Goal: Task Accomplishment & Management: Manage account settings

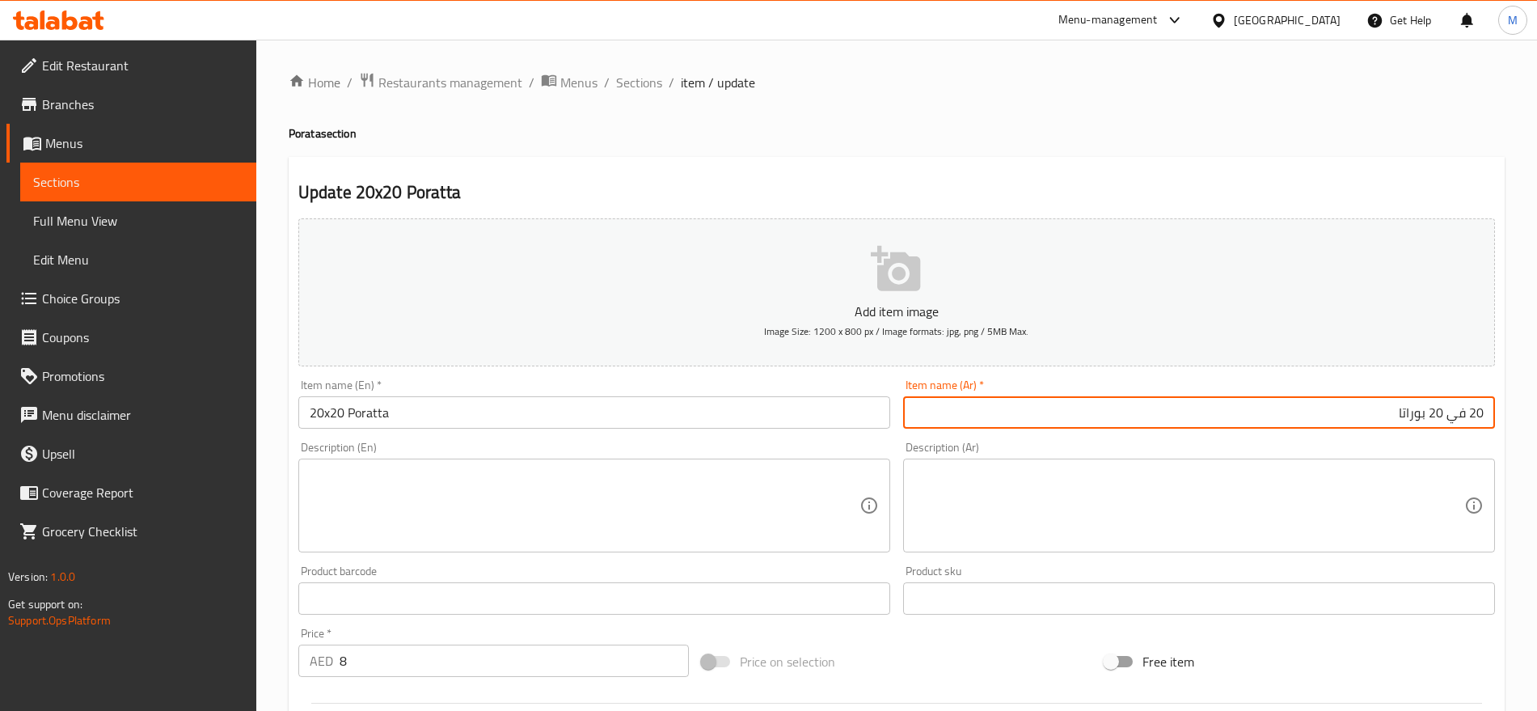
click at [1463, 413] on input "20 في 20 بوراتا" at bounding box center [1199, 412] width 592 height 32
click at [1459, 425] on input "20 إكس 20 بوراتا" at bounding box center [1199, 412] width 592 height 32
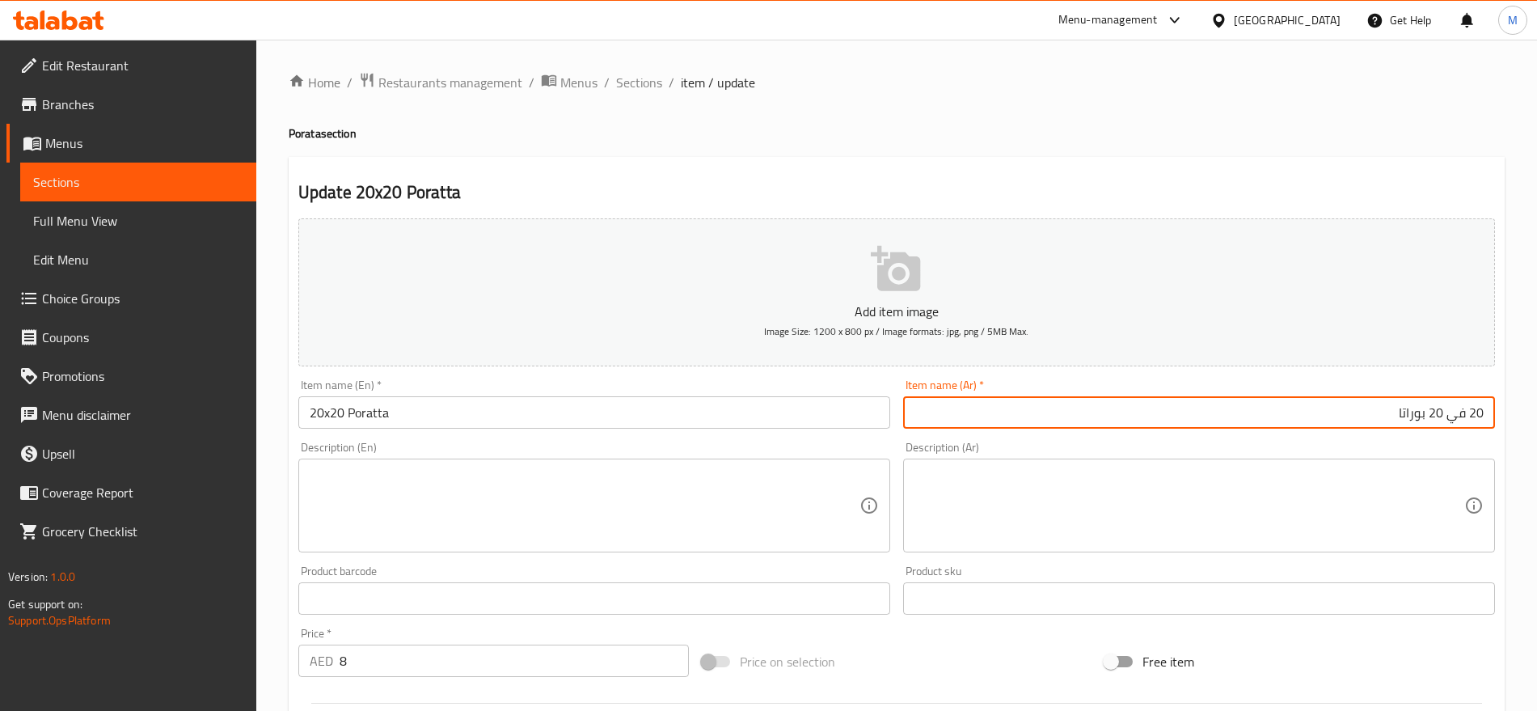
type input "20 في 20 بوراتا"
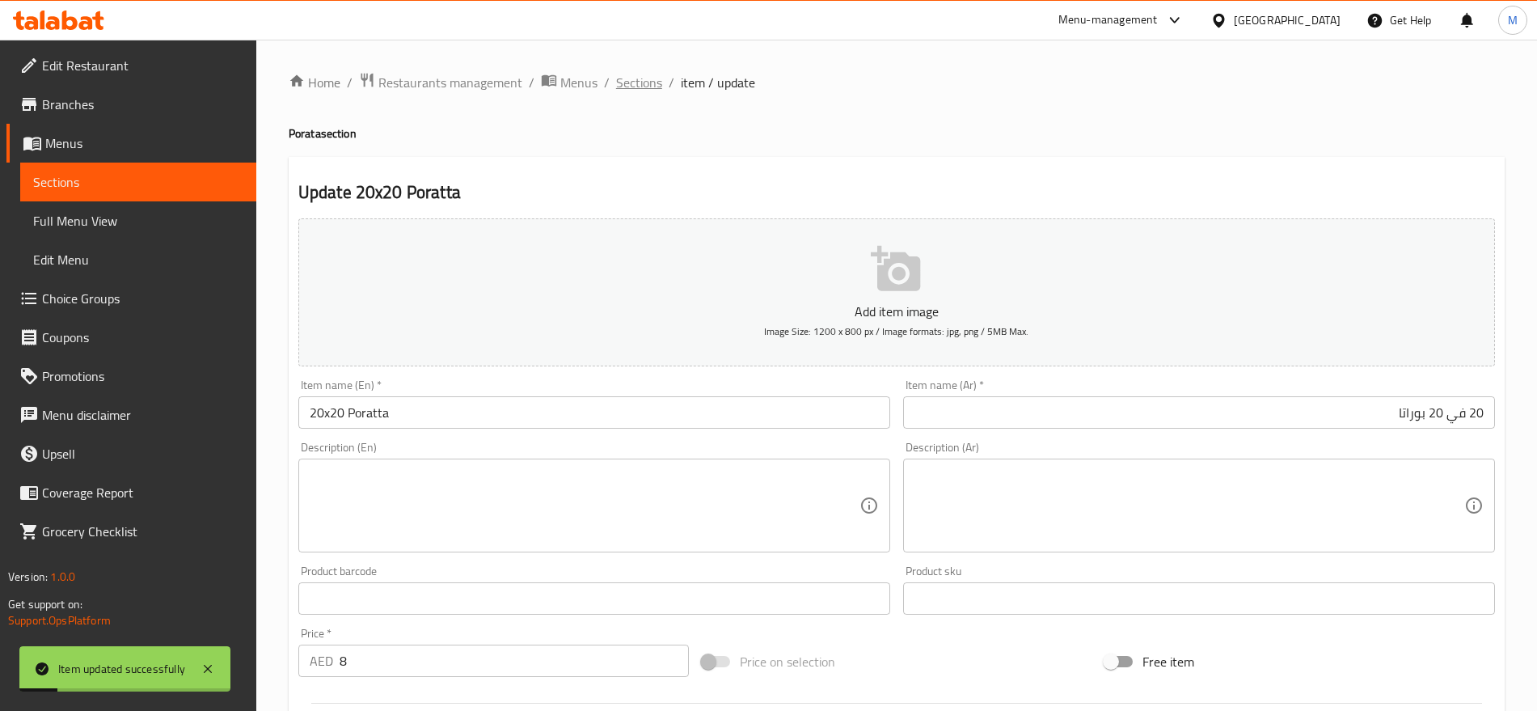
click at [636, 87] on span "Sections" at bounding box center [639, 82] width 46 height 19
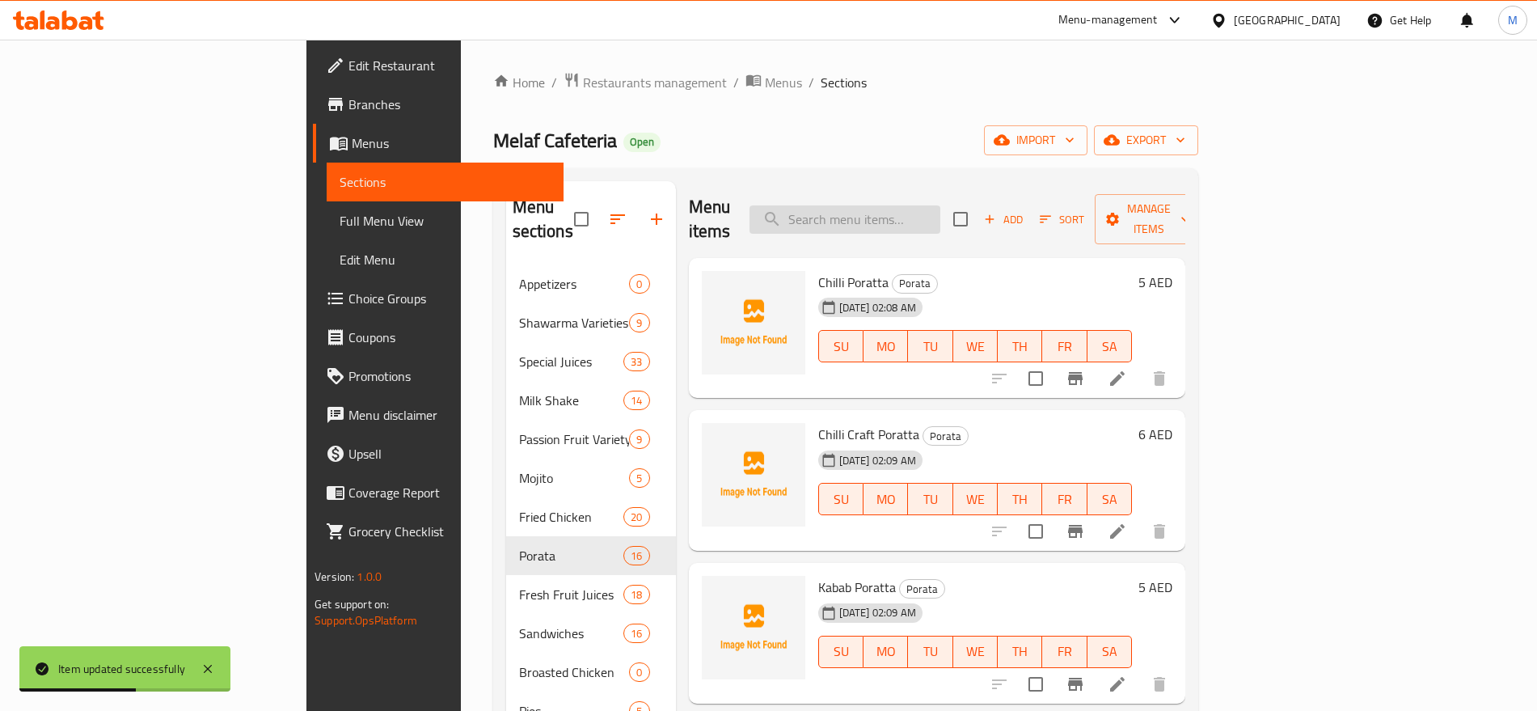
click at [935, 213] on input "search" at bounding box center [845, 219] width 191 height 28
paste input "راب"
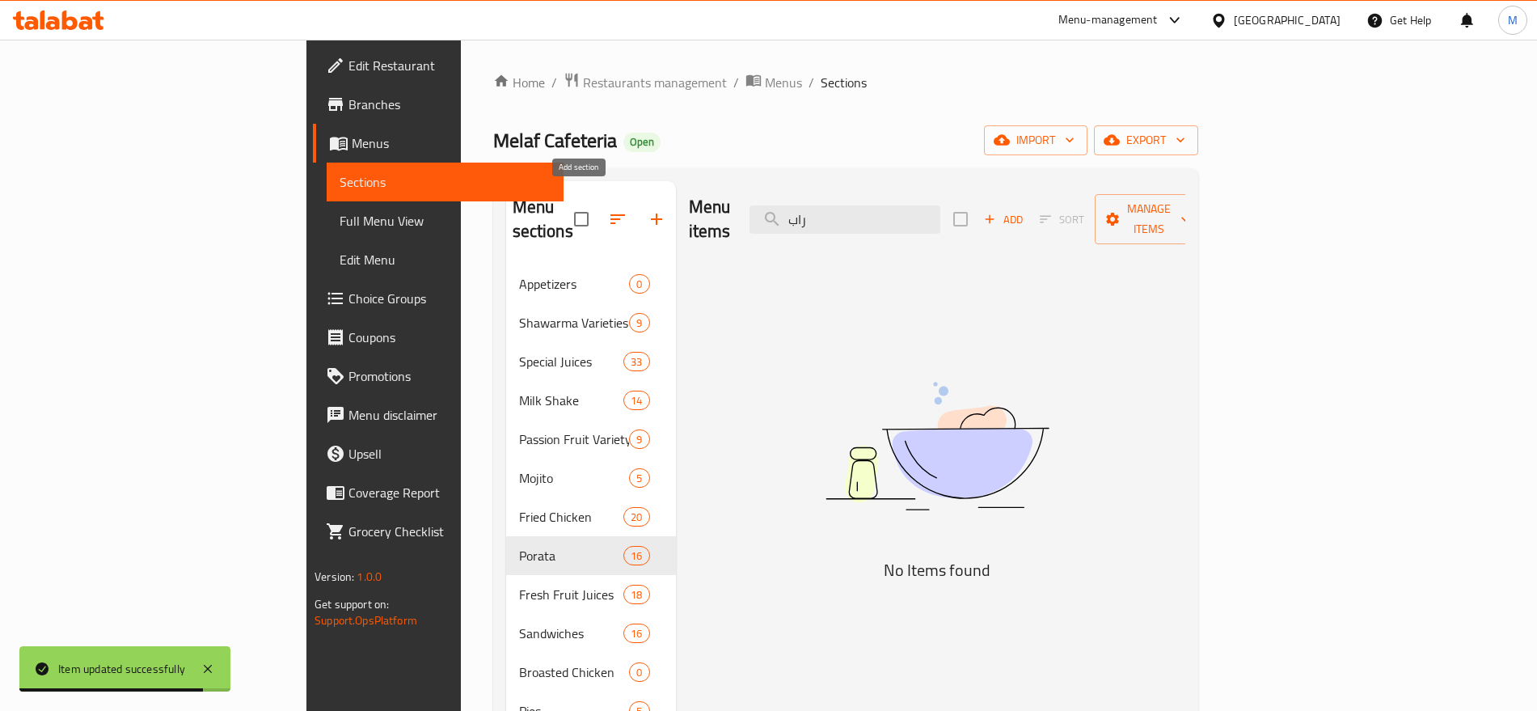
type input "راب"
click at [647, 209] on icon "button" at bounding box center [656, 218] width 19 height 19
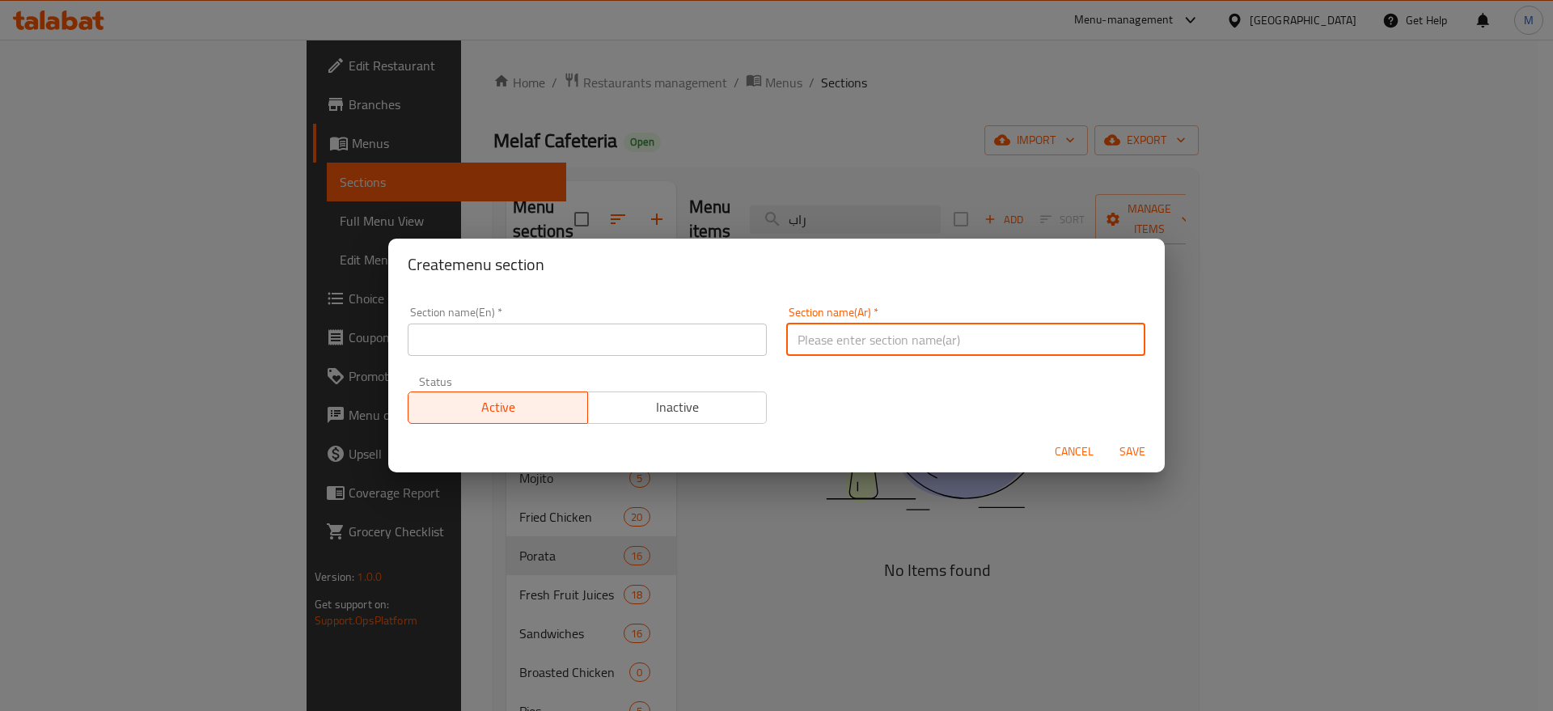
click at [834, 324] on input "text" at bounding box center [965, 339] width 359 height 32
paste input "راب"
type input "راب"
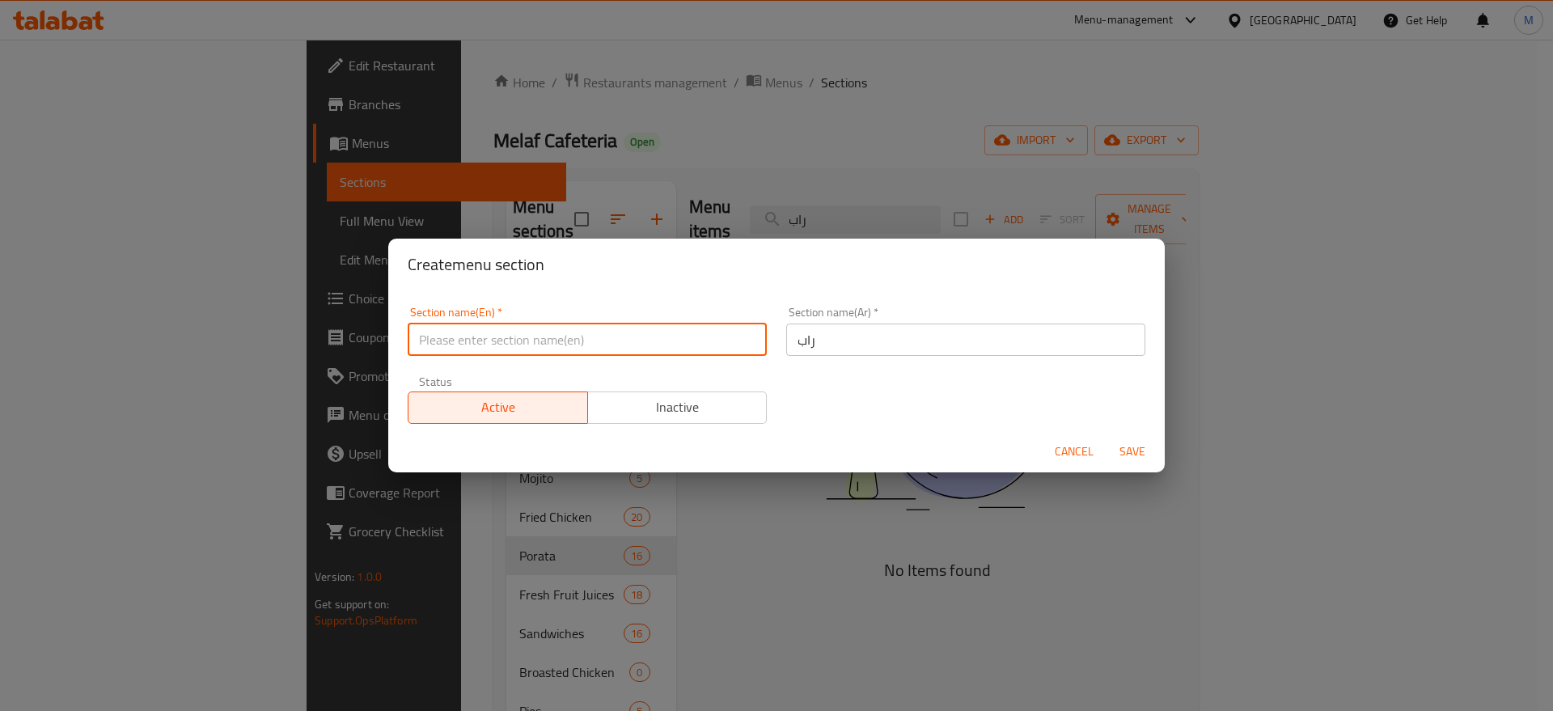
click at [454, 339] on input "text" at bounding box center [587, 339] width 359 height 32
paste input "wrap"
type input "Wrap"
click at [1106, 437] on button "Save" at bounding box center [1132, 452] width 52 height 30
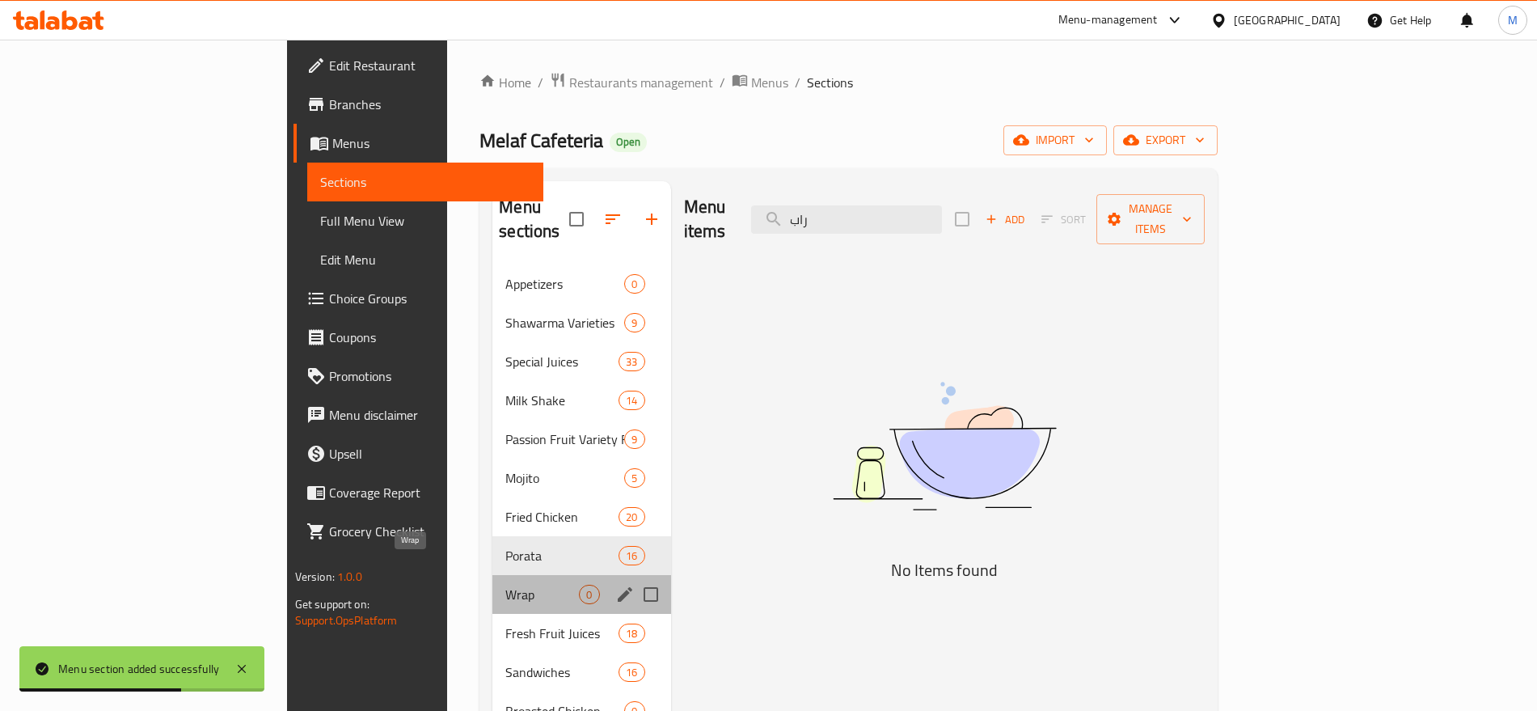
click at [505, 585] on span "Wrap" at bounding box center [542, 594] width 74 height 19
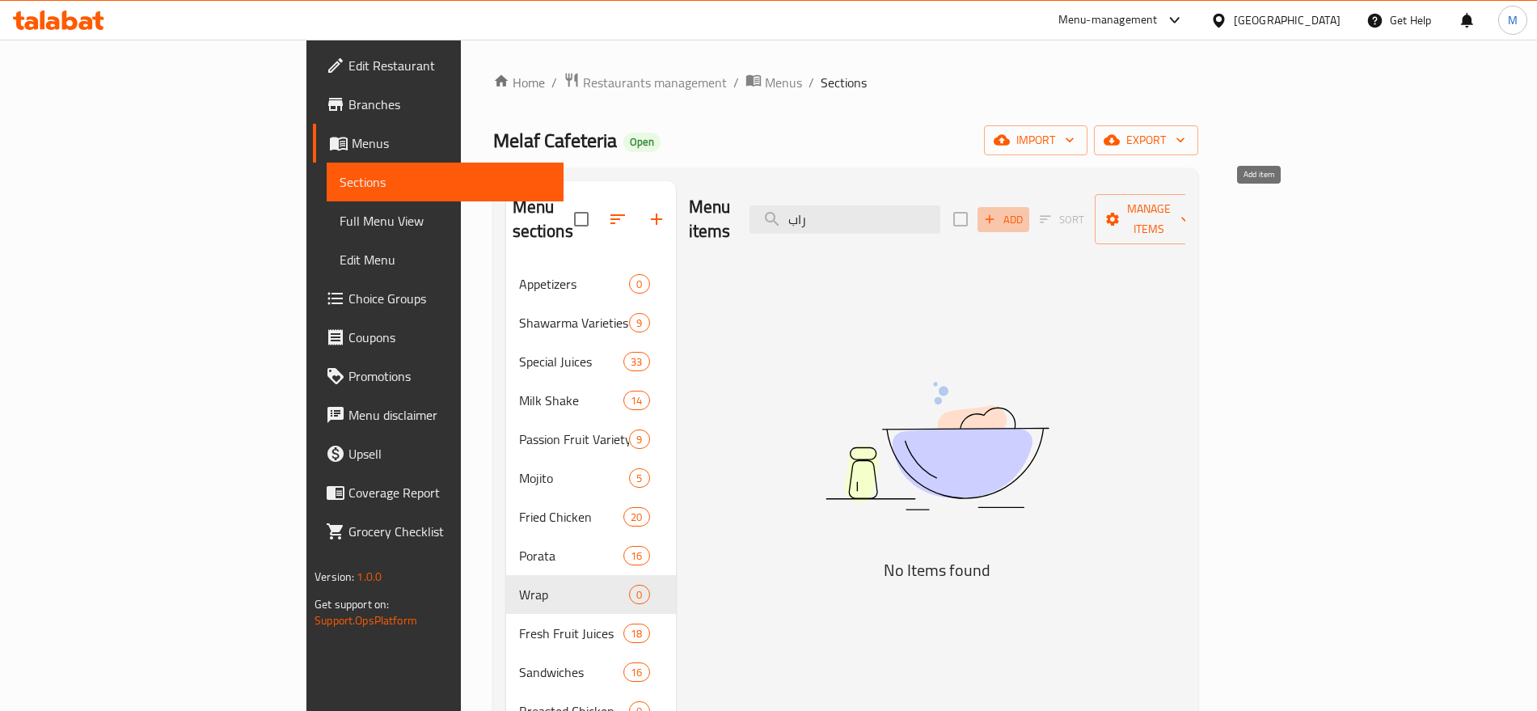
click at [997, 212] on icon "button" at bounding box center [989, 219] width 15 height 15
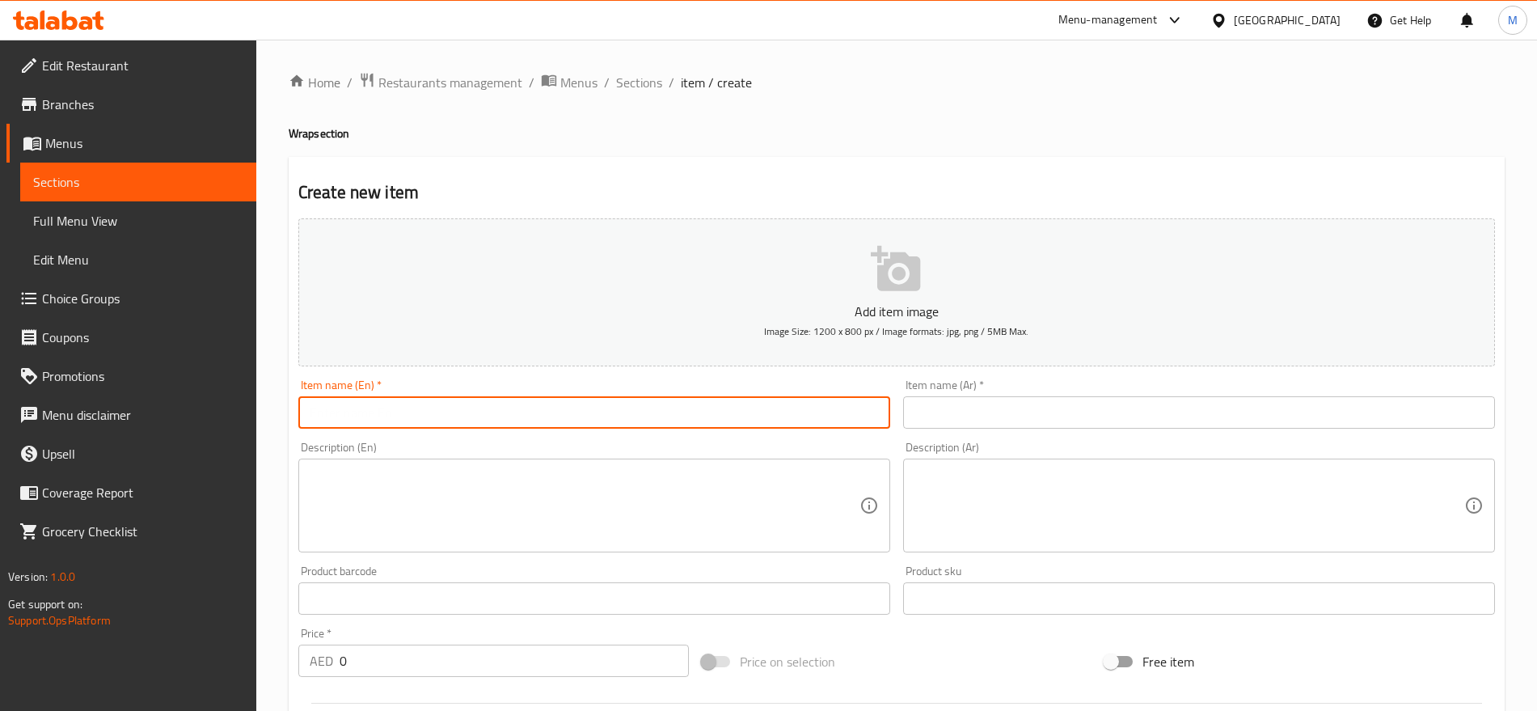
paste input "Zinger Wrap"
click at [556, 411] on input "text" at bounding box center [594, 412] width 592 height 32
type input "Zinger Wrap"
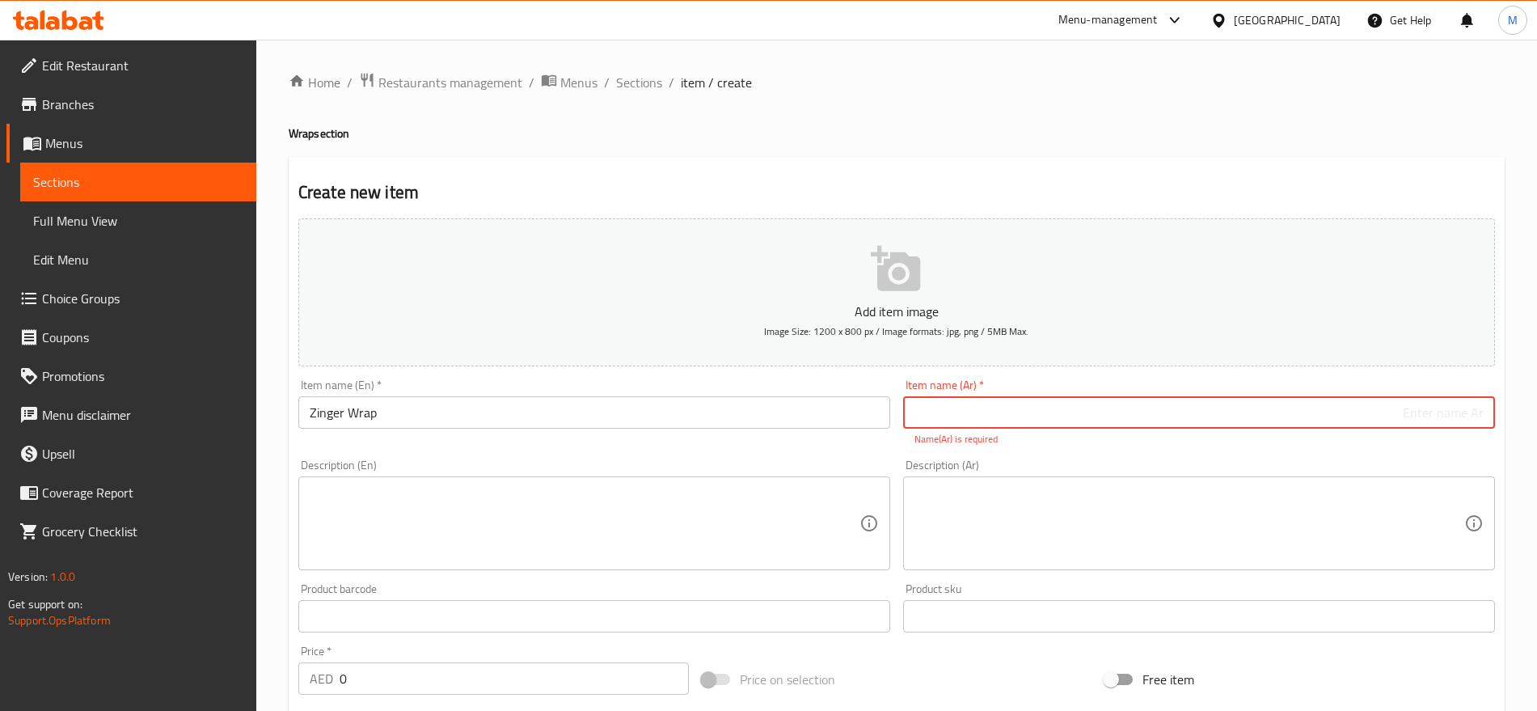
paste input "راب"
paste input "زنجر"
type input "راب زنجر"
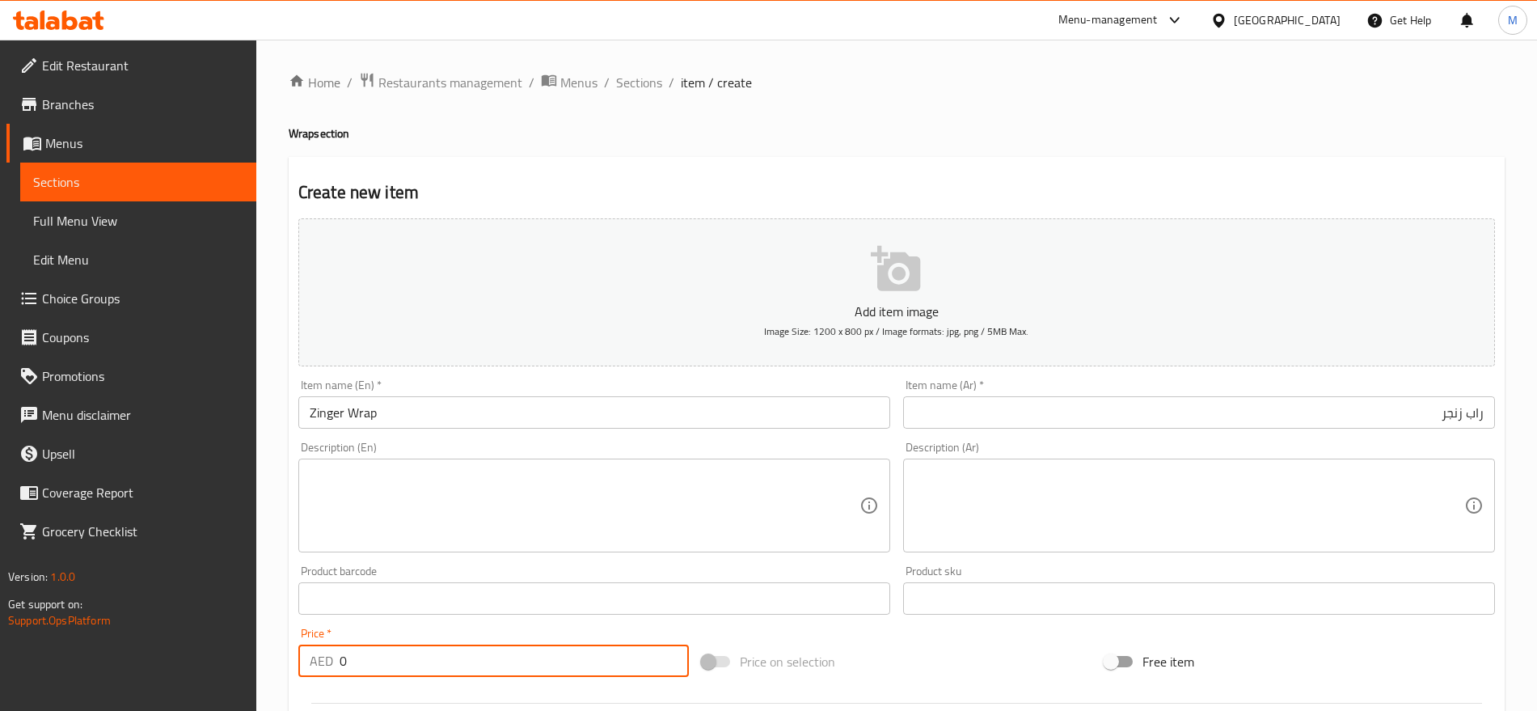
click at [374, 653] on input "0" at bounding box center [514, 660] width 349 height 32
paste input "12"
type input "12"
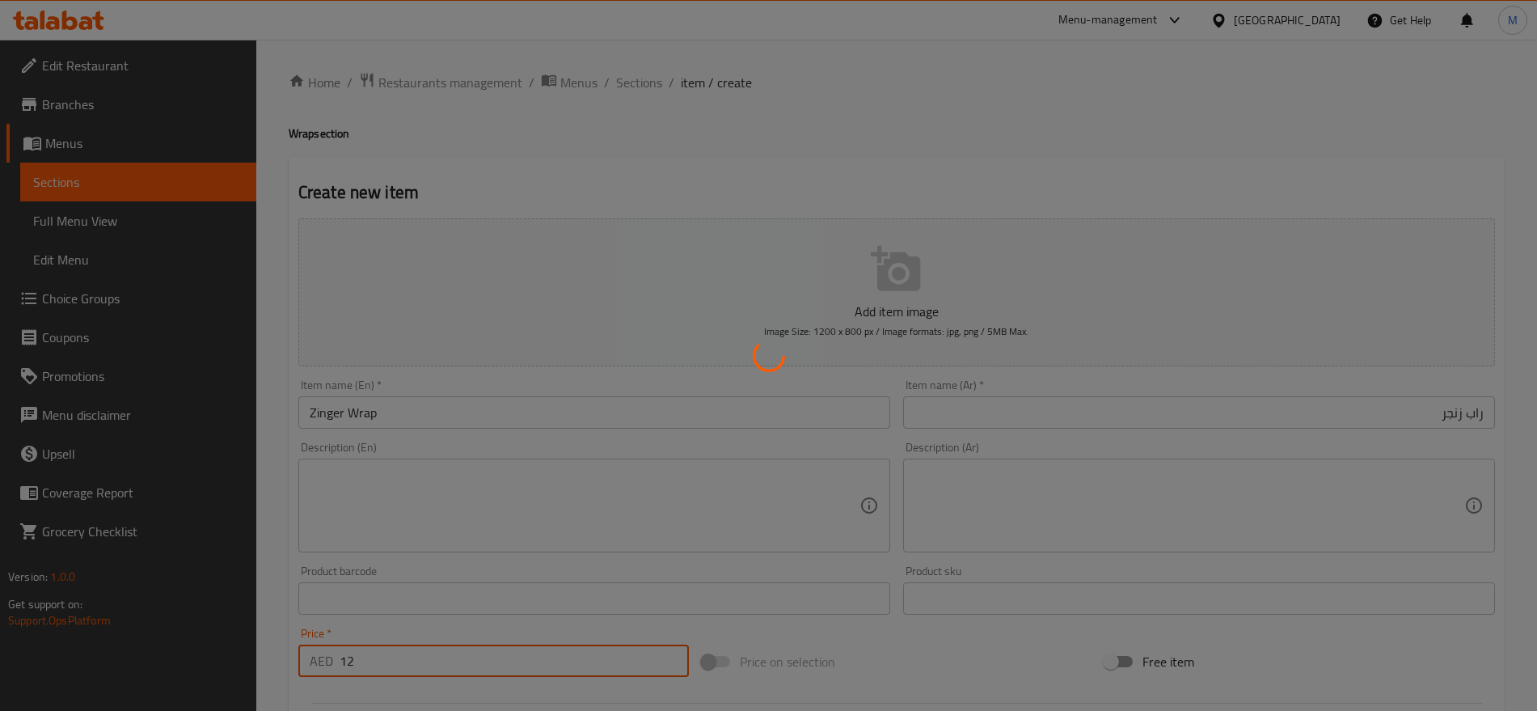
type input "0"
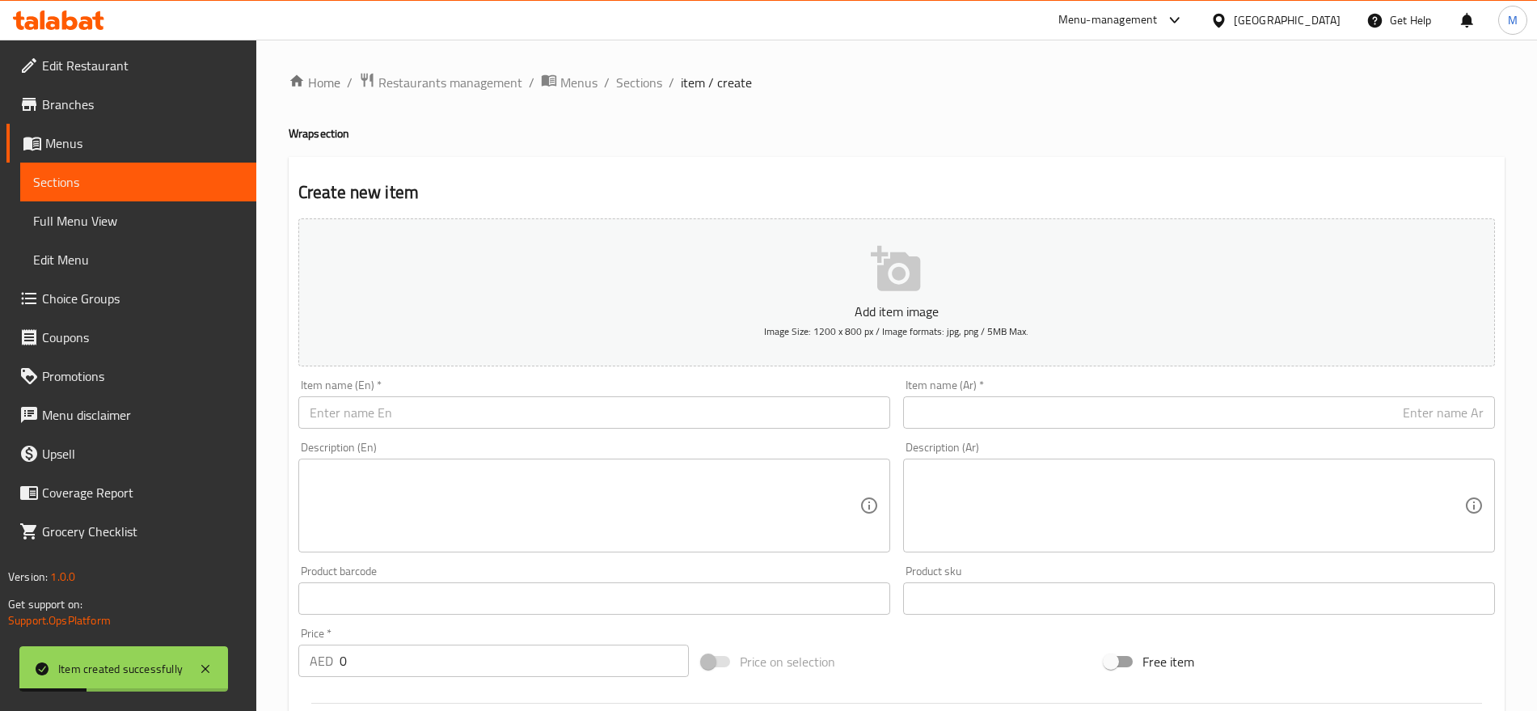
click at [1138, 387] on div "Item name (Ar)   * Item name (Ar) *" at bounding box center [1199, 403] width 592 height 49
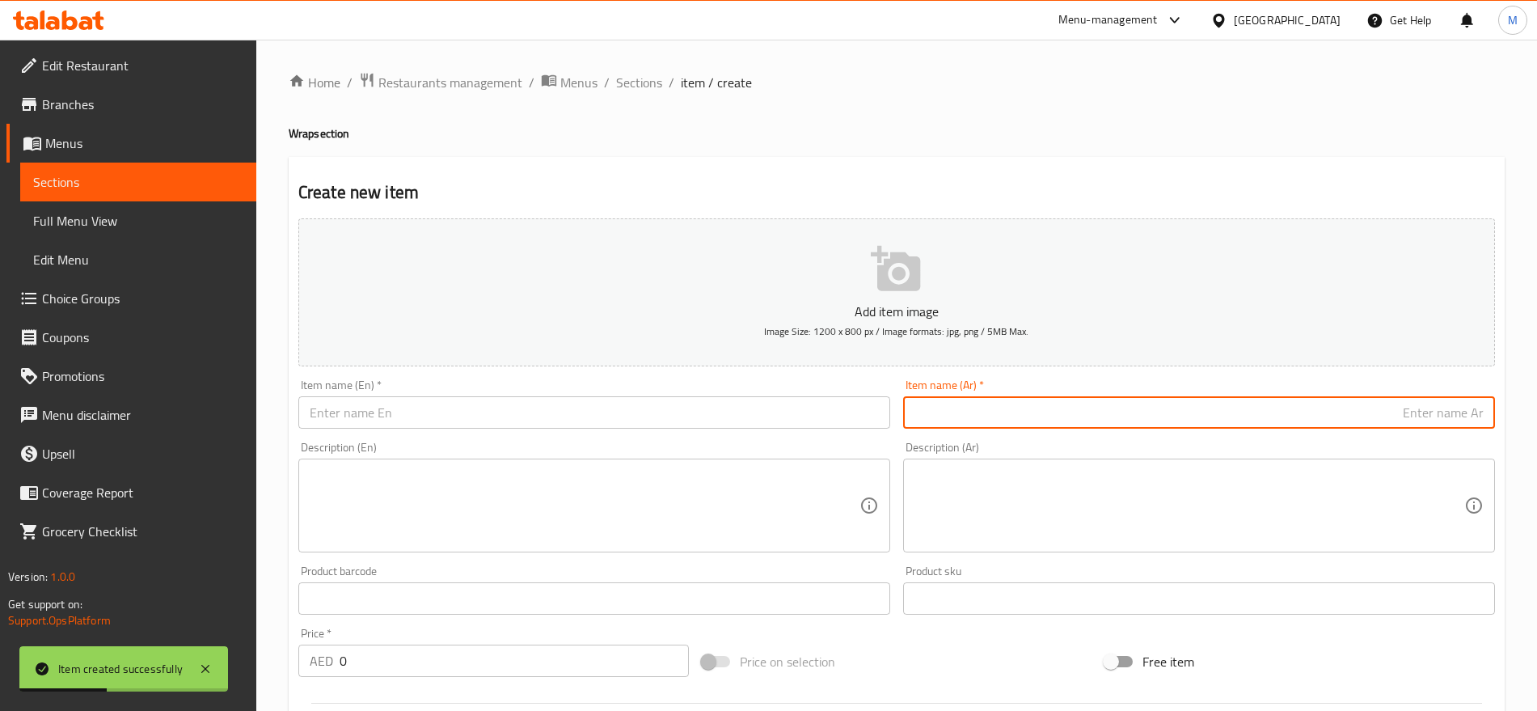
click at [1145, 406] on input "text" at bounding box center [1199, 412] width 592 height 32
paste input "راب دجاج ليمون"
type input "راب دجاج ليمون"
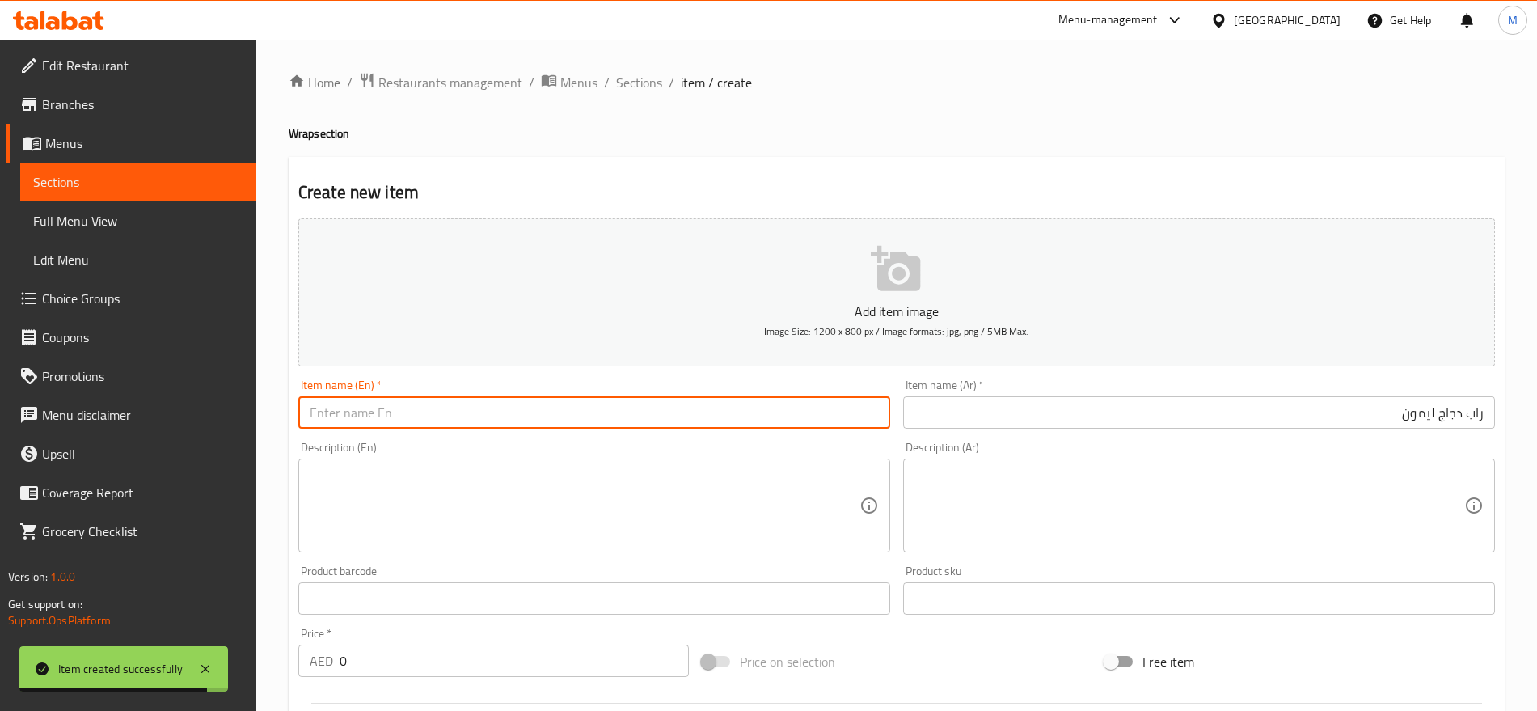
click at [526, 420] on input "text" at bounding box center [594, 412] width 592 height 32
paste input "Chi. Lemon Wrap"
type input "Chi. Lemon Wrap"
click at [408, 659] on input "0" at bounding box center [514, 660] width 349 height 32
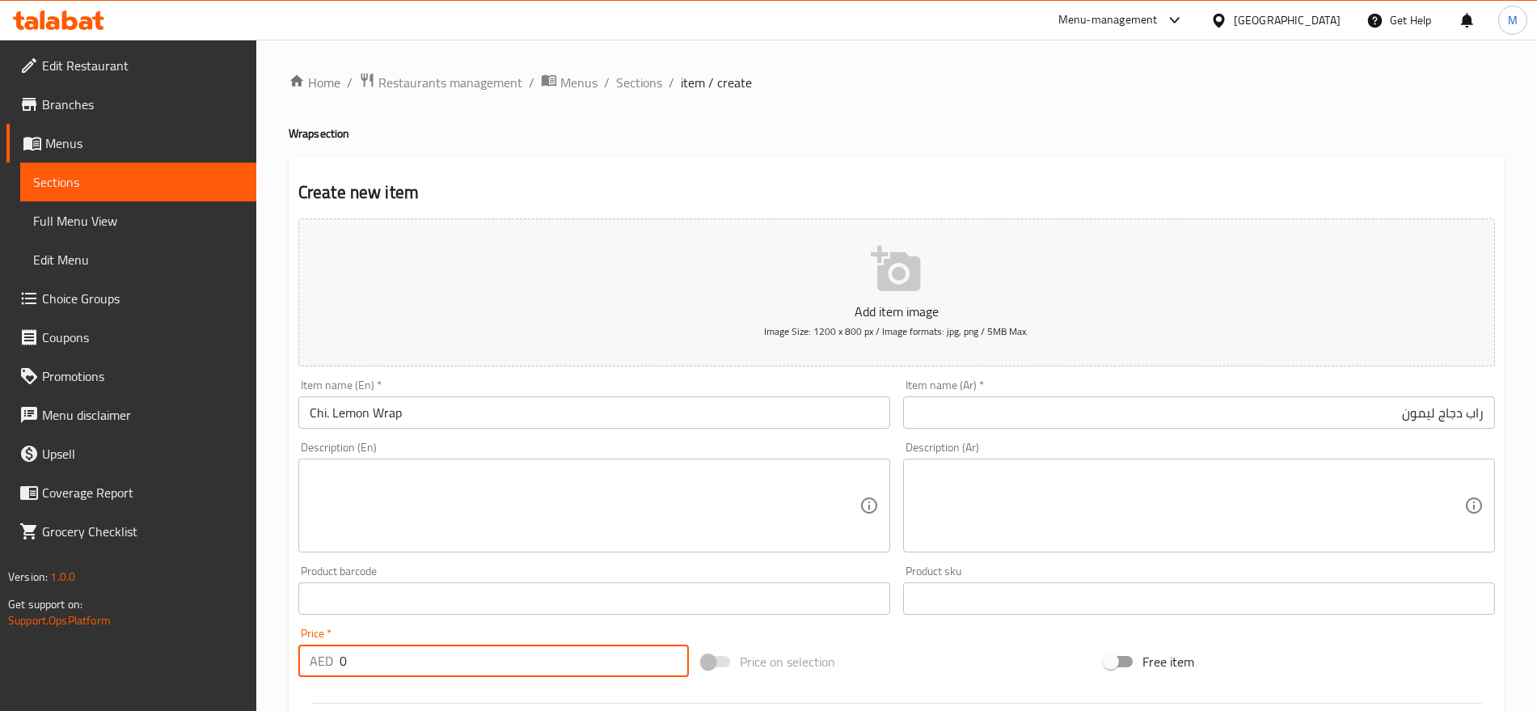
click at [408, 659] on input "0" at bounding box center [514, 660] width 349 height 32
paste input "13"
type input "13"
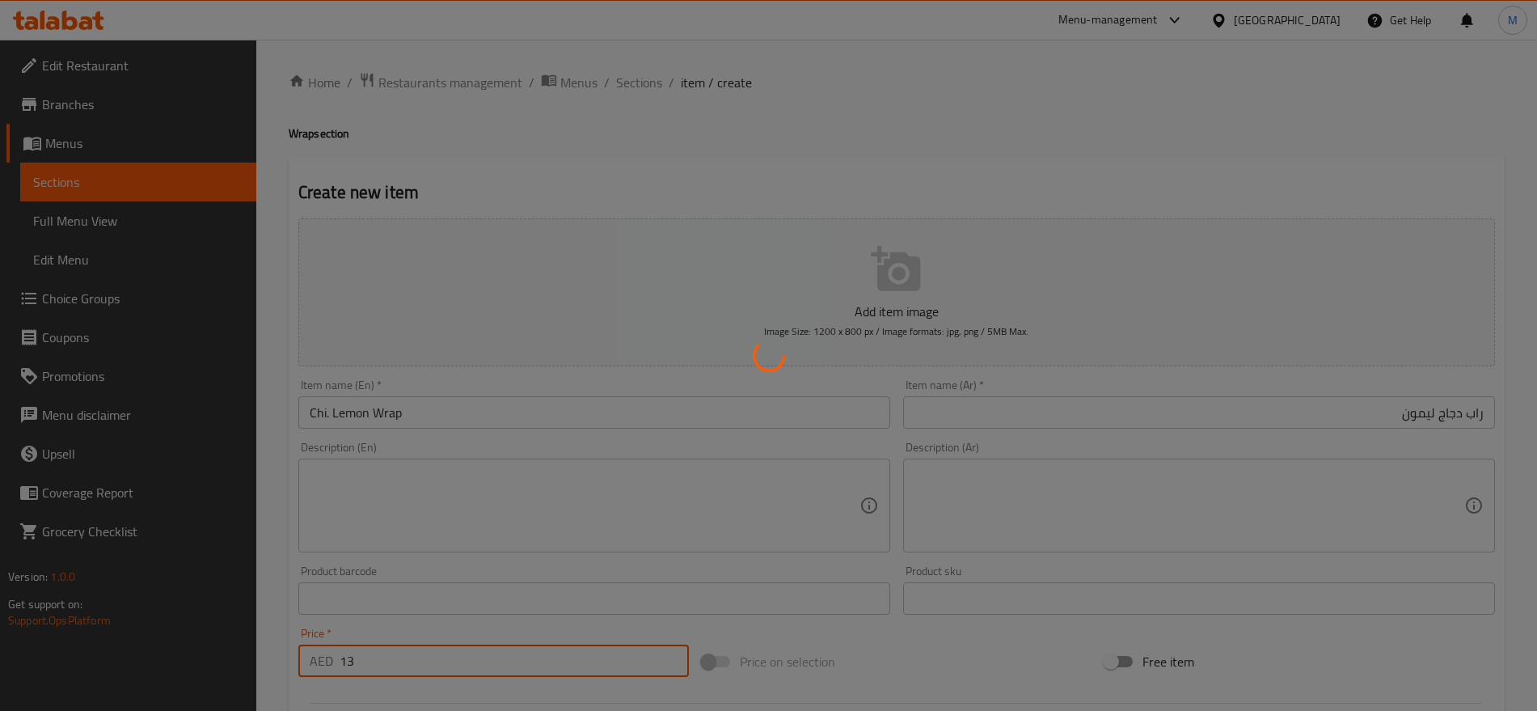
type input "0"
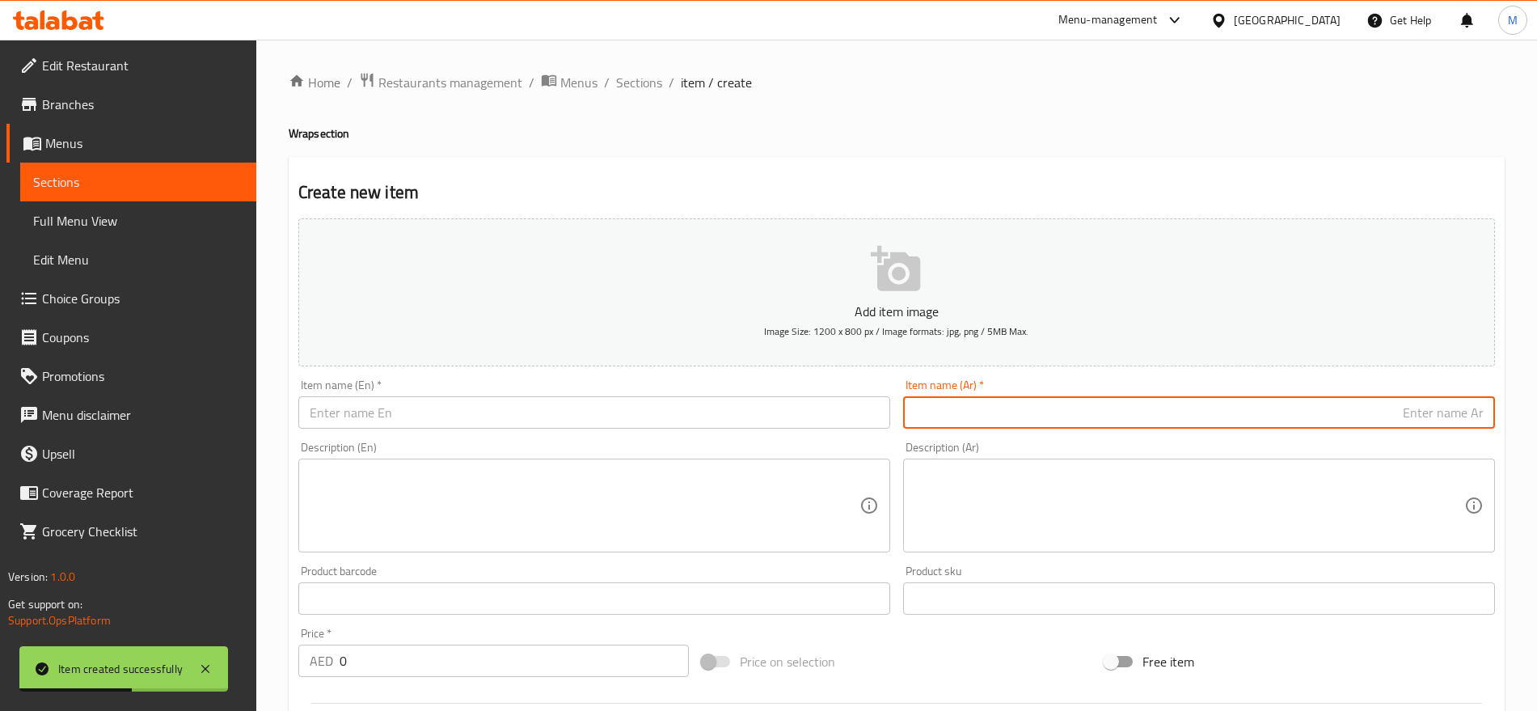
click at [1208, 424] on input "text" at bounding box center [1199, 412] width 592 height 32
paste input "راب تکا"
type input "راب تكا"
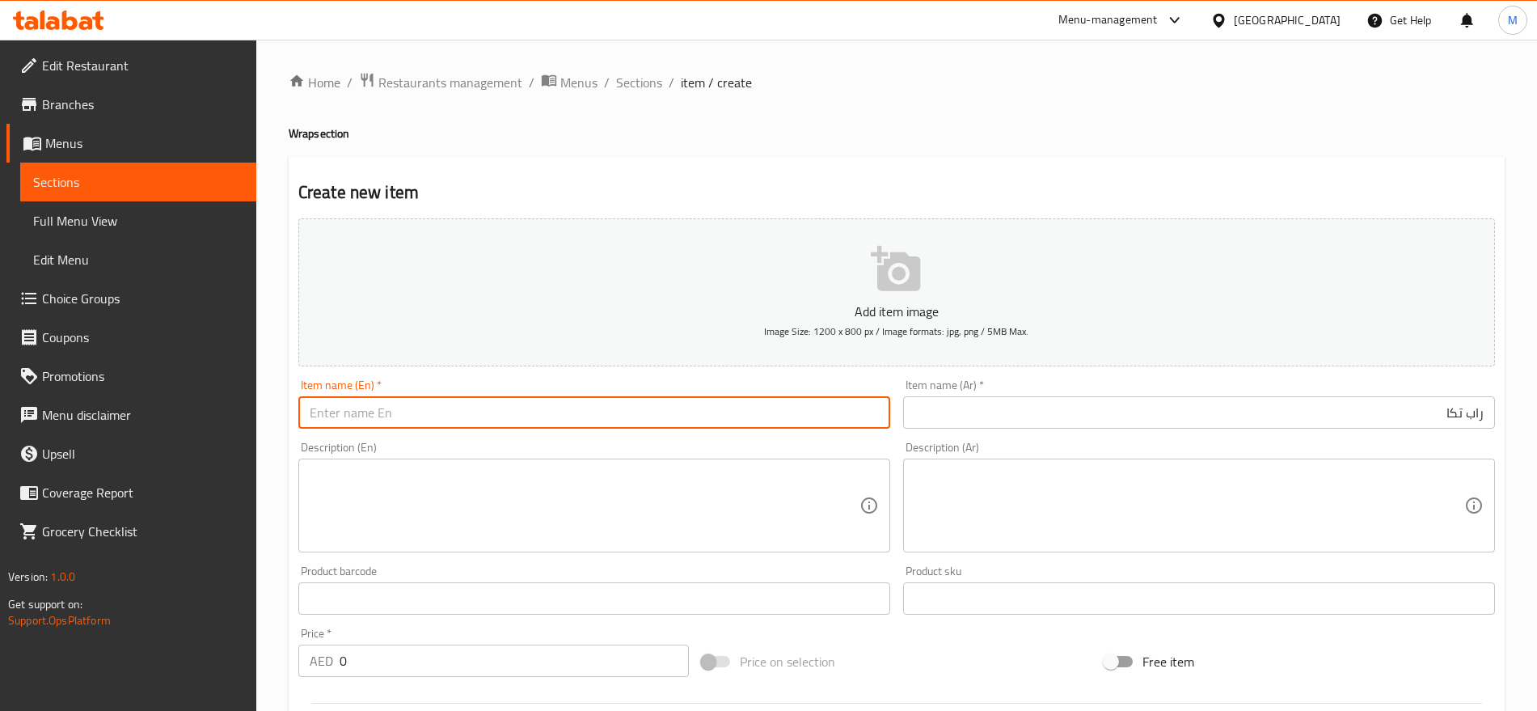
click at [542, 408] on input "text" at bounding box center [594, 412] width 592 height 32
paste input "Tikka Wrap"
type input "Tikka Wrap"
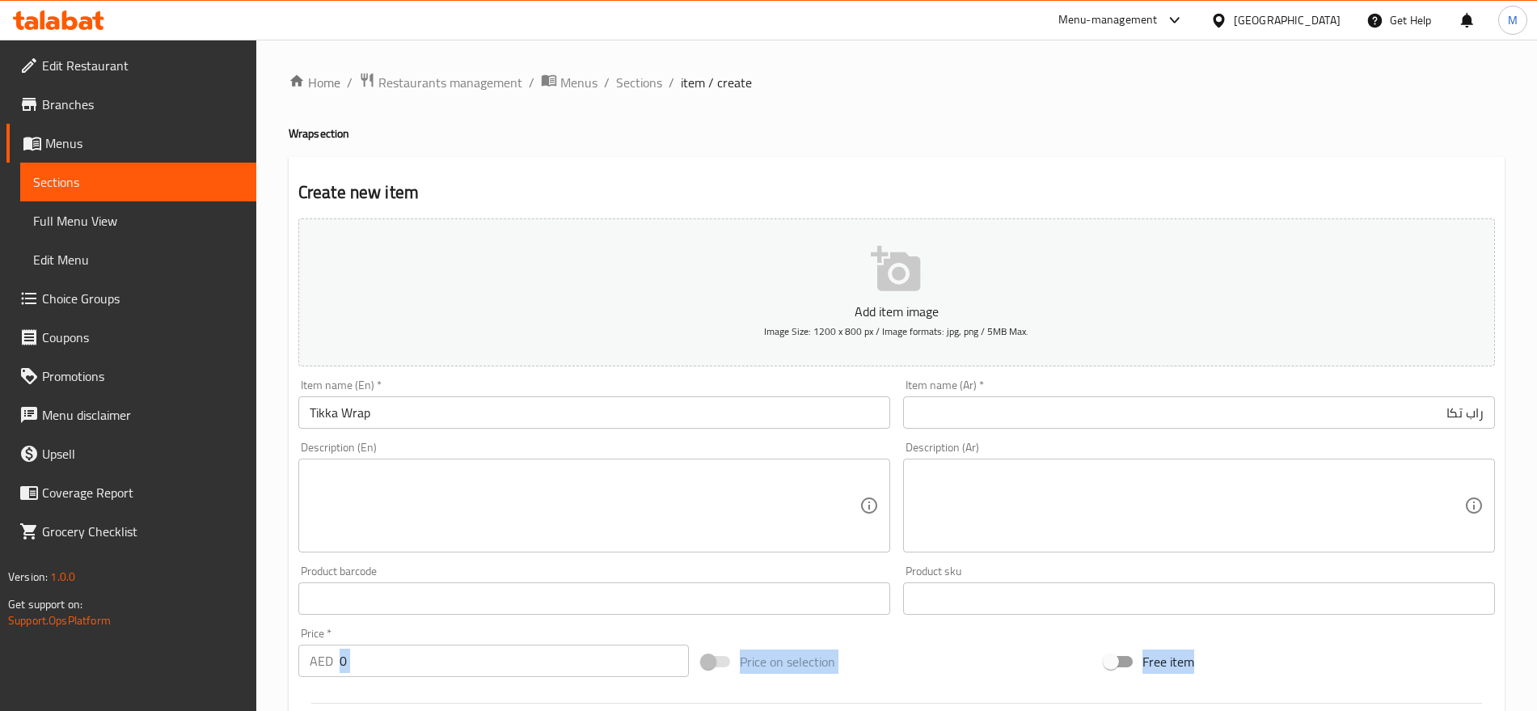
drag, startPoint x: 513, startPoint y: 693, endPoint x: 464, endPoint y: 661, distance: 58.5
click at [464, 661] on div "Add item image Image Size: 1200 x 800 px / Image formats: jpg, png / 5MB Max. I…" at bounding box center [897, 560] width 1210 height 697
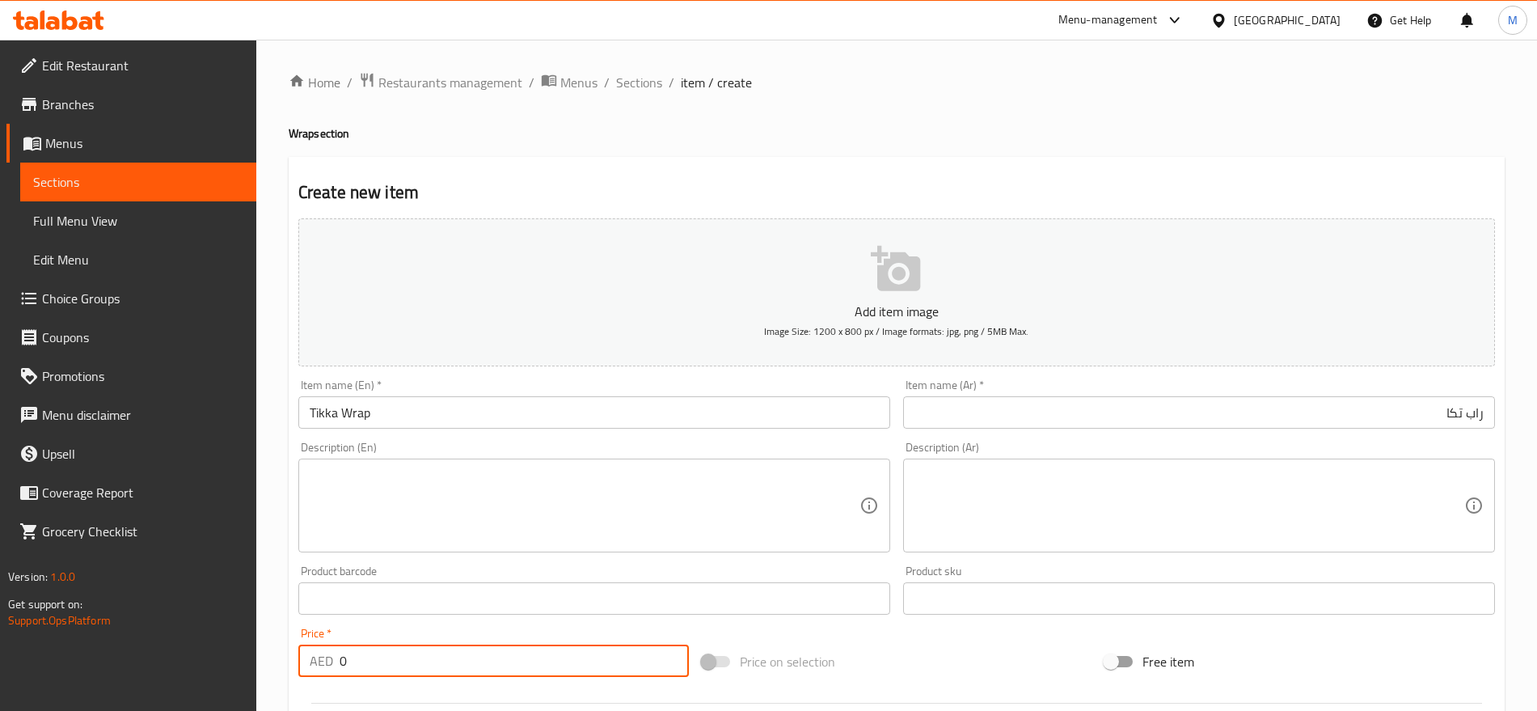
click at [464, 661] on input "0" at bounding box center [514, 660] width 349 height 32
paste input "12"
type input "12"
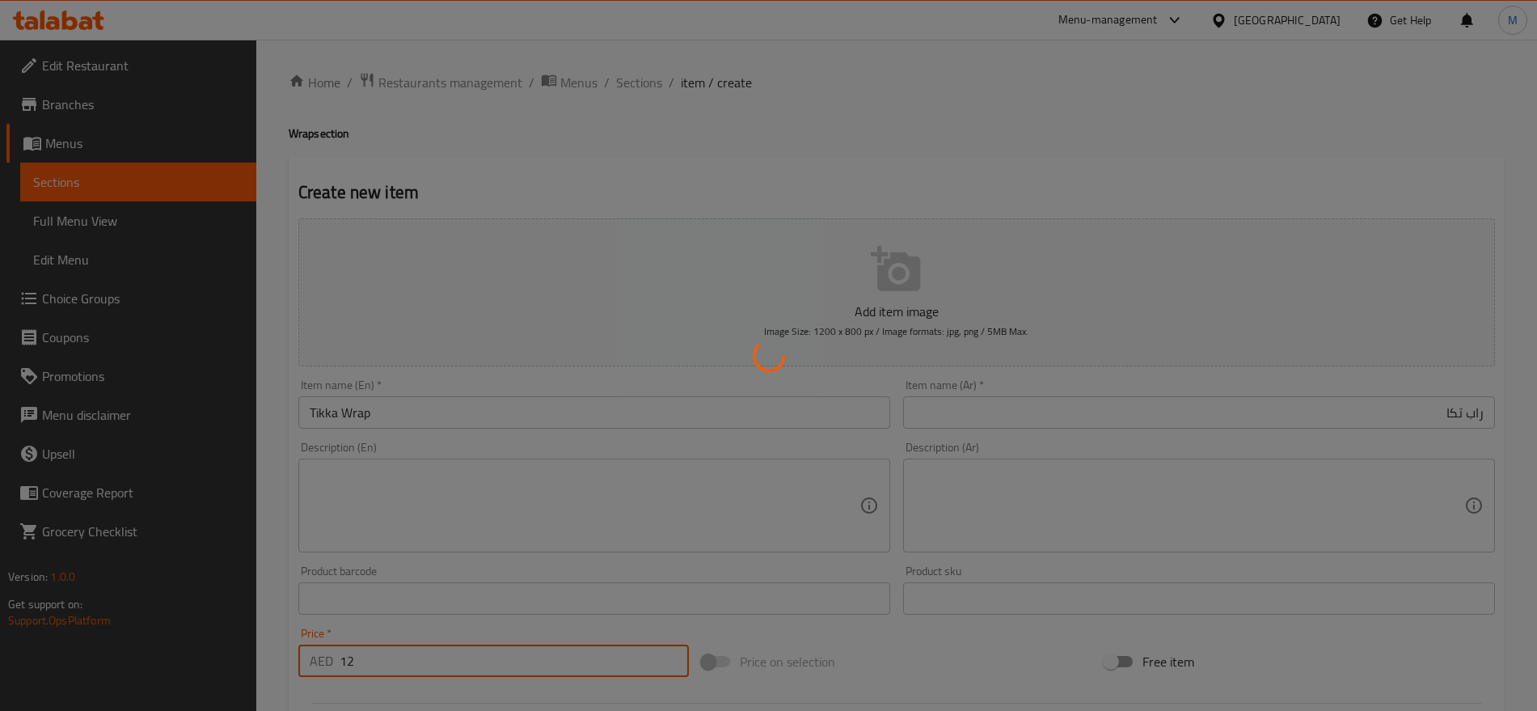
type input "0"
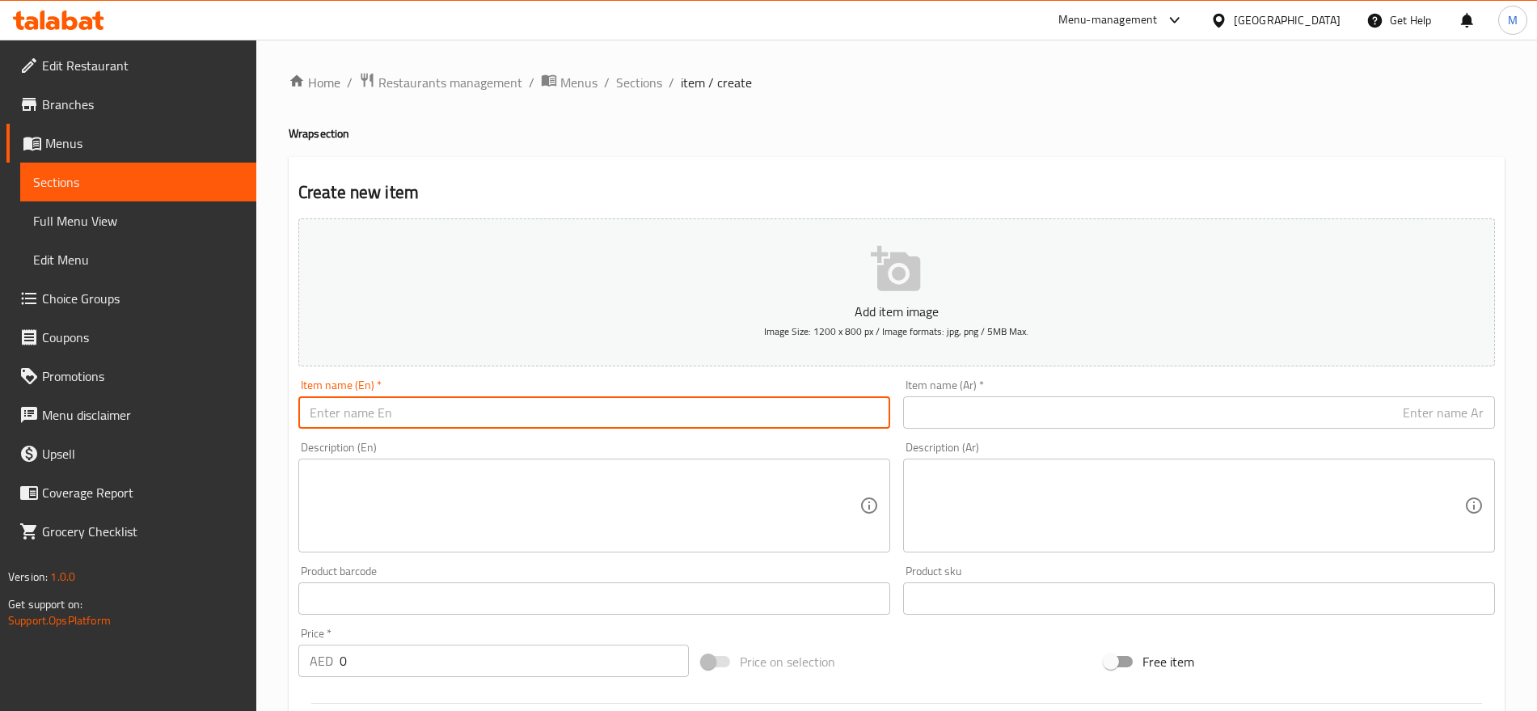
click at [559, 409] on input "text" at bounding box center [594, 412] width 592 height 32
paste input "Crunchy Wrap"
type input "Crunchy Wrap"
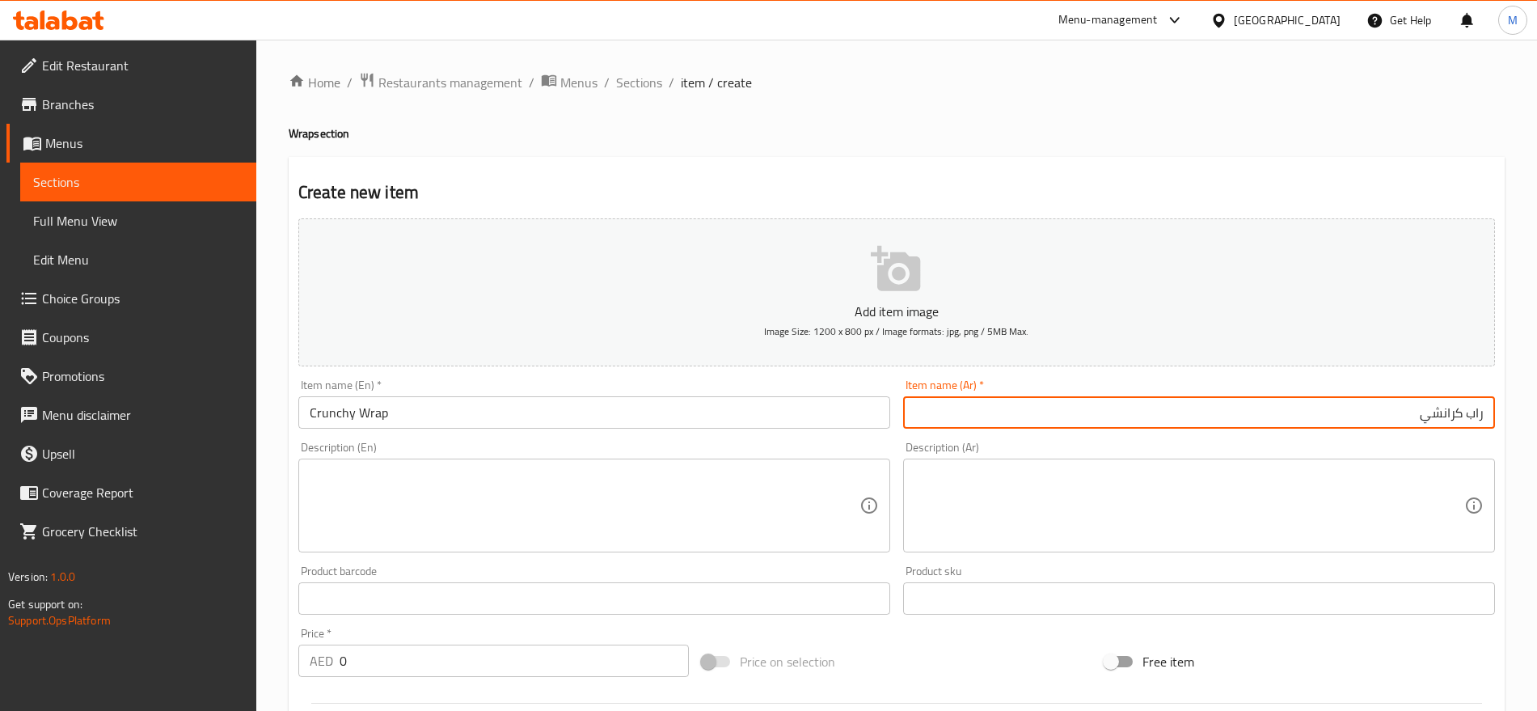
type input "راب كرانشي"
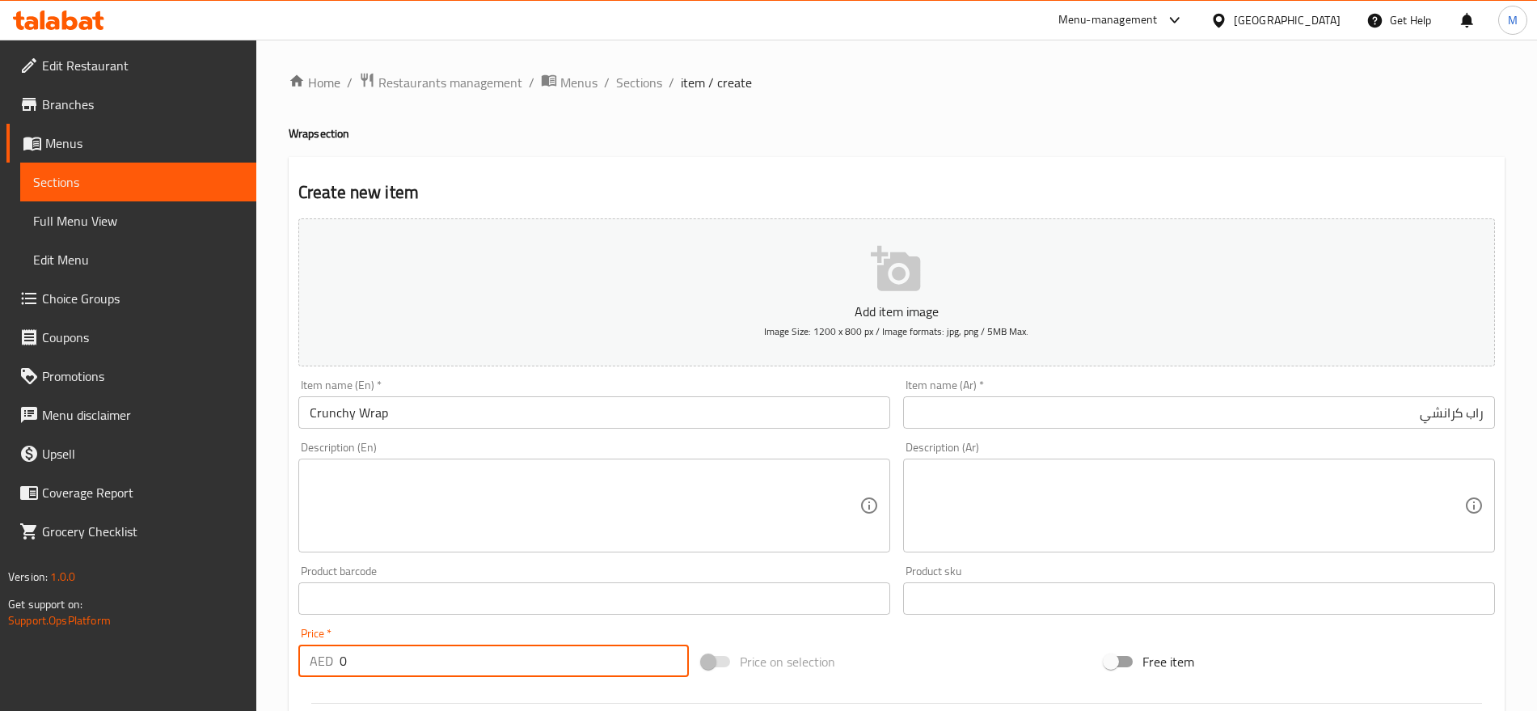
click at [363, 648] on input "0" at bounding box center [514, 660] width 349 height 32
paste input "13"
type input "13"
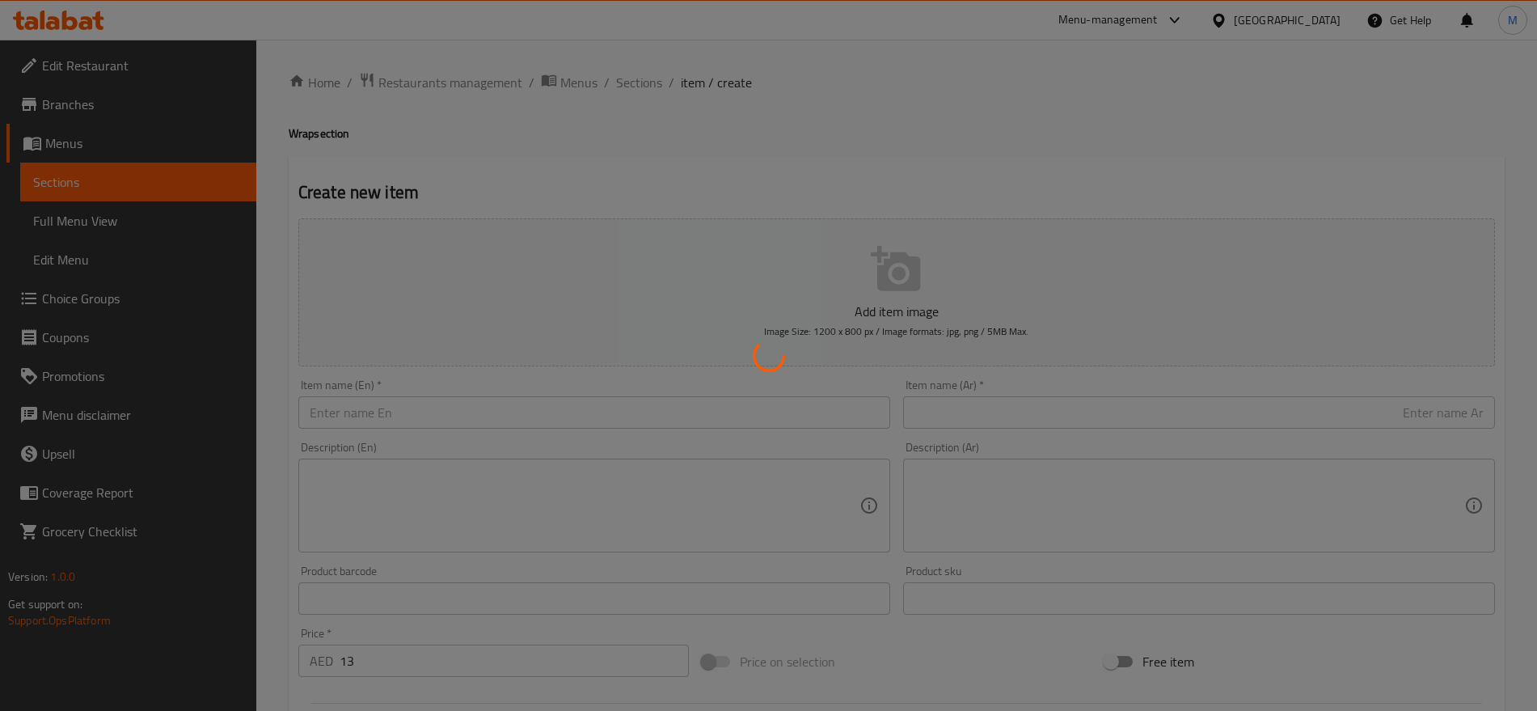
type input "0"
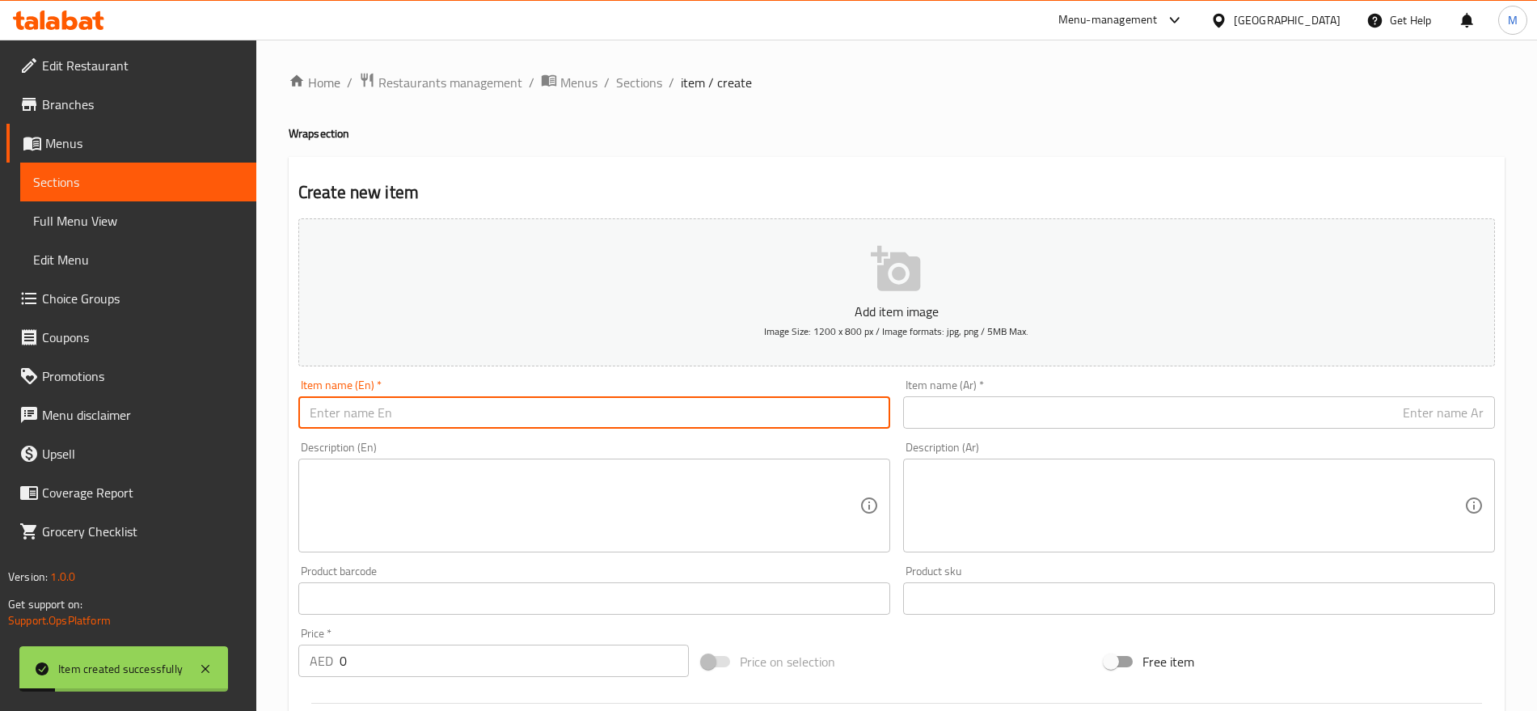
click at [611, 419] on input "text" at bounding box center [594, 412] width 592 height 32
paste input "Mathafi Wrap"
type input "Mathafi Wrap"
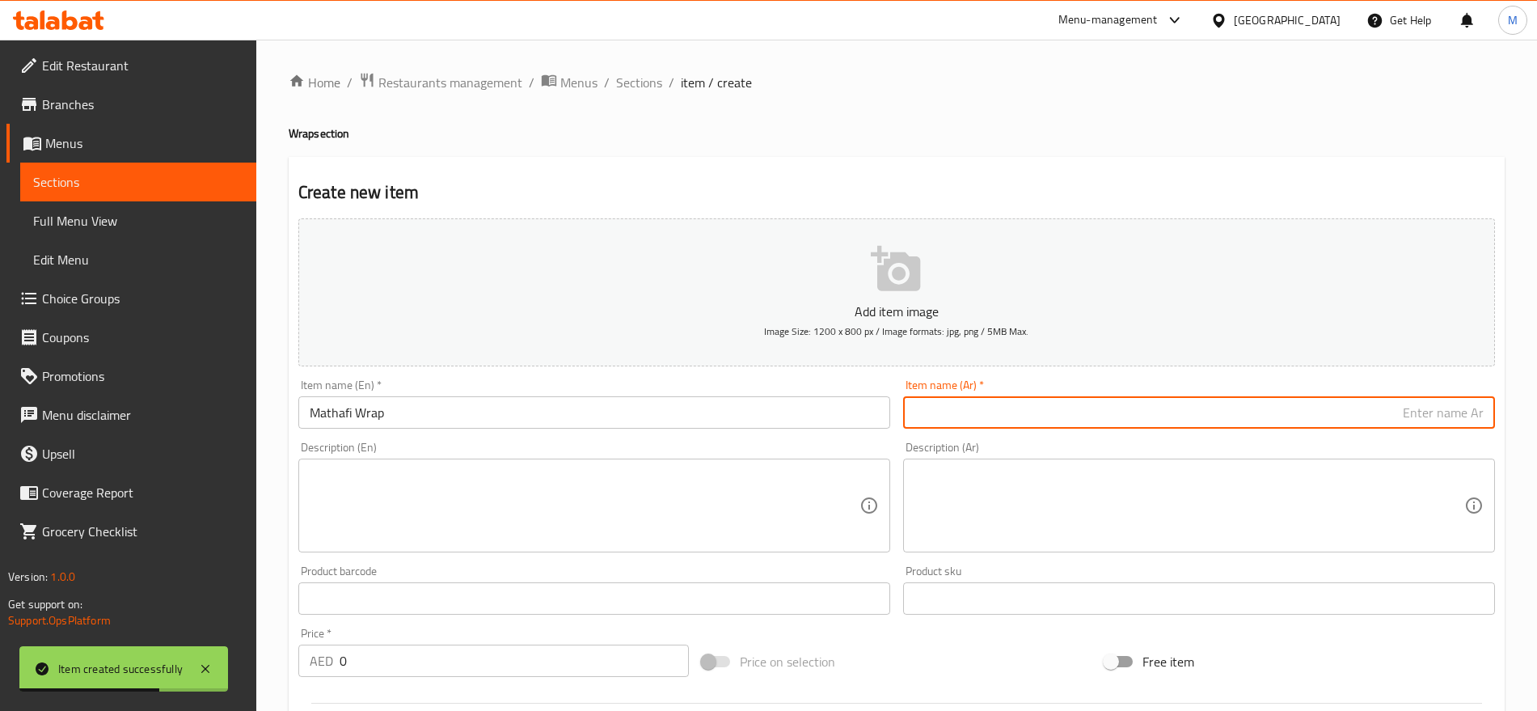
paste input "راب مطافي"
type input "راب مطافي"
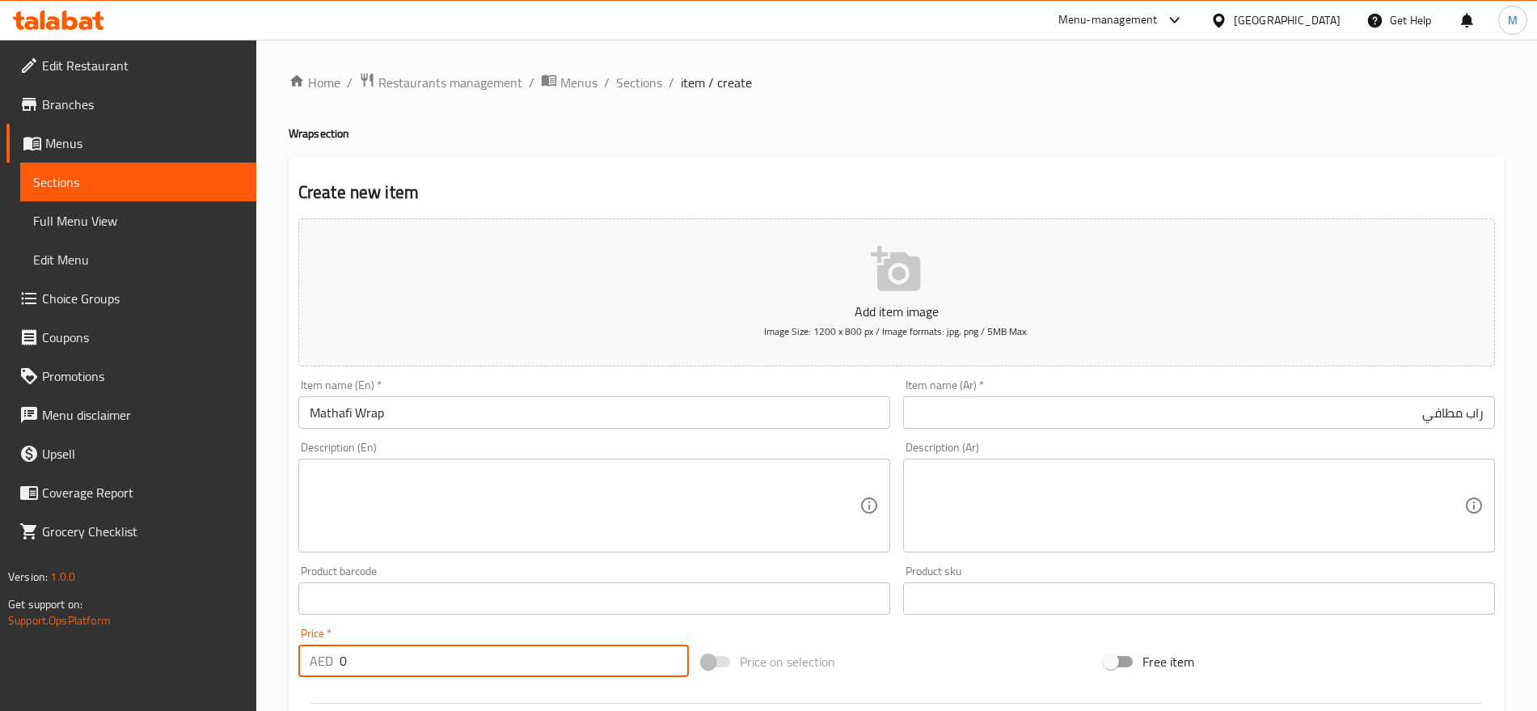
click at [388, 659] on input "0" at bounding box center [514, 660] width 349 height 32
paste input "13"
type input "13"
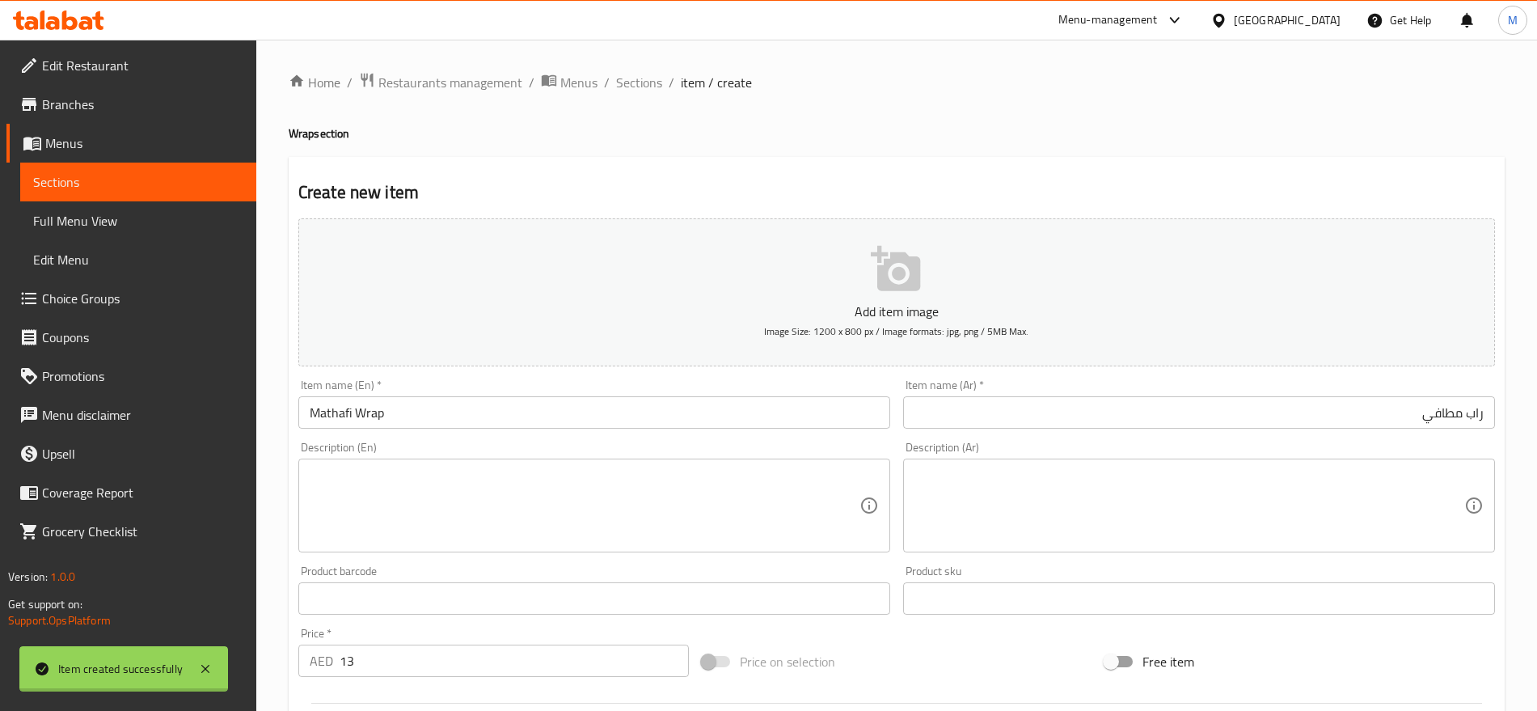
type input "0"
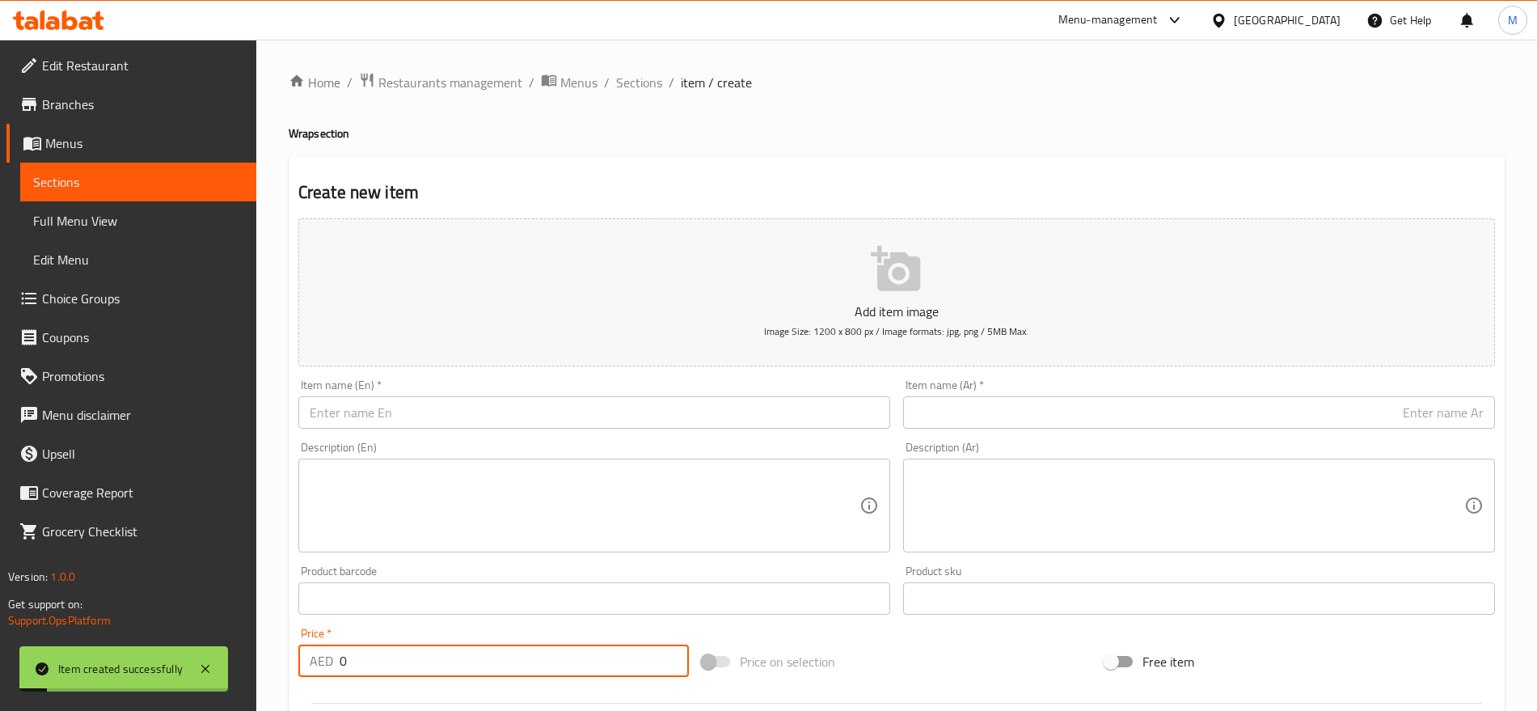
click at [591, 411] on input "text" at bounding box center [594, 412] width 592 height 32
paste input "Bahariya Wrap"
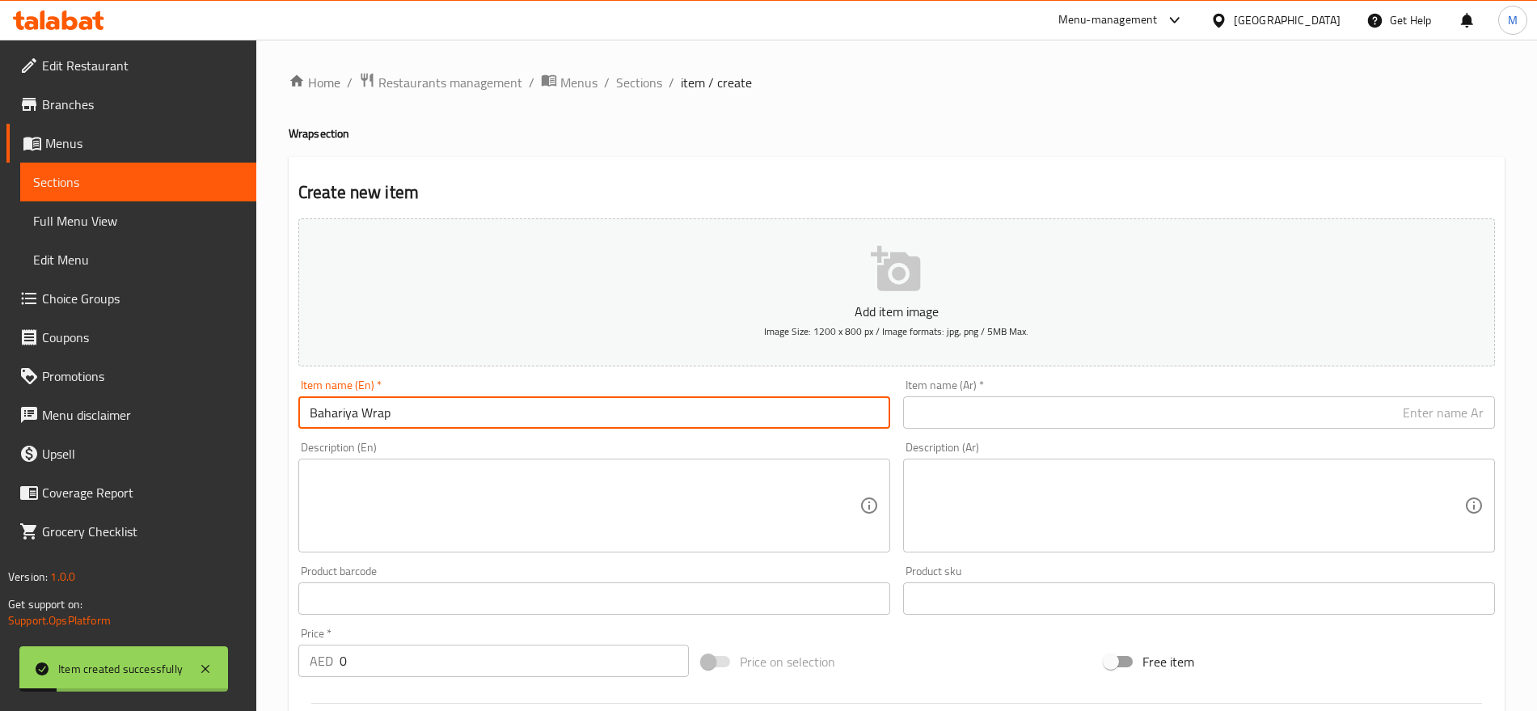
type input "Bahariya Wrap"
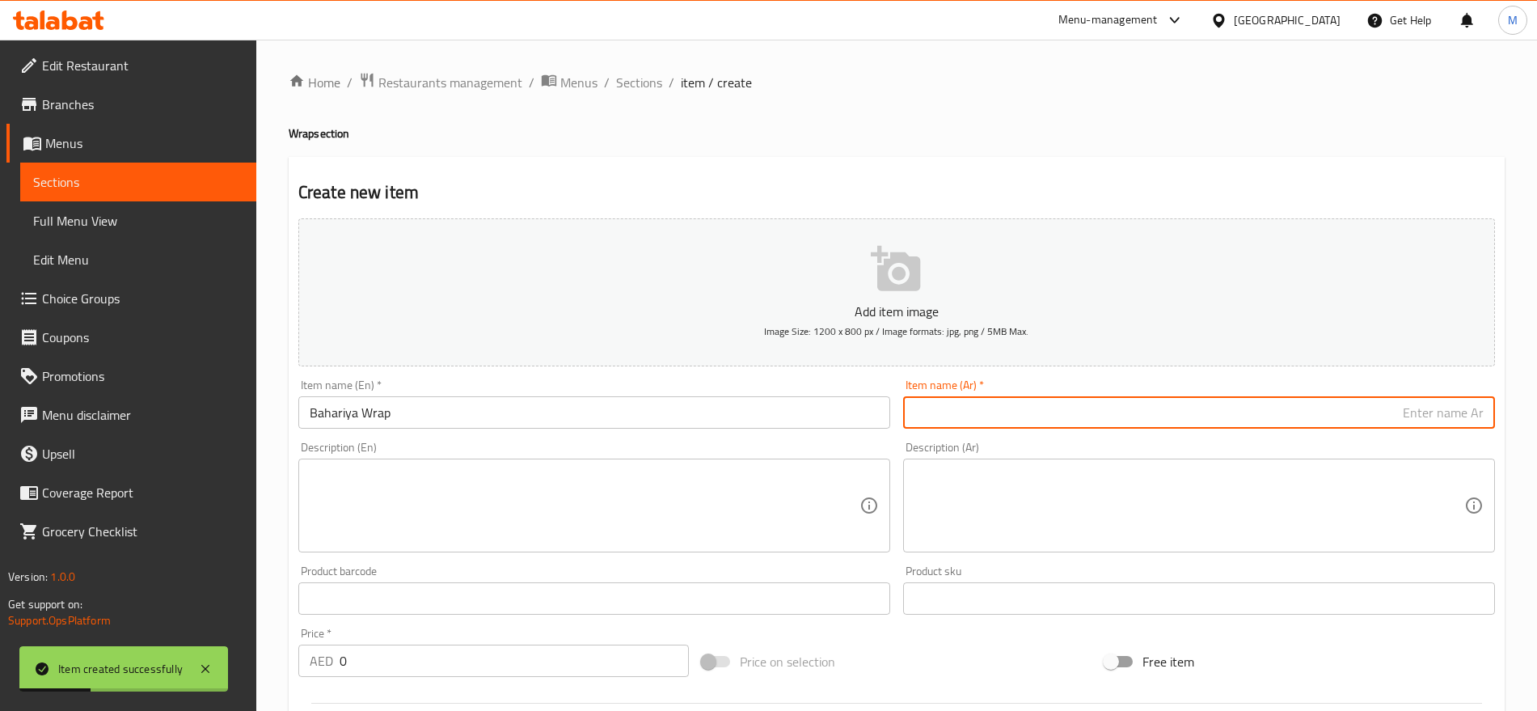
paste input "راب بحرية"
type input "راب بحرية"
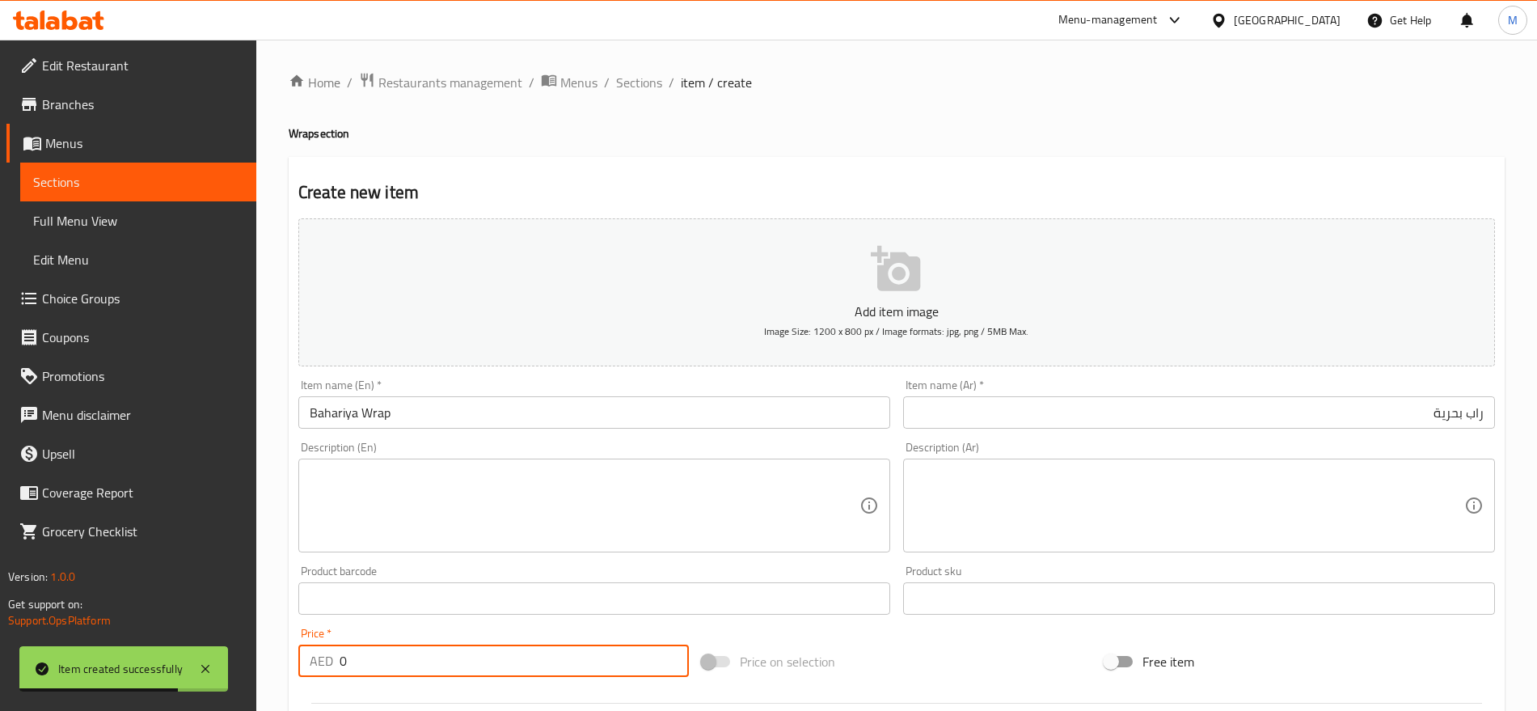
click at [399, 668] on input "0" at bounding box center [514, 660] width 349 height 32
paste input "14"
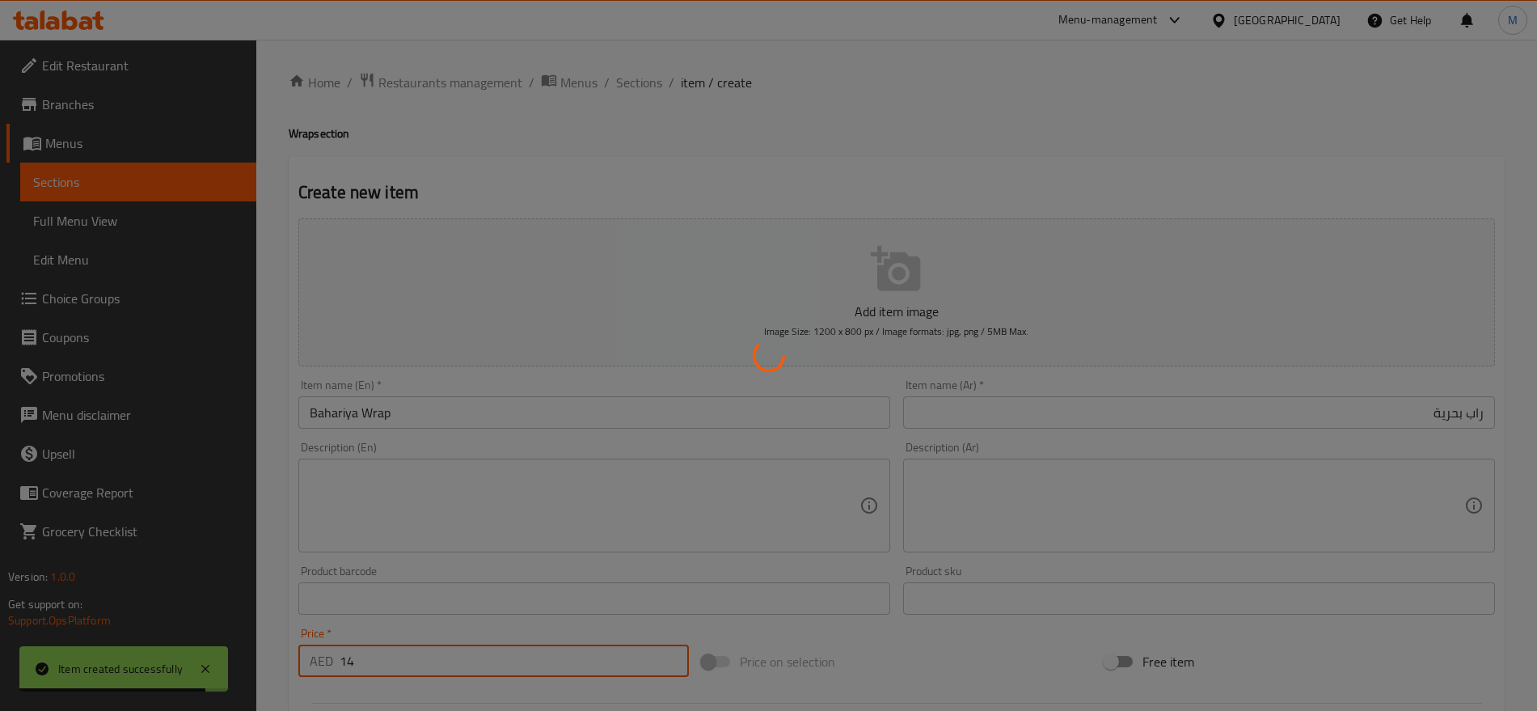
type input "0"
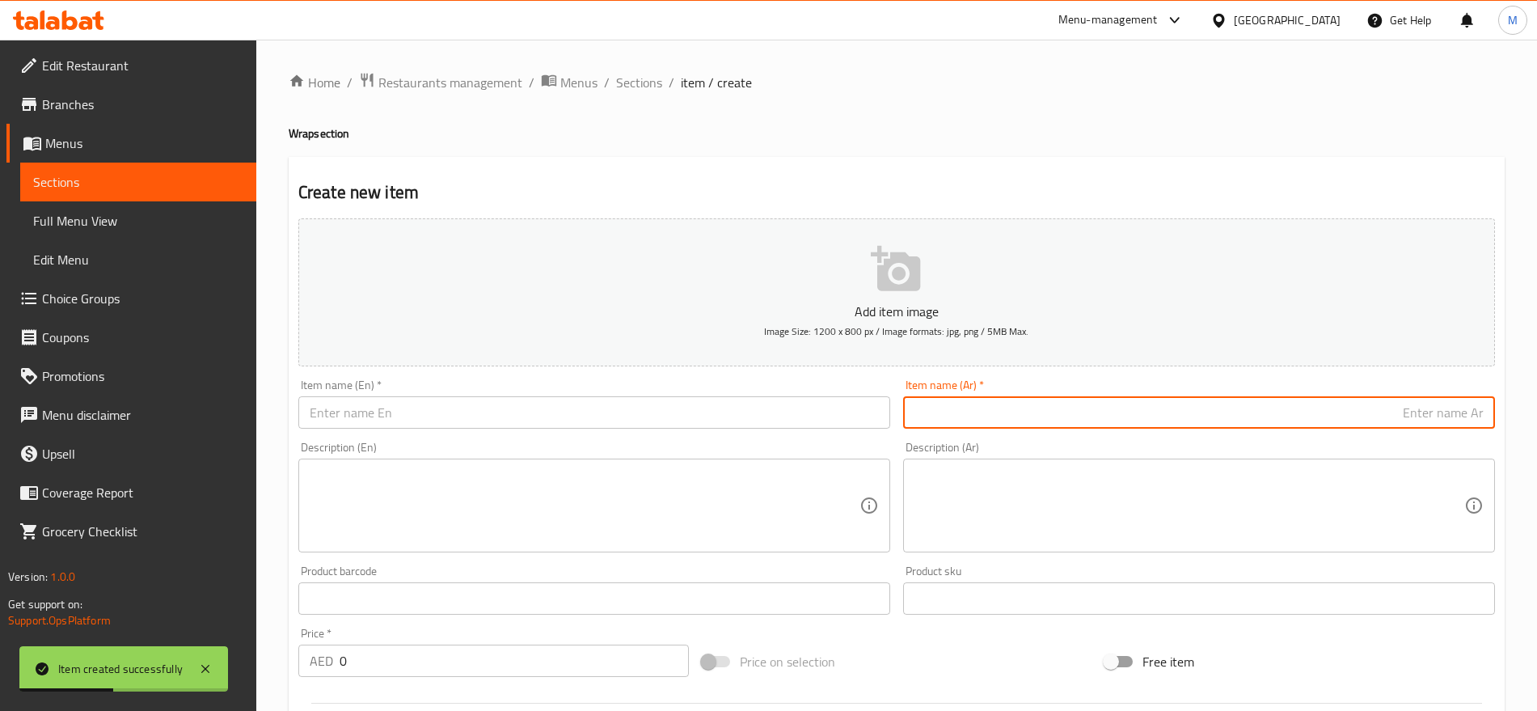
click at [1284, 399] on input "text" at bounding box center [1199, 412] width 592 height 32
paste input "راب شيش طاووق"
type input "راب شيش طاووق"
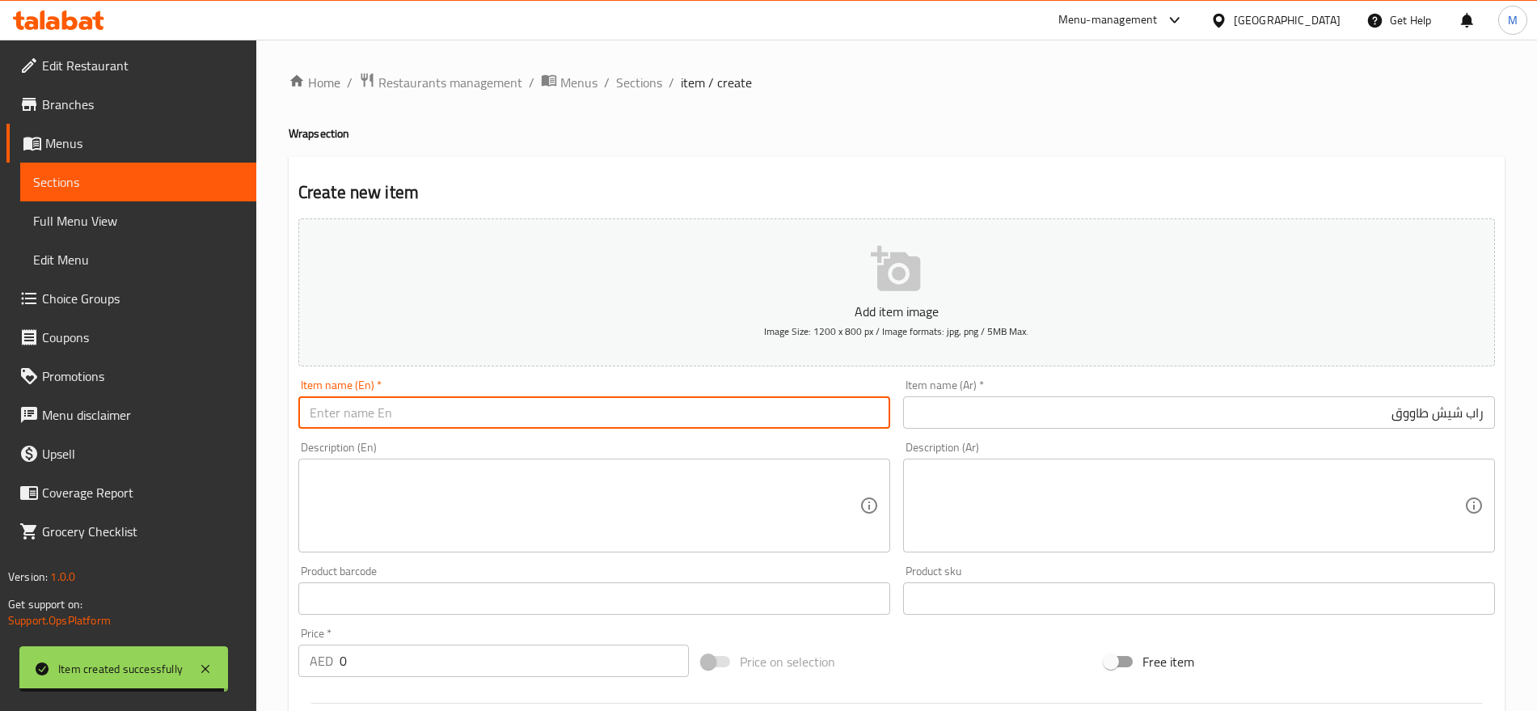
click at [682, 400] on input "text" at bounding box center [594, 412] width 592 height 32
paste input "[PERSON_NAME] Wrap"
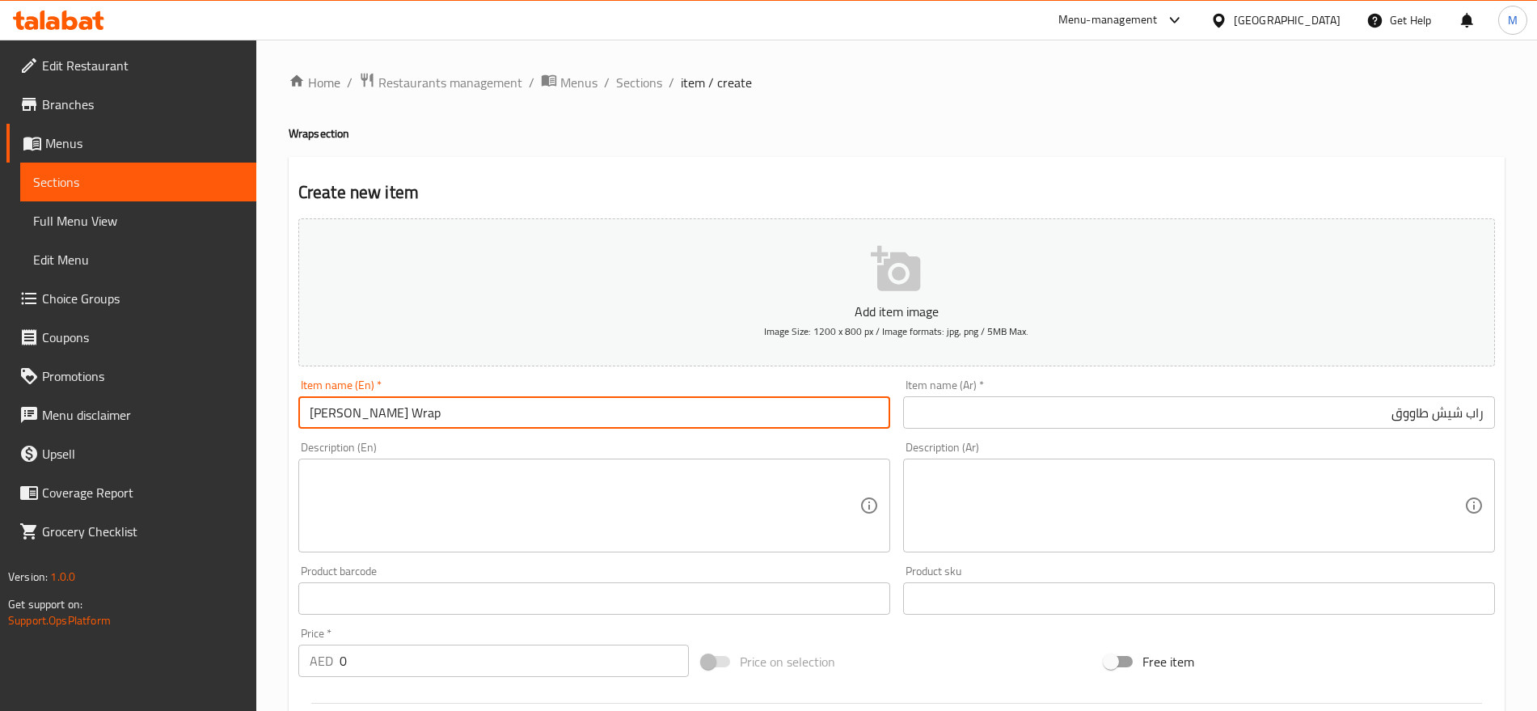
type input "[PERSON_NAME] Wrap"
click at [355, 662] on input "0" at bounding box center [514, 660] width 349 height 32
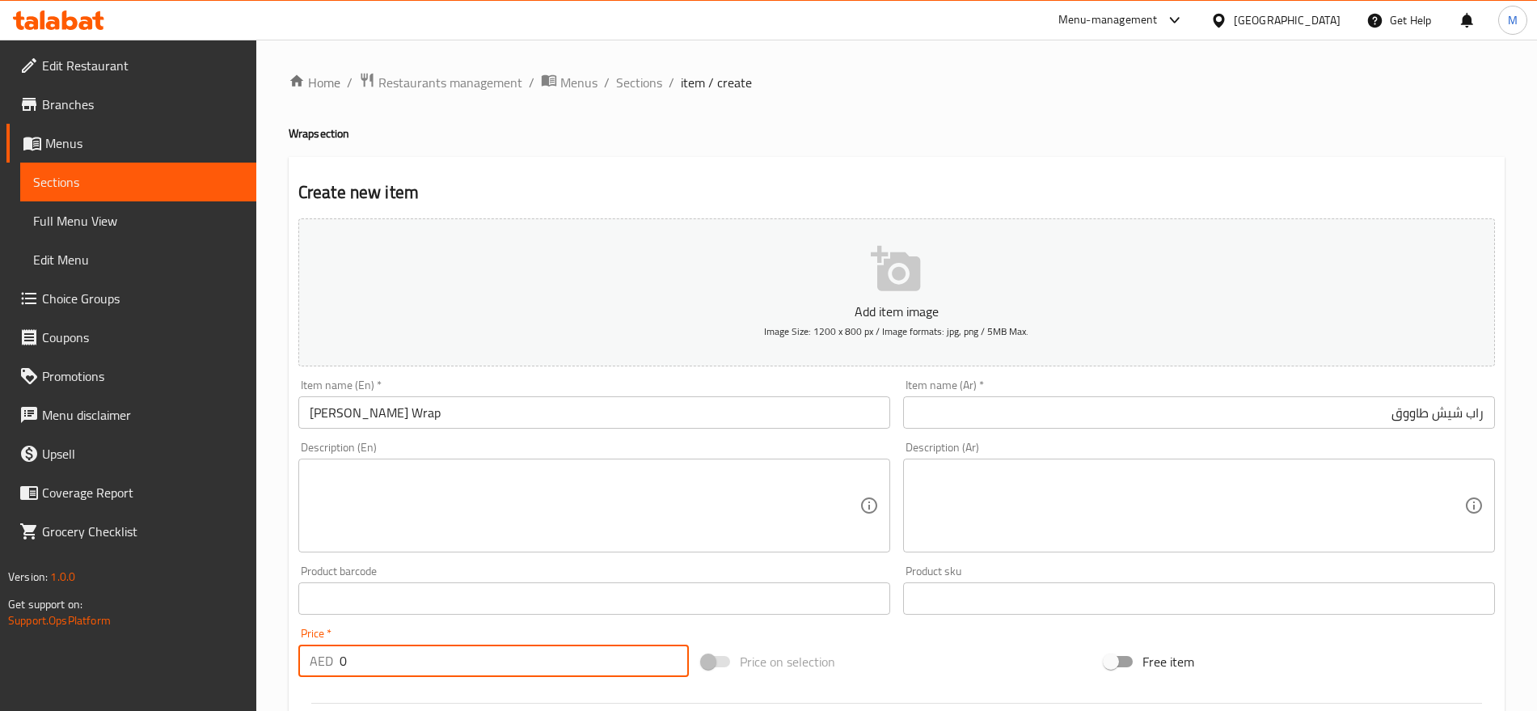
click at [355, 662] on input "0" at bounding box center [514, 660] width 349 height 32
paste input "13"
type input "13"
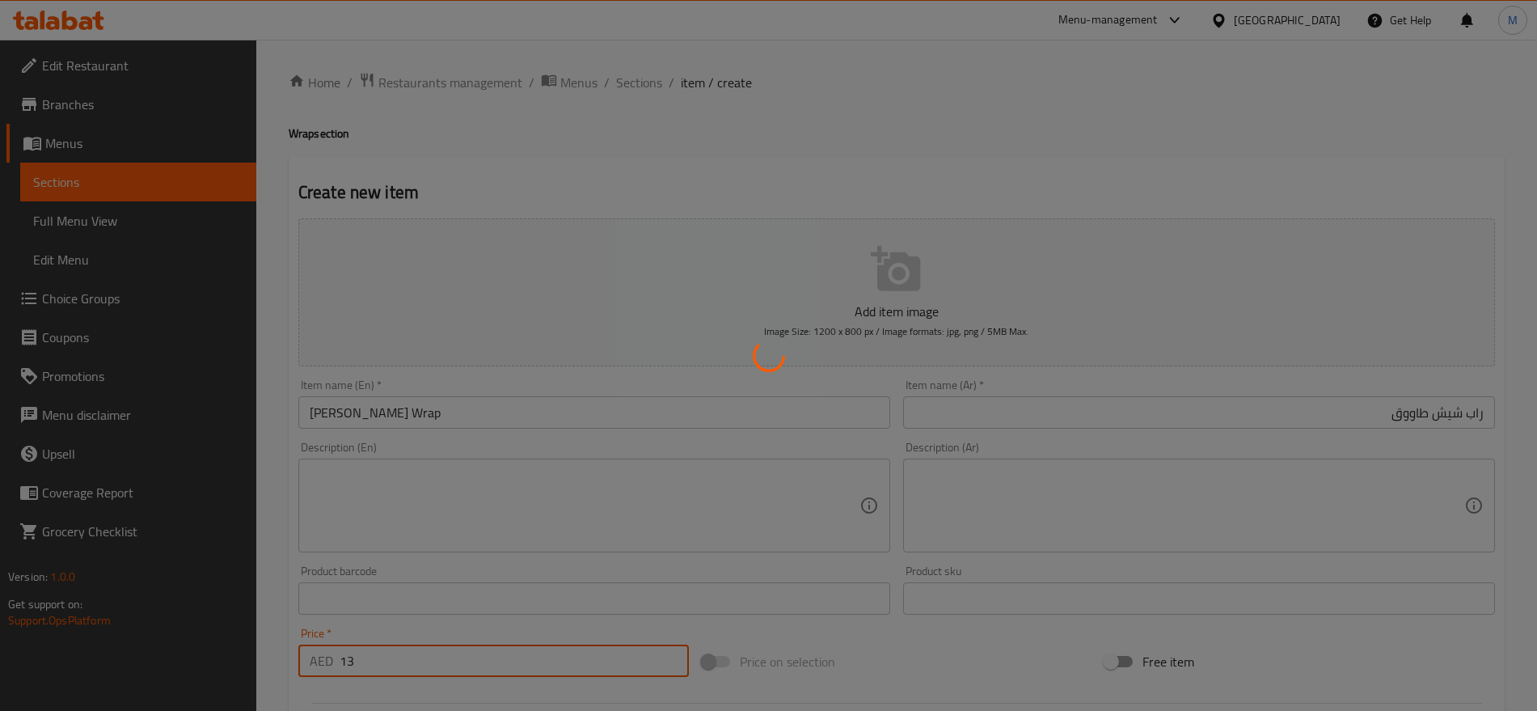
type input "0"
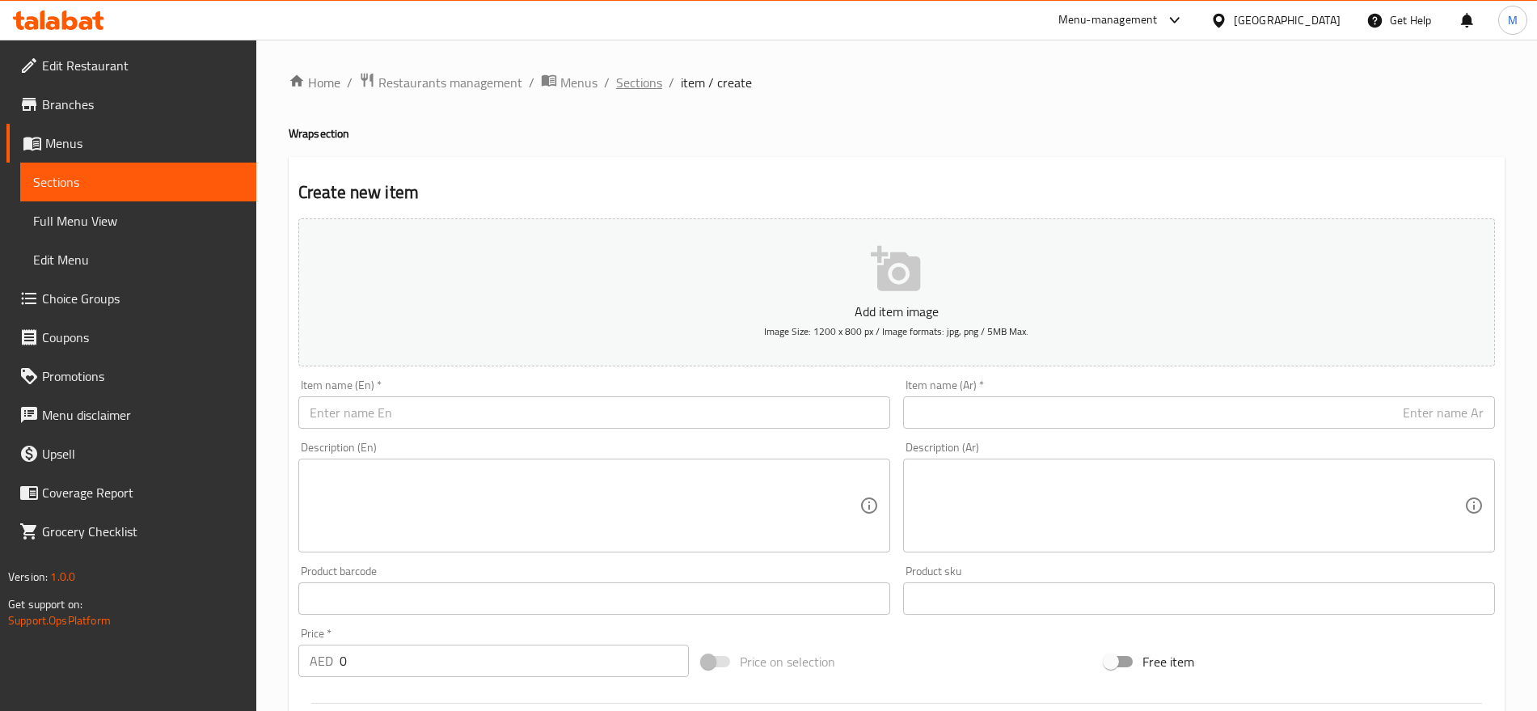
click at [641, 86] on span "Sections" at bounding box center [639, 82] width 46 height 19
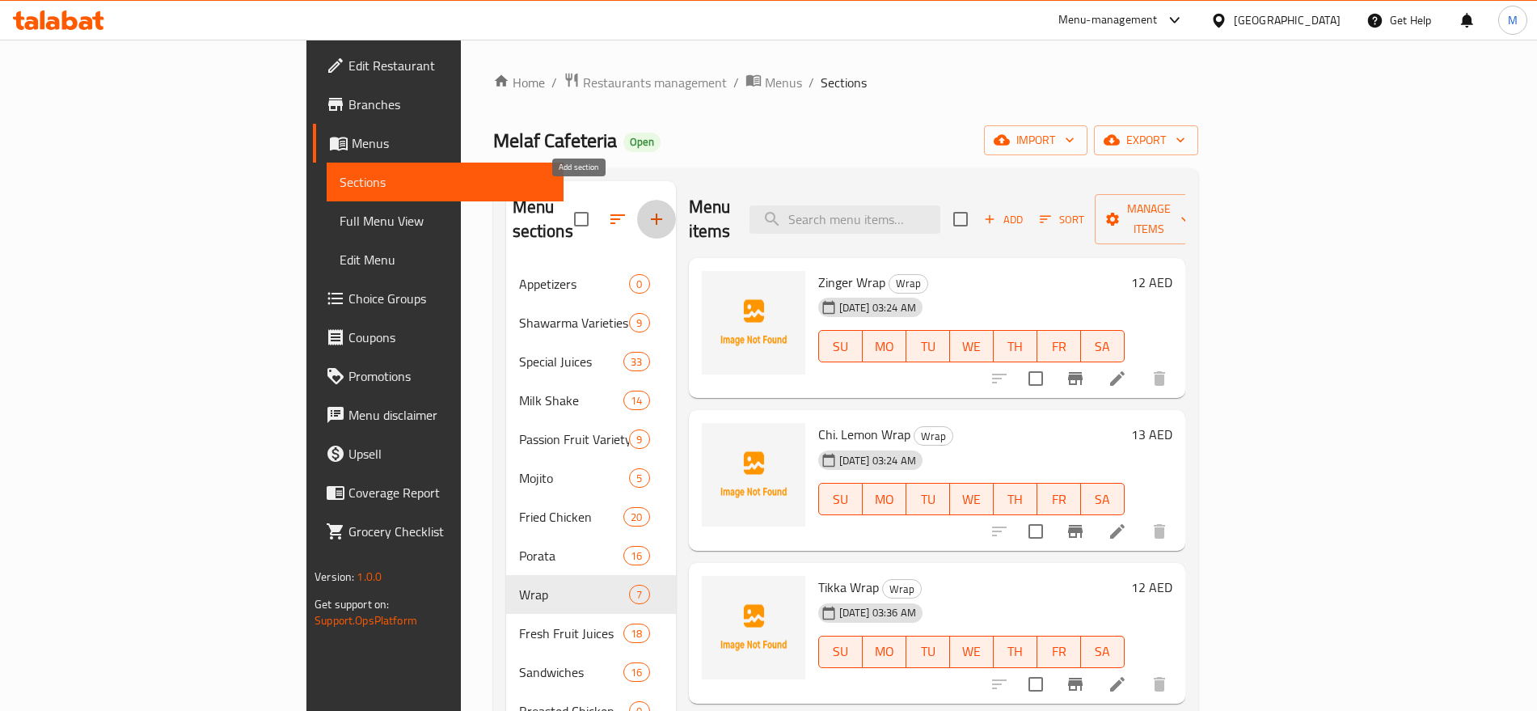
click at [647, 209] on icon "button" at bounding box center [656, 218] width 19 height 19
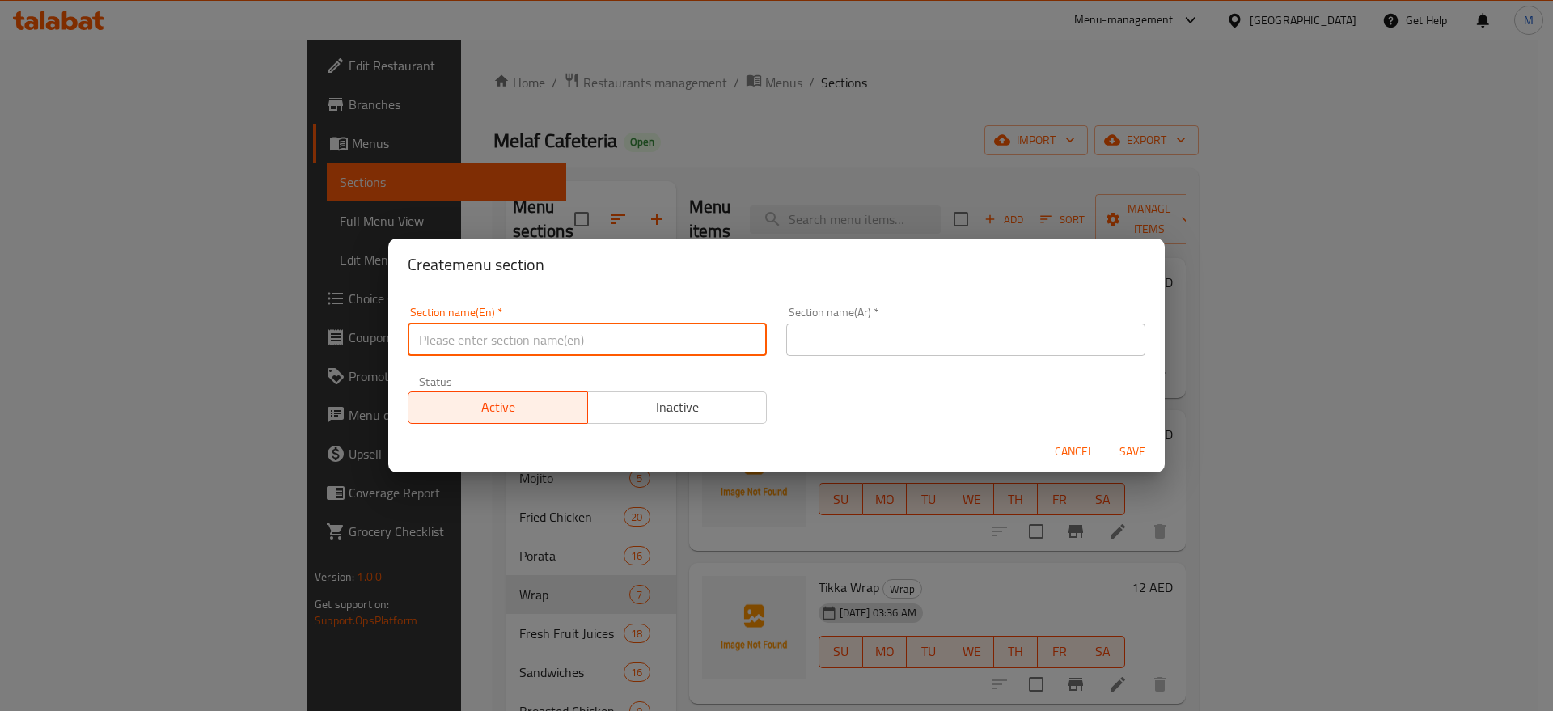
click at [587, 347] on input "text" at bounding box center [587, 339] width 359 height 32
paste input "grilledburger"
click at [587, 347] on input "grilledburger" at bounding box center [587, 339] width 359 height 32
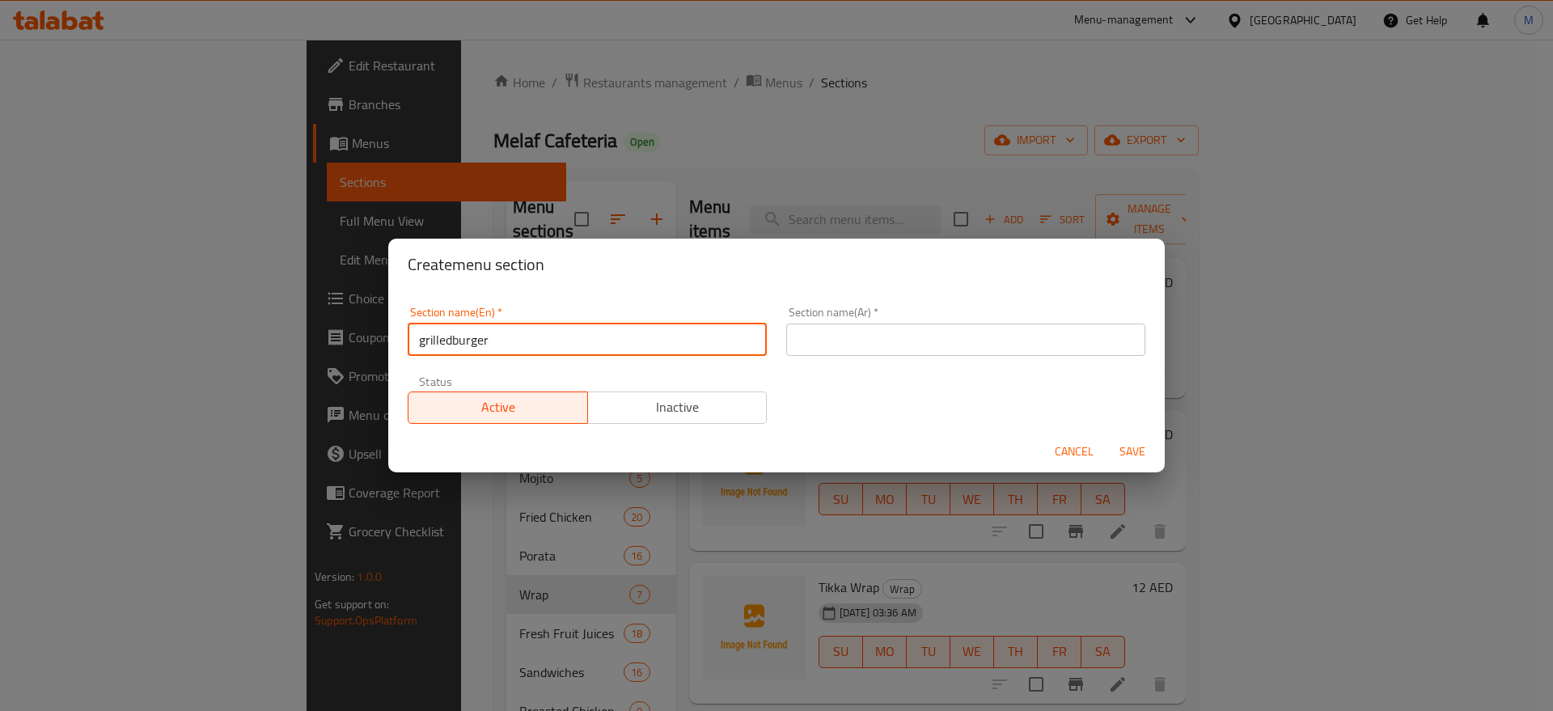
click at [452, 343] on input "grilledburger" at bounding box center [587, 339] width 359 height 32
click at [452, 343] on input "grilled burger" at bounding box center [587, 339] width 359 height 32
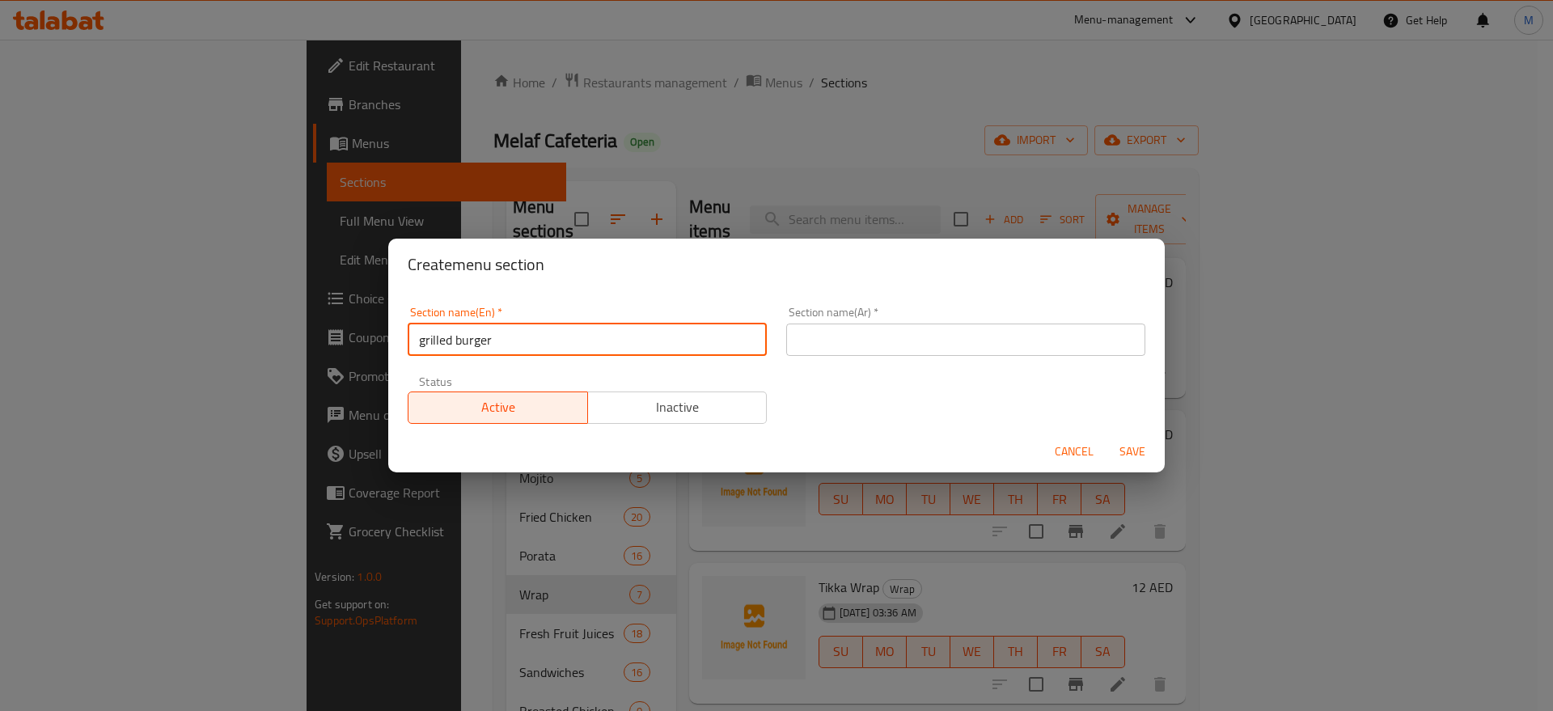
click at [452, 343] on input "grilled burger" at bounding box center [587, 339] width 359 height 32
type input "Grilled Burger"
click at [825, 343] on input "text" at bounding box center [965, 339] width 359 height 32
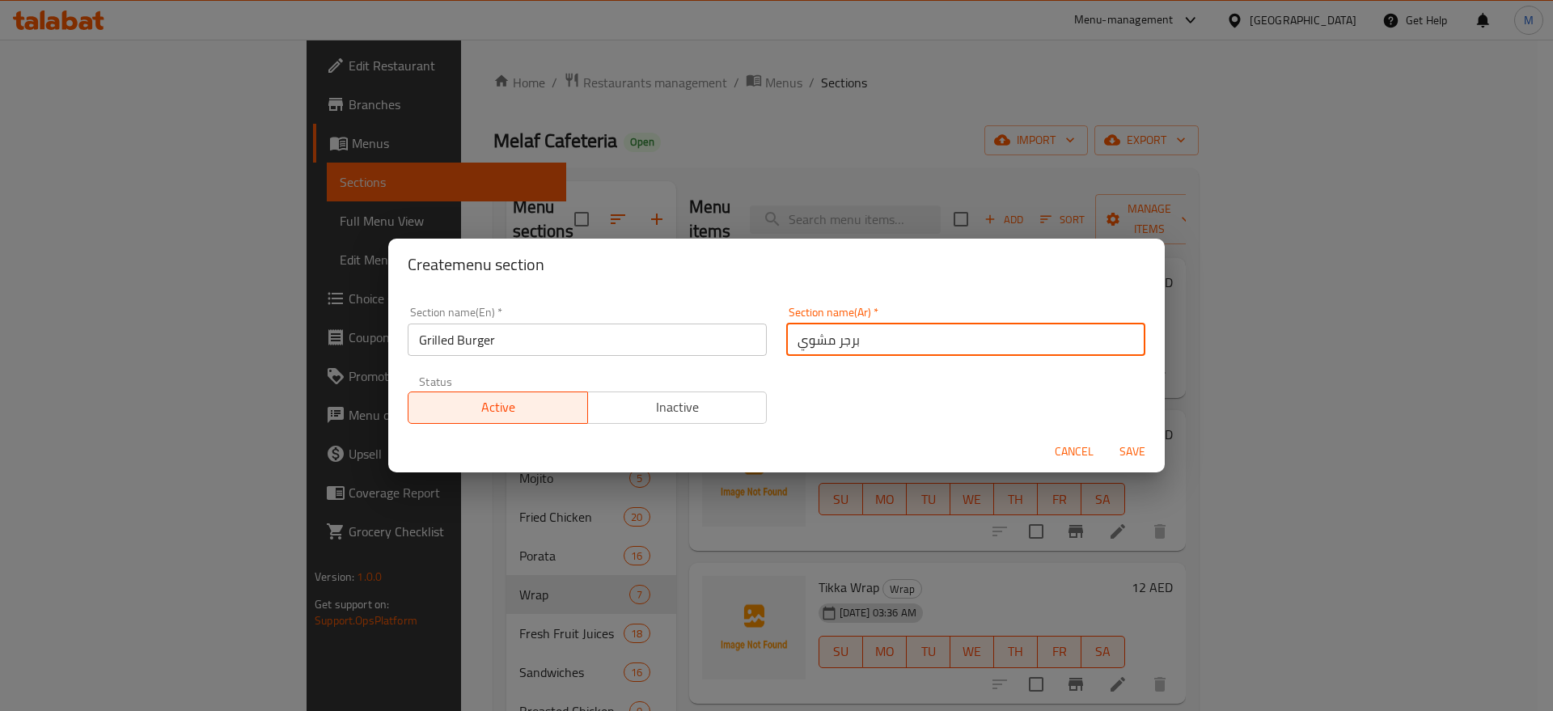
type input "برجر مشوي"
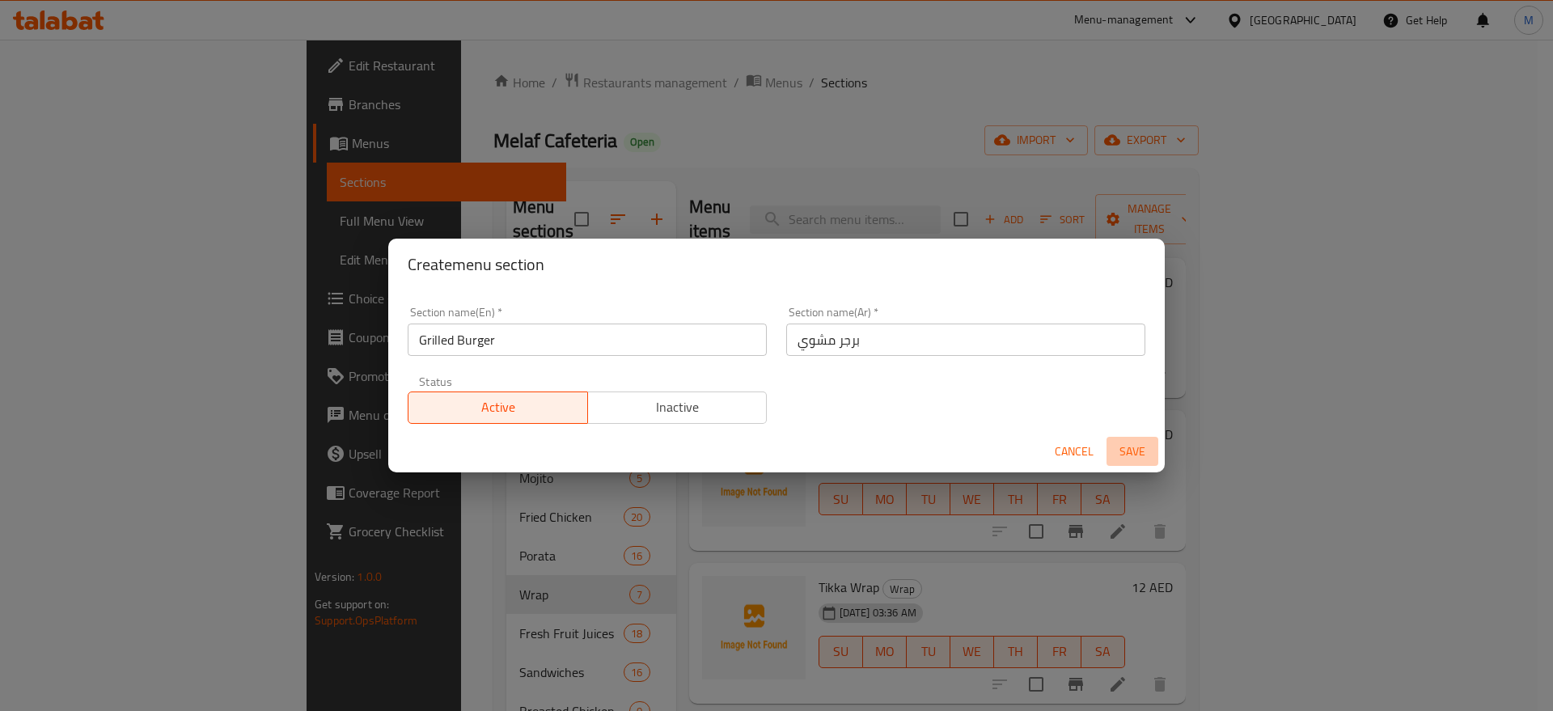
click at [1150, 441] on span "Save" at bounding box center [1132, 451] width 39 height 20
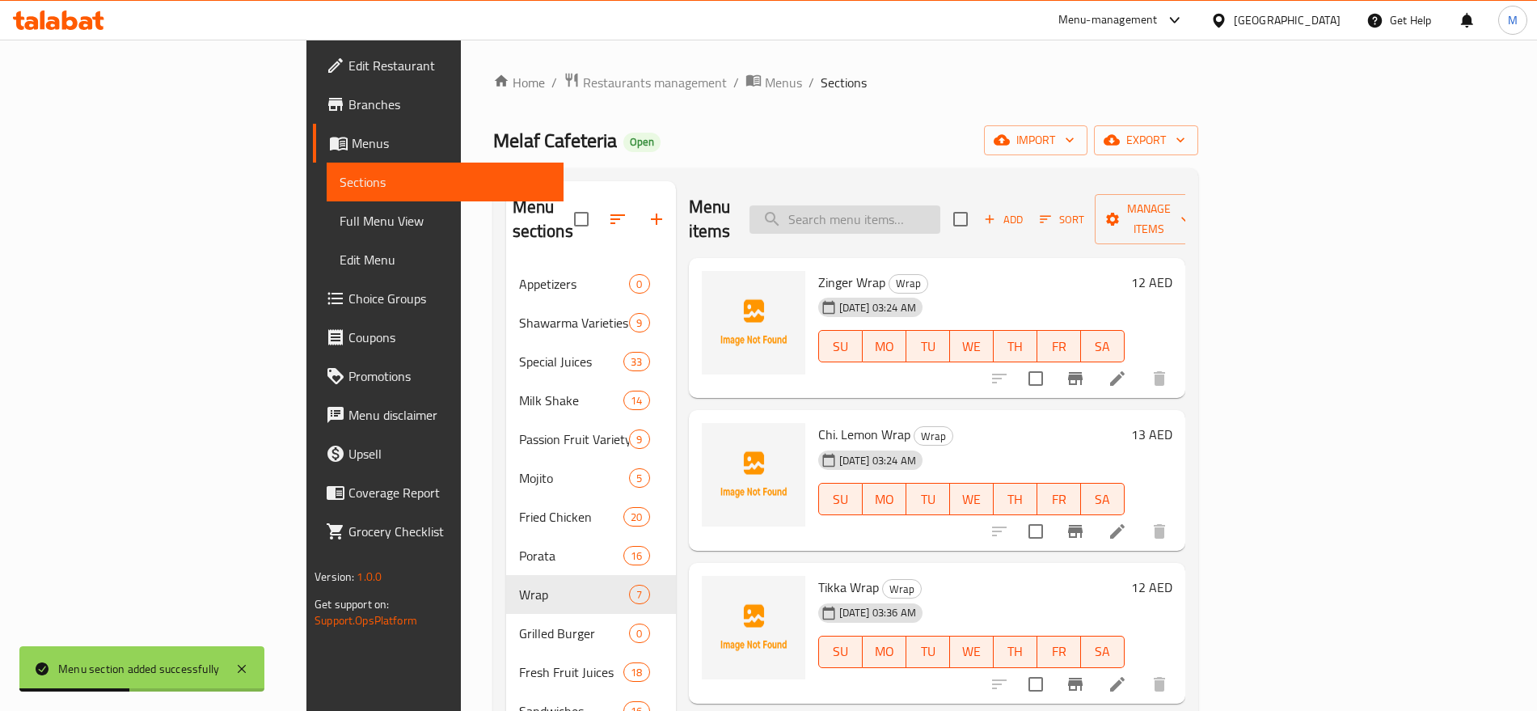
click at [928, 213] on input "search" at bounding box center [845, 219] width 191 height 28
paste input "Burger"
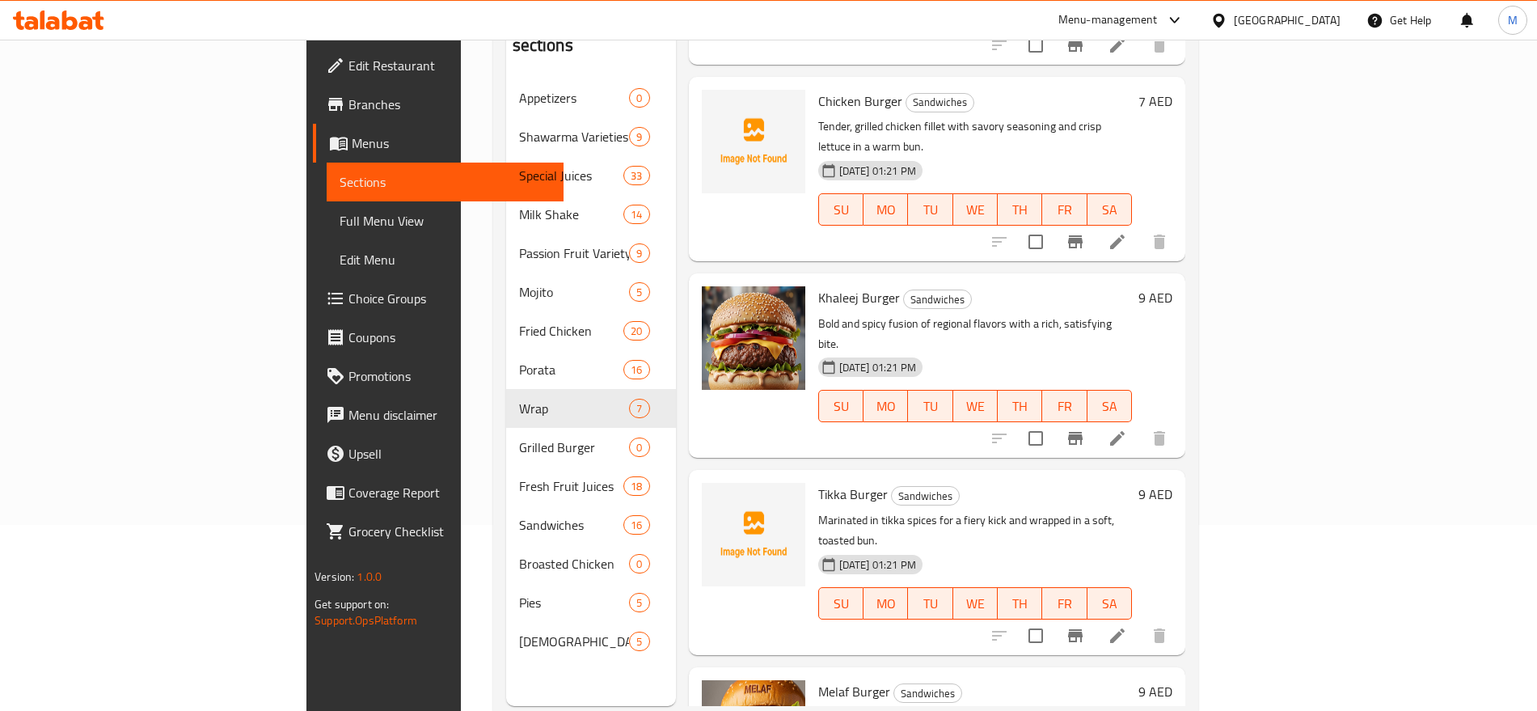
scroll to position [226, 0]
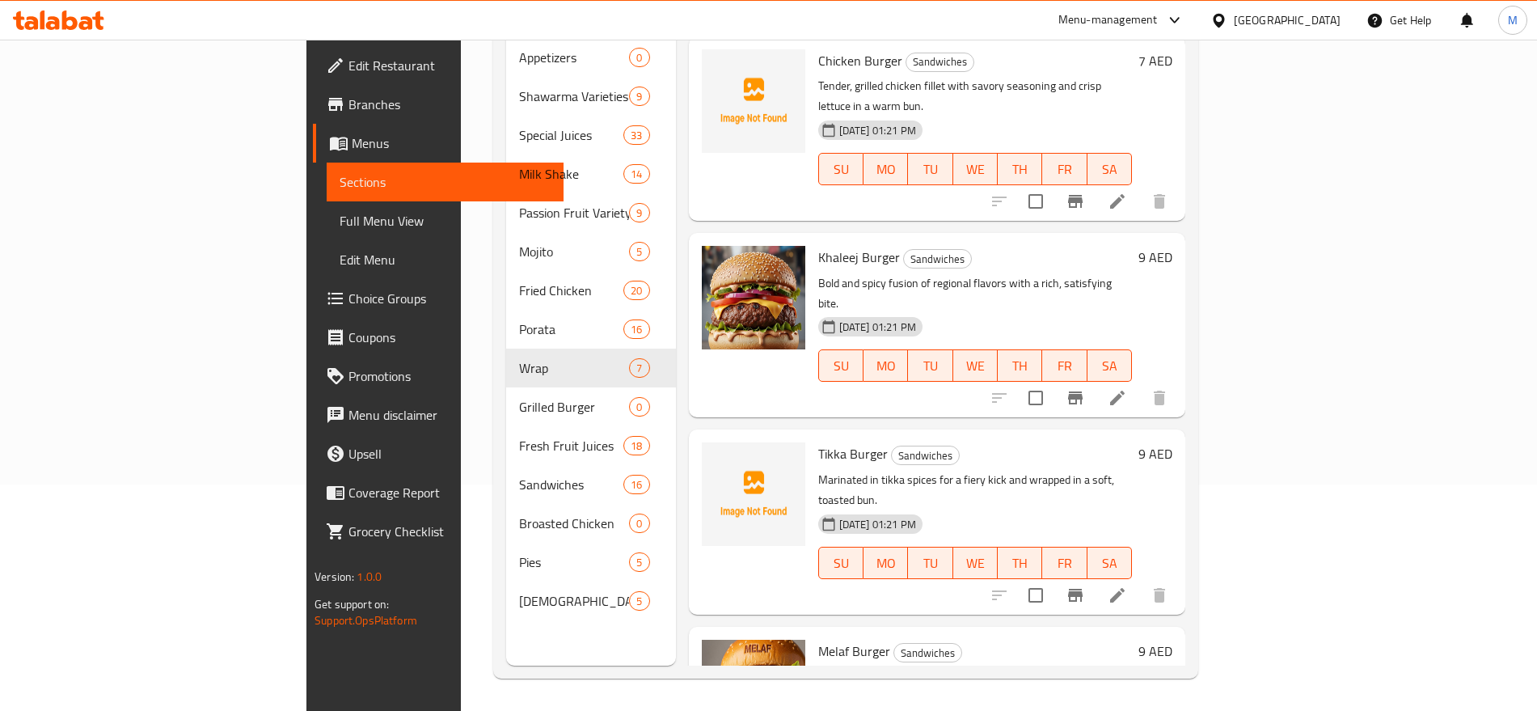
type input "Burger"
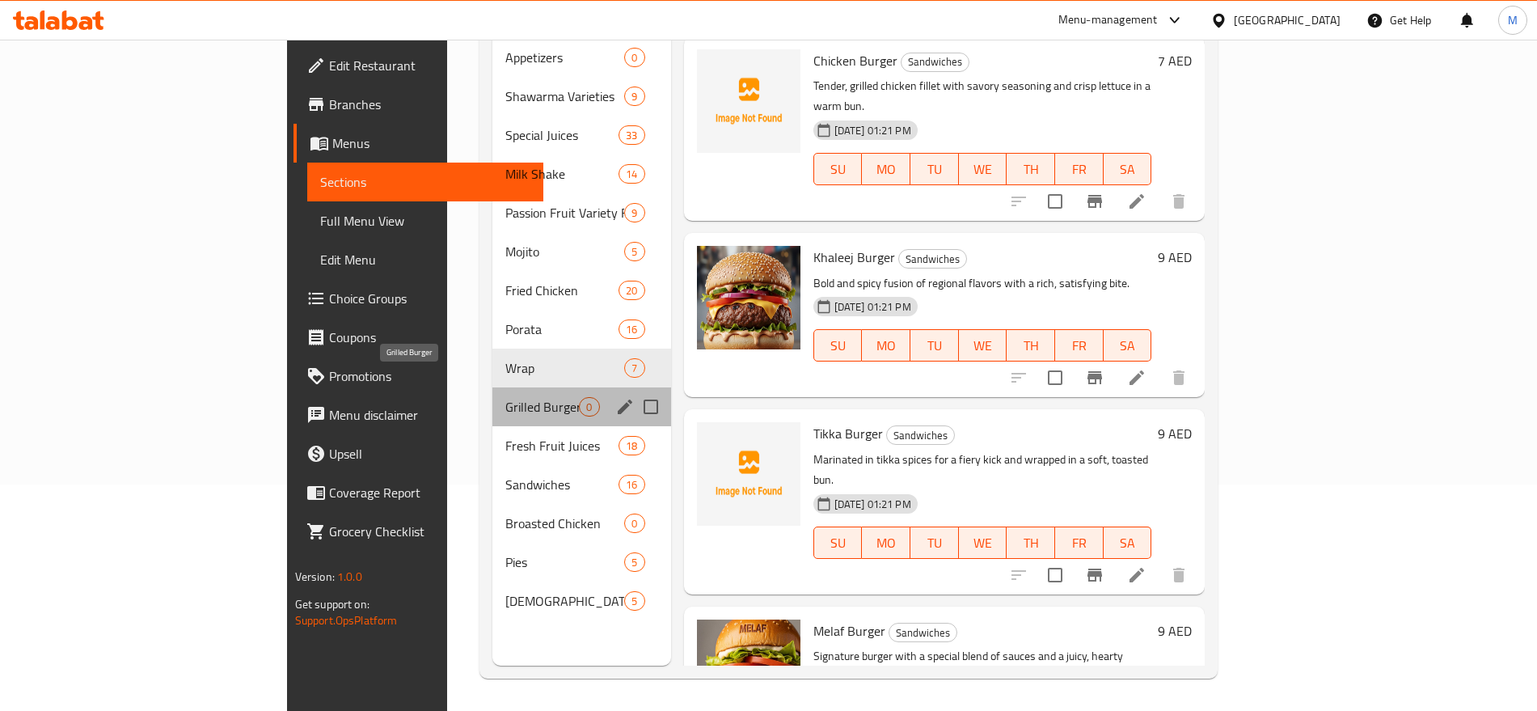
click at [505, 397] on span "Grilled Burger" at bounding box center [542, 406] width 74 height 19
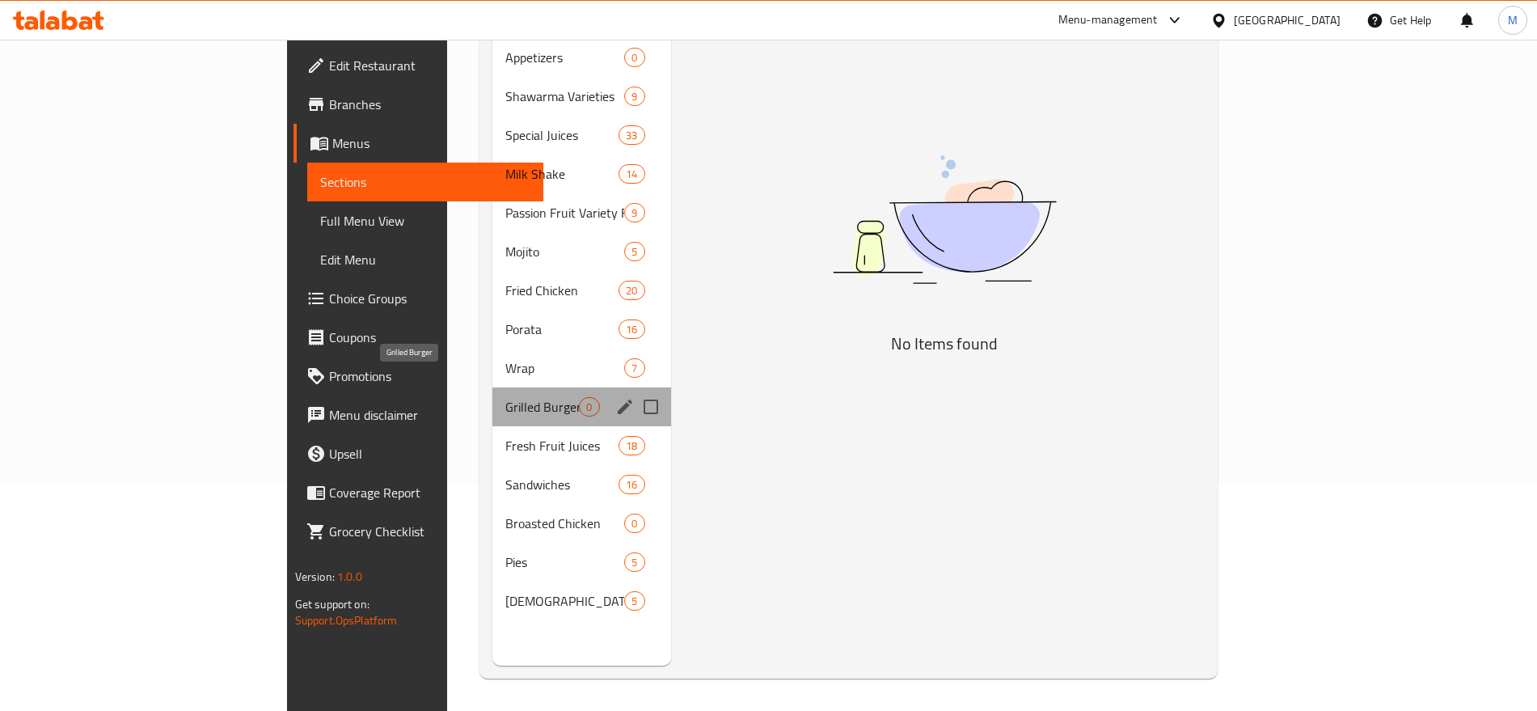
click at [505, 397] on span "Grilled Burger" at bounding box center [542, 406] width 74 height 19
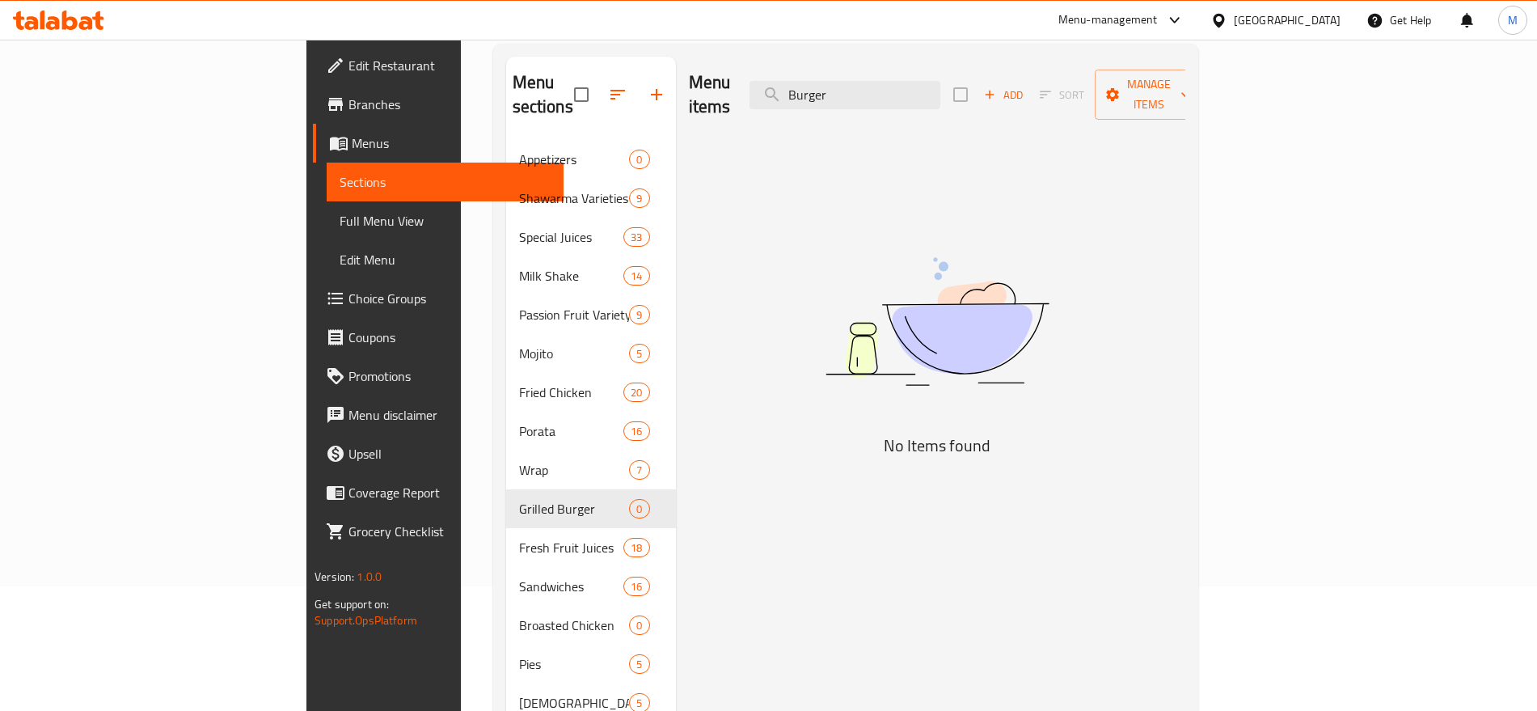
scroll to position [125, 0]
click at [1025, 87] on span "Add" at bounding box center [1004, 94] width 44 height 19
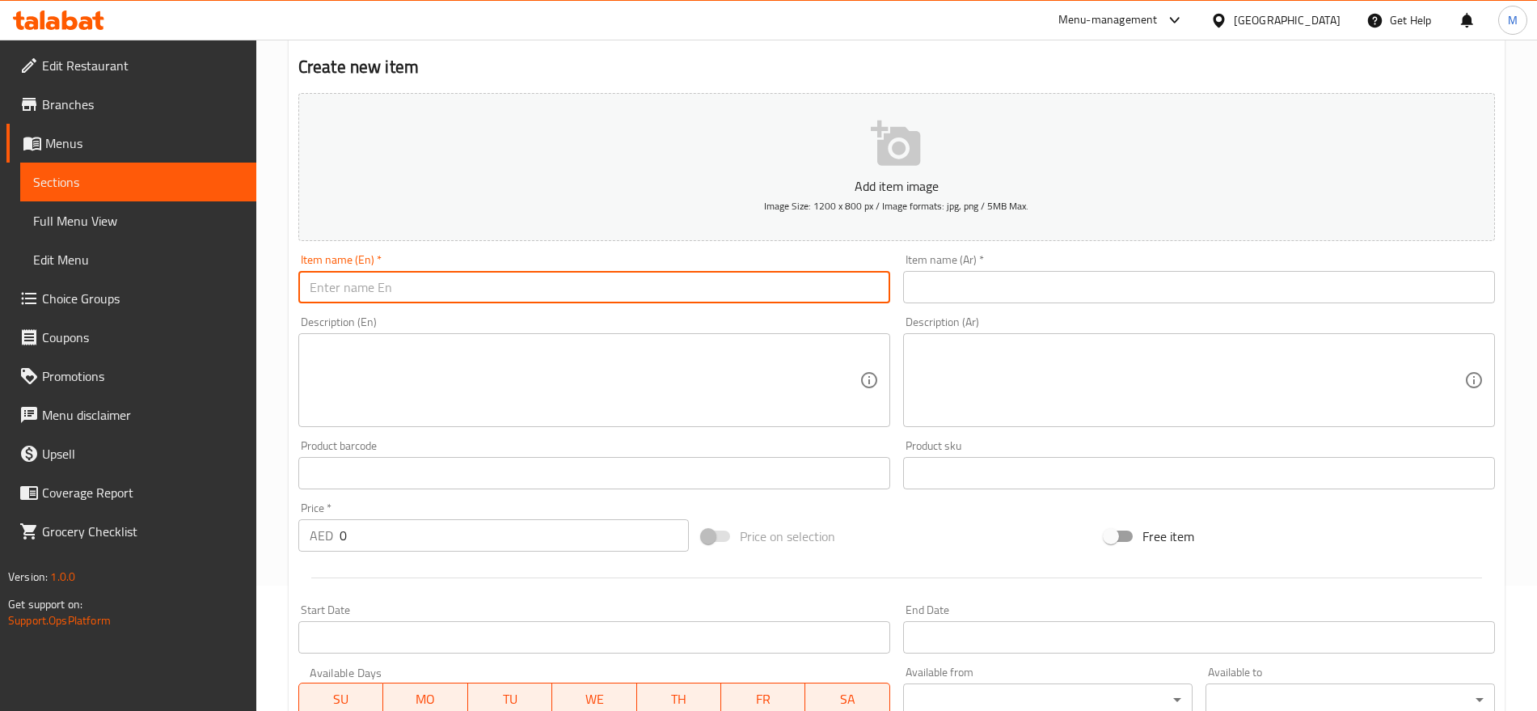
click at [741, 280] on input "text" at bounding box center [594, 287] width 592 height 32
paste input "XXL GRILLED BEEF COMBO"
click at [741, 280] on input "XXL GRILLED BEEF COMBO" at bounding box center [594, 287] width 592 height 32
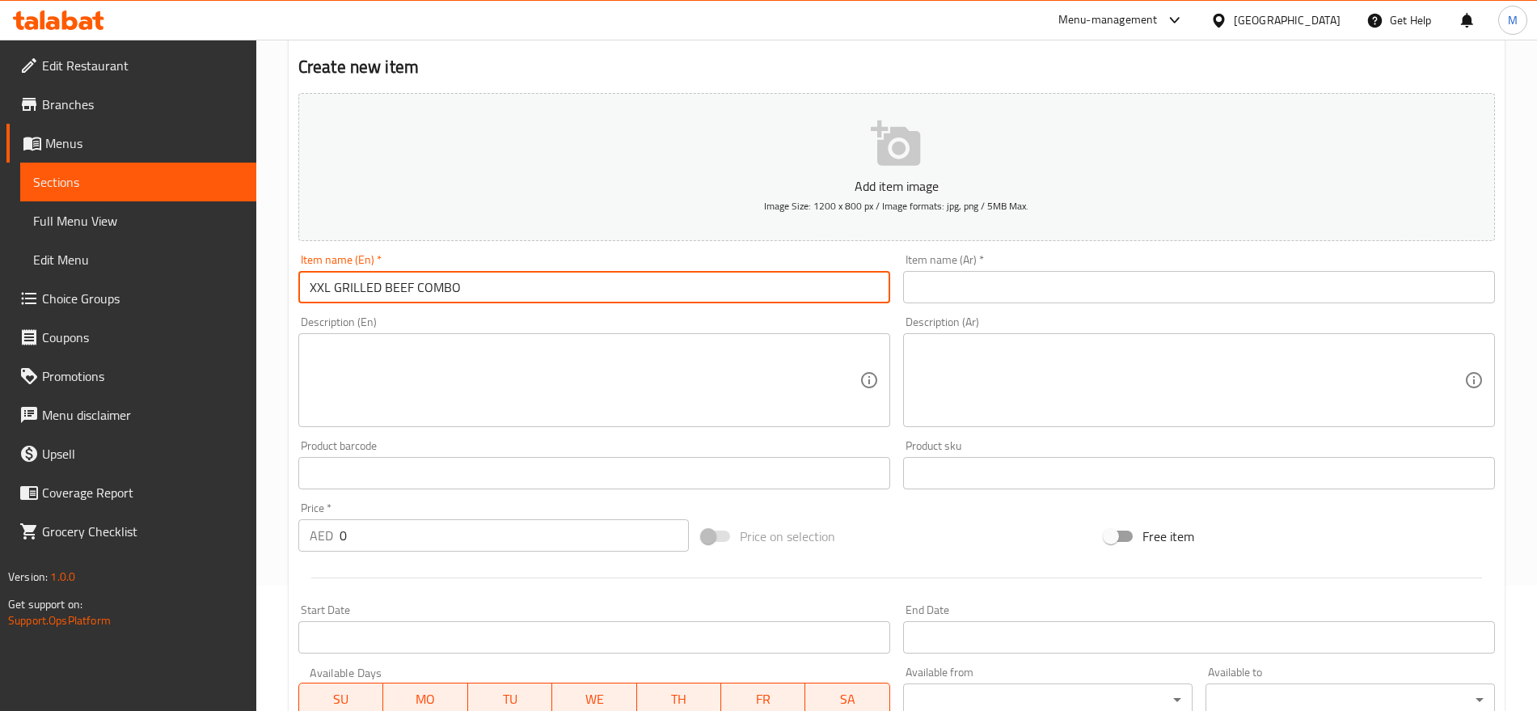
click at [741, 280] on input "XXL GRILLED BEEF COMBO" at bounding box center [594, 287] width 592 height 32
click at [615, 293] on input "XXL GRILLED BEEF COMBO" at bounding box center [594, 287] width 592 height 32
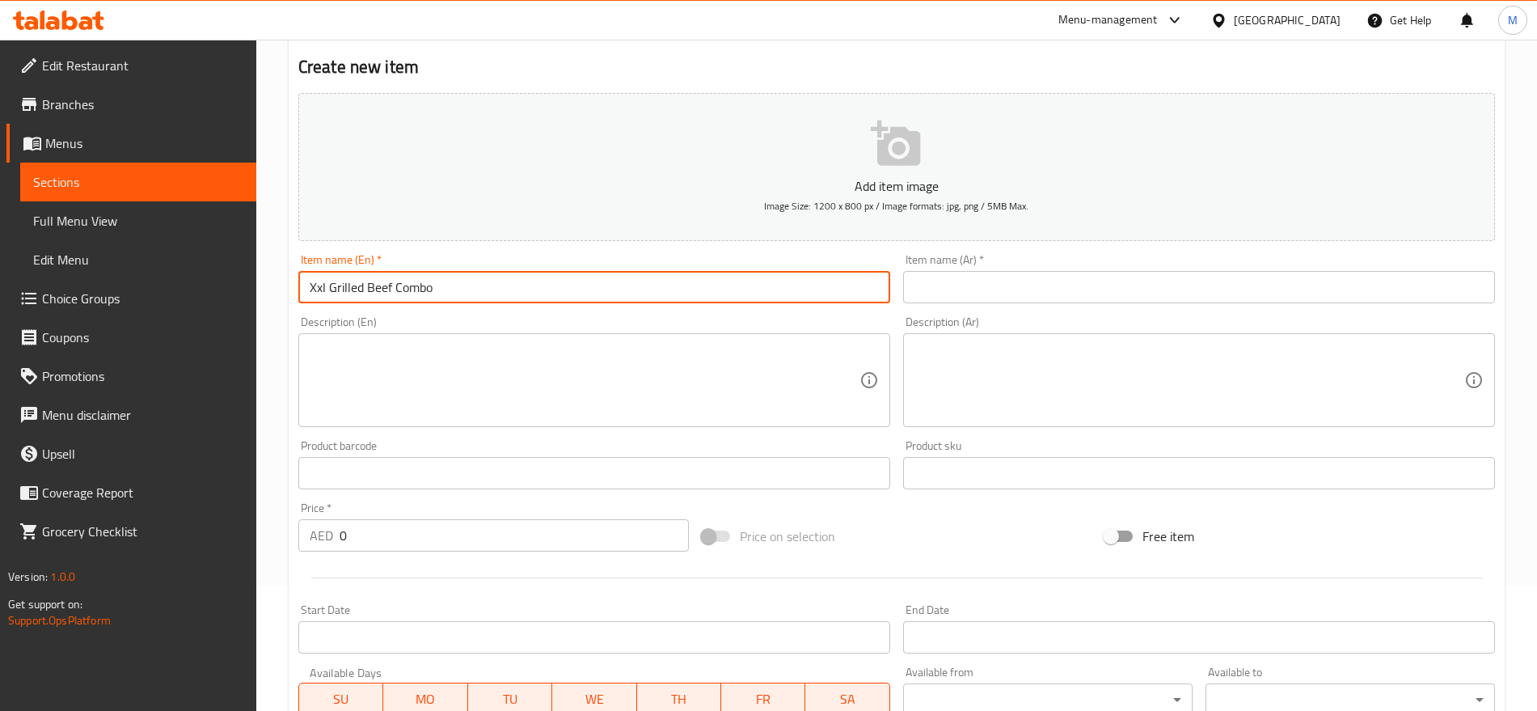
type input "Xxl Grilled Beef Combo"
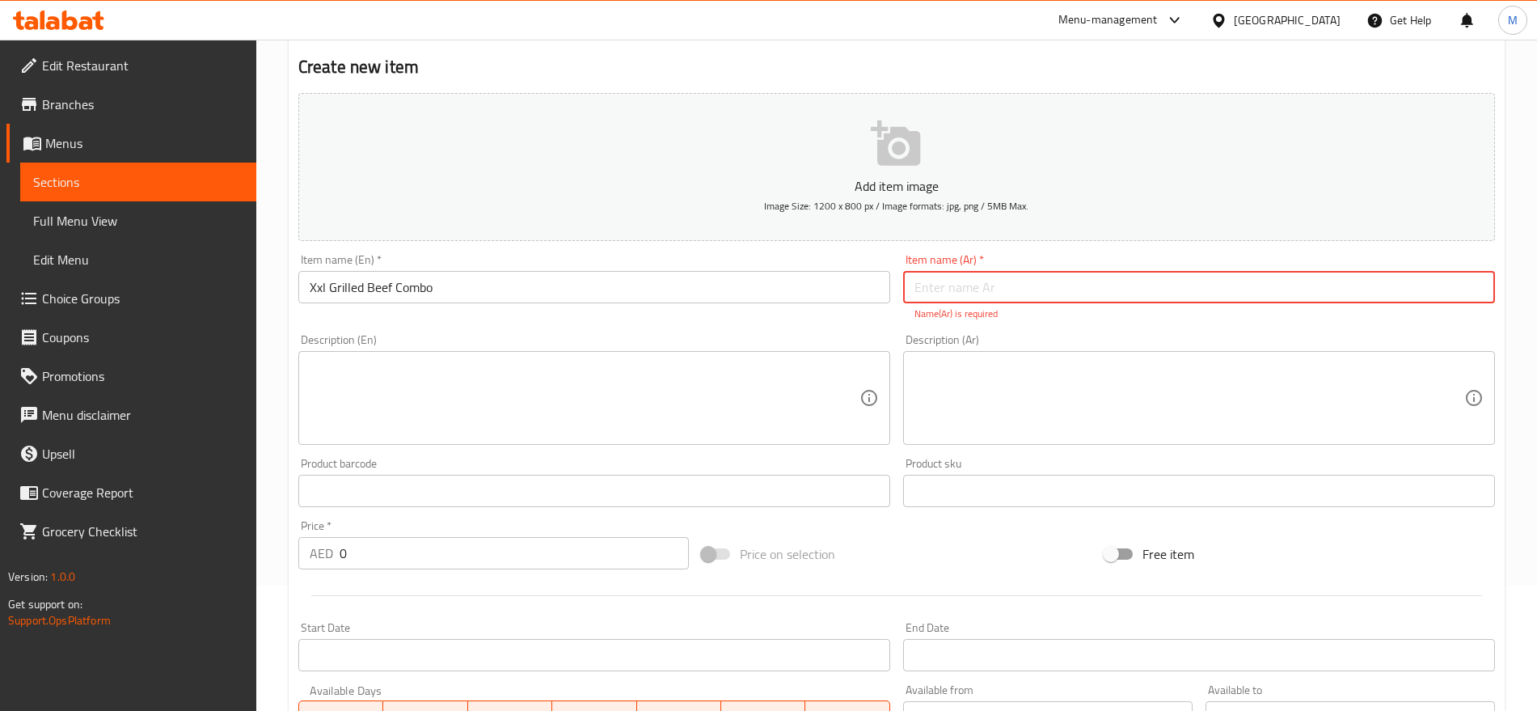
paste input "كومبو لحم مشاوي اكس اكس ال"
type input "كومبو لحم مشاوي اكس اكس ال"
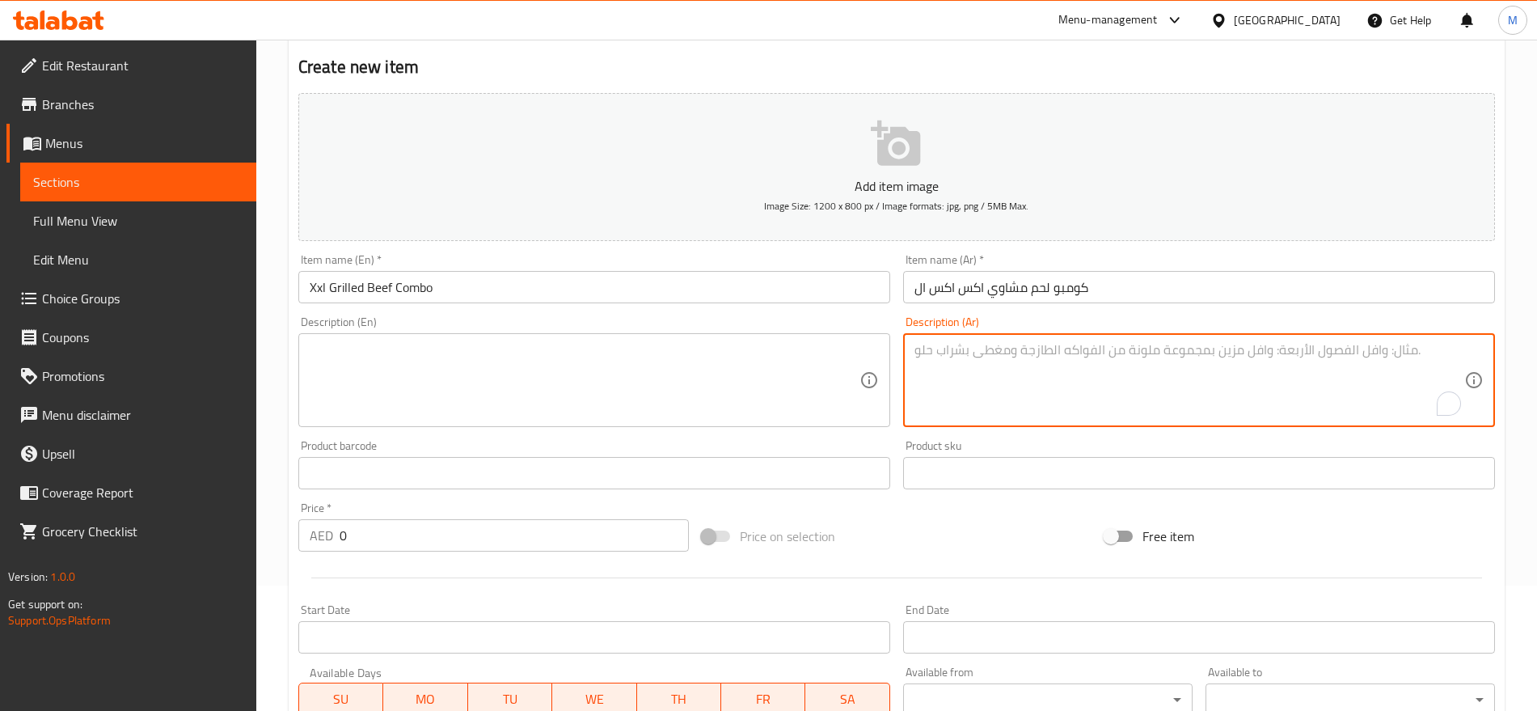
click at [1066, 370] on textarea "To enrich screen reader interactions, please activate Accessibility in Grammarl…" at bounding box center [1190, 380] width 550 height 77
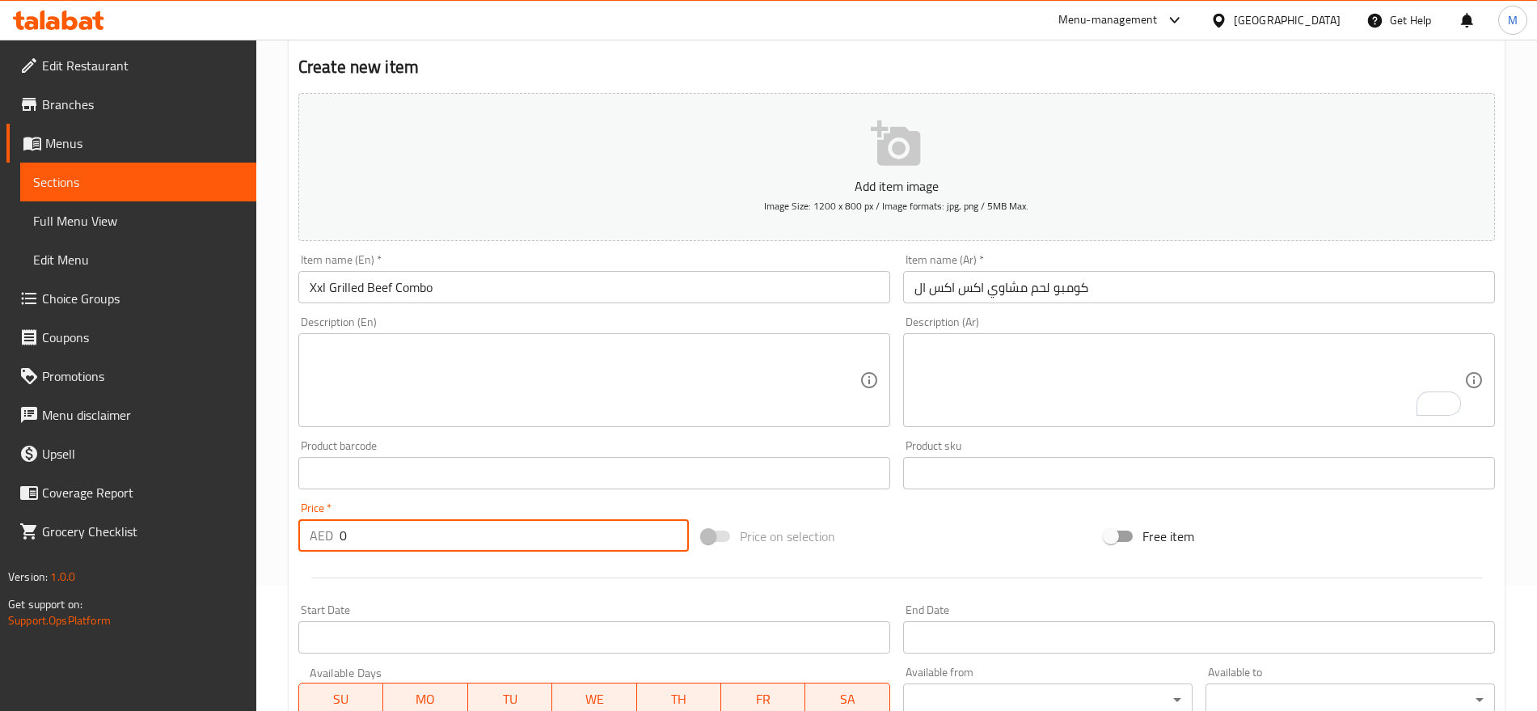
click at [384, 530] on input "0" at bounding box center [514, 535] width 349 height 32
paste input "2"
type input "20"
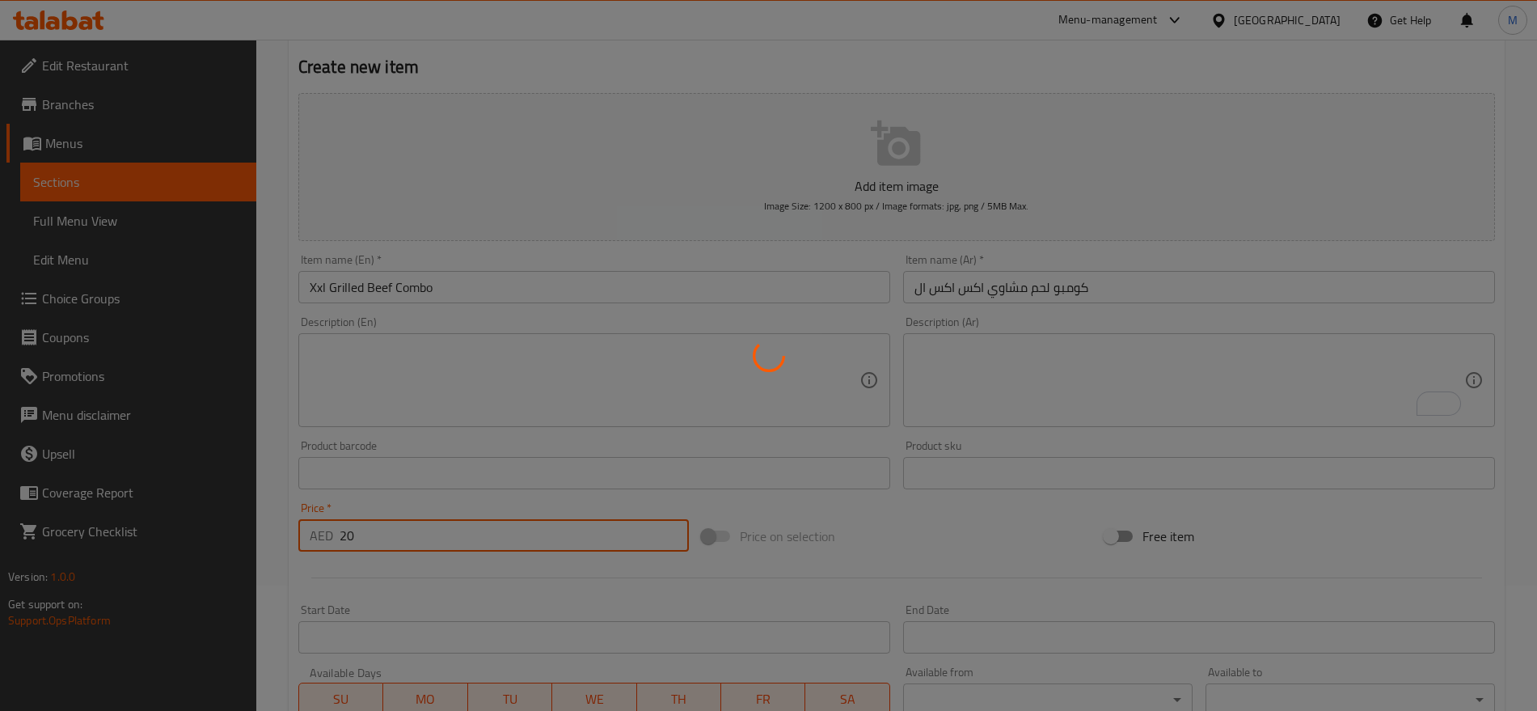
type input "0"
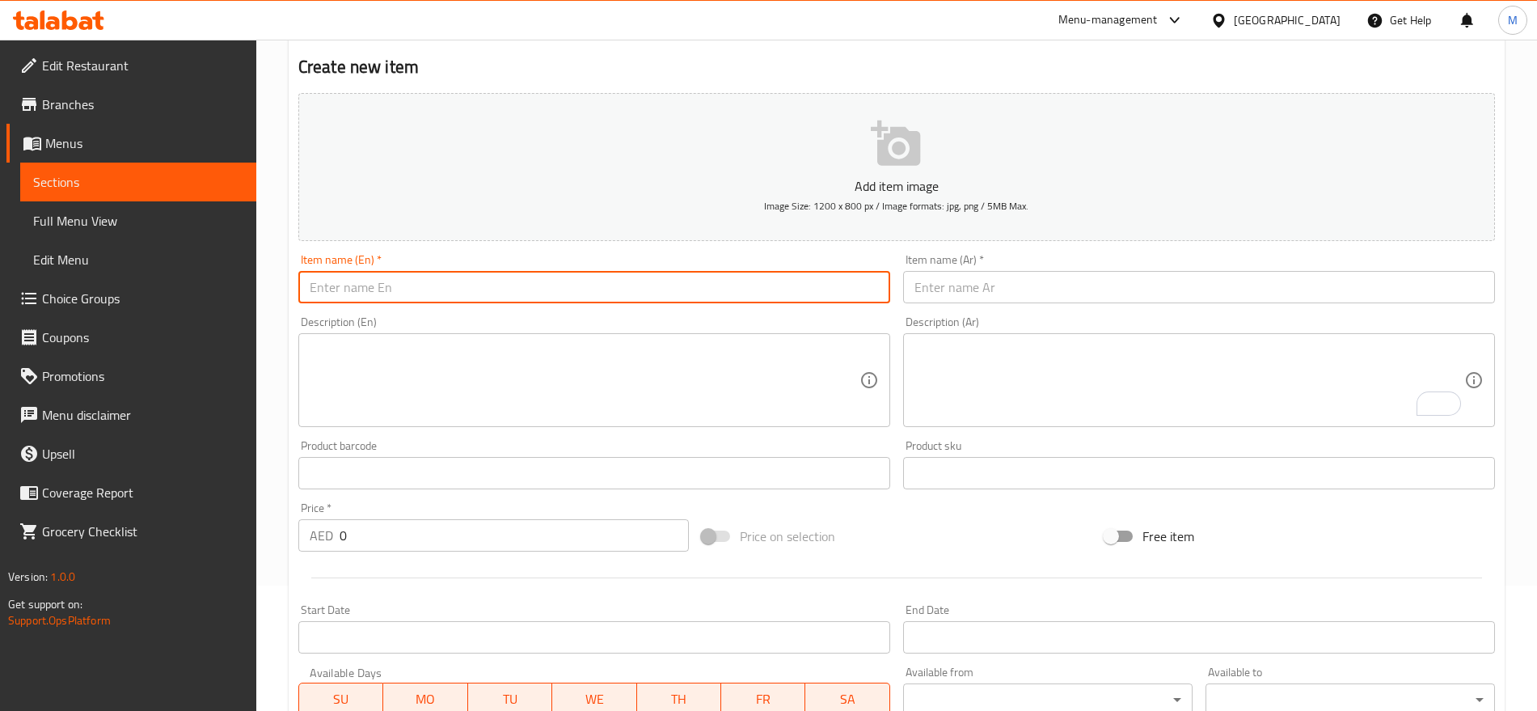
paste input "FRESH BURGER CHI."
click at [725, 288] on input "text" at bounding box center [594, 287] width 592 height 32
click at [725, 288] on input "FRESH BURGER CHI." at bounding box center [594, 287] width 592 height 32
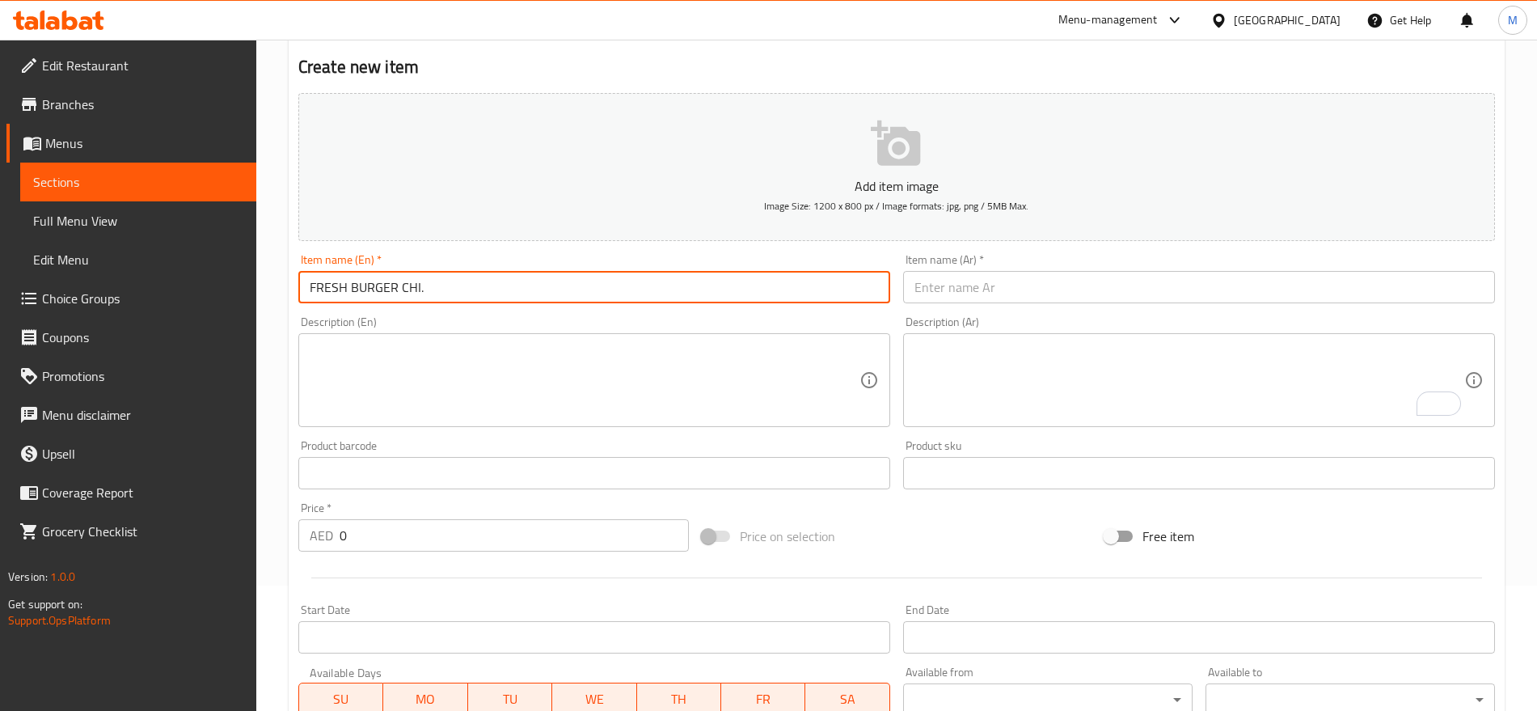
click at [725, 288] on input "FRESH BURGER CHI." at bounding box center [594, 287] width 592 height 32
type input "Fresh Burger Chi."
click at [1199, 281] on input "text" at bounding box center [1199, 287] width 592 height 32
paste input "برجر طازج دجاج الحم"
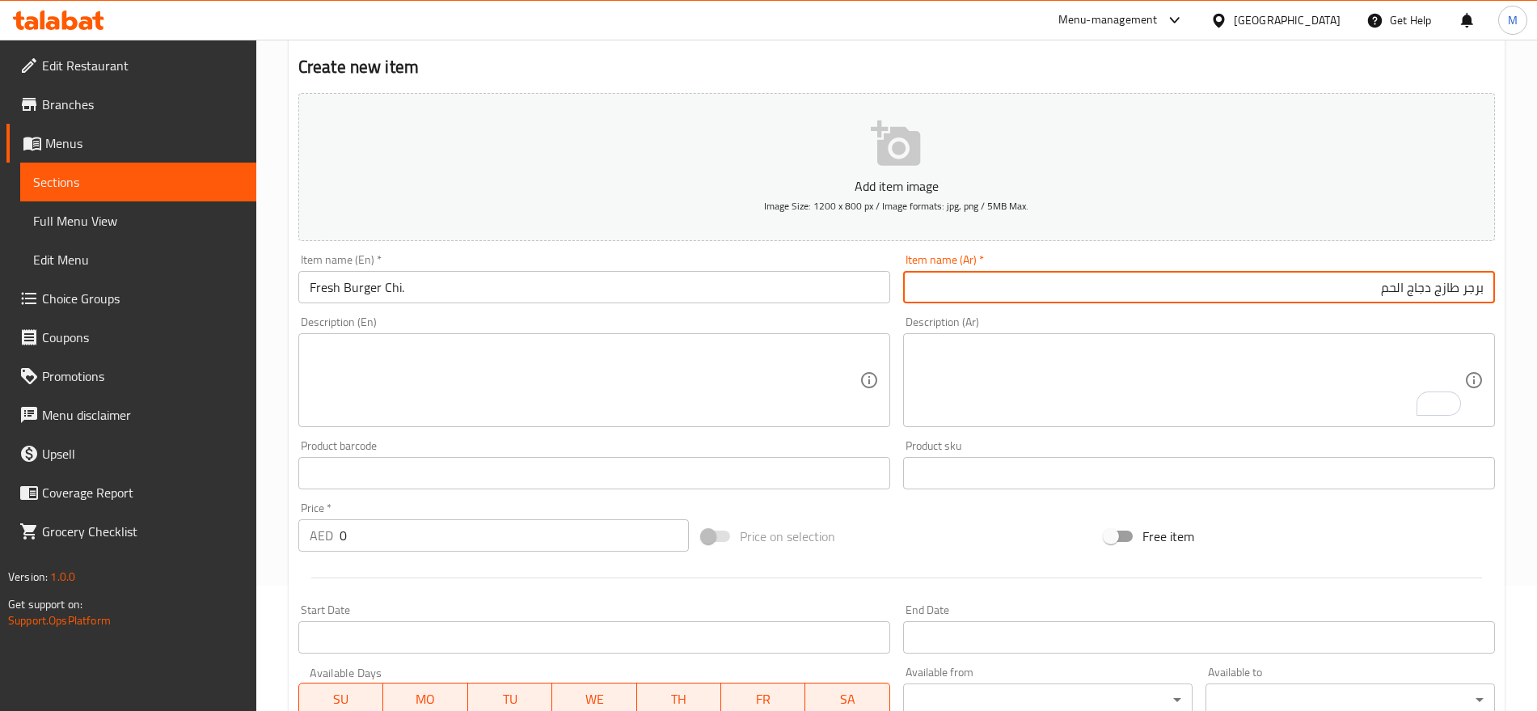
click at [1391, 292] on input "برجر طازج دجاج الحم" at bounding box center [1199, 287] width 592 height 32
click at [1402, 289] on input "برجر طازج دجاج الحم" at bounding box center [1199, 287] width 592 height 32
click at [1456, 295] on input "برجر طازج دجاج لحم" at bounding box center [1199, 287] width 592 height 32
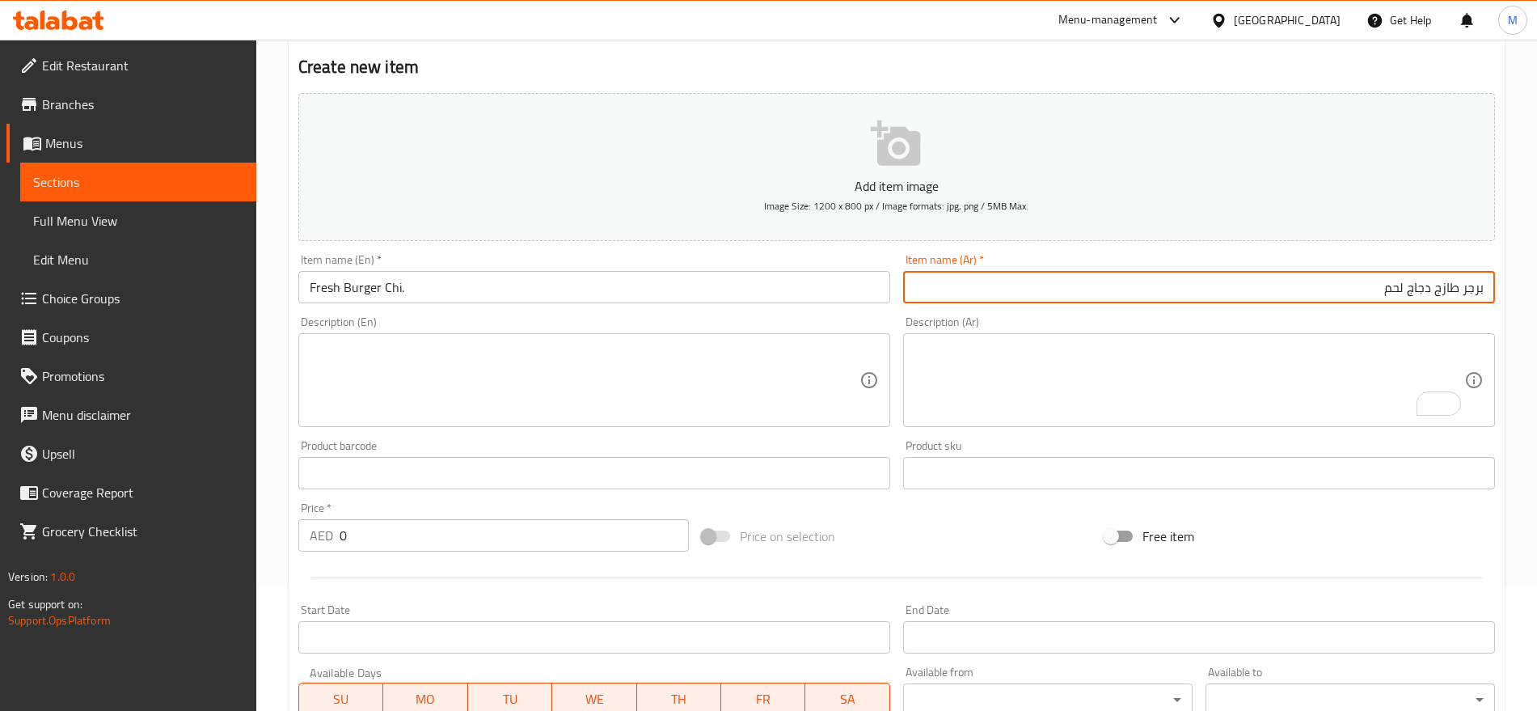
click at [1456, 295] on input "برجر طازج دجاج لحم" at bounding box center [1199, 287] width 592 height 32
click at [1389, 289] on input "برجر طازج دجاج لحم" at bounding box center [1199, 287] width 592 height 32
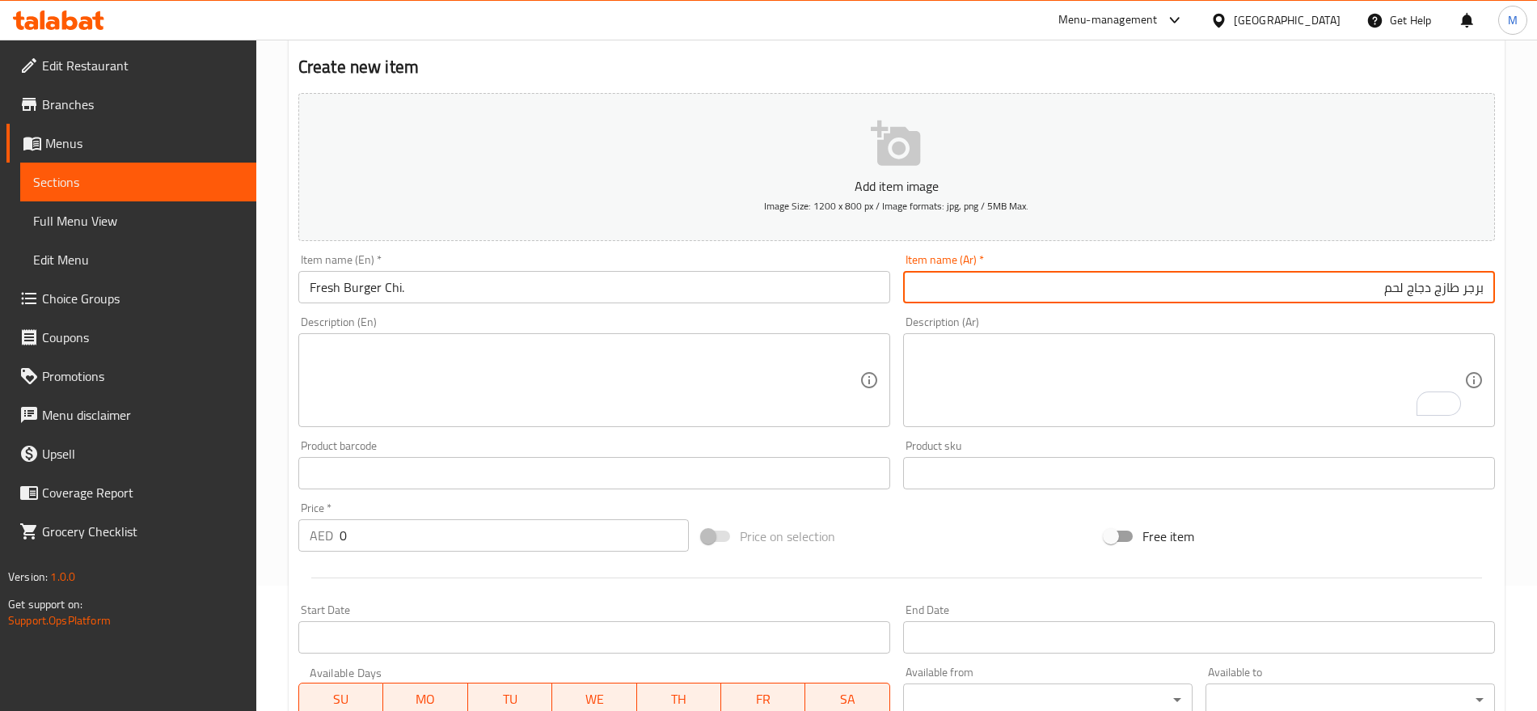
click at [1389, 289] on input "برجر طازج دجاج لحم" at bounding box center [1199, 287] width 592 height 32
type input "برجر طازج دجاج"
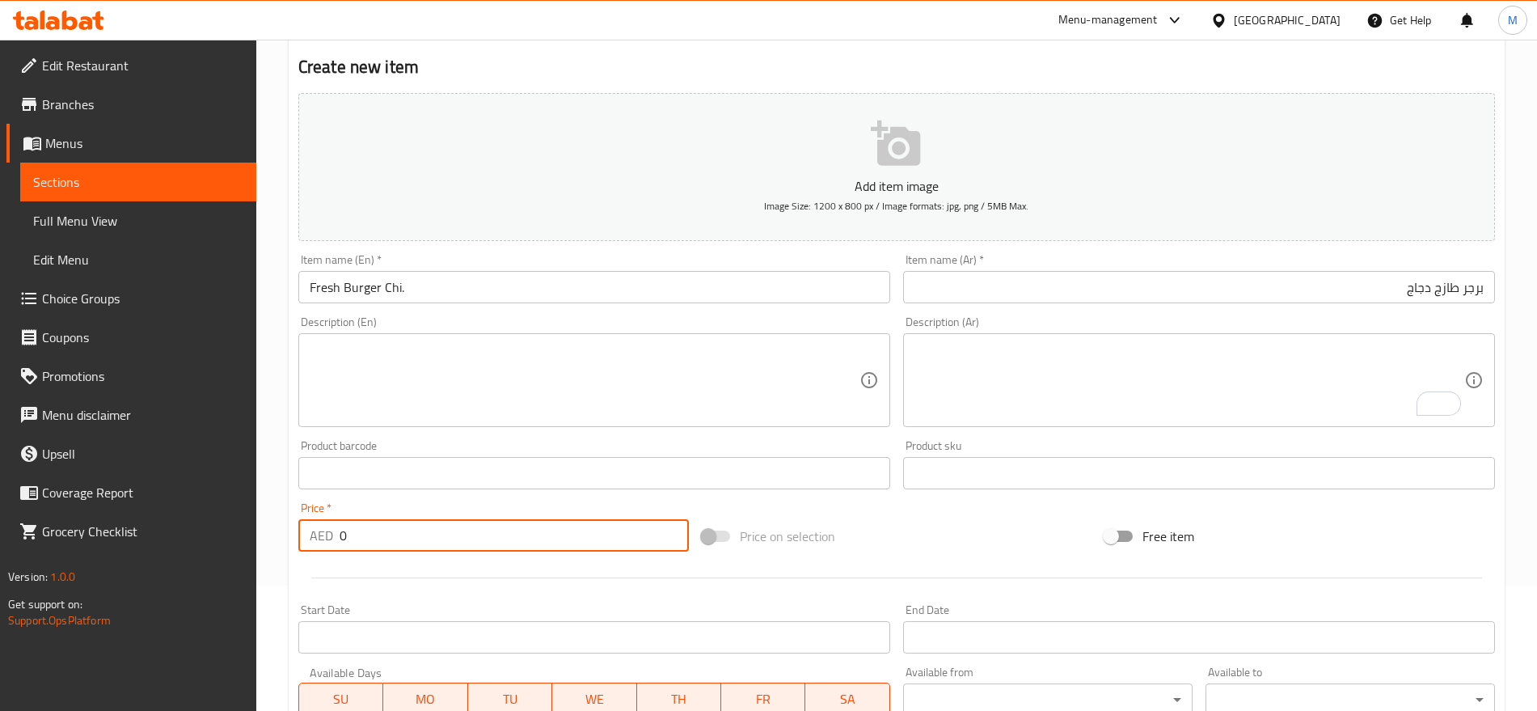
click at [399, 545] on input "0" at bounding box center [514, 535] width 349 height 32
type input "16"
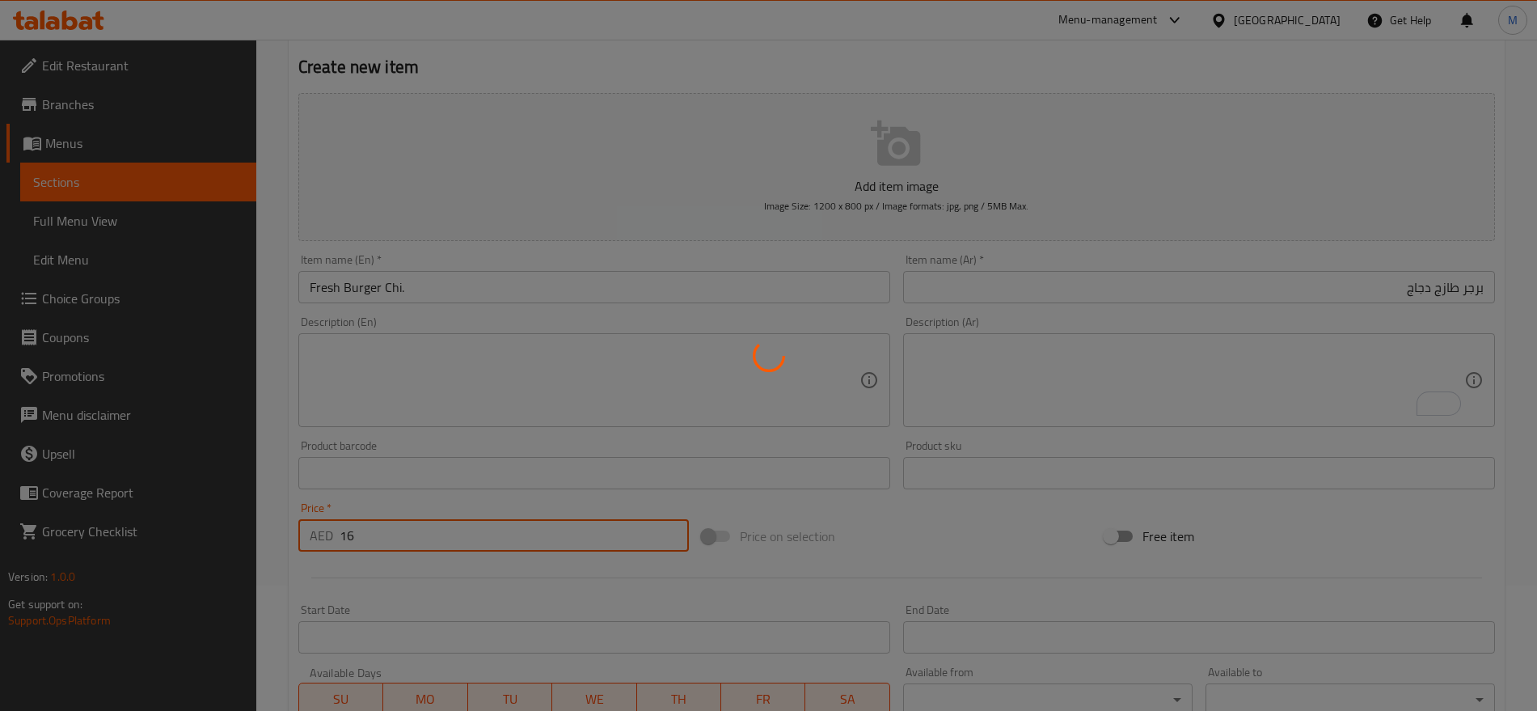
type input "0"
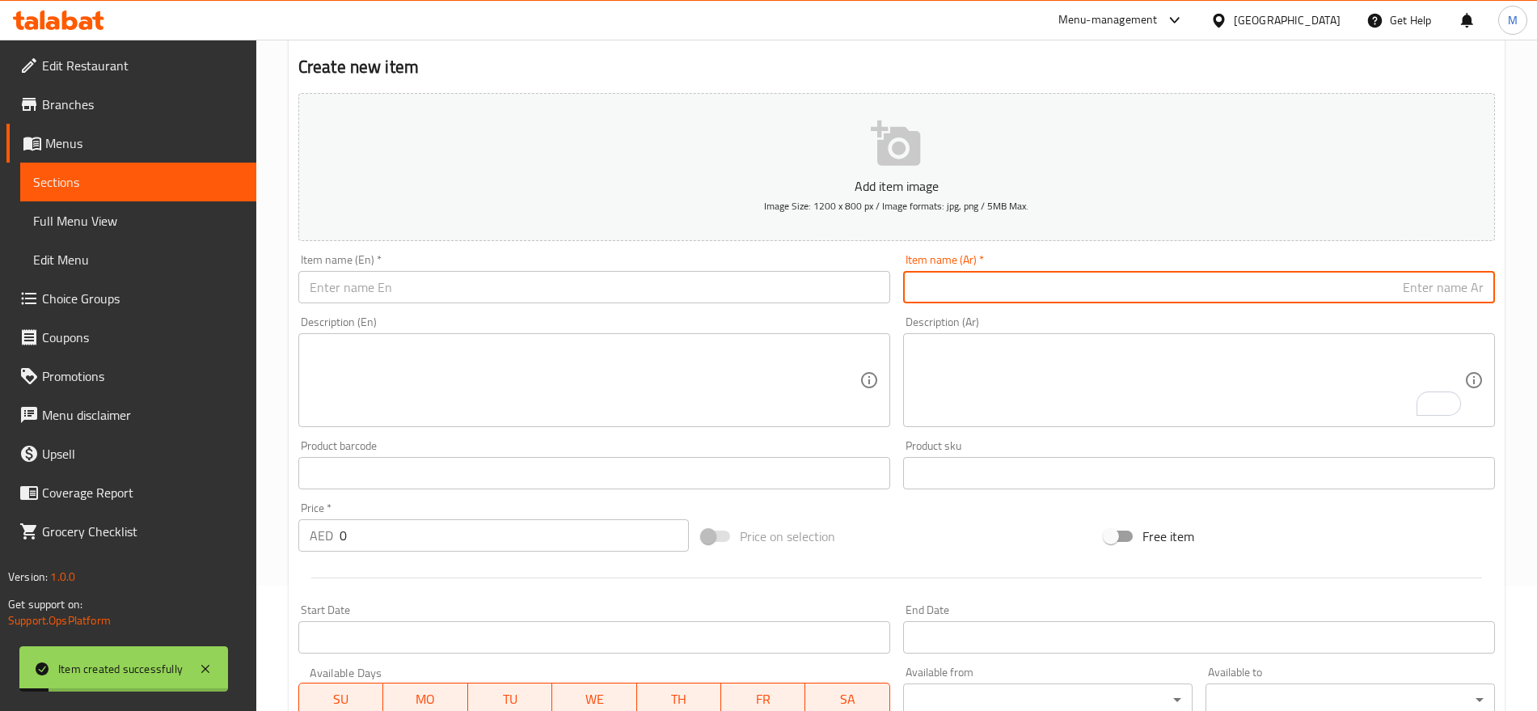
click at [1432, 301] on input "text" at bounding box center [1199, 287] width 592 height 32
paste input "برجر طازج دجاج لحم"
click at [1418, 287] on input "برجر طازج دجاج لحم" at bounding box center [1199, 287] width 592 height 32
type input "برجر طازج لحم"
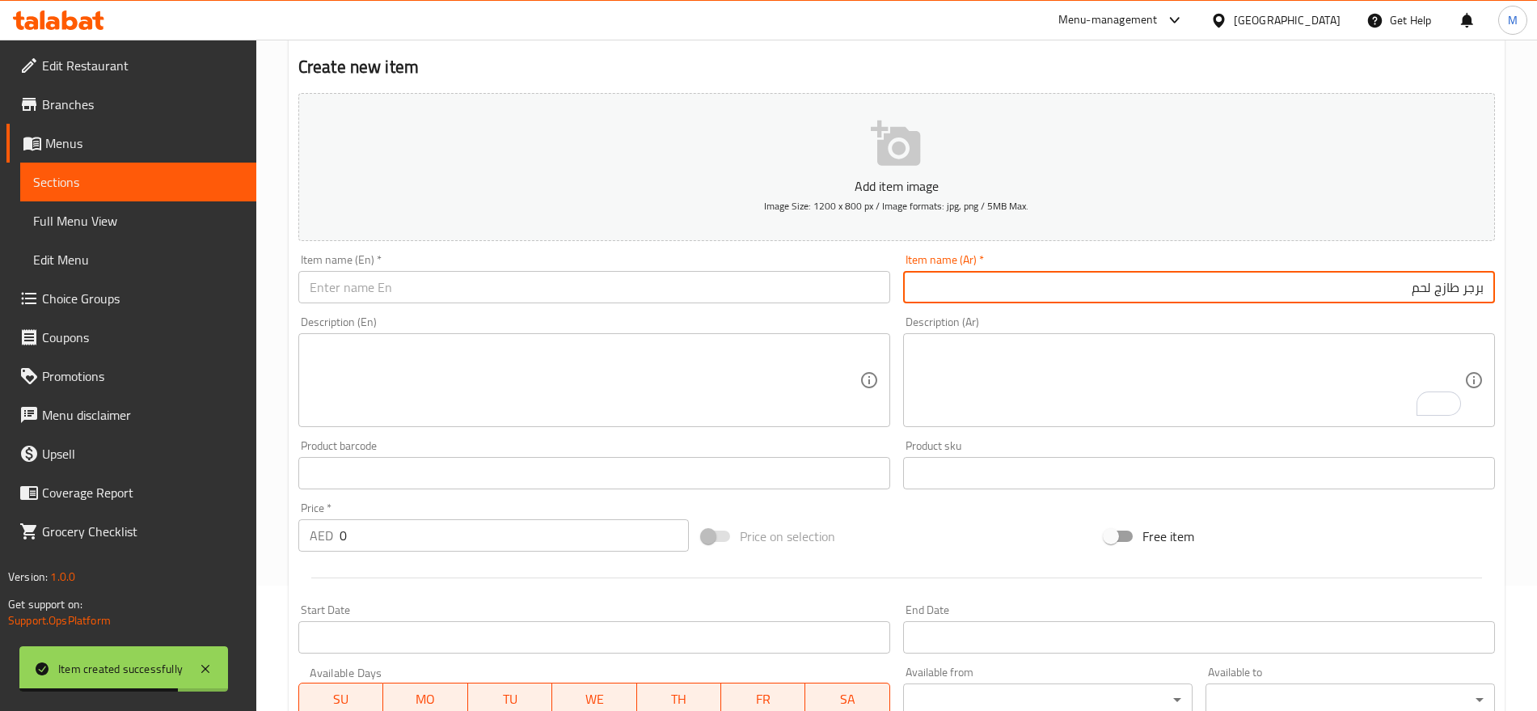
click at [585, 288] on input "text" at bounding box center [594, 287] width 592 height 32
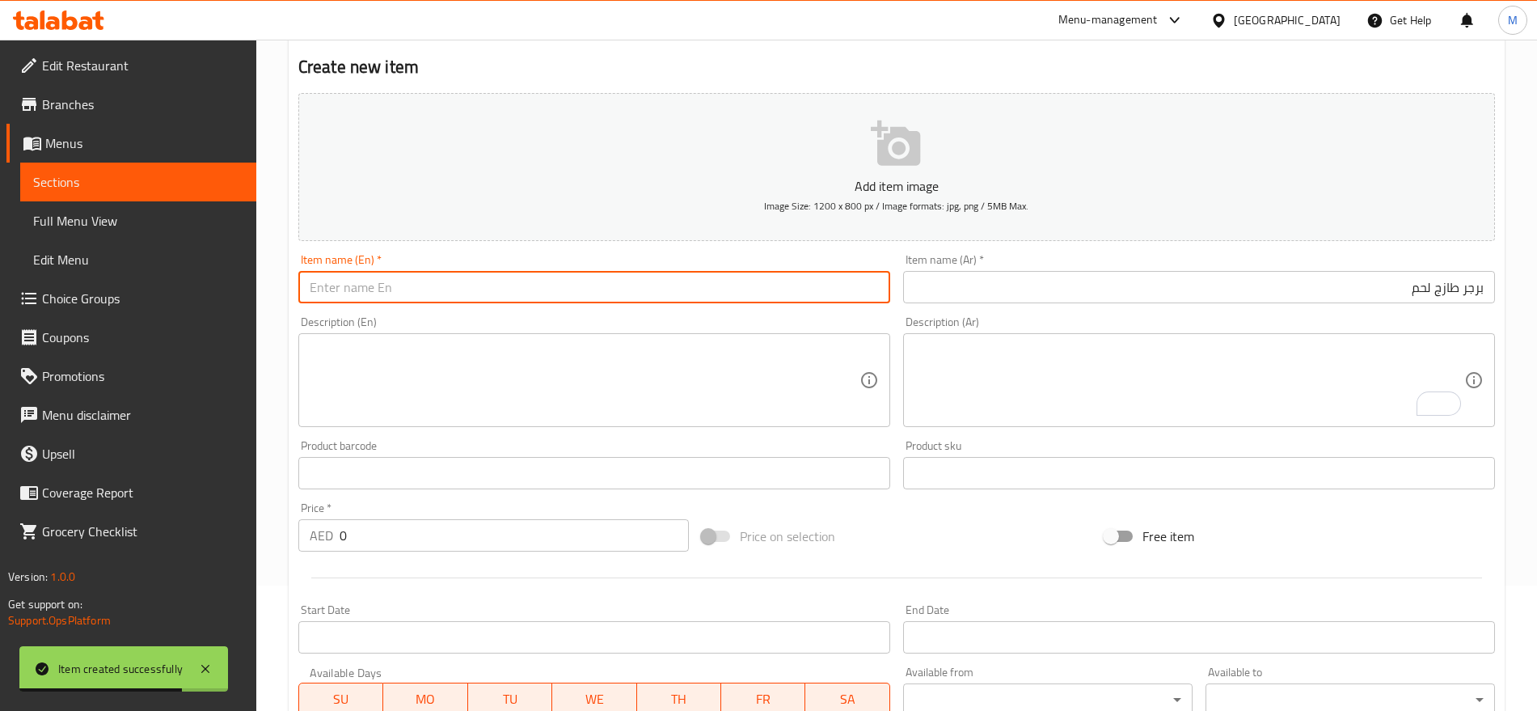
paste input "FRESH BURGER CHI./BEEF"
click at [428, 287] on input "FRESH BURGER CHI./BEEF" at bounding box center [594, 287] width 592 height 32
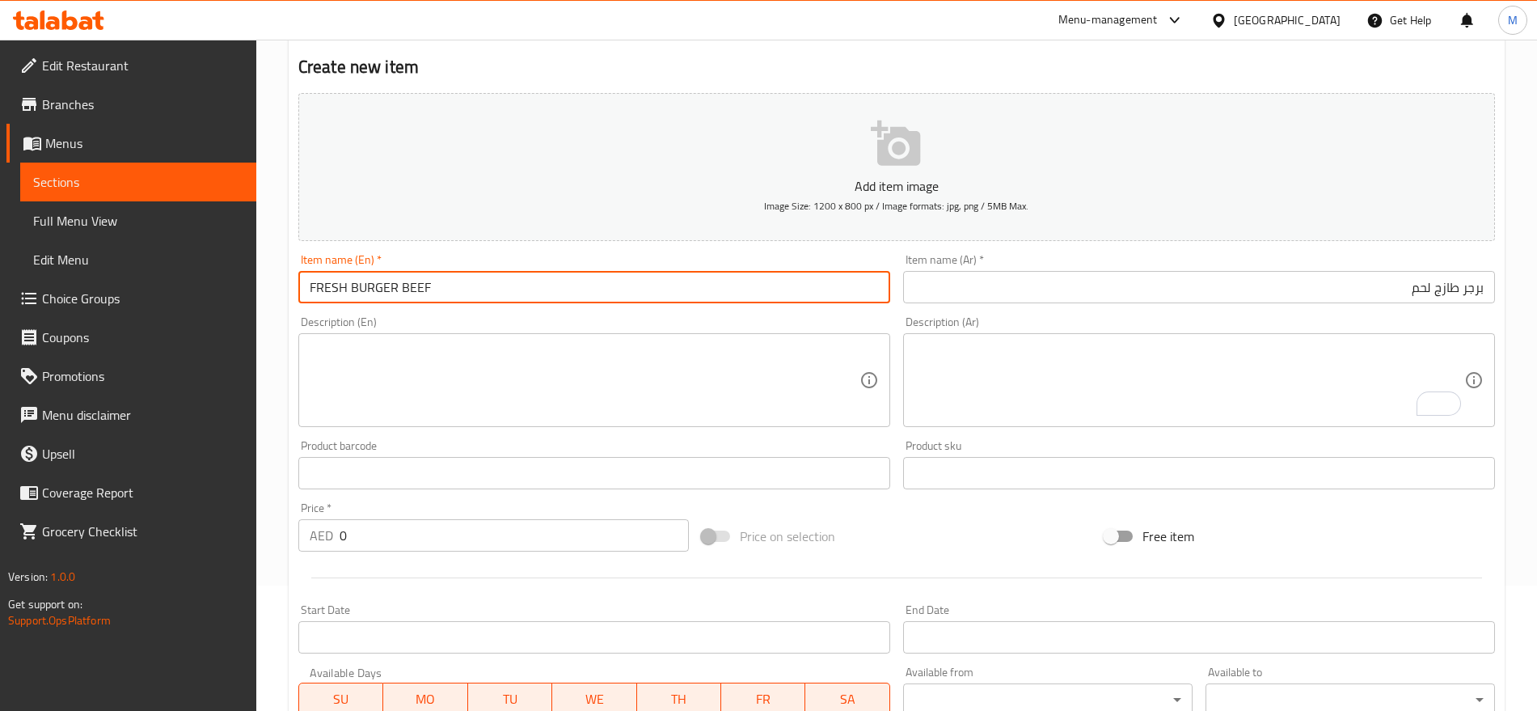
click at [428, 287] on input "FRESH BURGER BEEF" at bounding box center [594, 287] width 592 height 32
type input "Fresh Burger Beef"
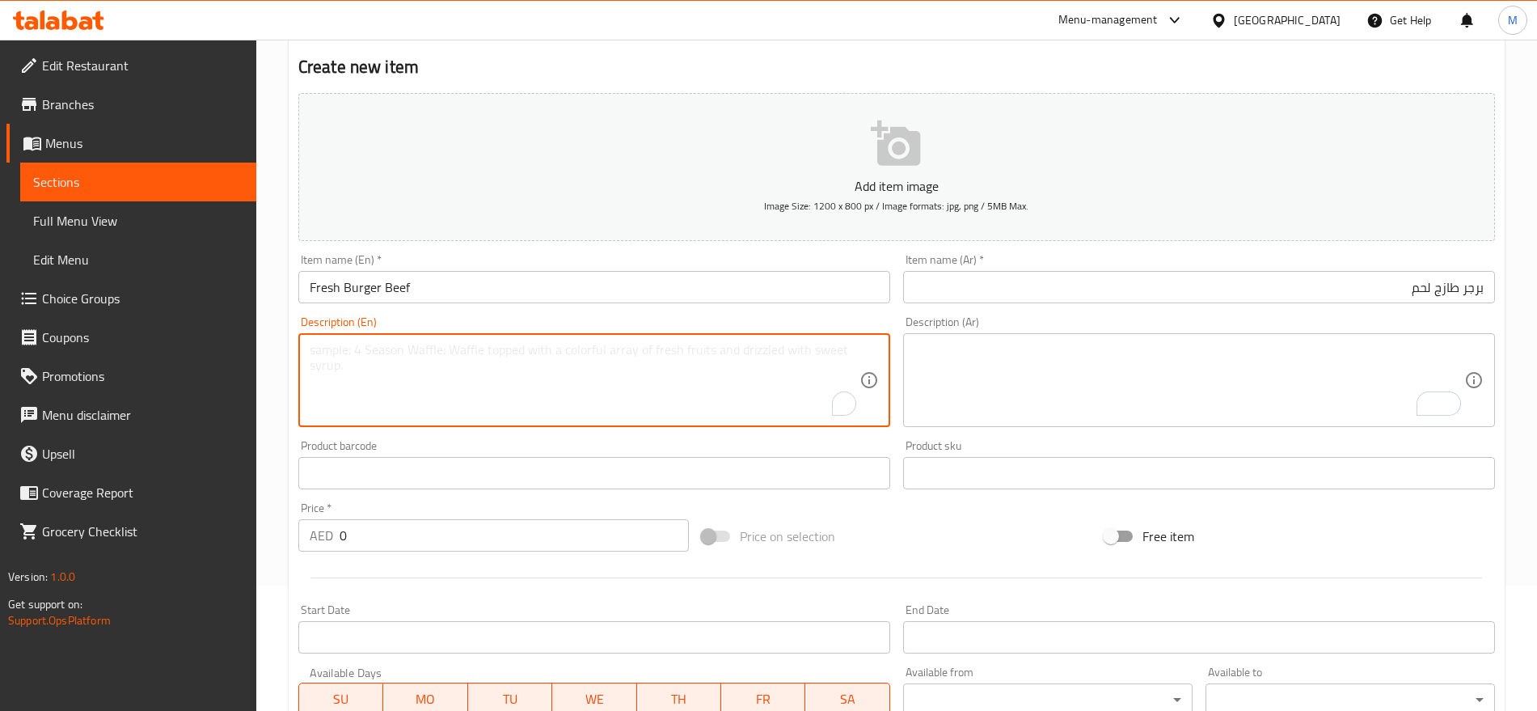
click at [429, 395] on textarea "To enrich screen reader interactions, please activate Accessibility in Grammarl…" at bounding box center [585, 380] width 550 height 77
click at [501, 532] on input "0" at bounding box center [514, 535] width 349 height 32
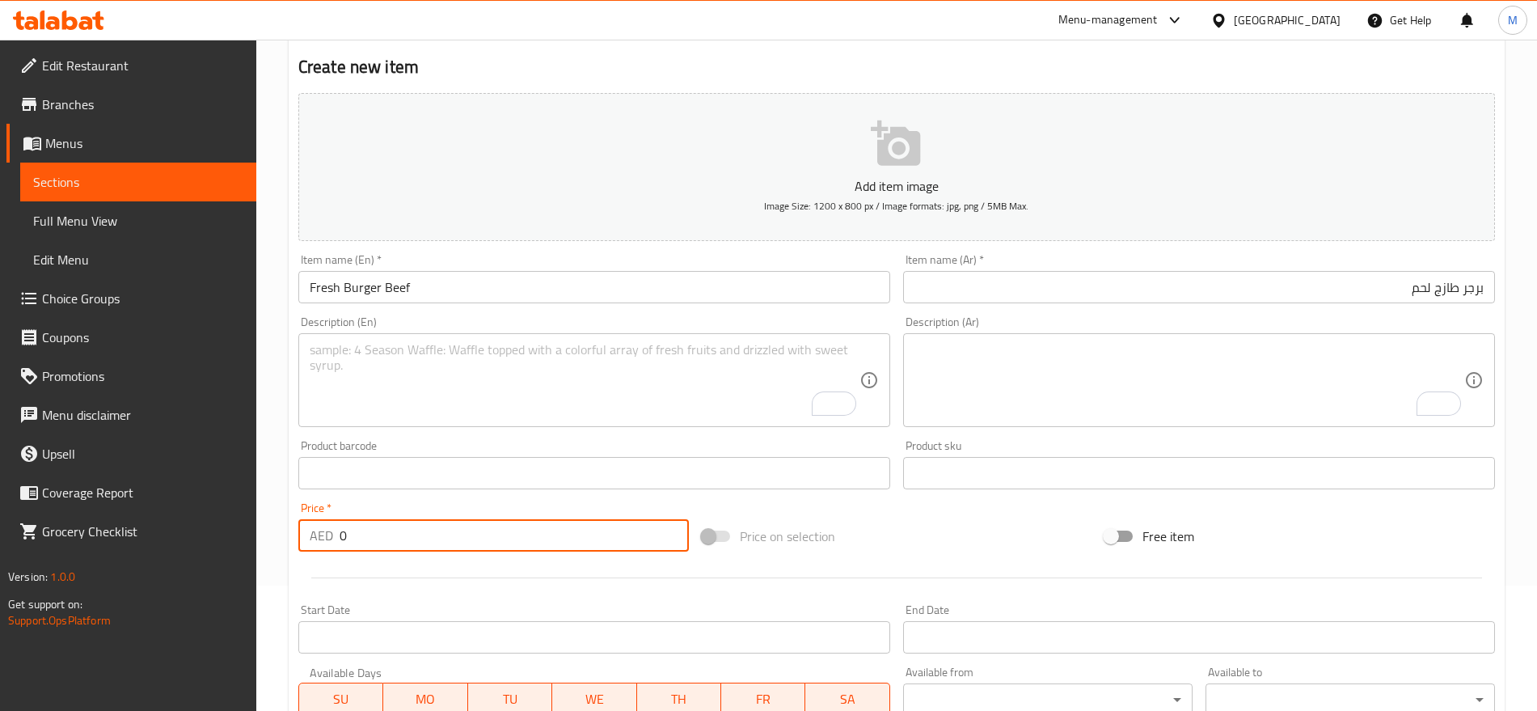
click at [501, 532] on input "0" at bounding box center [514, 535] width 349 height 32
paste input "16"
type input "16"
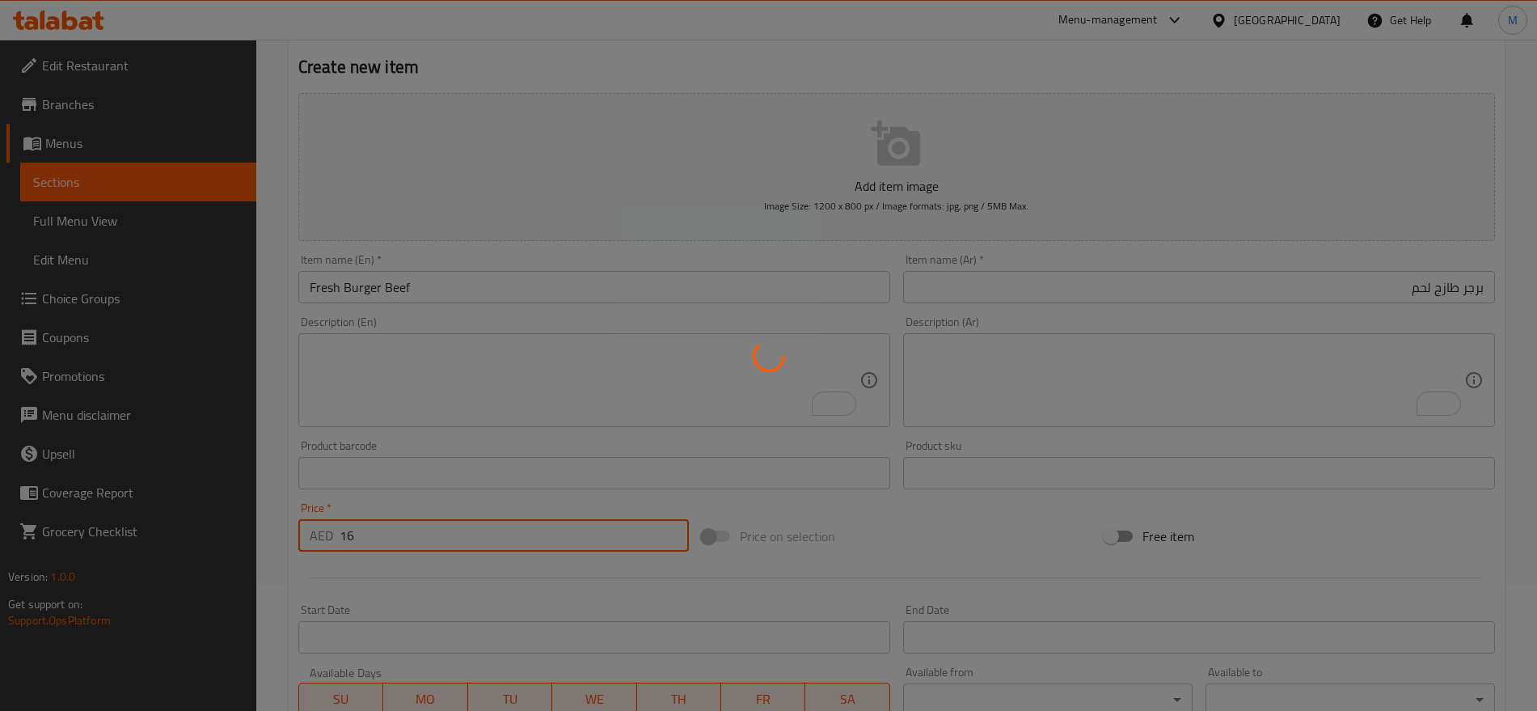
type input "0"
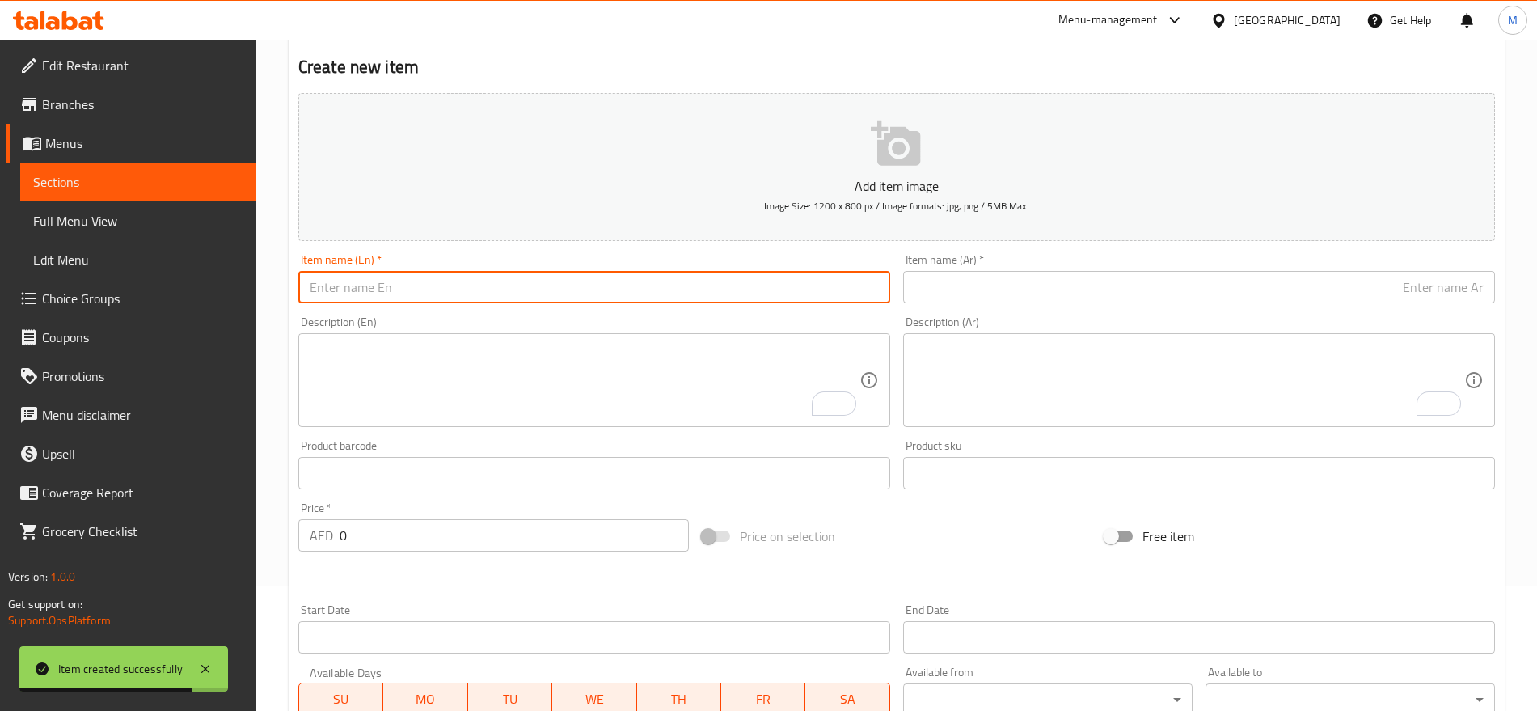
paste input "Fresh BBQ Burger"
click at [803, 289] on input "text" at bounding box center [594, 287] width 592 height 32
type input "Fresh BBQ Burger"
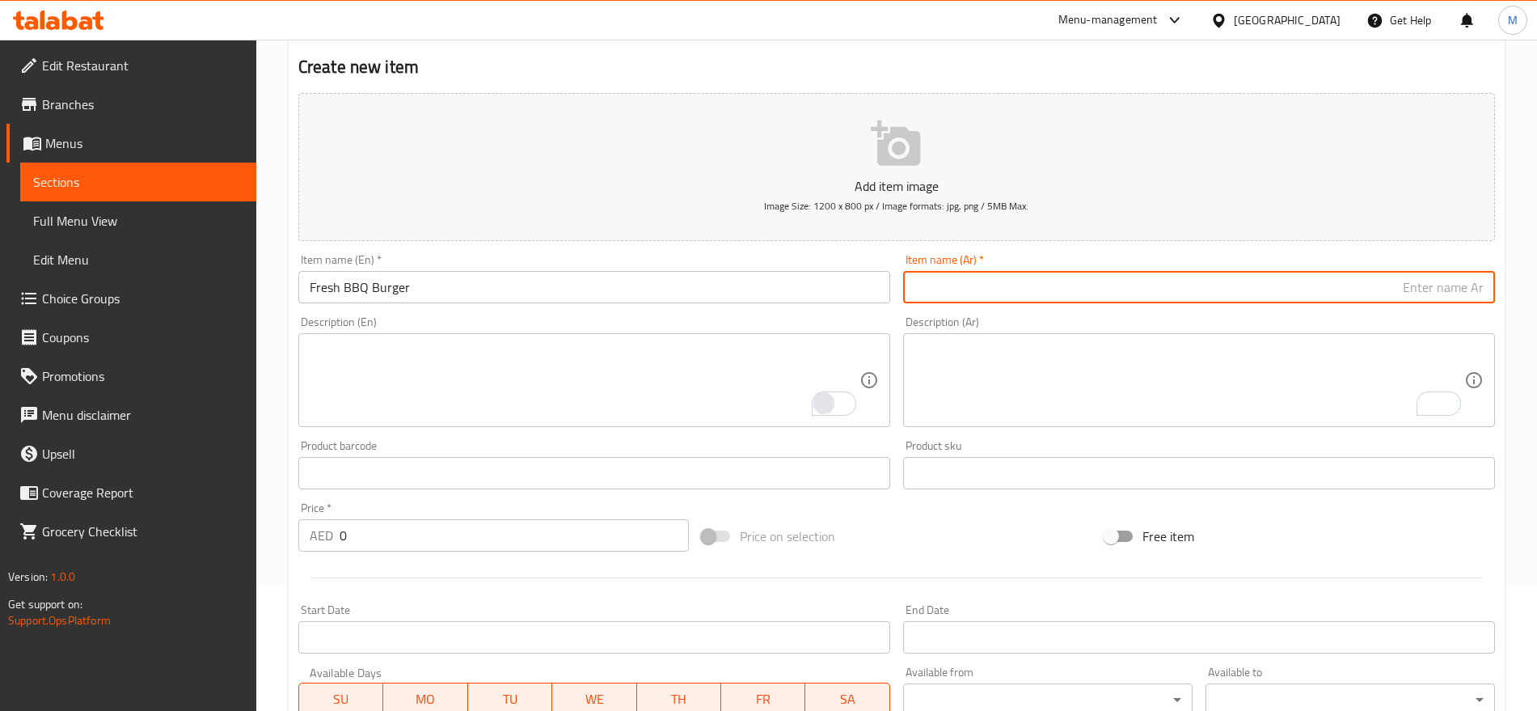
paste input "برجر طازج مشوي"
type input "برجر طازج مشوي"
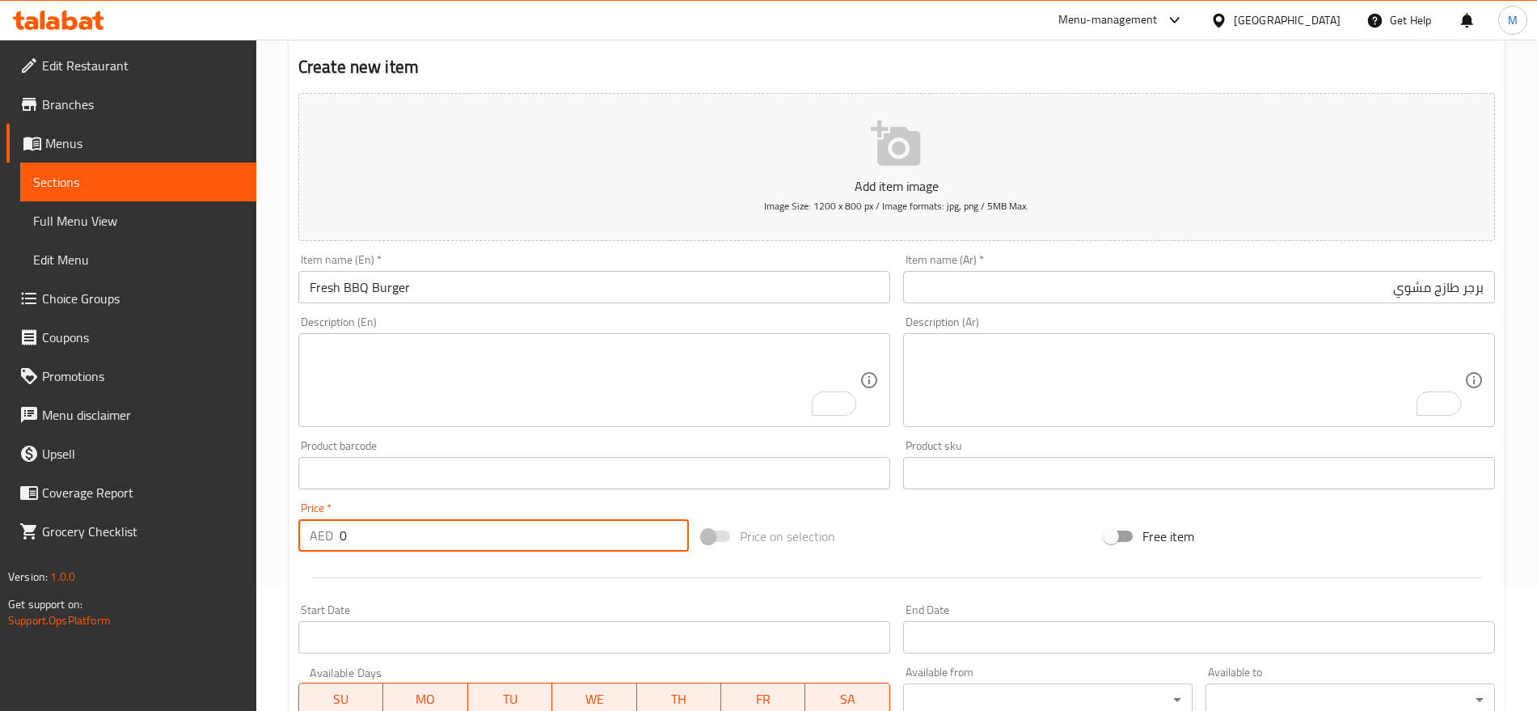
click at [521, 542] on input "0" at bounding box center [514, 535] width 349 height 32
paste input "16"
type input "16"
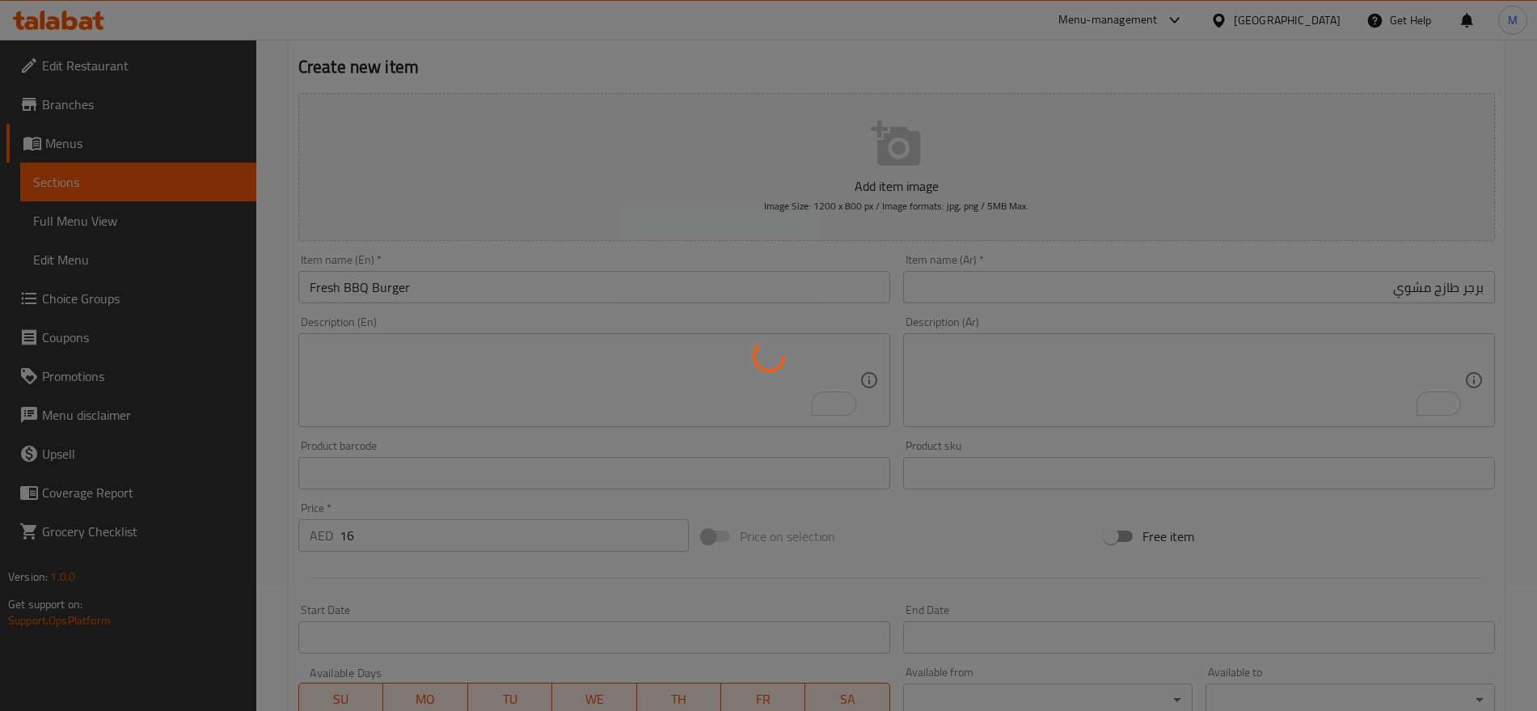
type input "0"
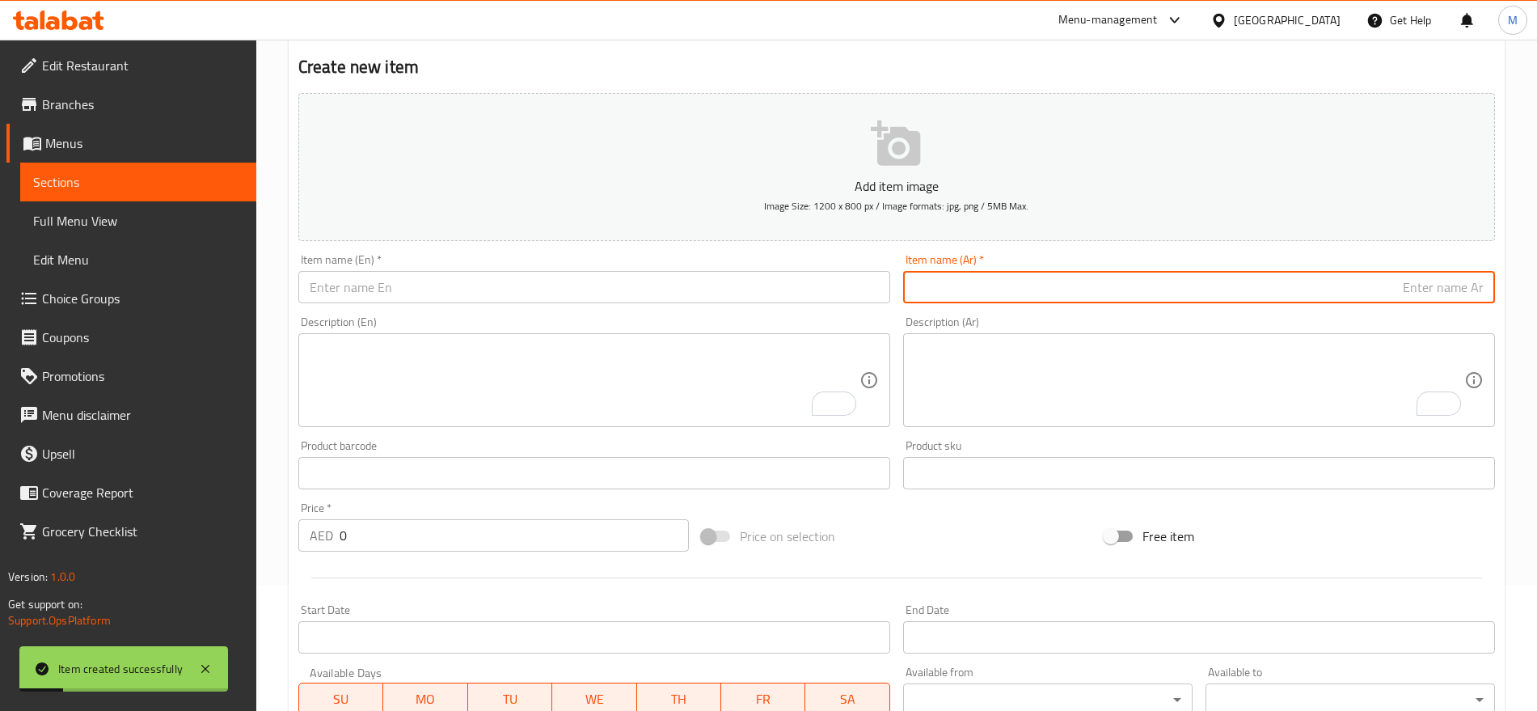
click at [1467, 281] on input "text" at bounding box center [1199, 287] width 592 height 32
paste input "برجر مشوي دجاج"
type input "برجر مشوي دجاج"
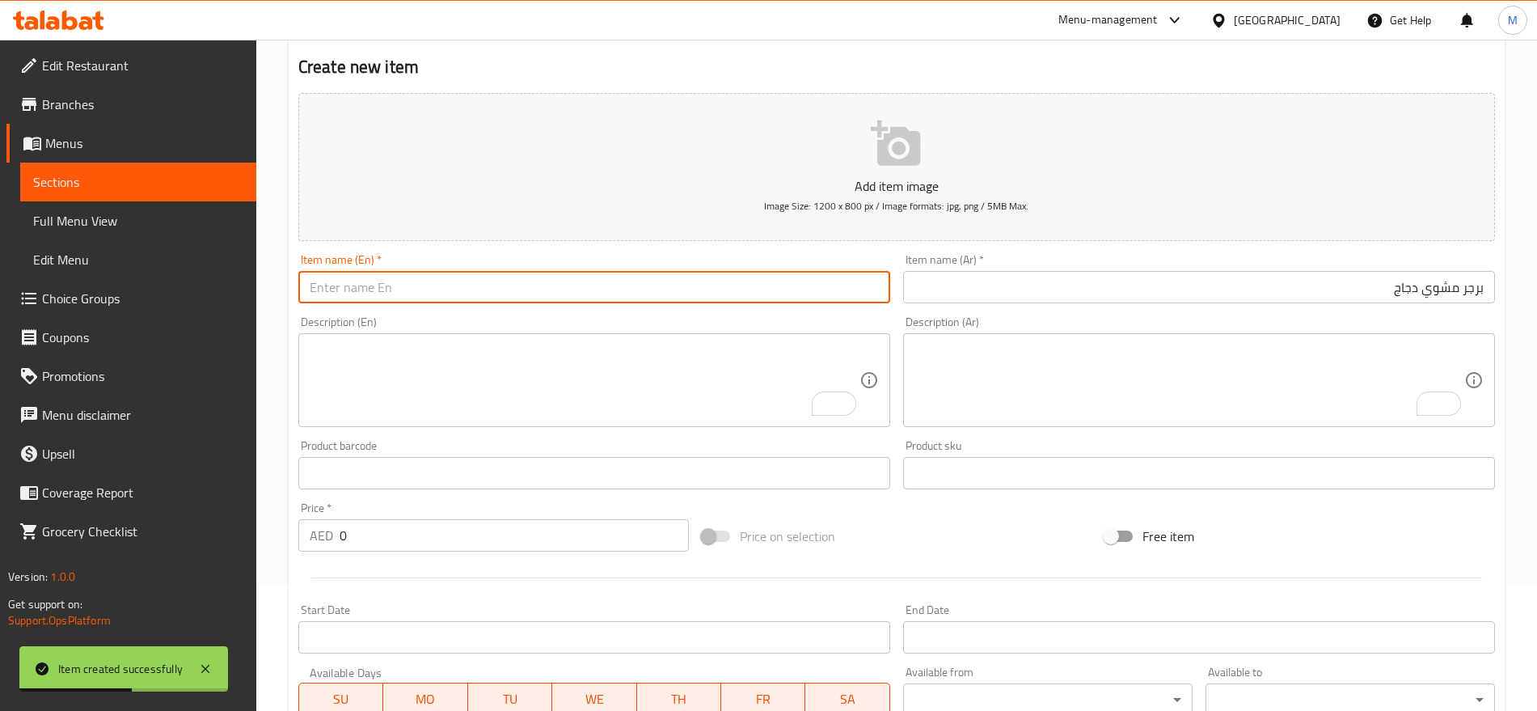
paste input "Grilled Burger Chi./"
click at [619, 290] on input "text" at bounding box center [594, 287] width 592 height 32
type input "Grilled Burger Chi."
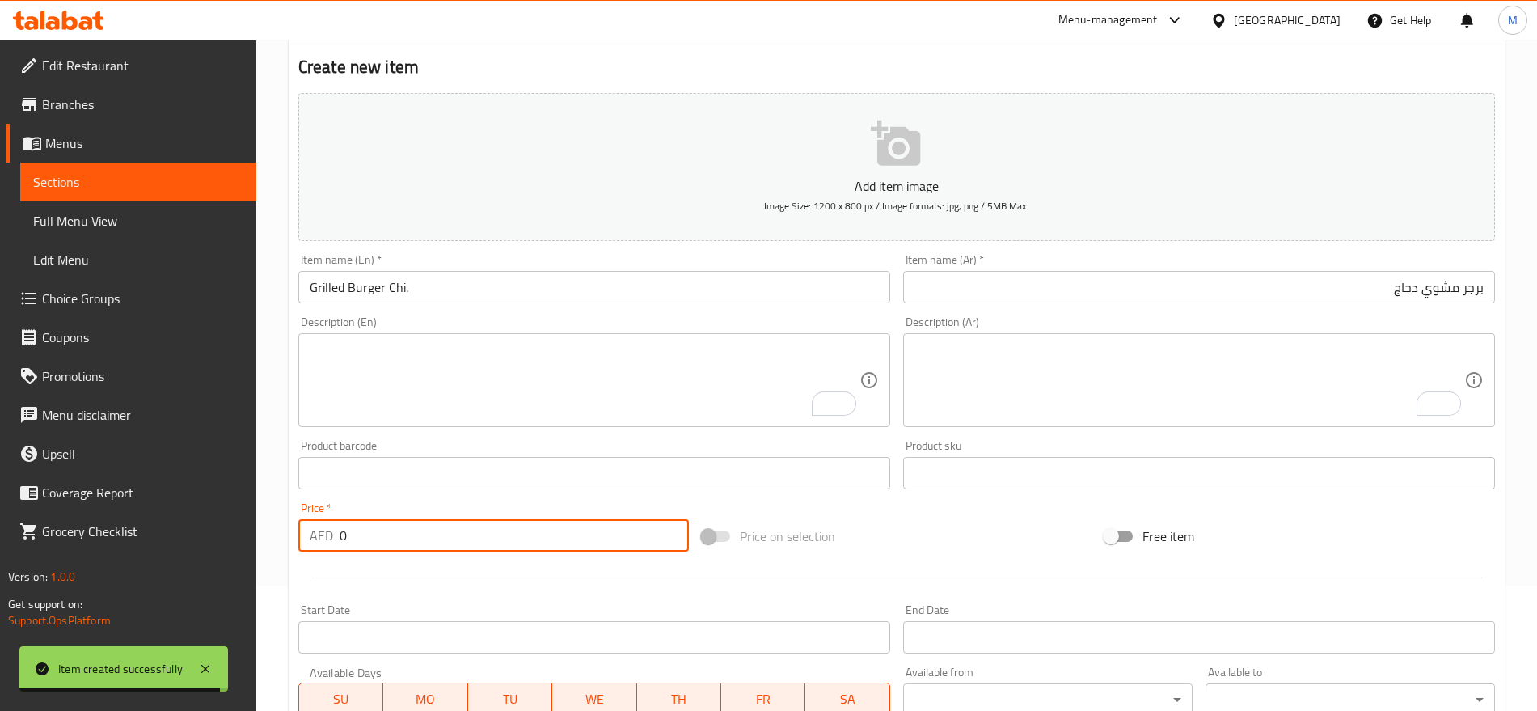
click at [388, 542] on input "0" at bounding box center [514, 535] width 349 height 32
type input "16"
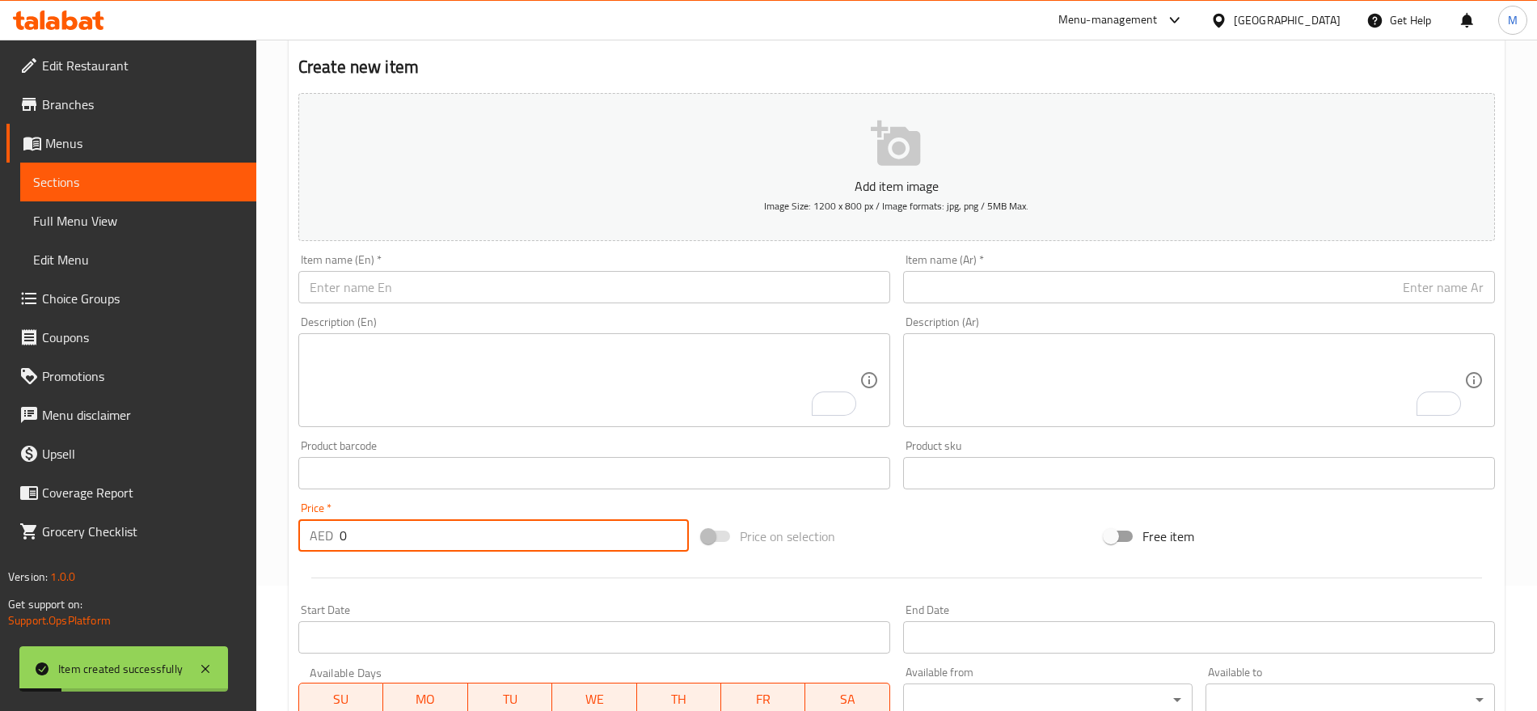
click at [388, 542] on input "0" at bounding box center [514, 535] width 349 height 32
type input "16"
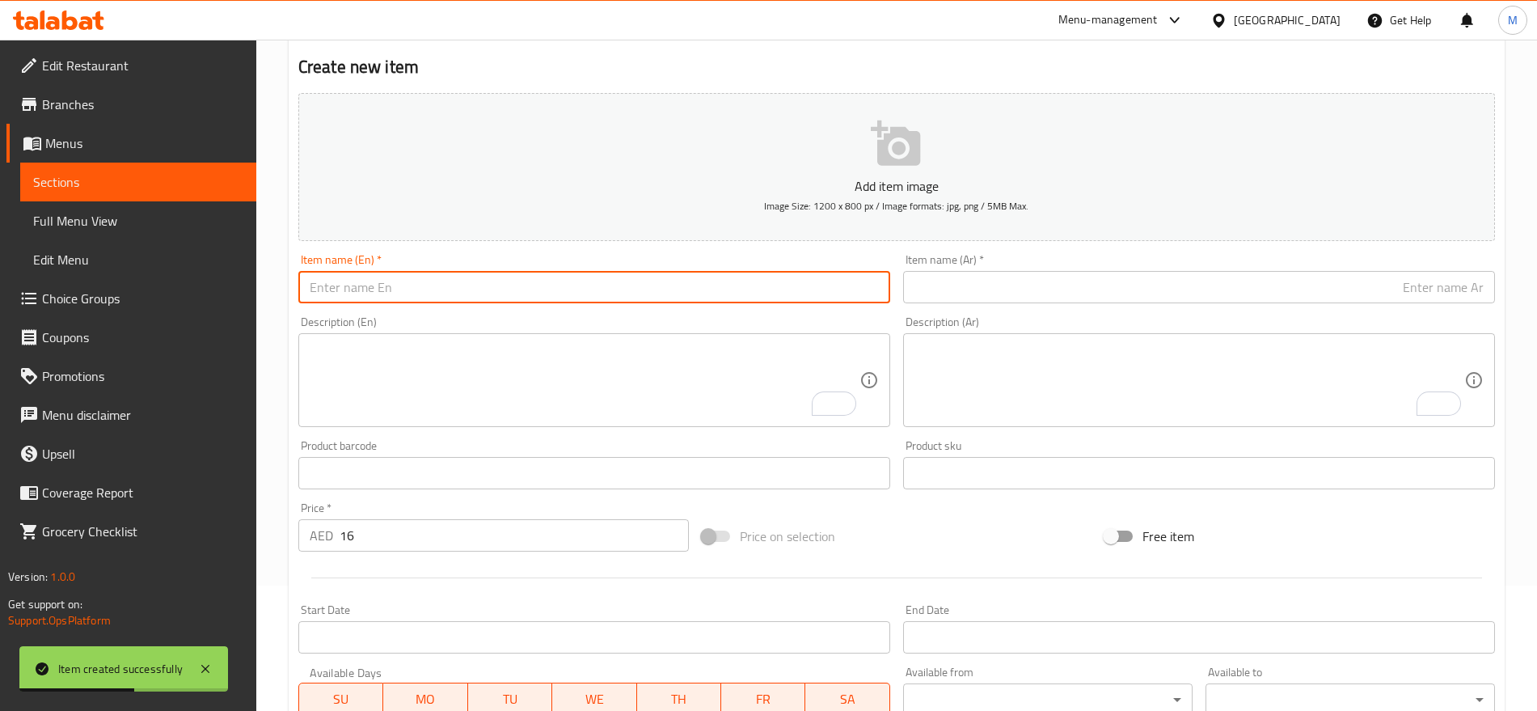
click at [524, 272] on input "text" at bounding box center [594, 287] width 592 height 32
paste input "Grilled Burger Chi./"
type input "Grilled Burger Beef"
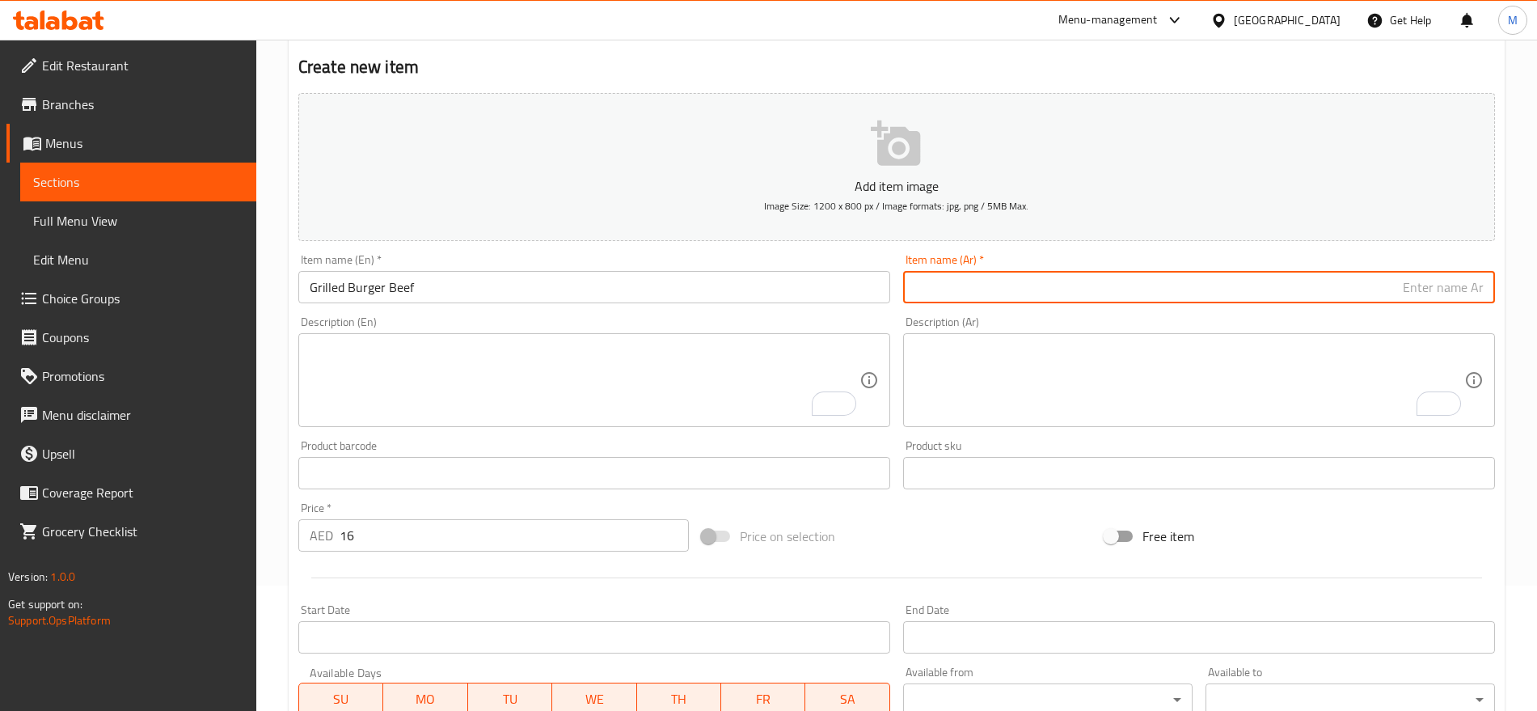
paste input "برجر مشوي دجاج الحم"
click at [1388, 284] on input "برجر مشوي دجاج الحم" at bounding box center [1199, 287] width 592 height 32
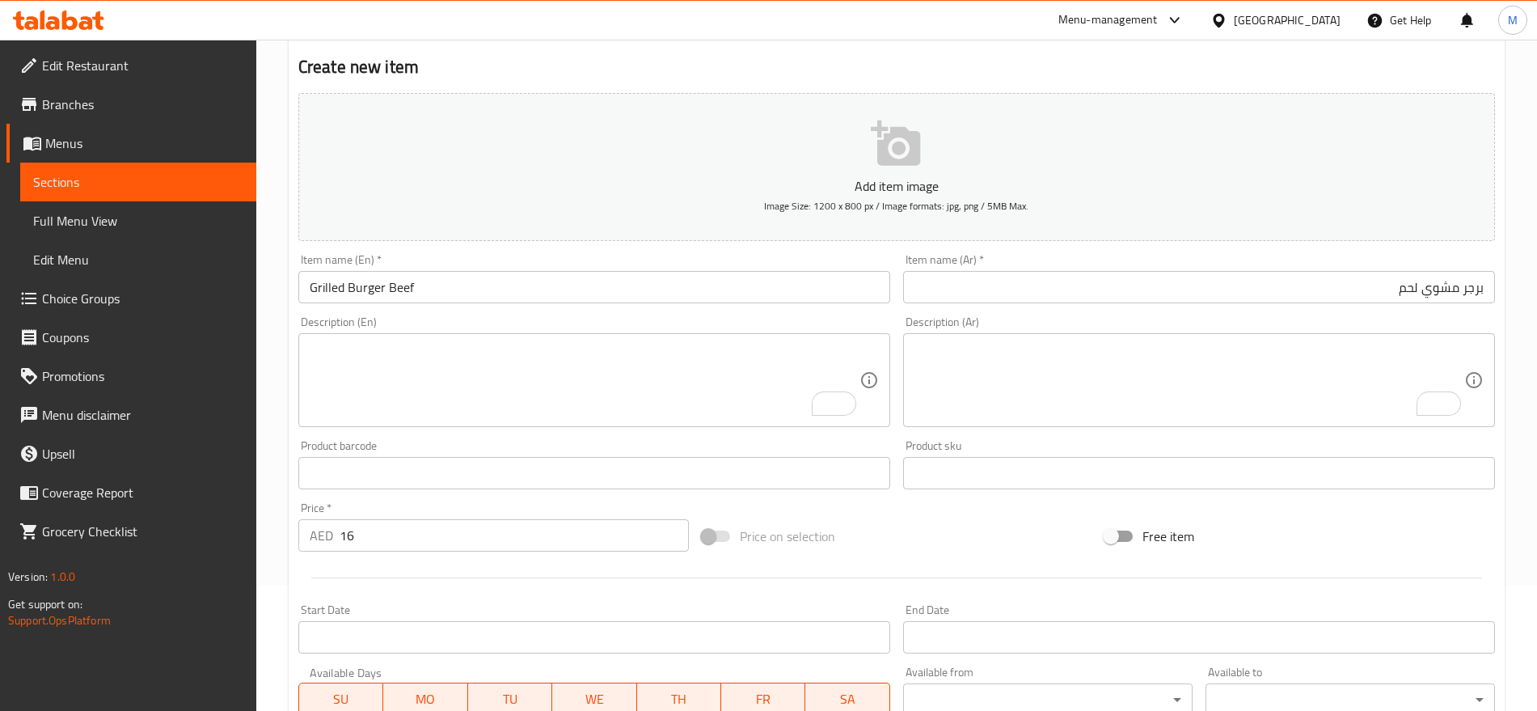
click at [1354, 303] on div "Item name (Ar)   * برجر مشوي لحم Item name (Ar) *" at bounding box center [1199, 278] width 605 height 62
click at [1370, 294] on input "برجر مشوي لحم" at bounding box center [1199, 287] width 592 height 32
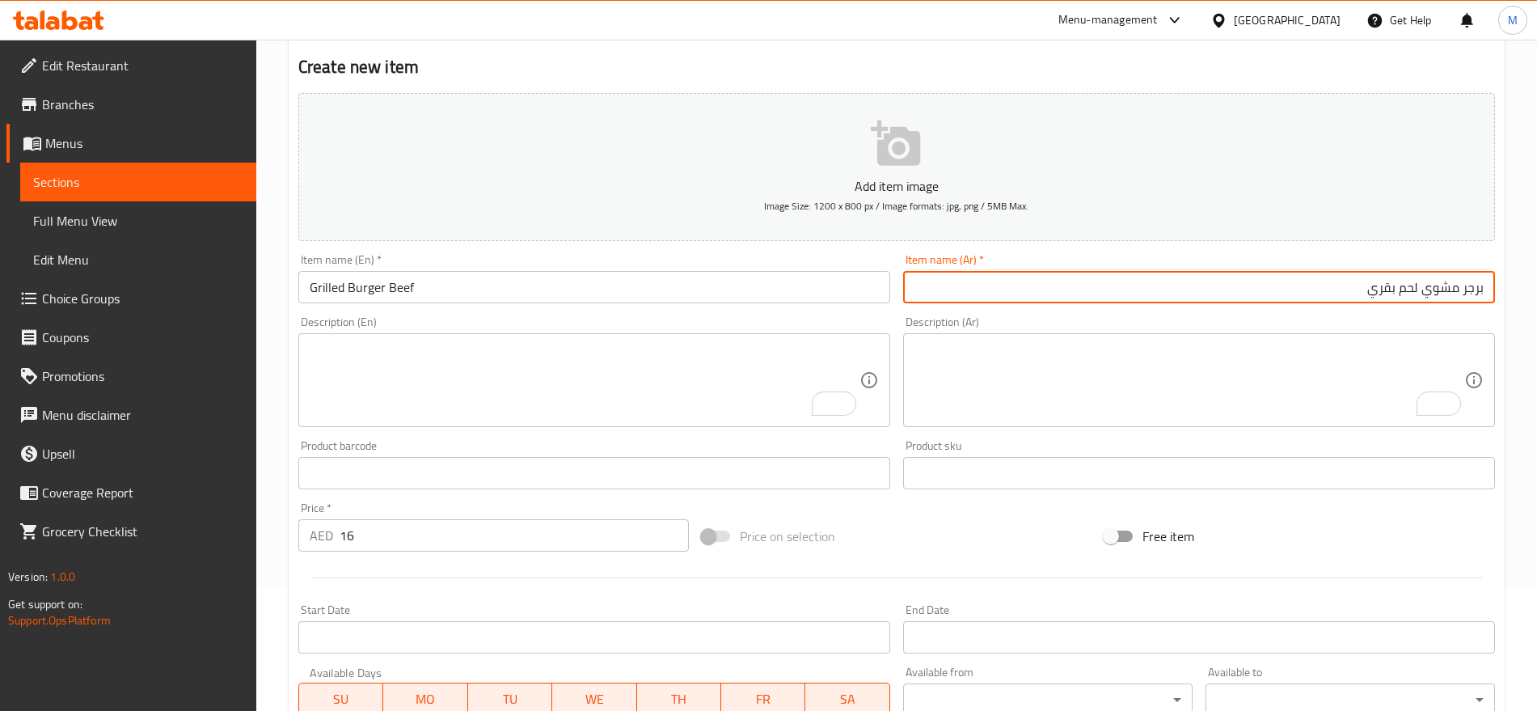
type input "برجر مشوي لحم بقري"
click at [1283, 281] on input "برجر مشوي لحم بقري" at bounding box center [1199, 287] width 592 height 32
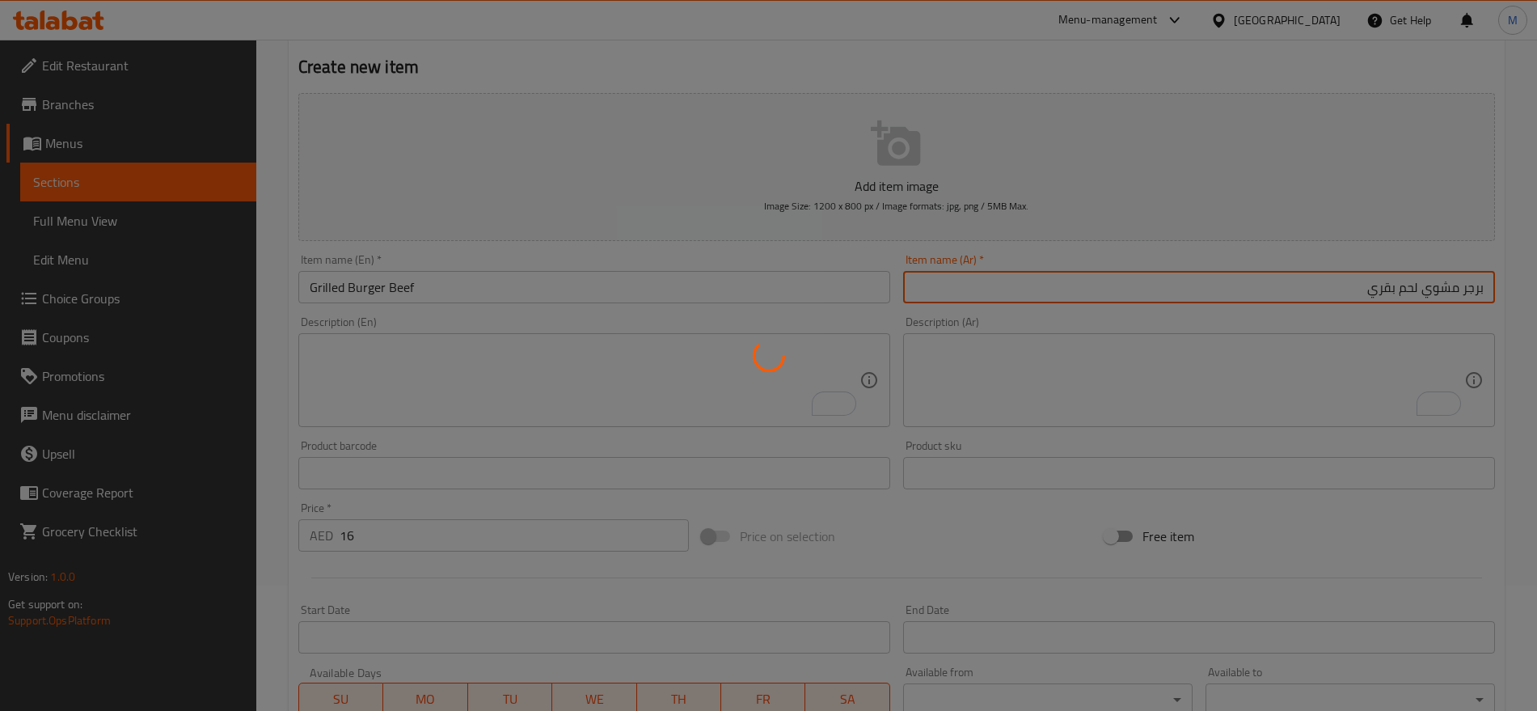
type input "0"
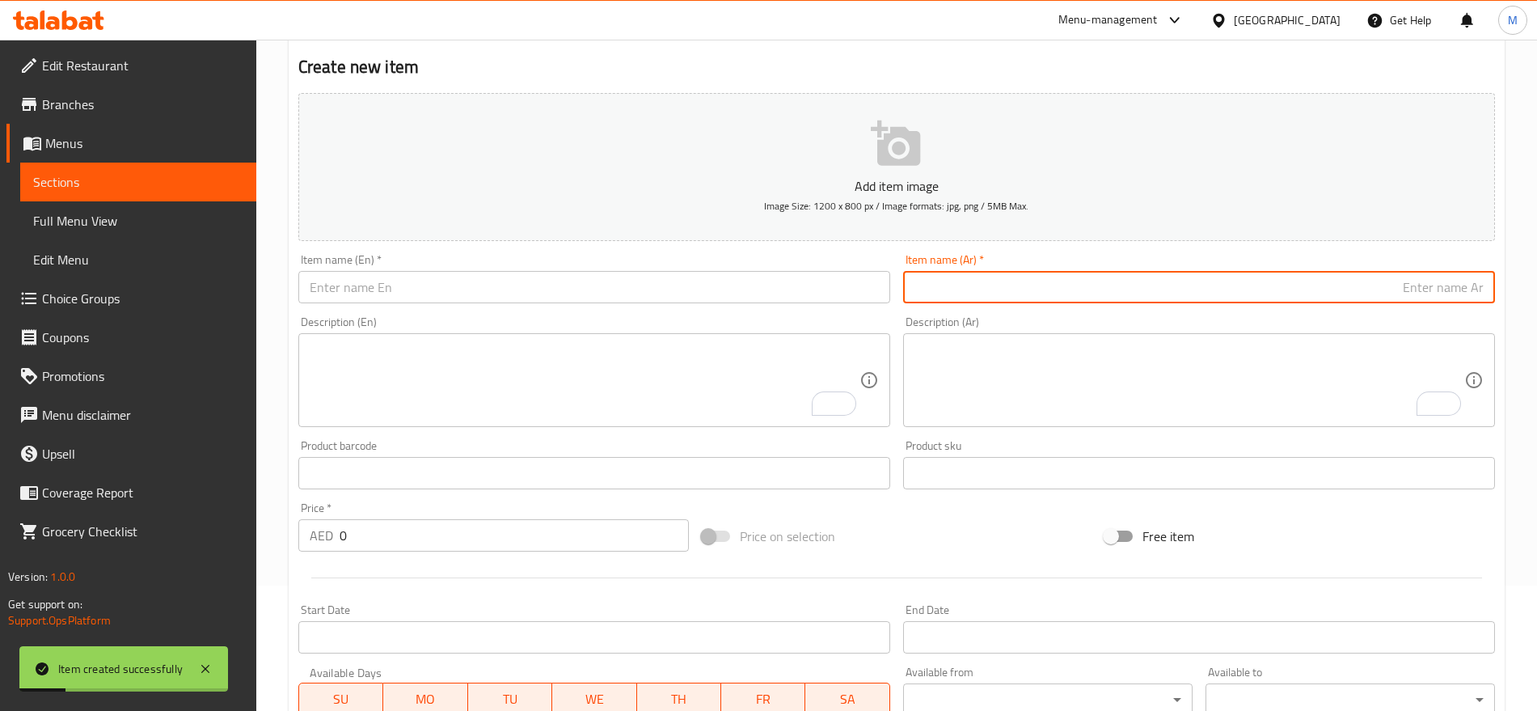
paste input "برجر دجاج مشوي جلابينو"
type input "برجر دجاج مشوي جلابينو"
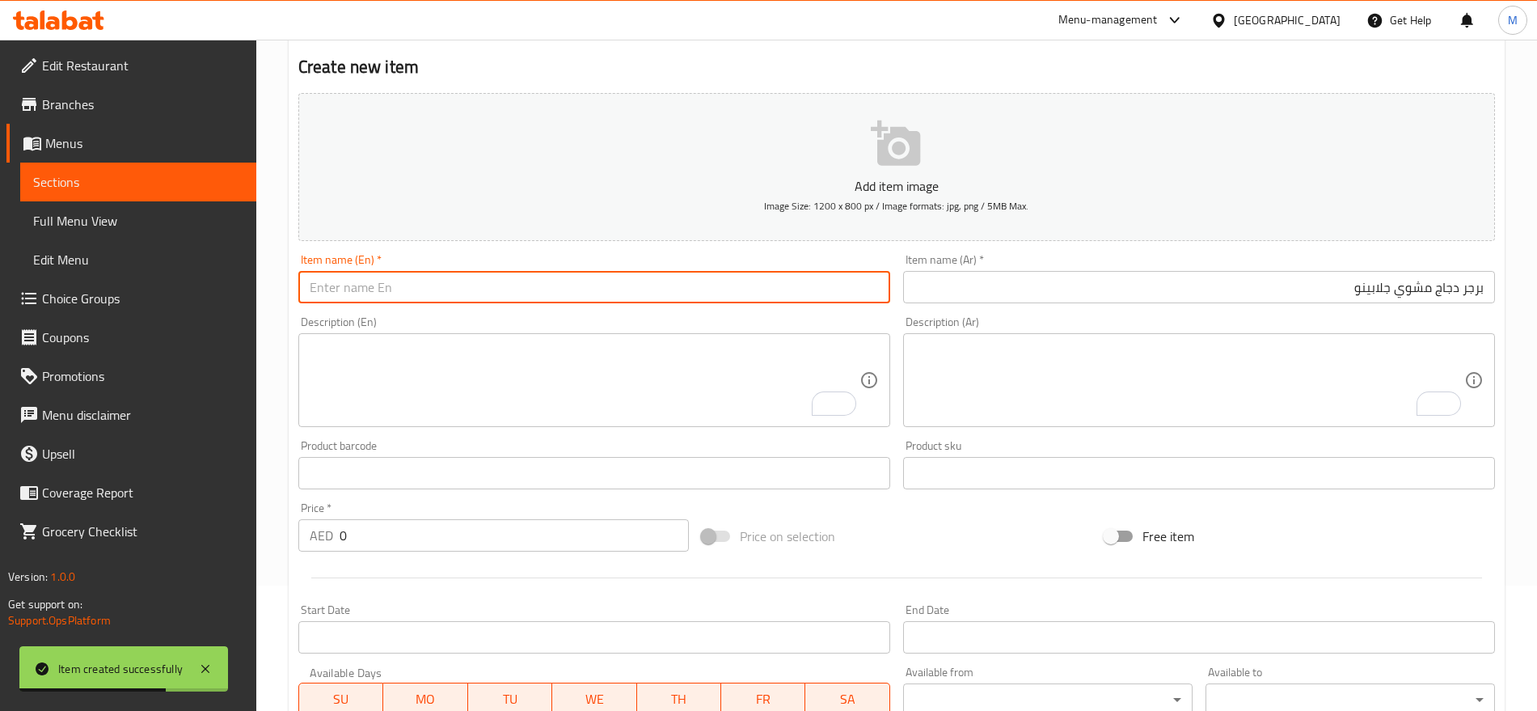
click at [626, 287] on input "text" at bounding box center [594, 287] width 592 height 32
paste input "Grilled Jalapino Chi. Burger"
type input "Grilled Jalapino Chi. Burger"
click at [424, 530] on input "0" at bounding box center [514, 535] width 349 height 32
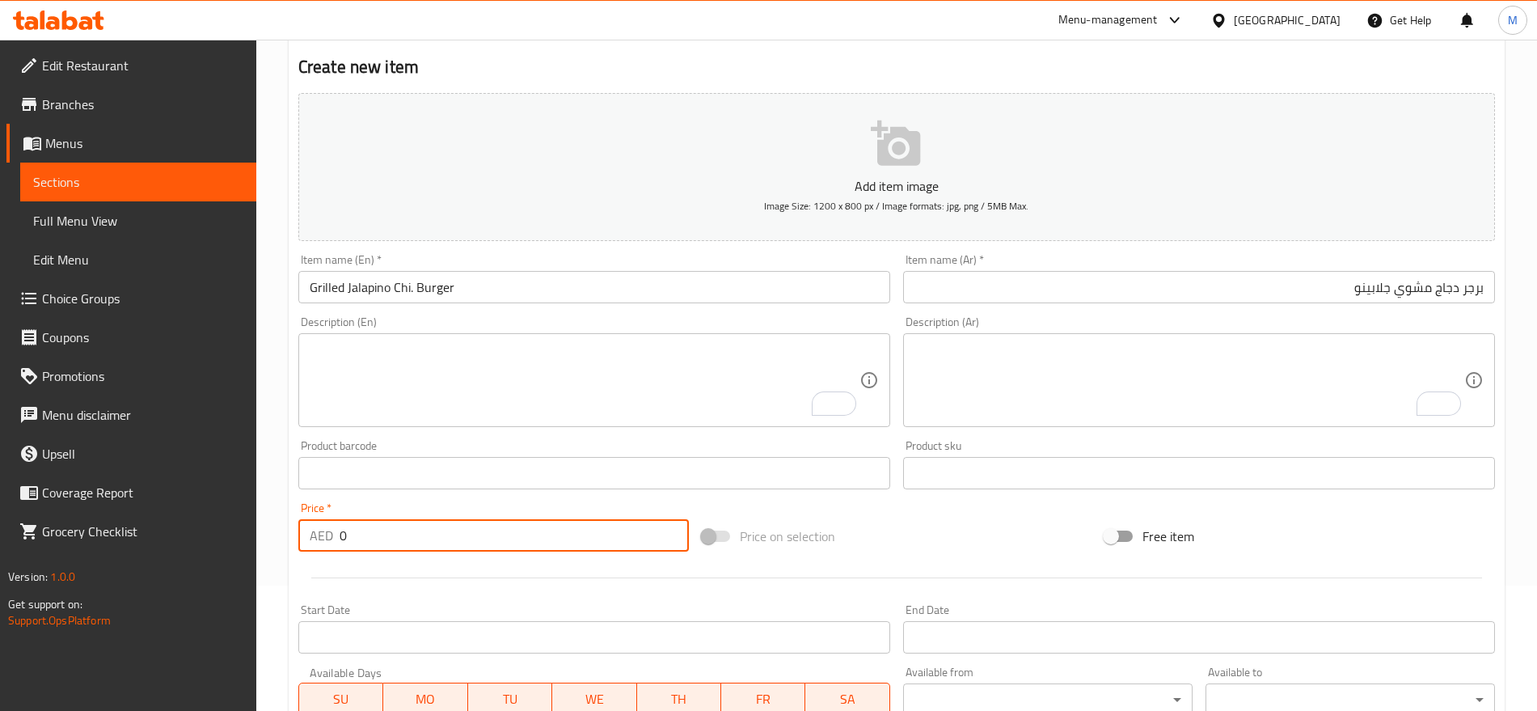
click at [424, 530] on input "0" at bounding box center [514, 535] width 349 height 32
paste input "16"
type input "16"
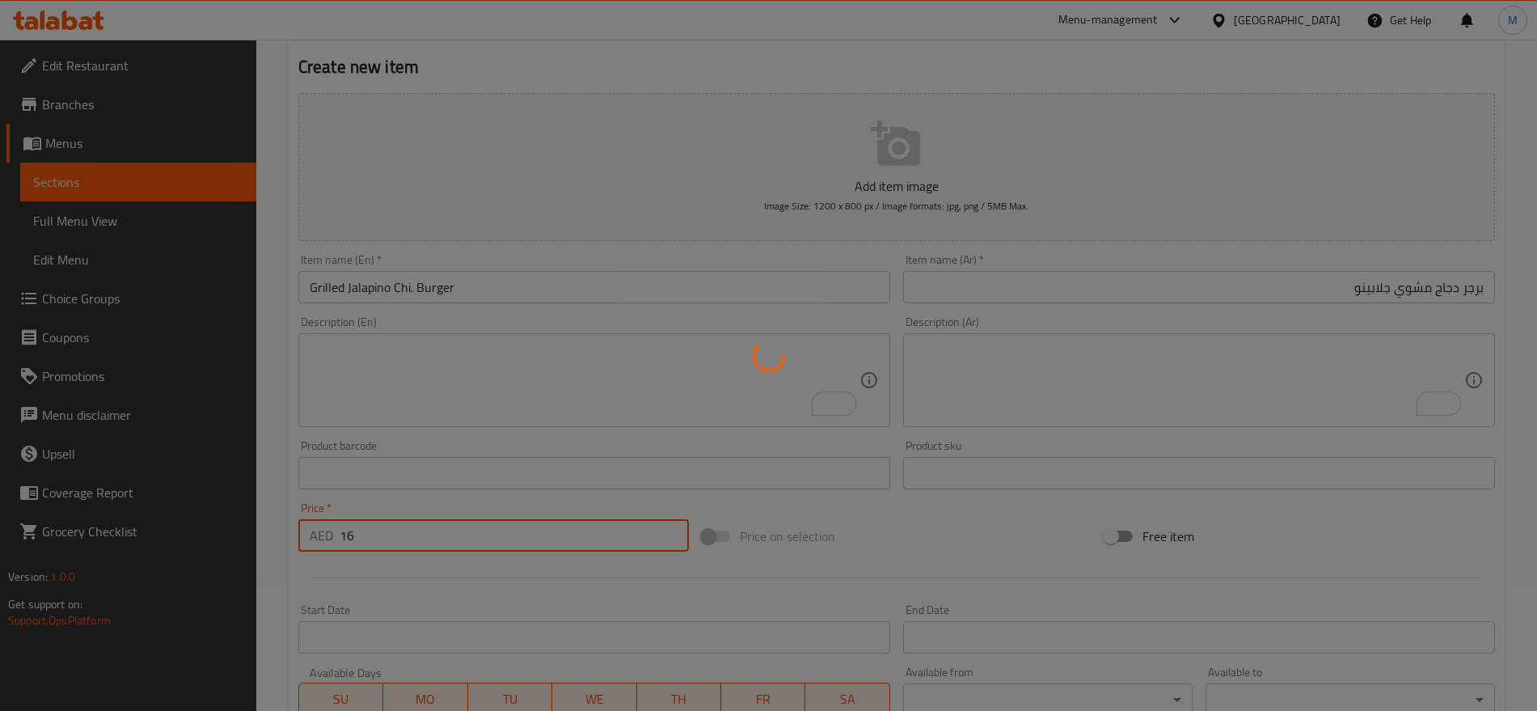
type input "0"
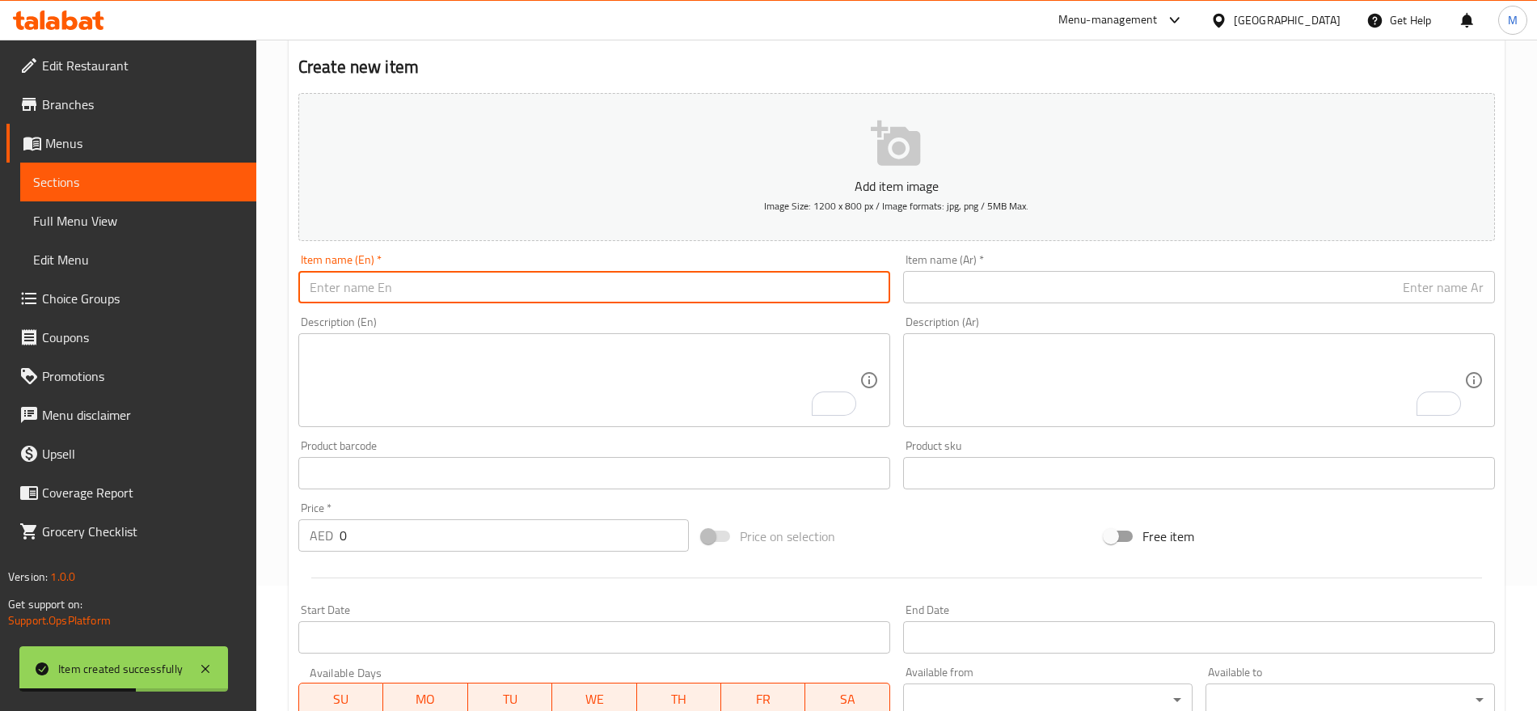
click at [558, 278] on input "text" at bounding box center [594, 287] width 592 height 32
paste input "Calzoni Double Burge17/-"
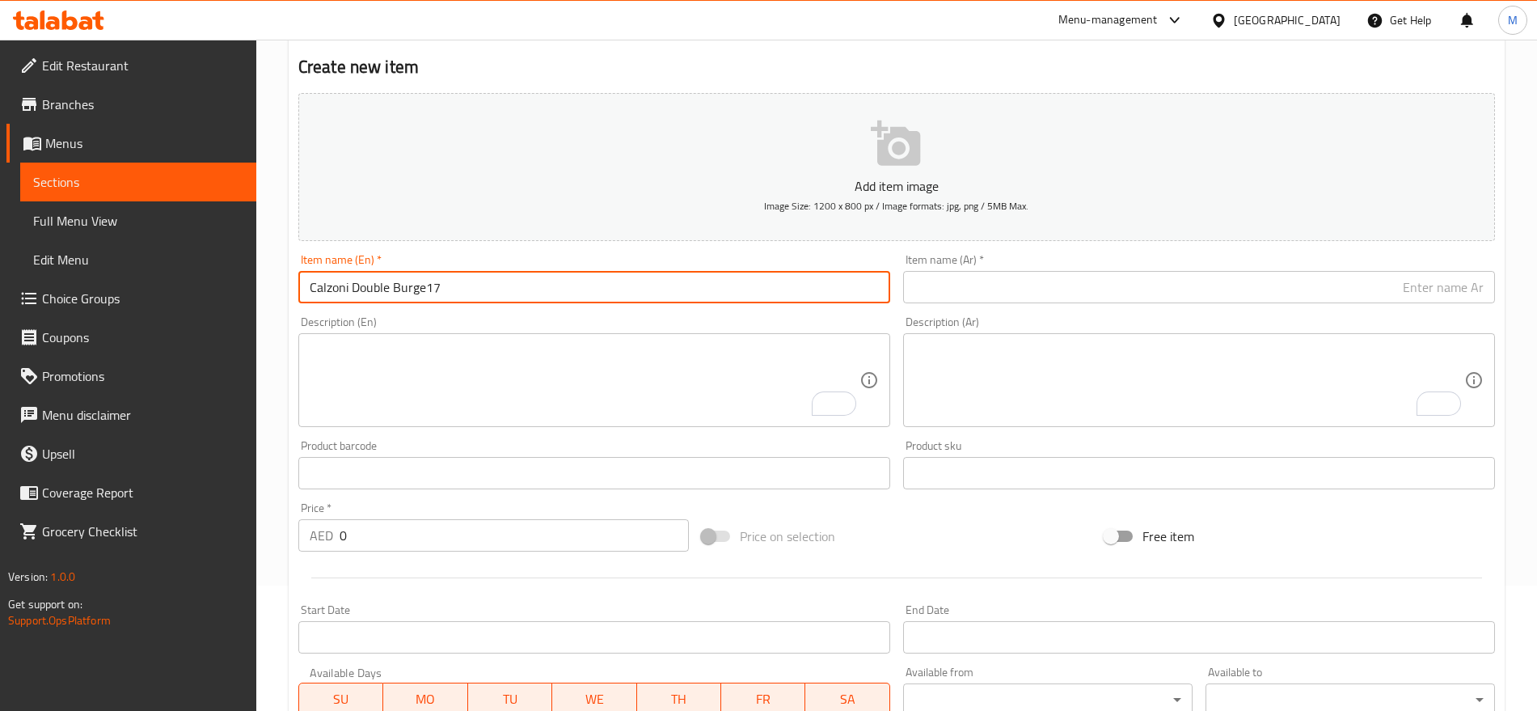
drag, startPoint x: 447, startPoint y: 277, endPoint x: 425, endPoint y: 285, distance: 23.3
click at [425, 285] on input "Calzoni Double Burge17" at bounding box center [594, 287] width 592 height 32
type input "Calzoni Double [PERSON_NAME]"
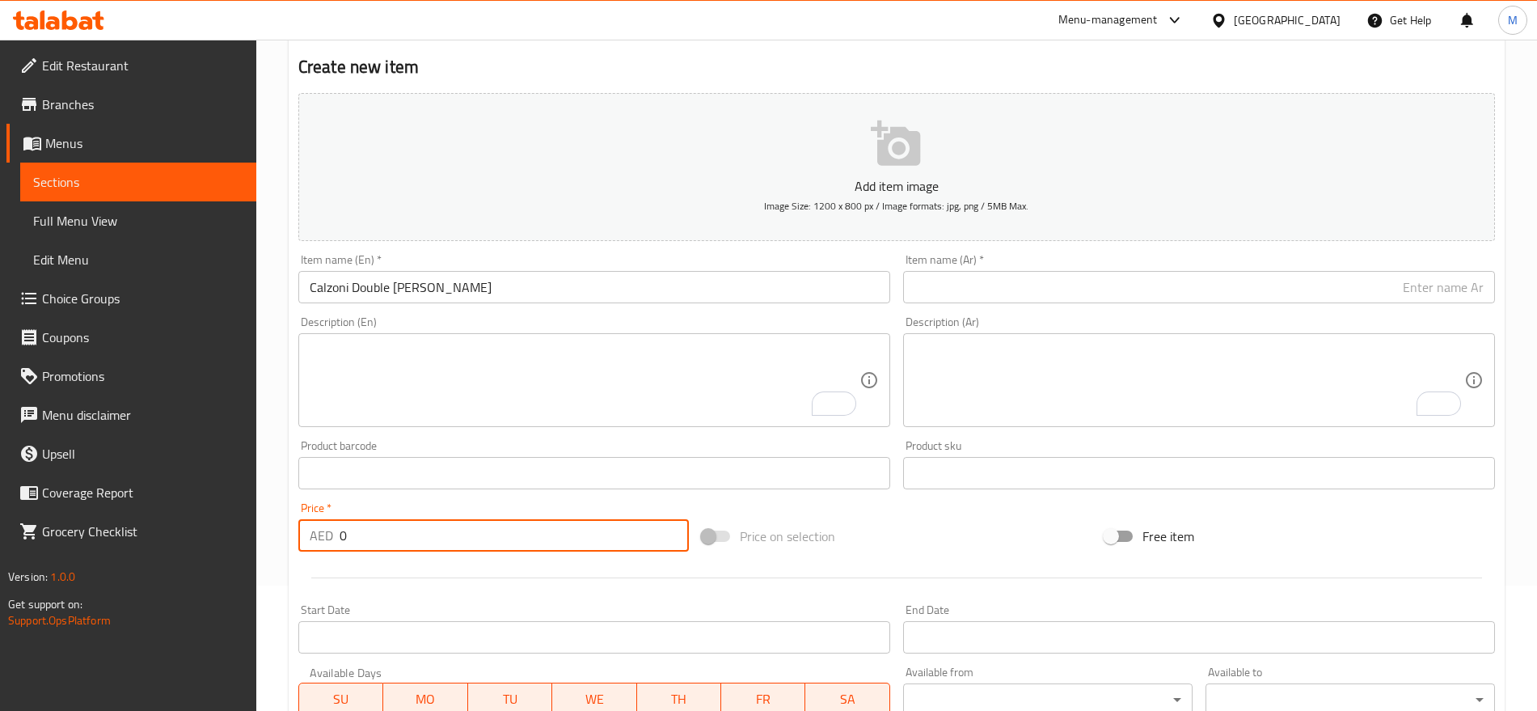
click at [387, 539] on input "0" at bounding box center [514, 535] width 349 height 32
paste input "17"
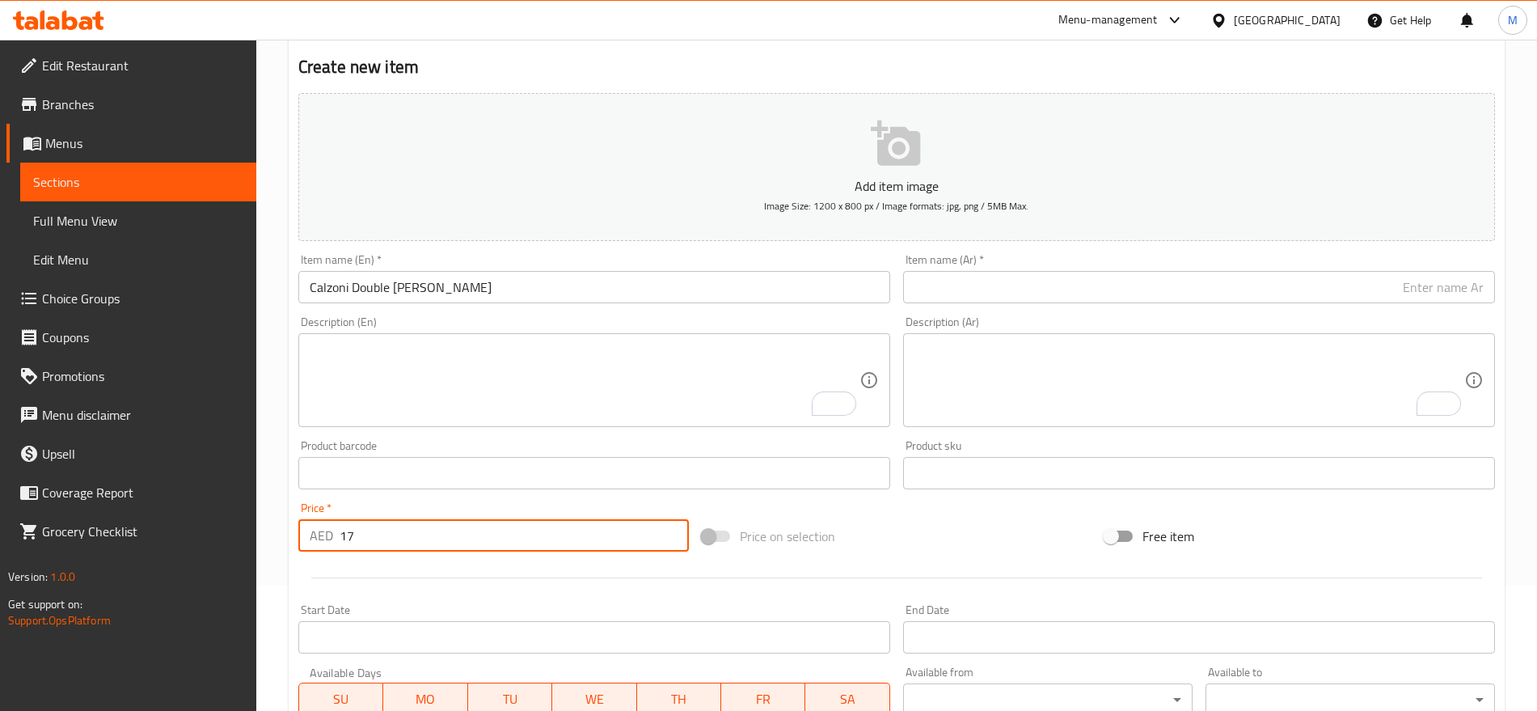
type input "17"
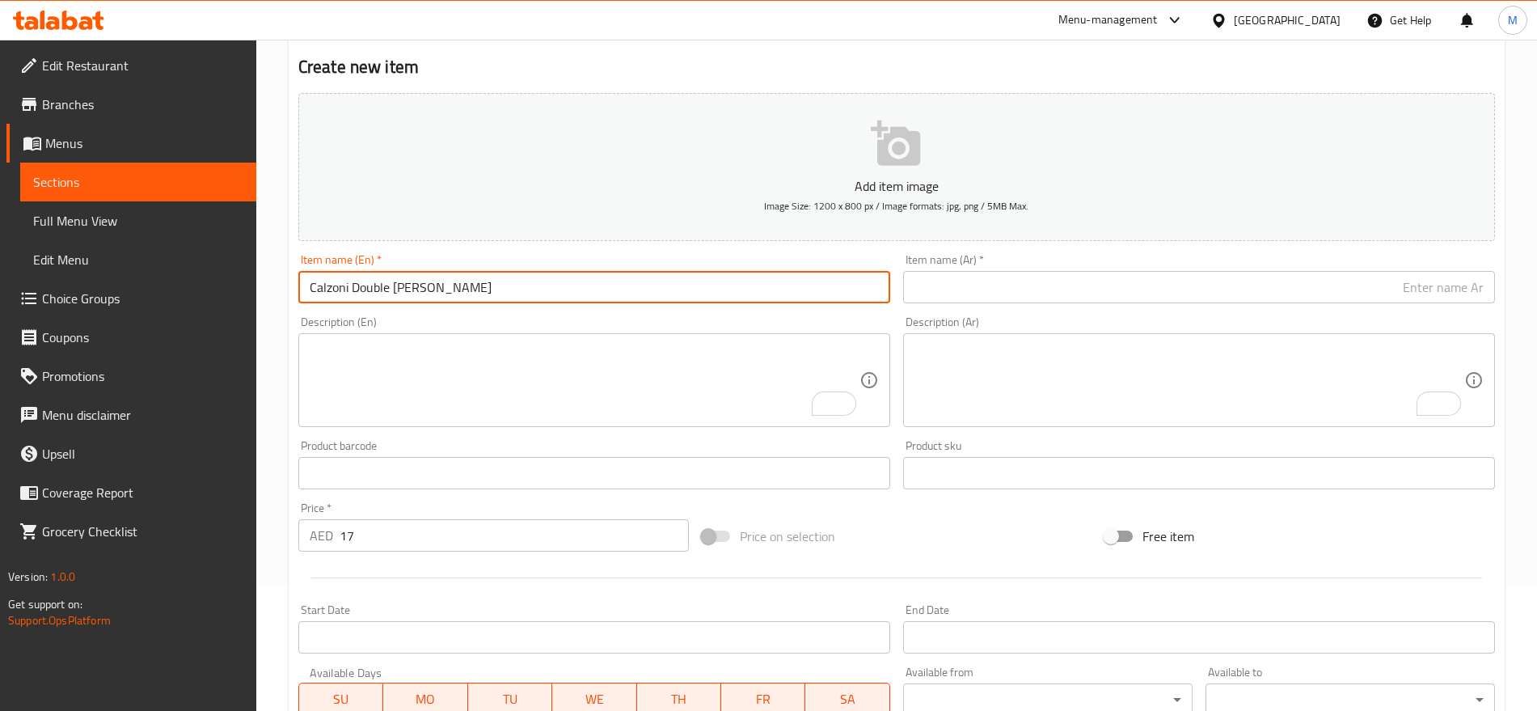
click at [502, 294] on input "Calzoni Double [PERSON_NAME]" at bounding box center [594, 287] width 592 height 32
type input "Calzoni Double Burger"
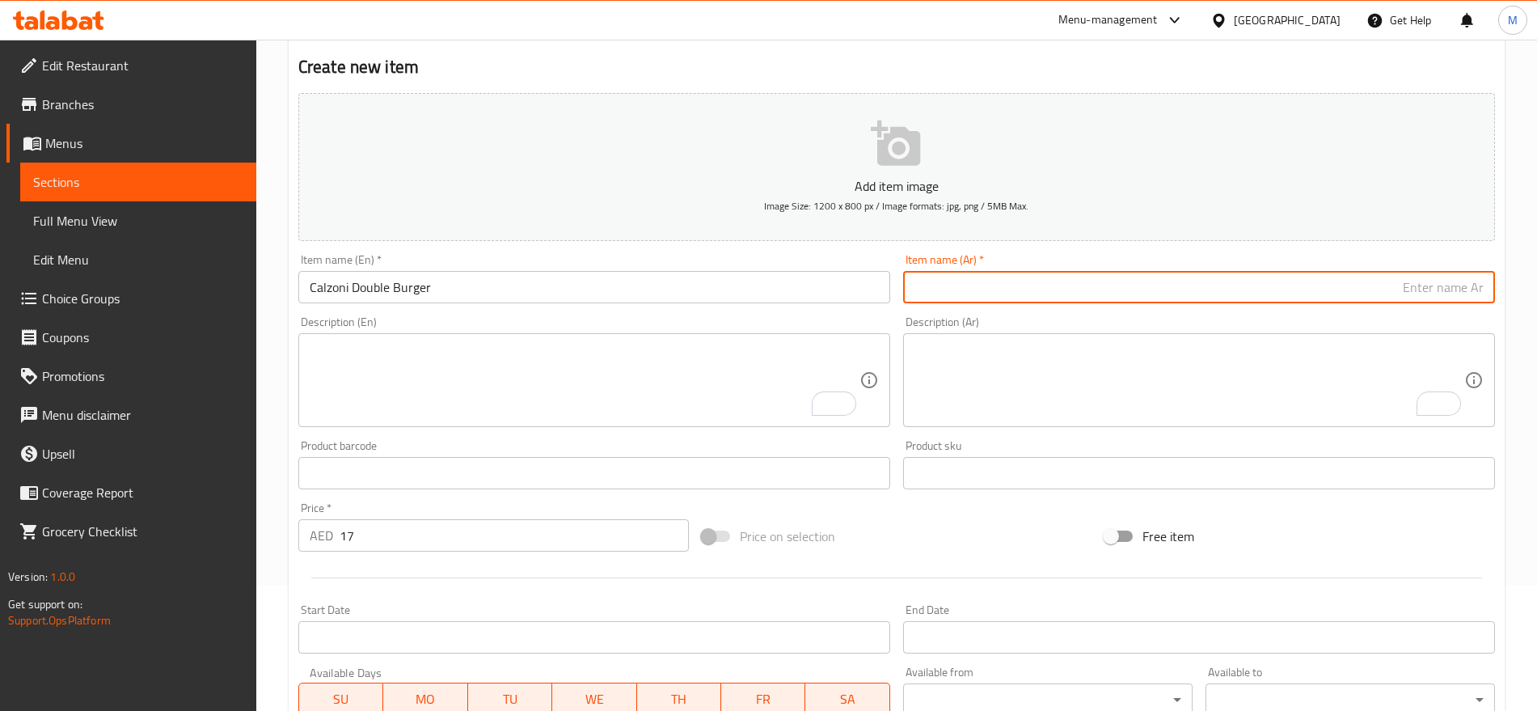
click at [1121, 279] on input "text" at bounding box center [1199, 287] width 592 height 32
paste input "DHS برجر كلزوني دبل"
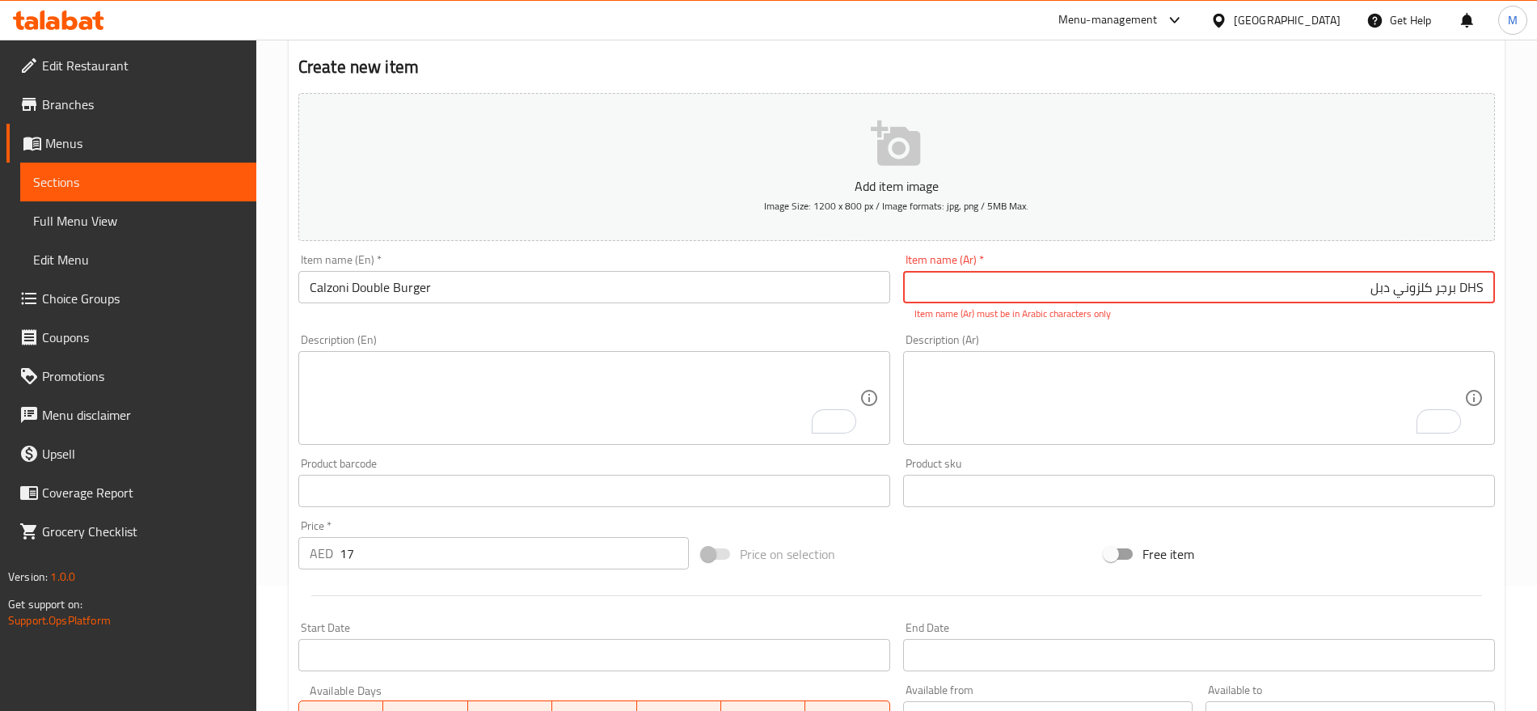
click at [1455, 290] on input "DHS برجر كلزوني دبل" at bounding box center [1199, 287] width 592 height 32
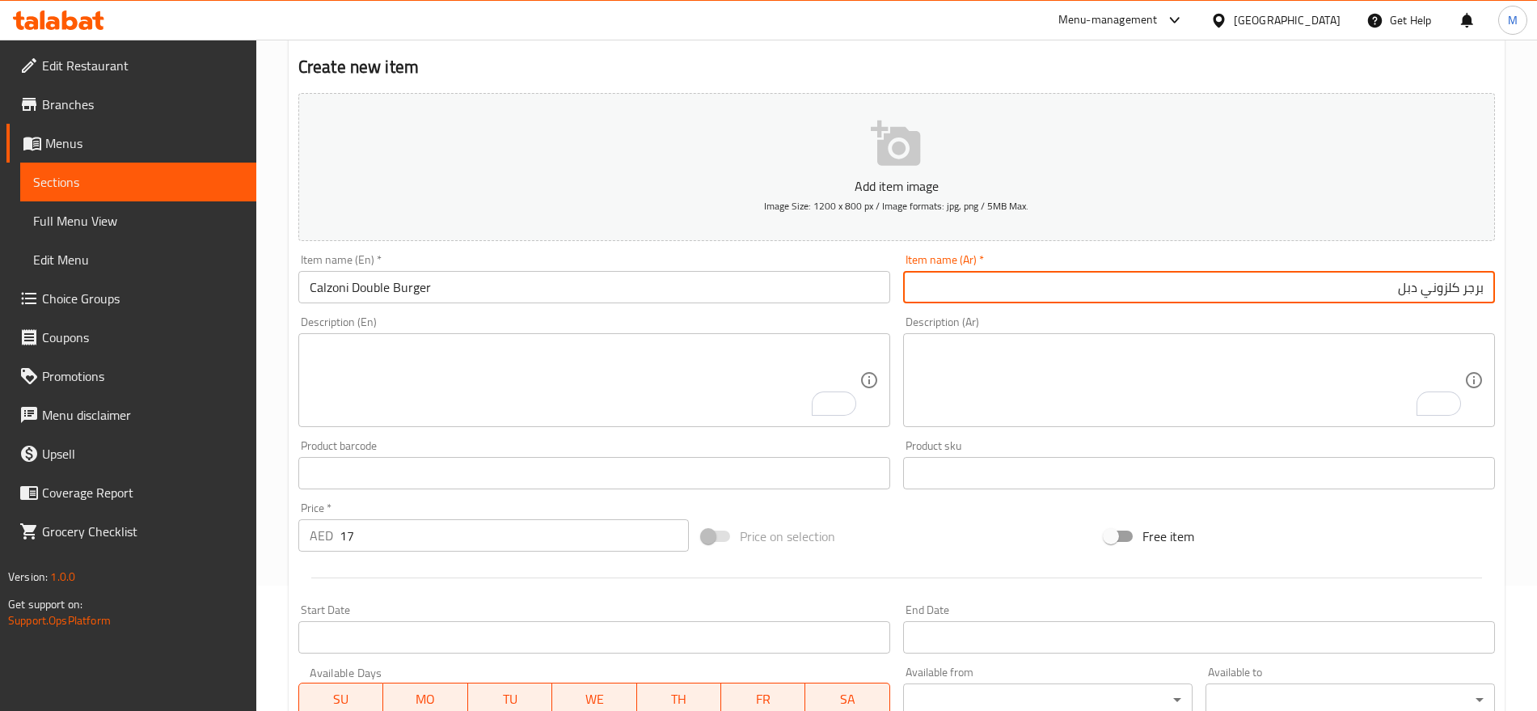
type input "برجر كلزوني دبل"
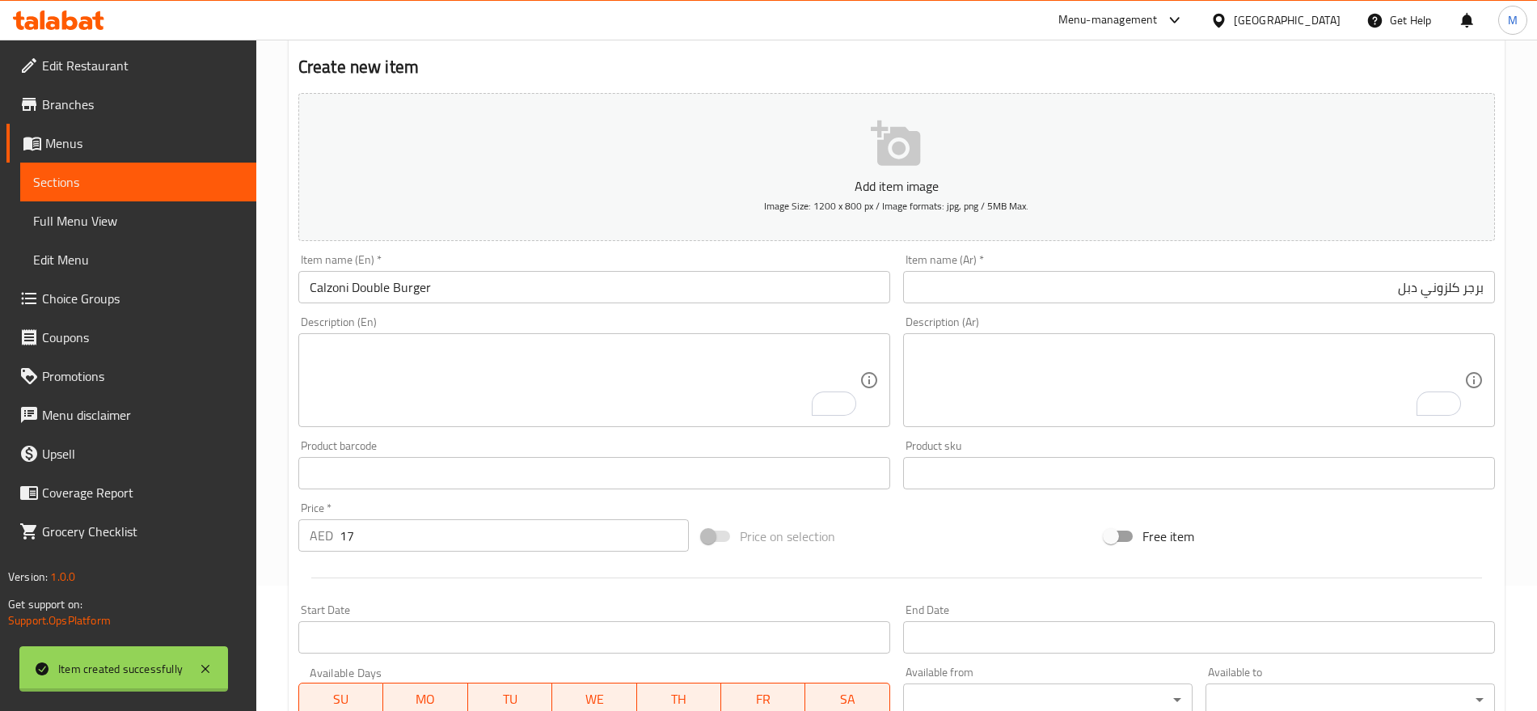
type input "0"
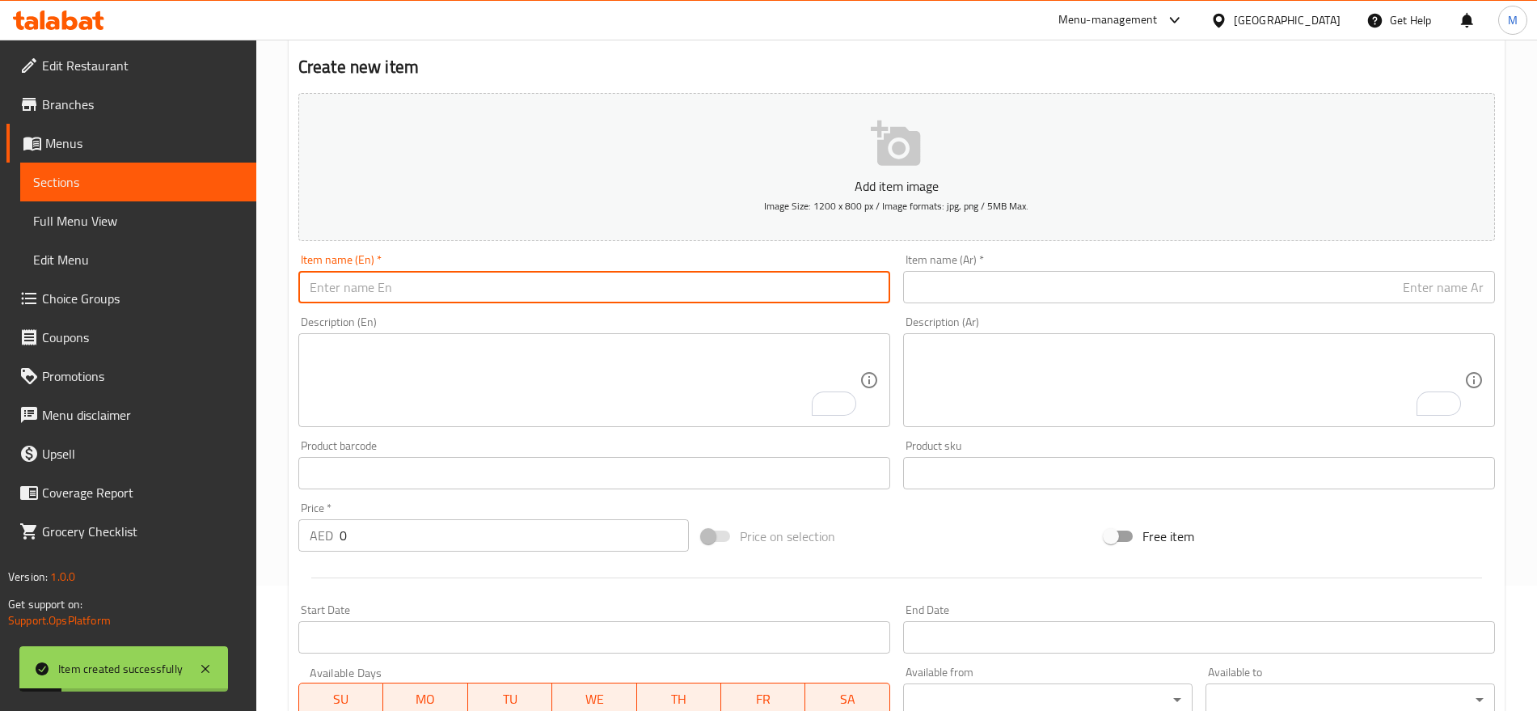
paste input "Fantacy Double Burger"
click at [629, 278] on input "text" at bounding box center [594, 287] width 592 height 32
type input "Fantacy Double Burger"
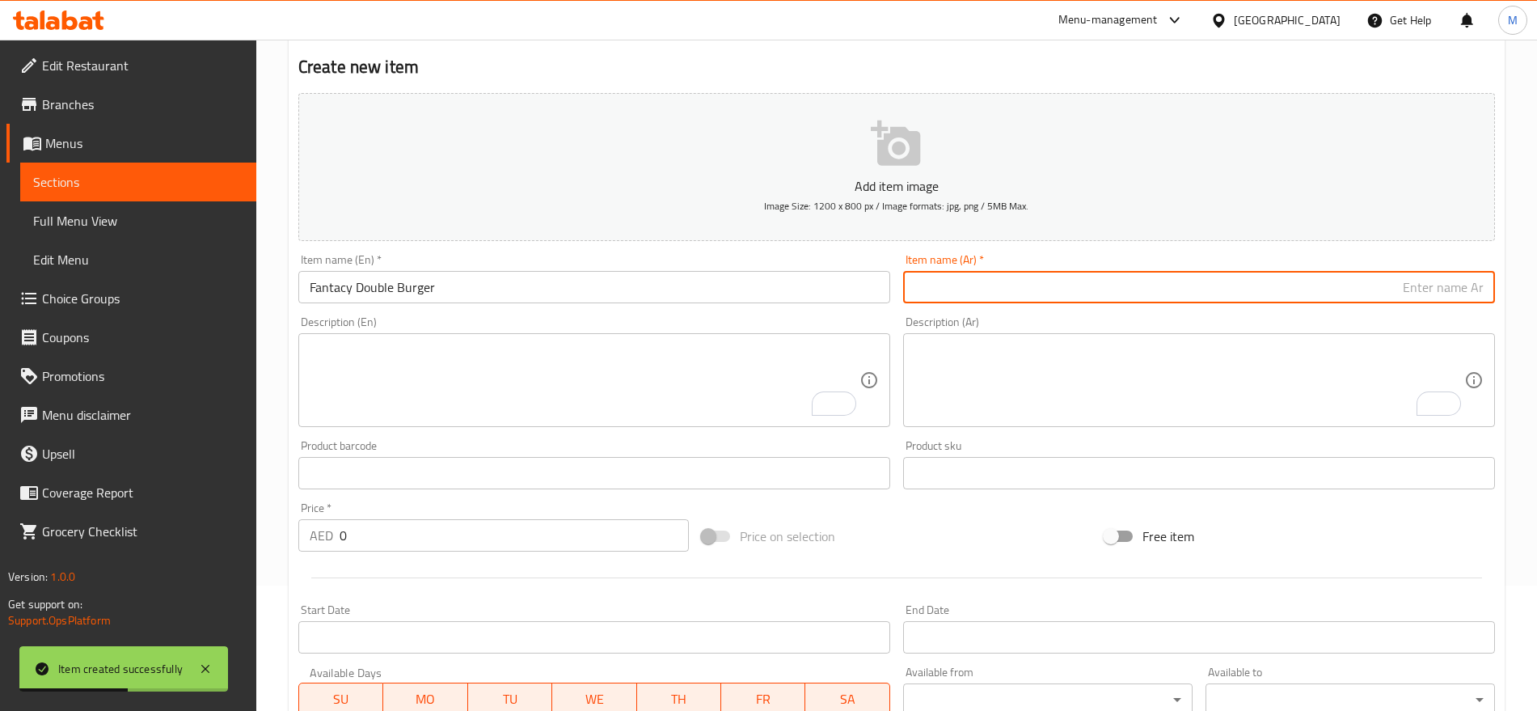
paste input "برجر فانتسي دبل"
type input "برجر فانتسي دبل"
click at [455, 534] on input "0" at bounding box center [514, 535] width 349 height 32
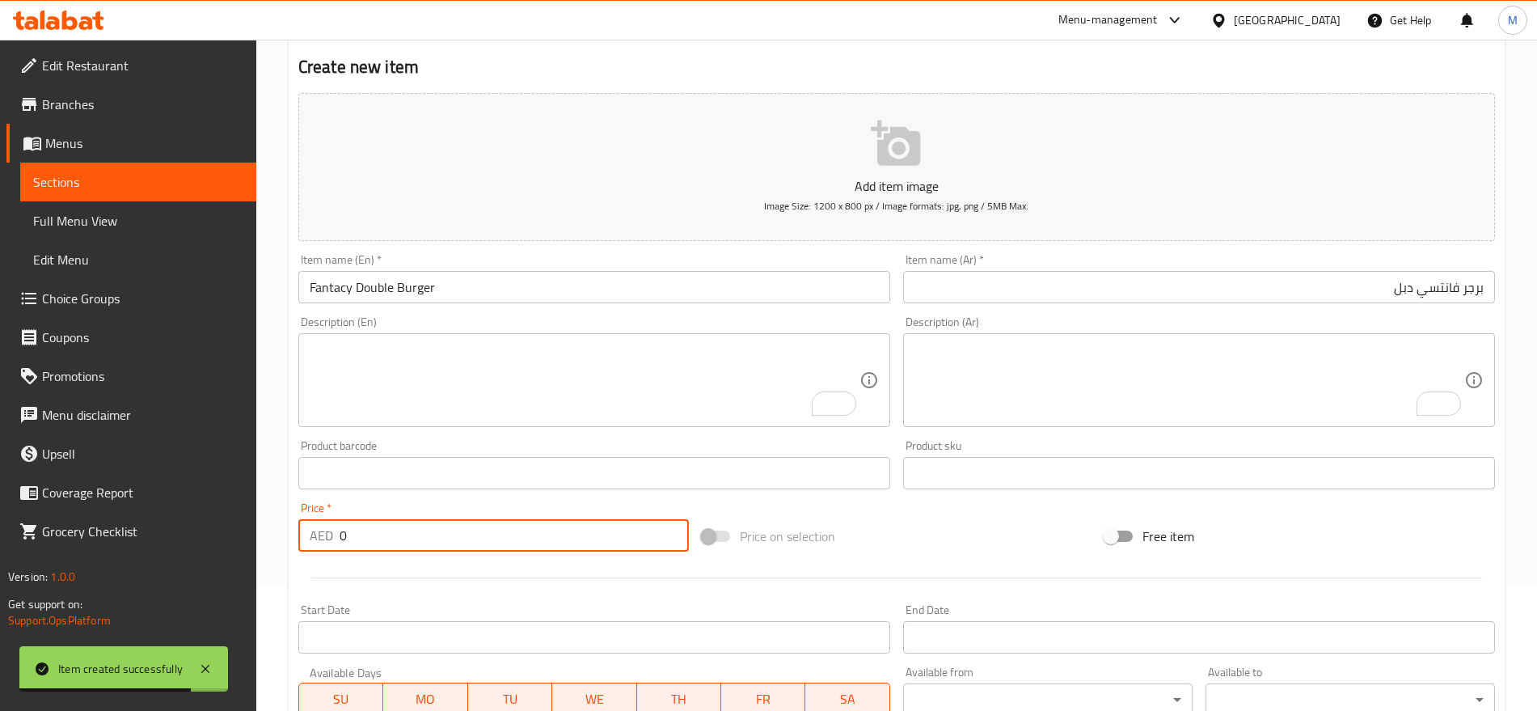
click at [455, 534] on input "0" at bounding box center [514, 535] width 349 height 32
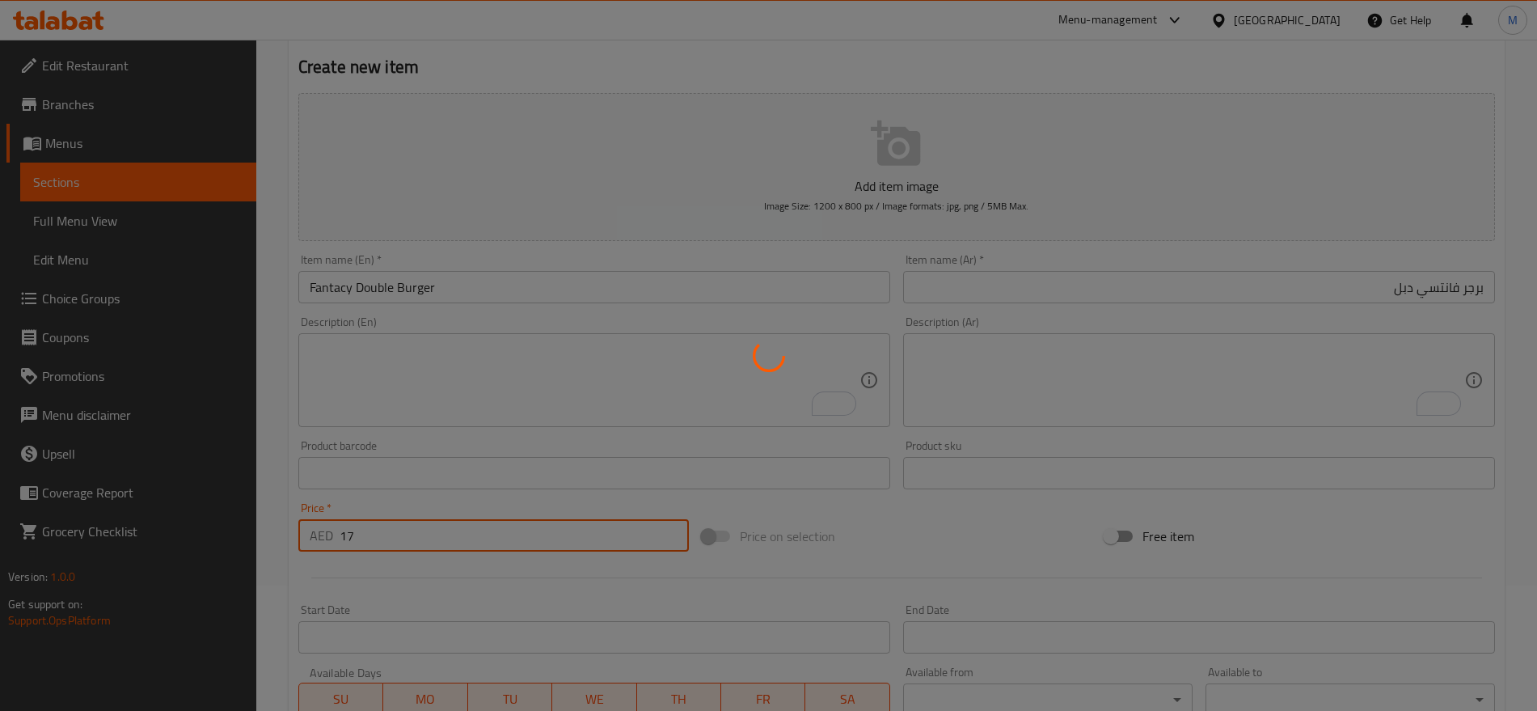
type input "0"
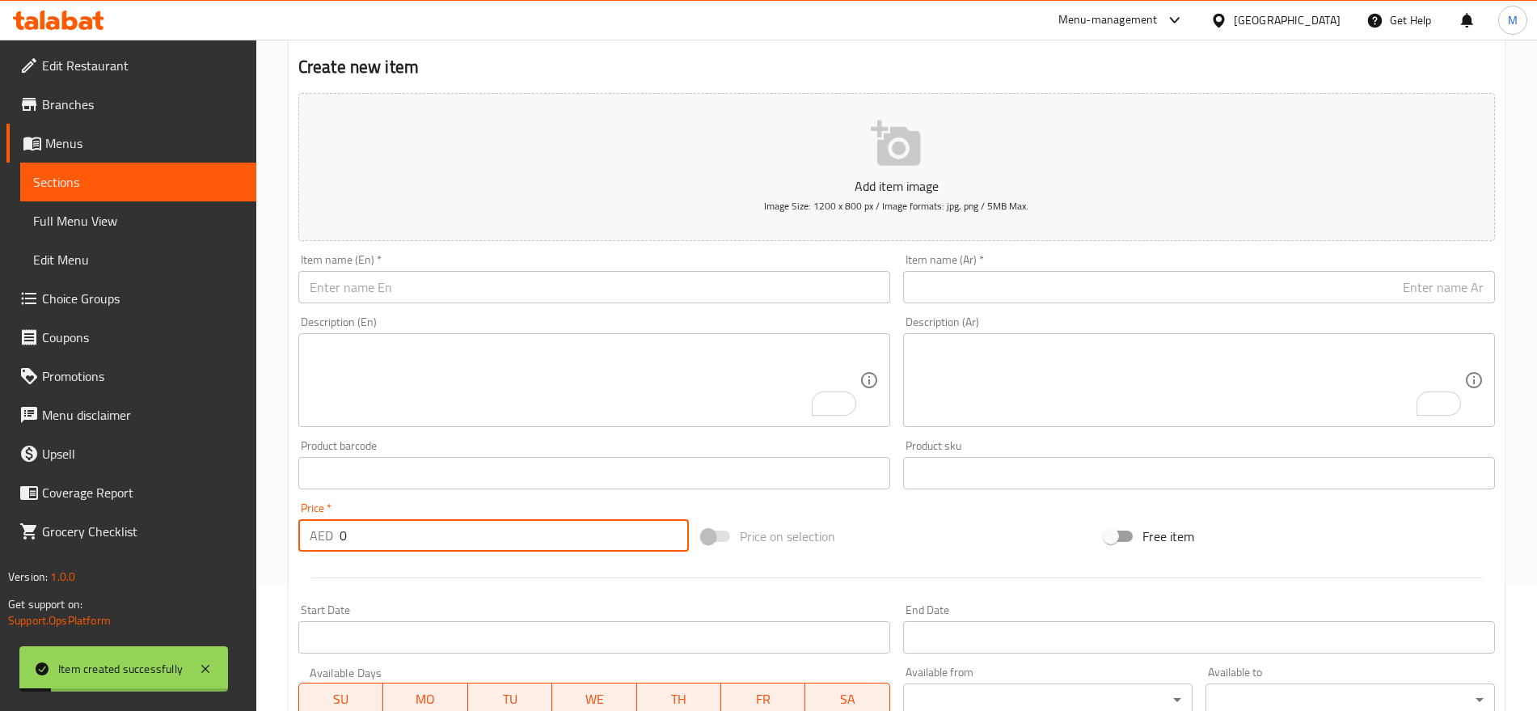
click at [442, 542] on input "0" at bounding box center [514, 535] width 349 height 32
type input "17"
click at [1277, 293] on input "text" at bounding box center [1199, 287] width 592 height 32
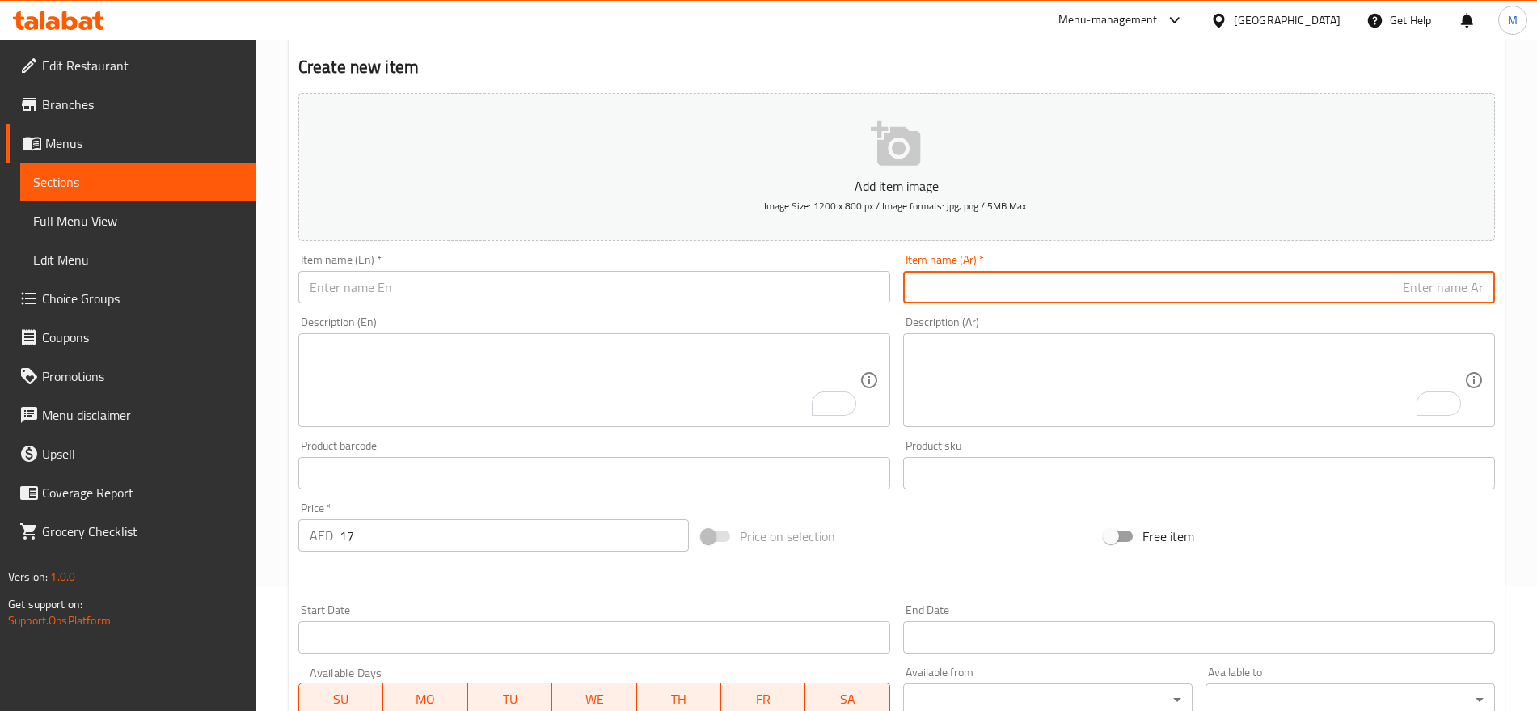
paste input "برجر افخاذ دجاج دبل"
type input "برجر افخاذ دجاج دبل"
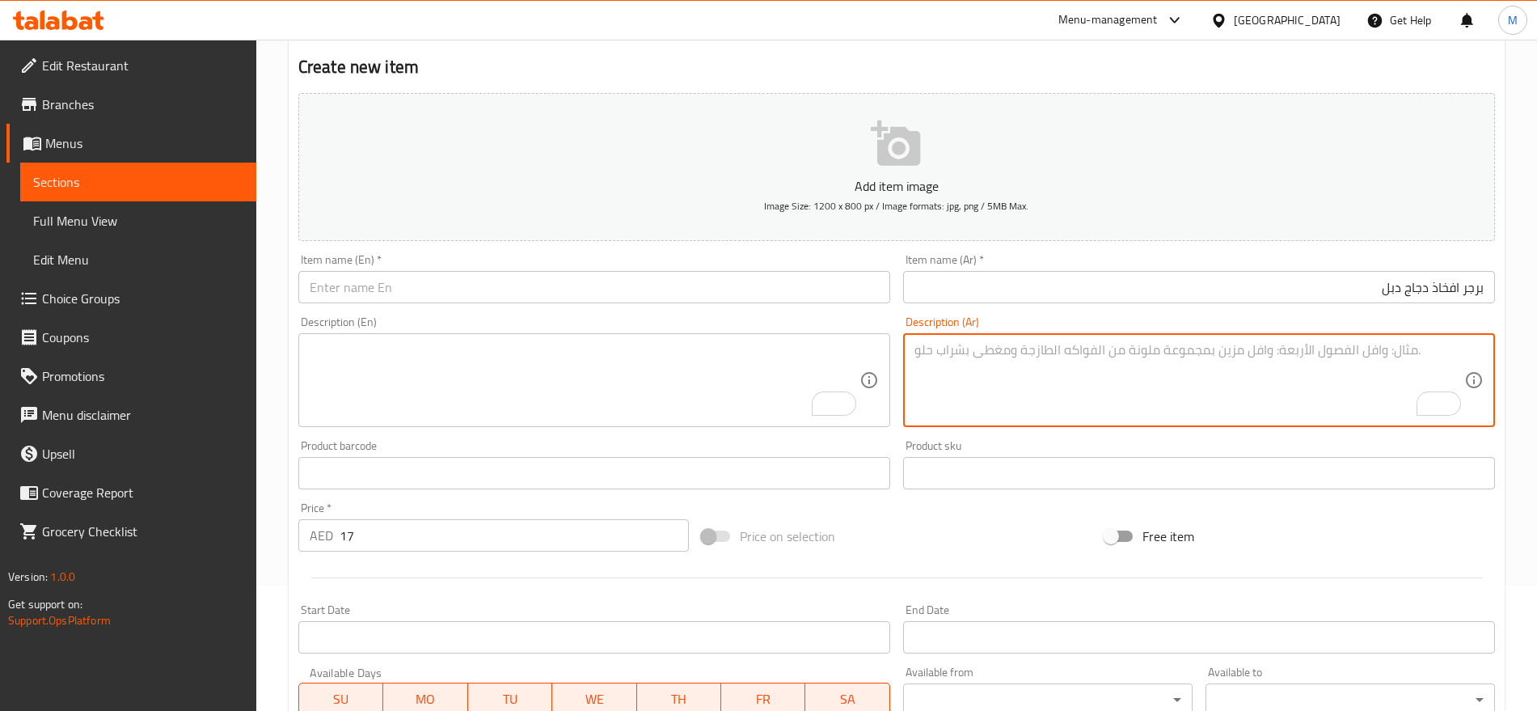
click at [1445, 349] on textarea "To enrich screen reader interactions, please activate Accessibility in Grammarl…" at bounding box center [1190, 380] width 550 height 77
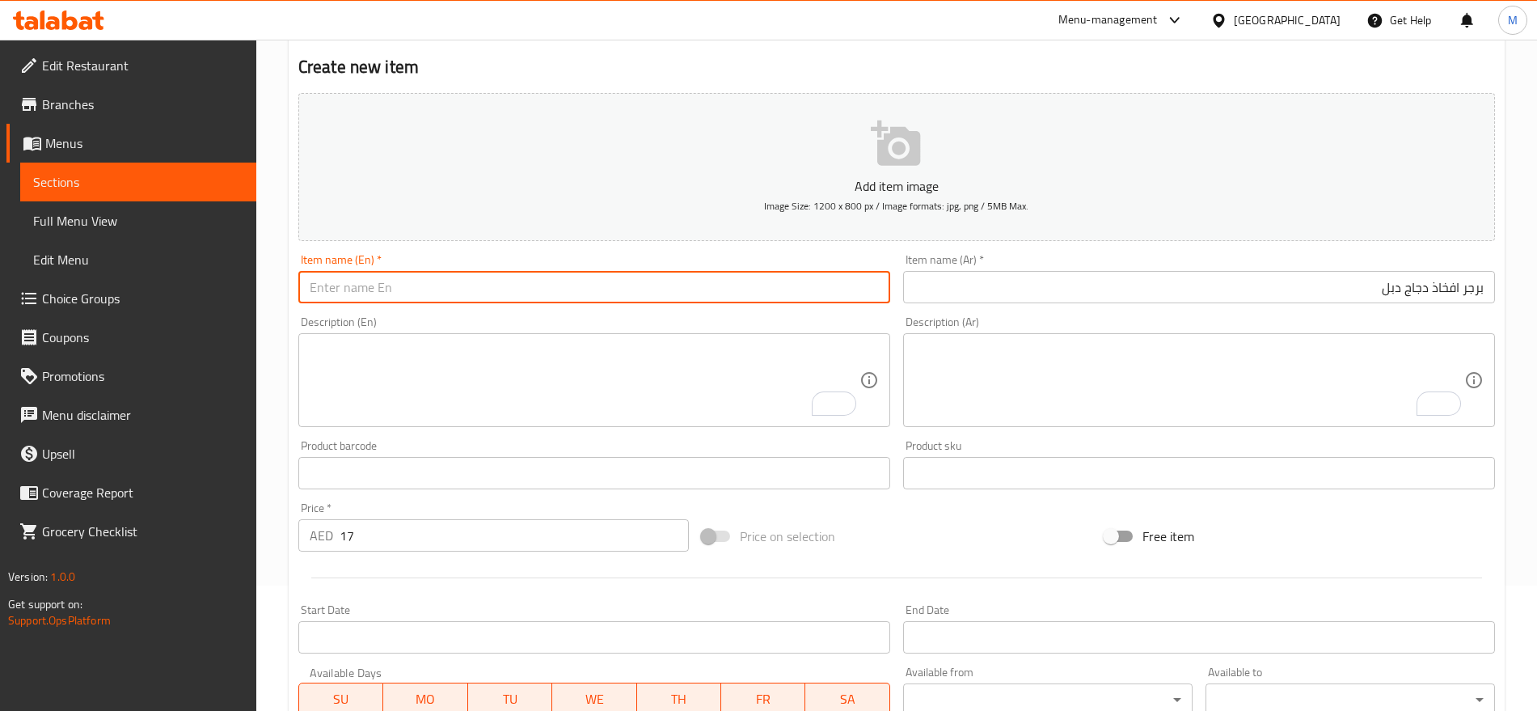
click at [767, 289] on input "text" at bounding box center [594, 287] width 592 height 32
paste input "Chi. Thighs Double Burger"
type input "Chi. Thighs Double Burger"
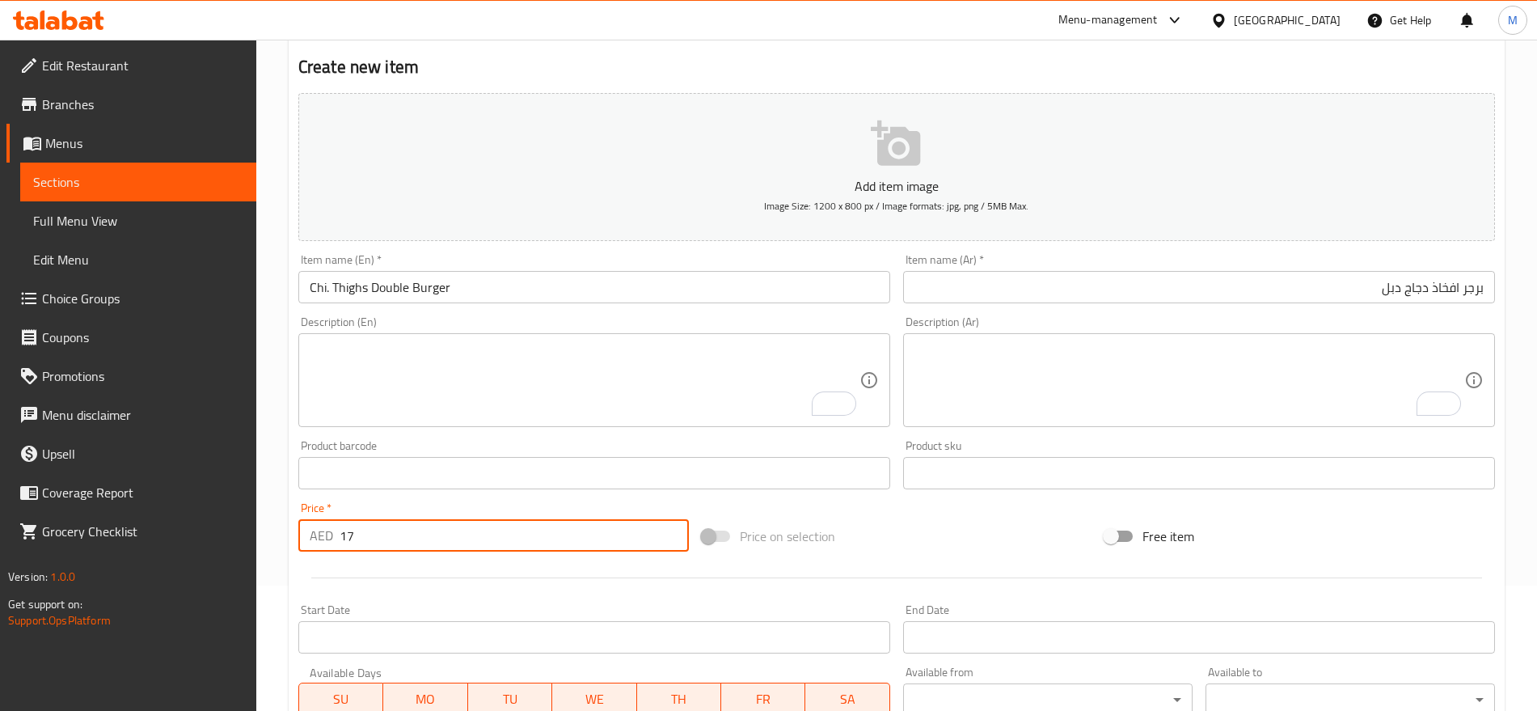
click at [422, 546] on input "17" at bounding box center [514, 535] width 349 height 32
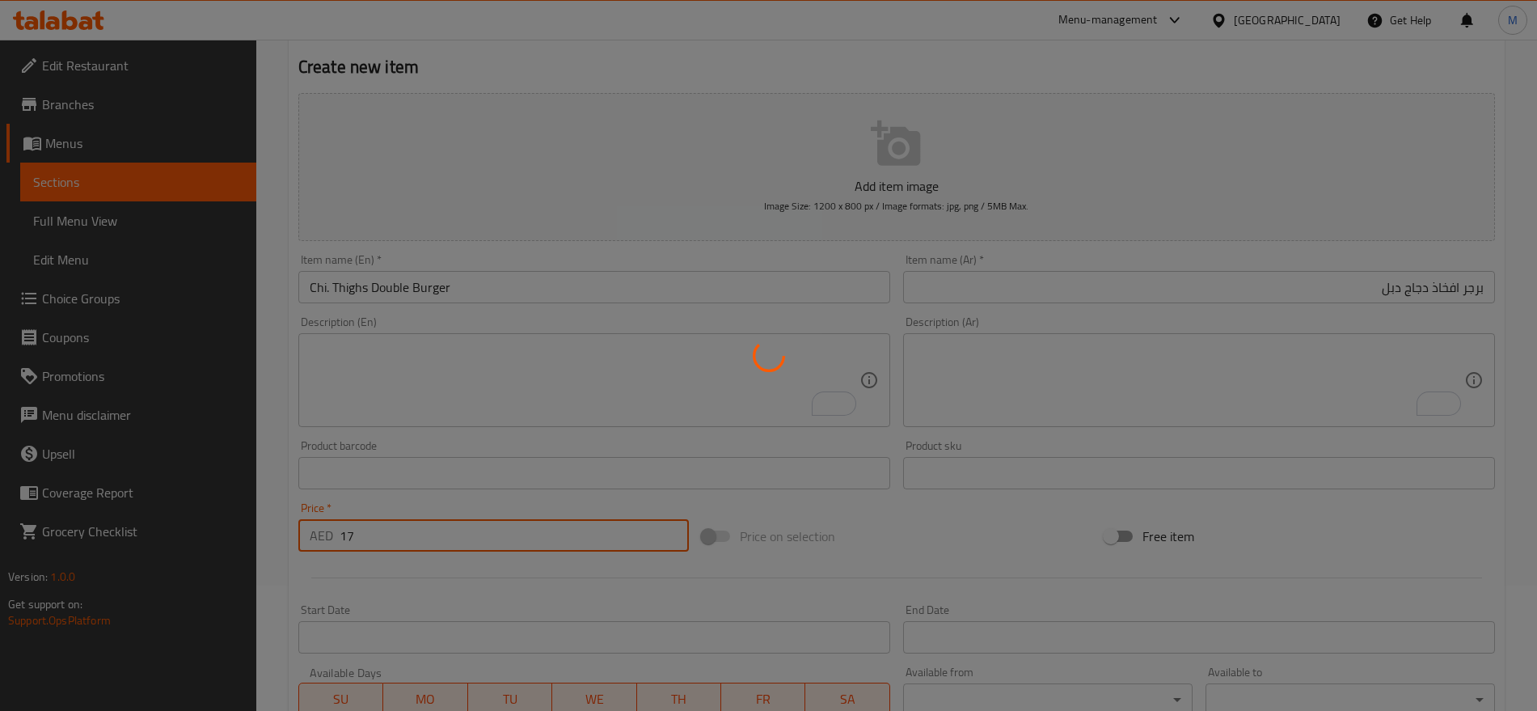
type input "0"
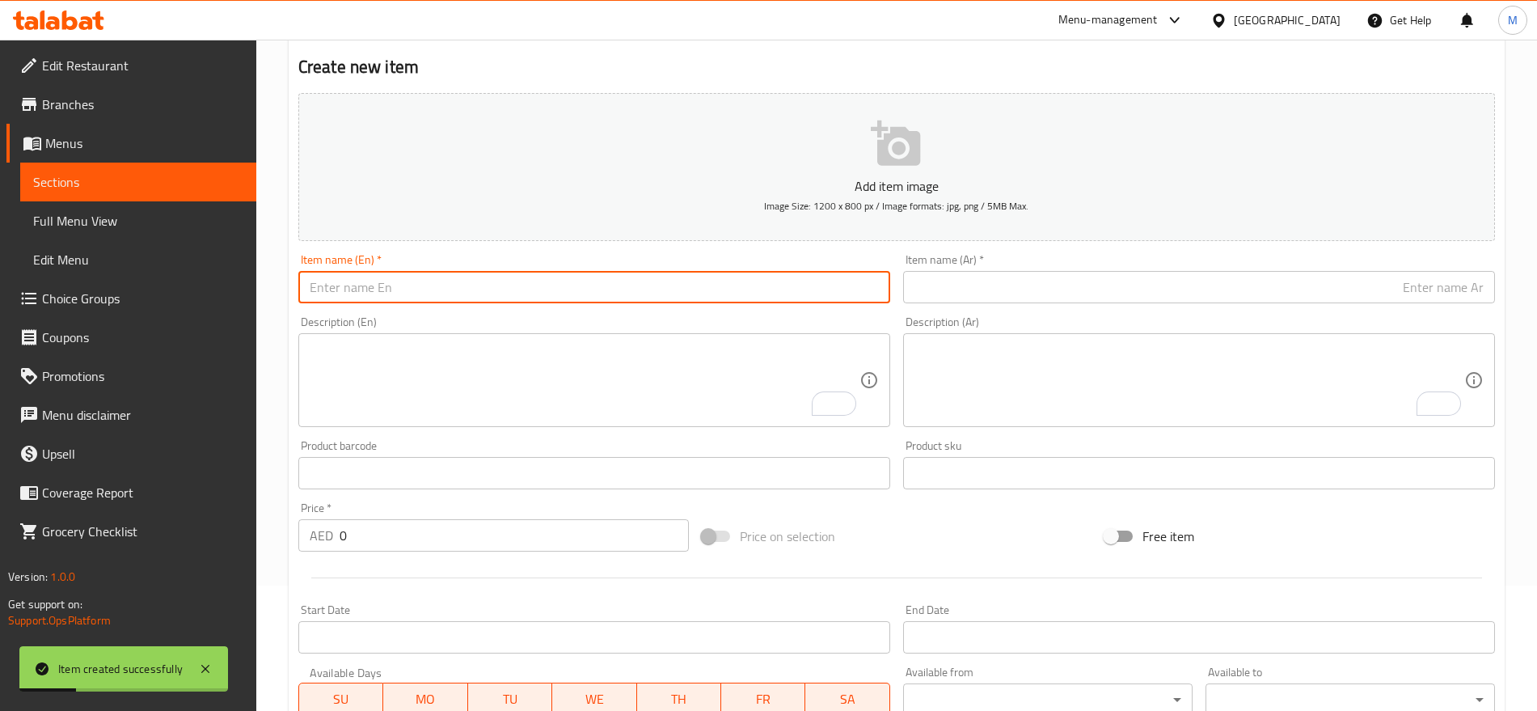
click at [547, 298] on input "text" at bounding box center [594, 287] width 592 height 32
paste input "16/- Burger Spicy I"
drag, startPoint x: 323, startPoint y: 280, endPoint x: 269, endPoint y: 298, distance: 56.5
click at [269, 298] on div "Home / Restaurants management / Menus / Sections / item / create Grilled Burger…" at bounding box center [896, 465] width 1281 height 1103
type input "/- Burger Spicy I"
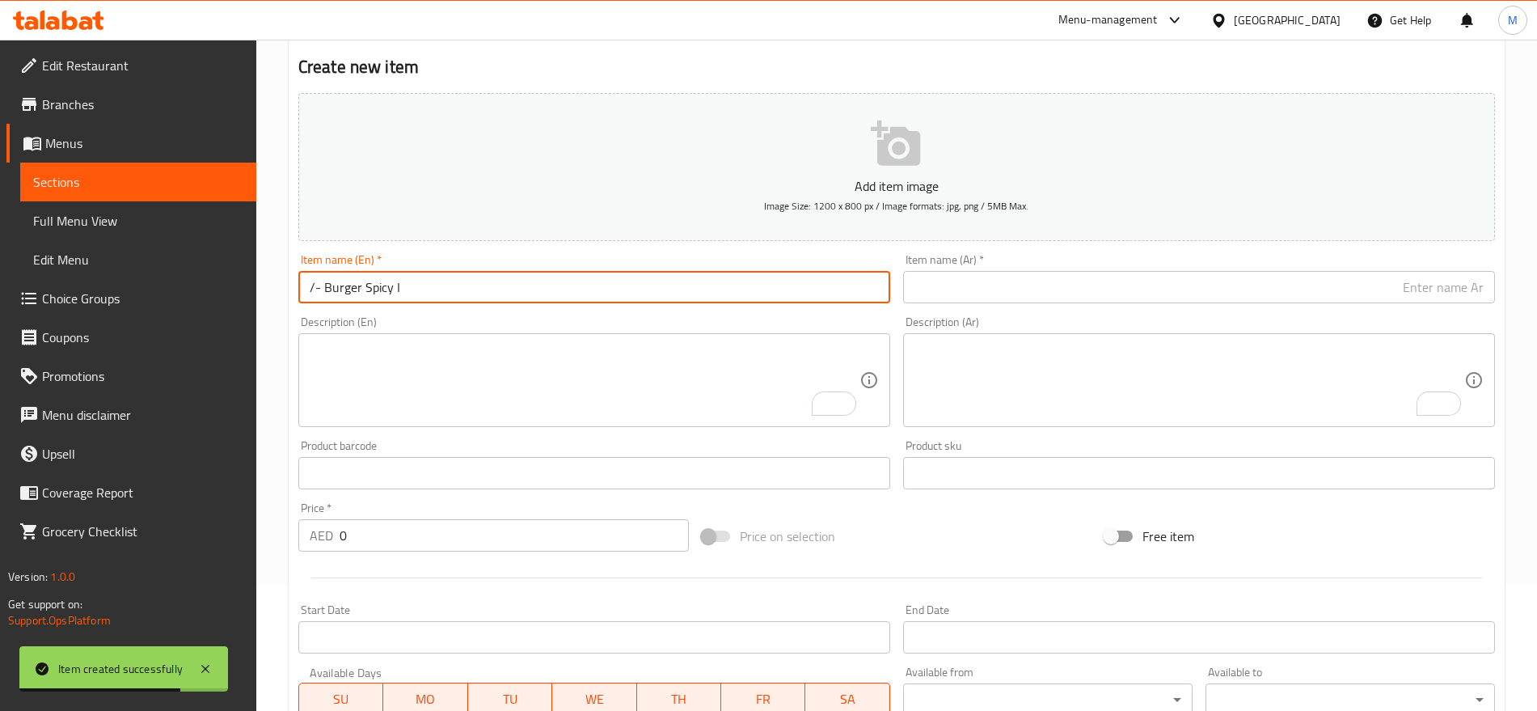
click at [387, 539] on input "0" at bounding box center [514, 535] width 349 height 32
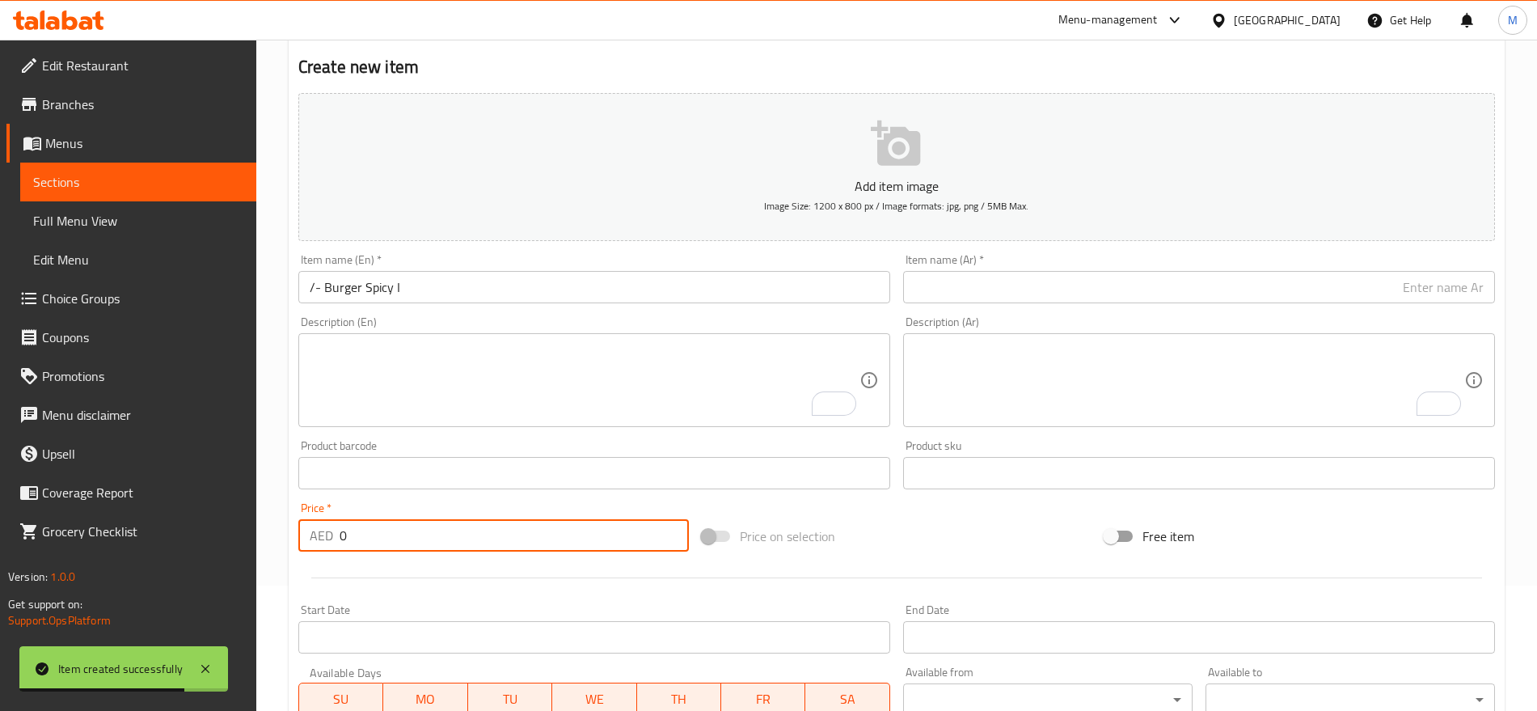
click at [387, 539] on input "0" at bounding box center [514, 535] width 349 height 32
paste input "16"
type input "16"
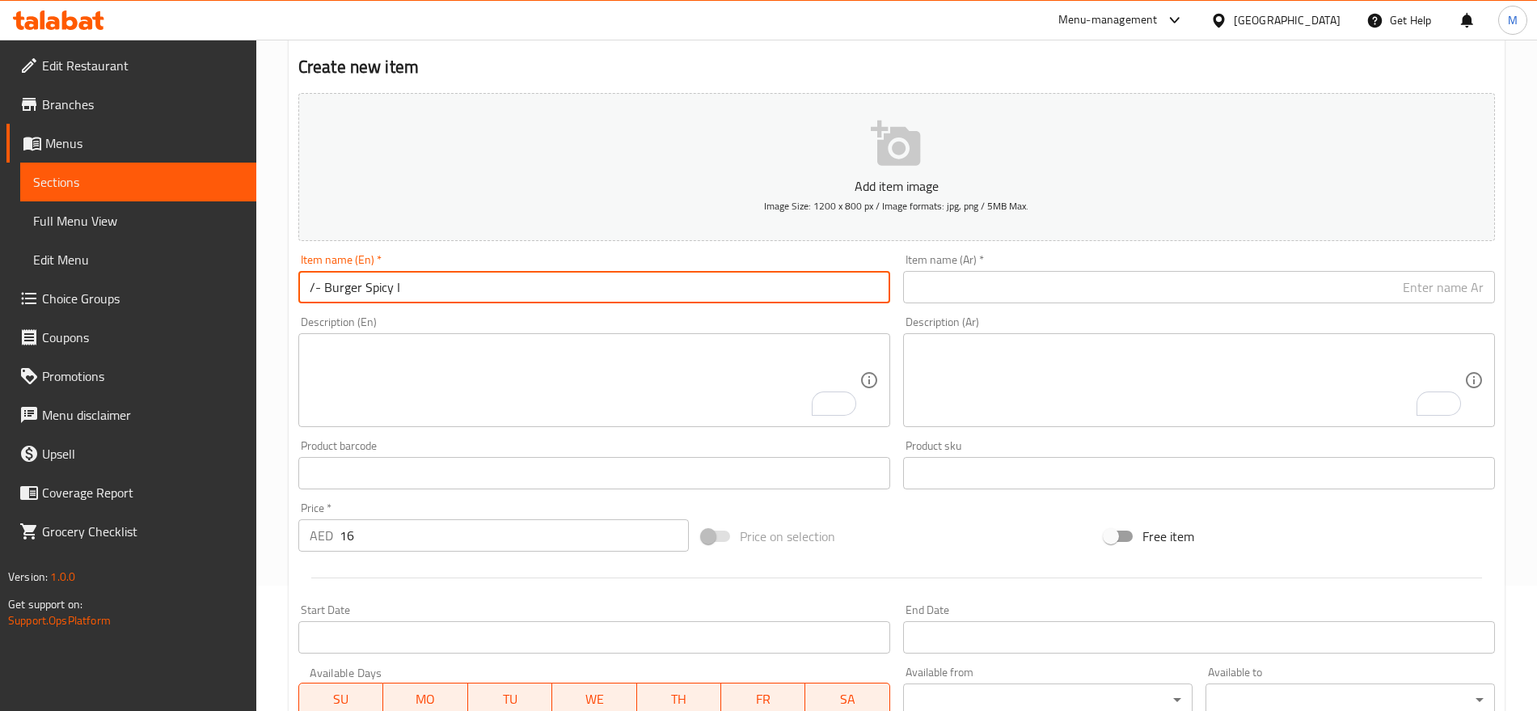
click at [453, 273] on input "/- Burger Spicy I" at bounding box center [594, 287] width 592 height 32
drag, startPoint x: 319, startPoint y: 289, endPoint x: 256, endPoint y: 292, distance: 63.1
click at [256, 292] on div "Edit Restaurant Branches Menus Sections Full Menu View Edit Menu Choice Groups …" at bounding box center [768, 465] width 1537 height 1103
paste input "Italian"
type input "Italian Burger Spicy"
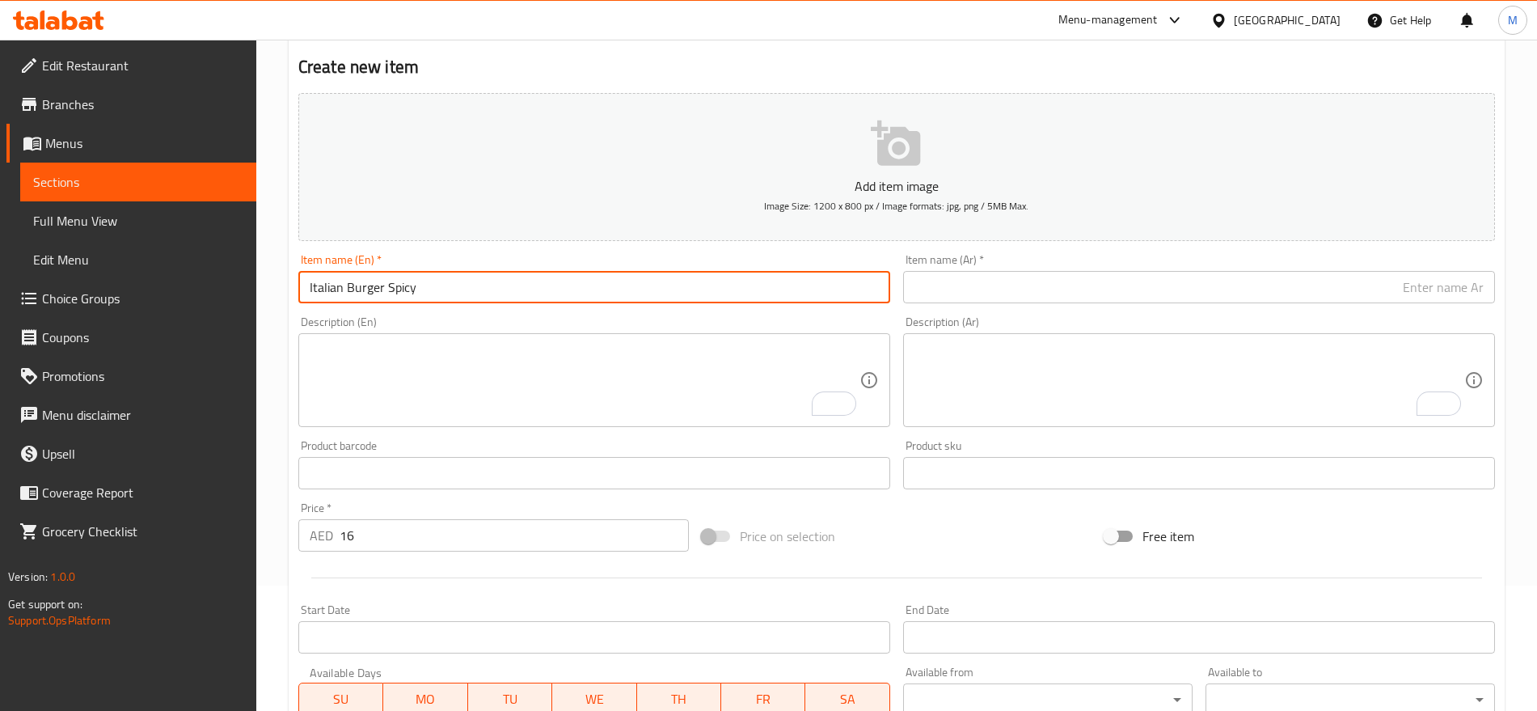
click at [1419, 281] on input "text" at bounding box center [1199, 287] width 592 height 32
paste input "برجر سبايسي ايطالي .DHS"
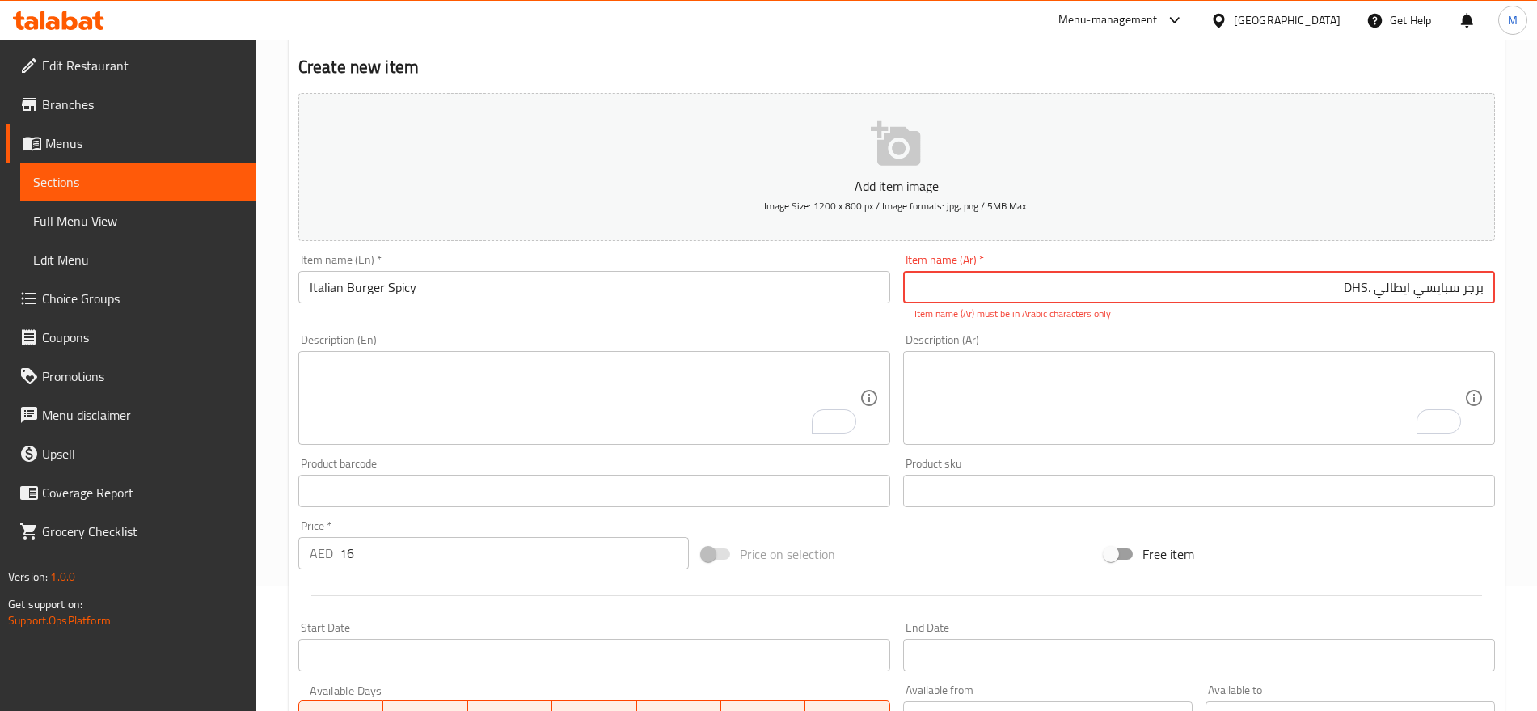
drag, startPoint x: 1375, startPoint y: 286, endPoint x: 1309, endPoint y: 289, distance: 65.5
click at [1309, 289] on input "برجر سبايسي ايطالي .DHS" at bounding box center [1199, 287] width 592 height 32
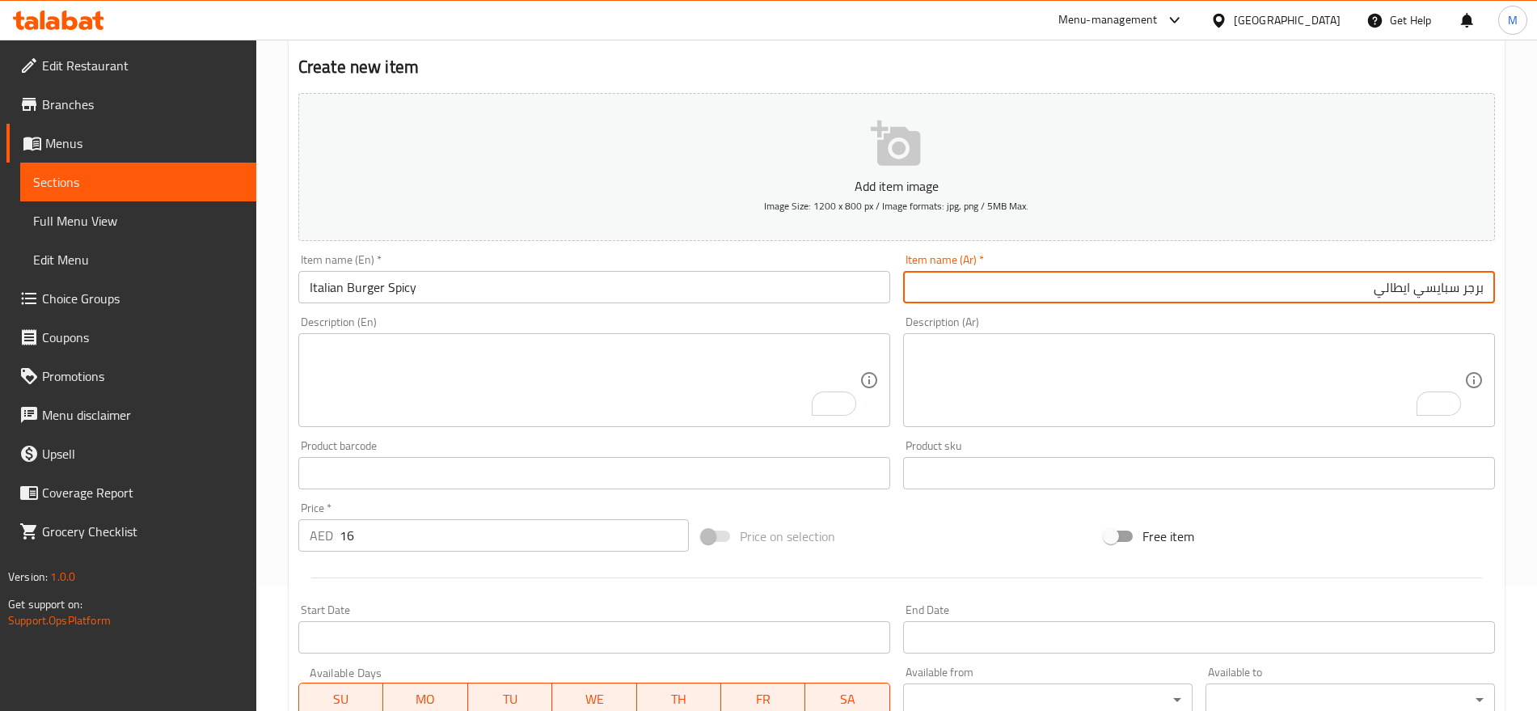
type input "برجر سبايسي ايطالي"
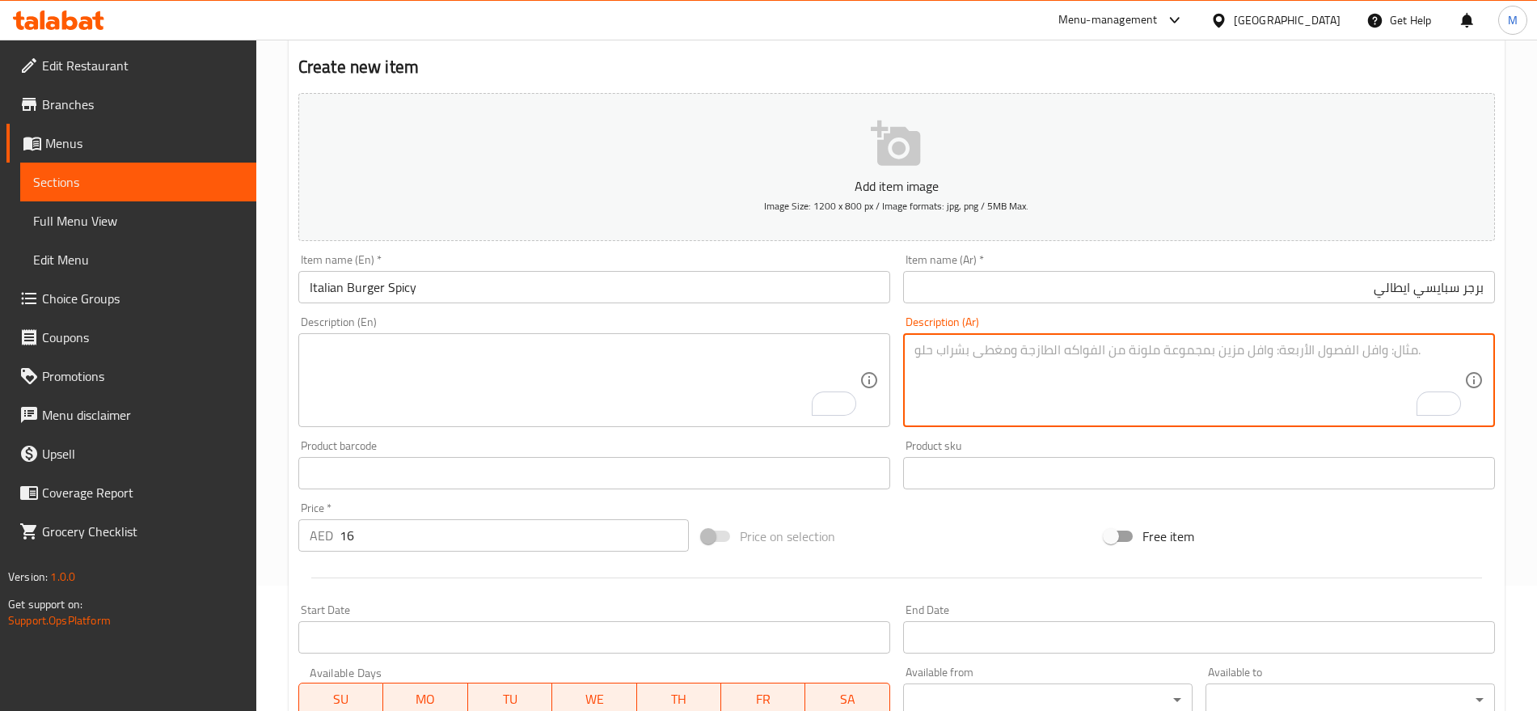
click at [1303, 358] on textarea "To enrich screen reader interactions, please activate Accessibility in Grammarl…" at bounding box center [1190, 380] width 550 height 77
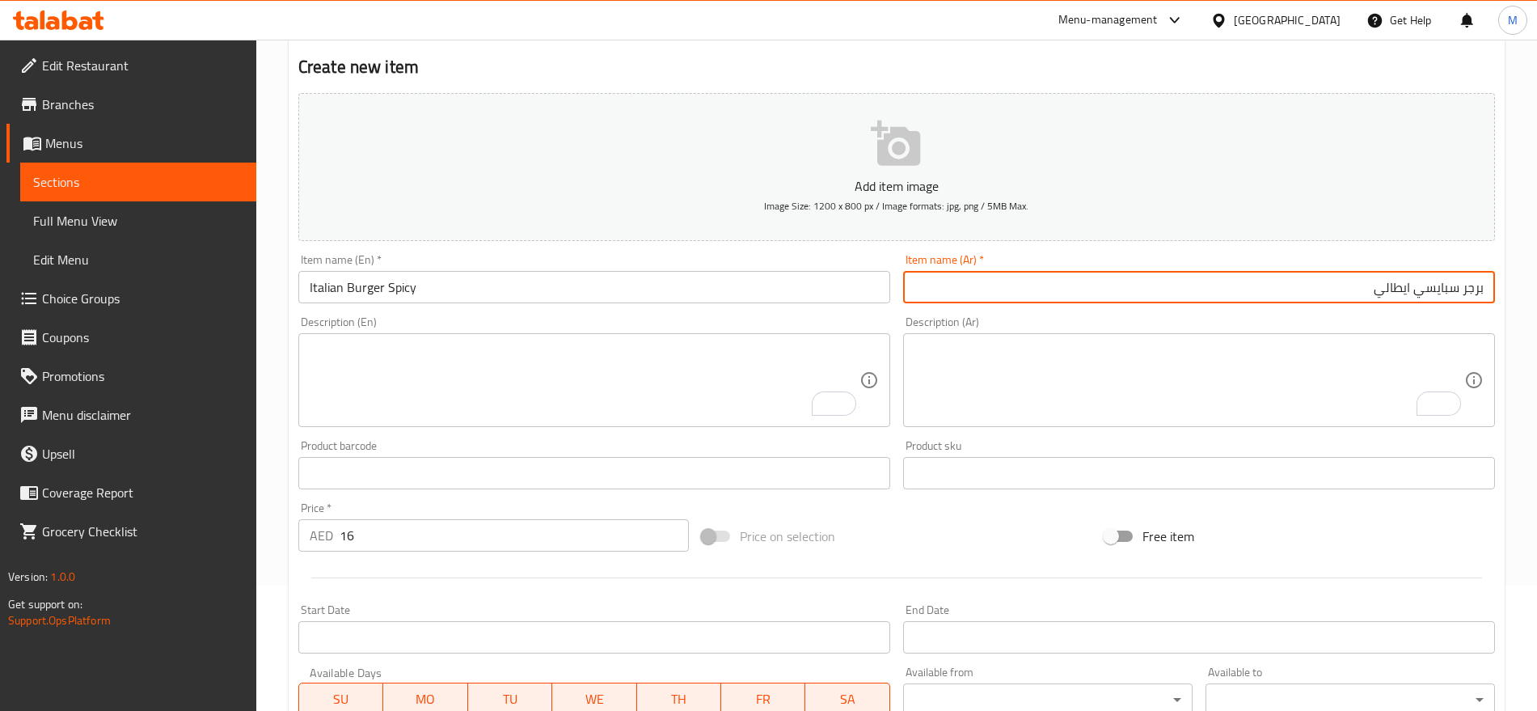
click at [1343, 294] on input "برجر سبايسي ايطالي" at bounding box center [1199, 287] width 592 height 32
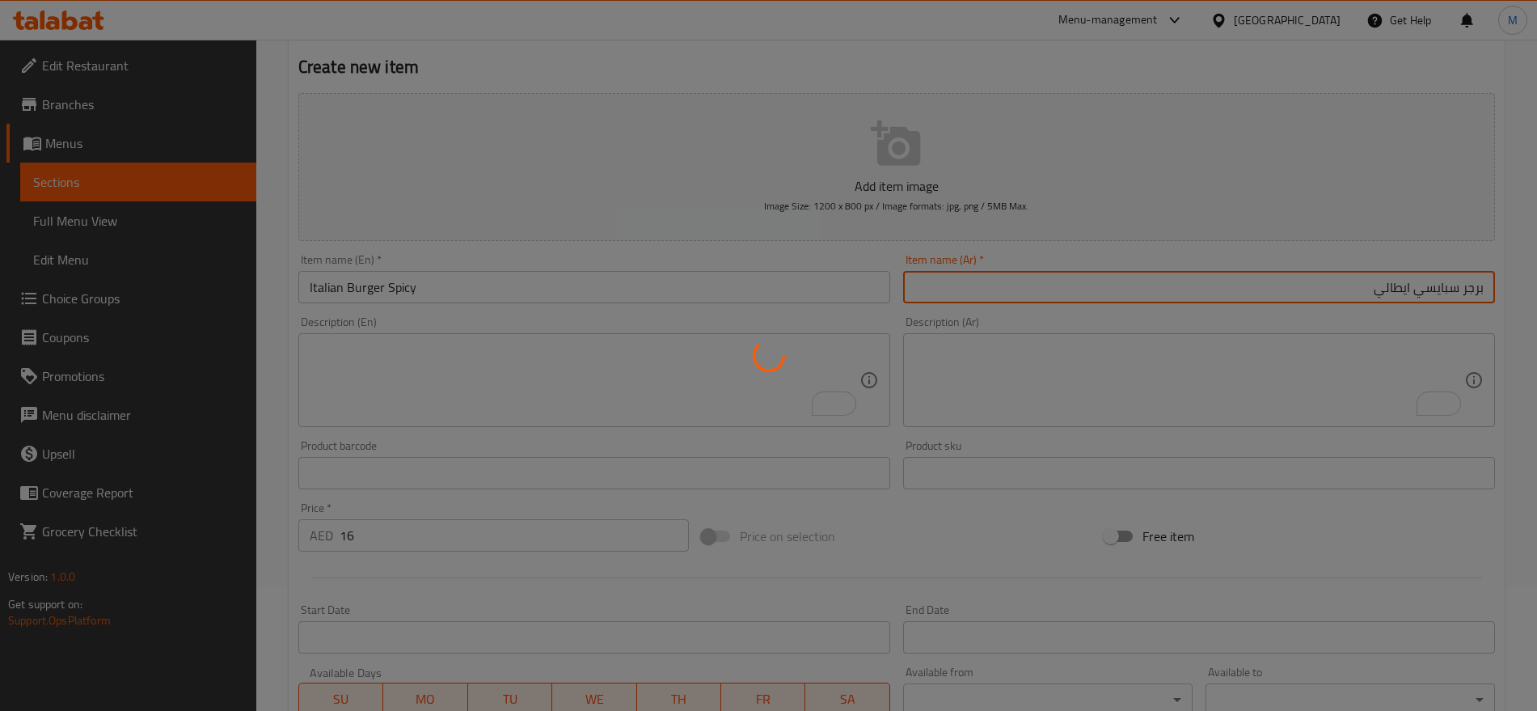
type input "0"
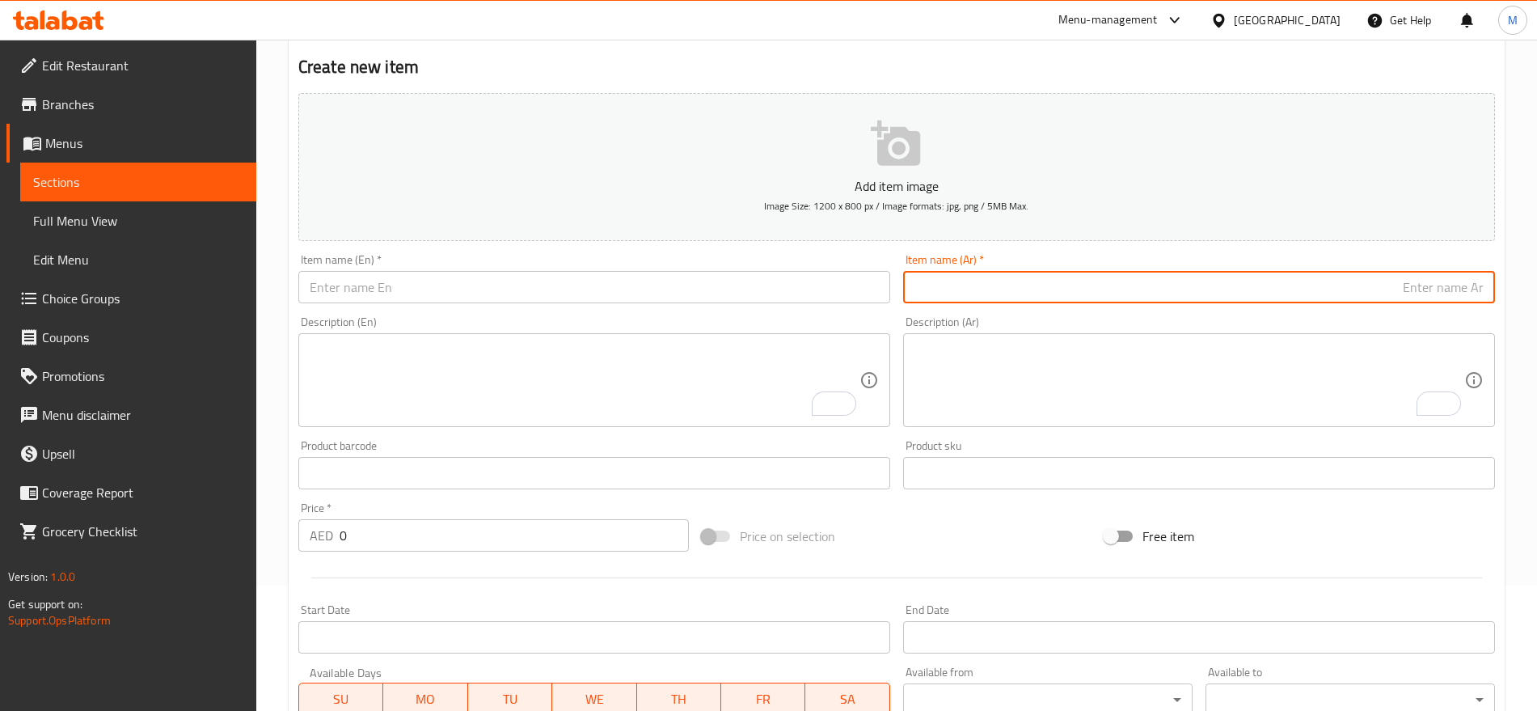
paste input "برجر ميتي دبل"
type input "برجر ميتي دبل"
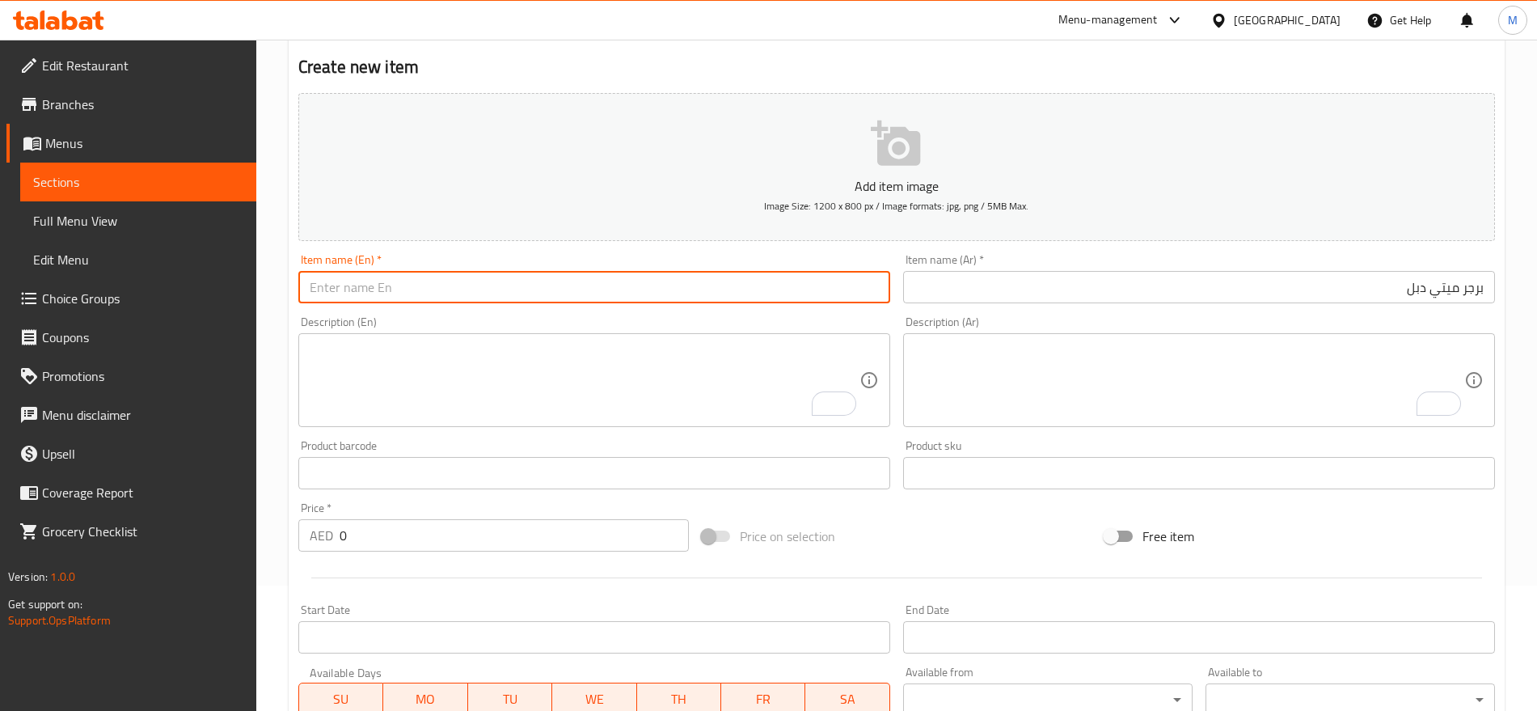
click at [627, 298] on input "text" at bounding box center [594, 287] width 592 height 32
paste input "r Double M"
drag, startPoint x: 316, startPoint y: 290, endPoint x: 254, endPoint y: 290, distance: 62.3
click at [254, 290] on div "Edit Restaurant Branches Menus Sections Full Menu View Edit Menu Choice Groups …" at bounding box center [768, 465] width 1537 height 1103
paste input "Mighty"
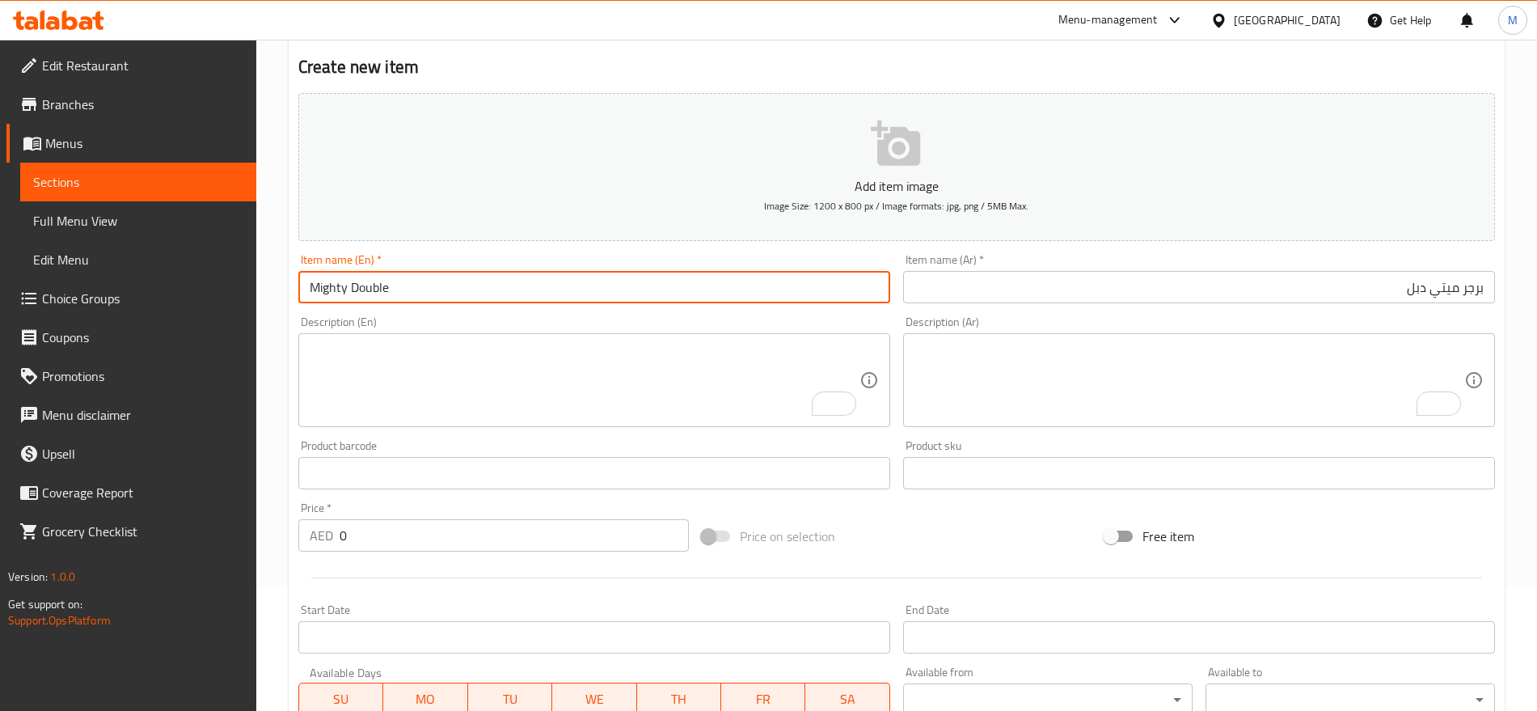
click at [530, 285] on input "Mighty Double" at bounding box center [594, 287] width 592 height 32
paste input "Burger"
type input "Mighty Double Burger"
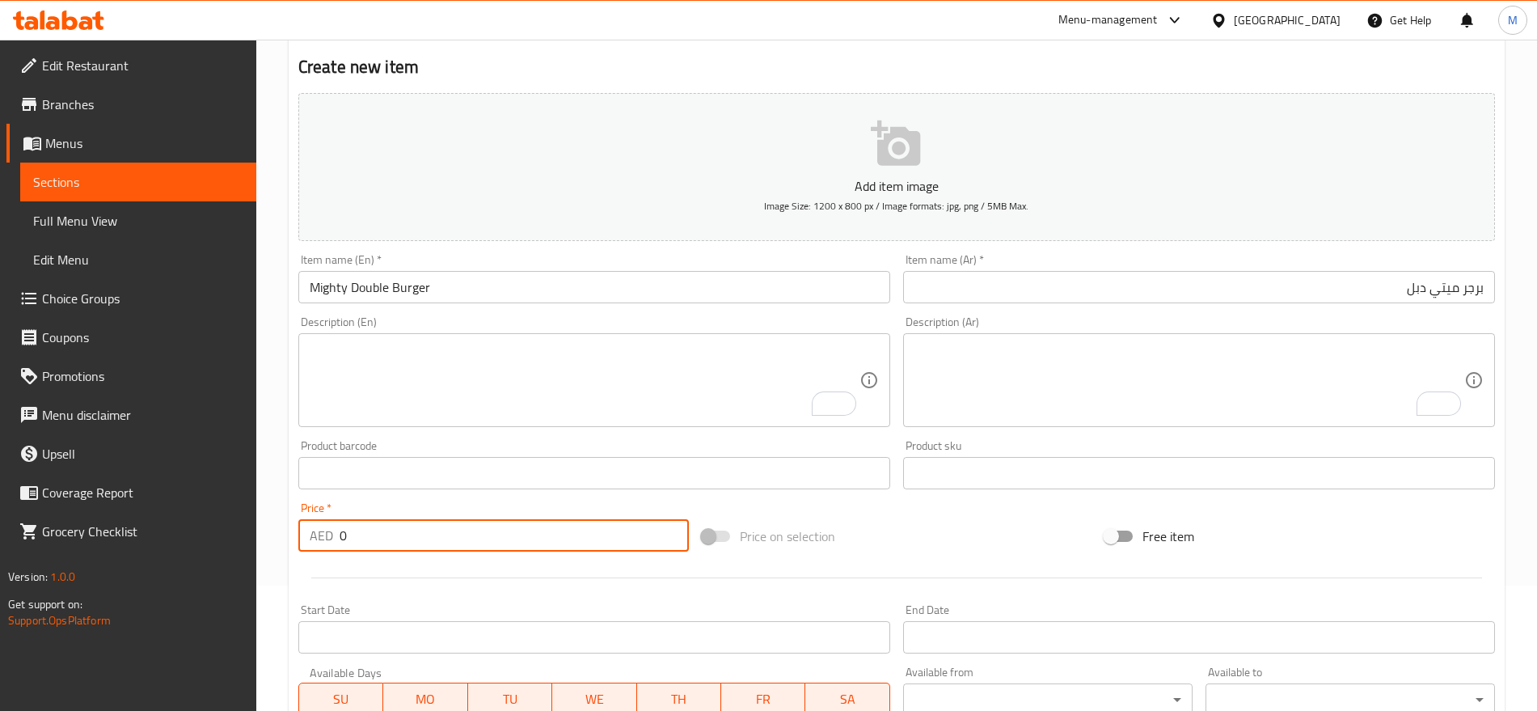
click at [403, 542] on input "0" at bounding box center [514, 535] width 349 height 32
type input "16"
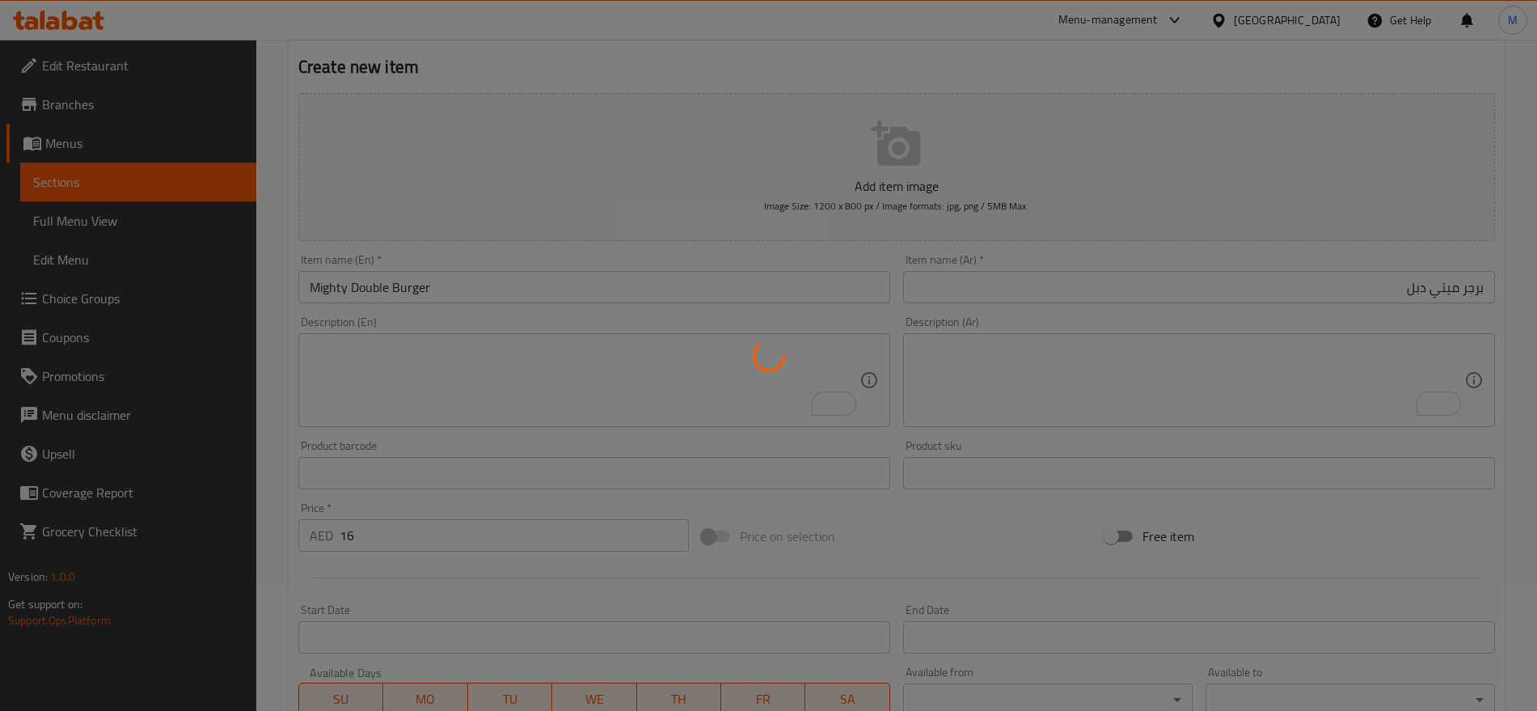
type input "0"
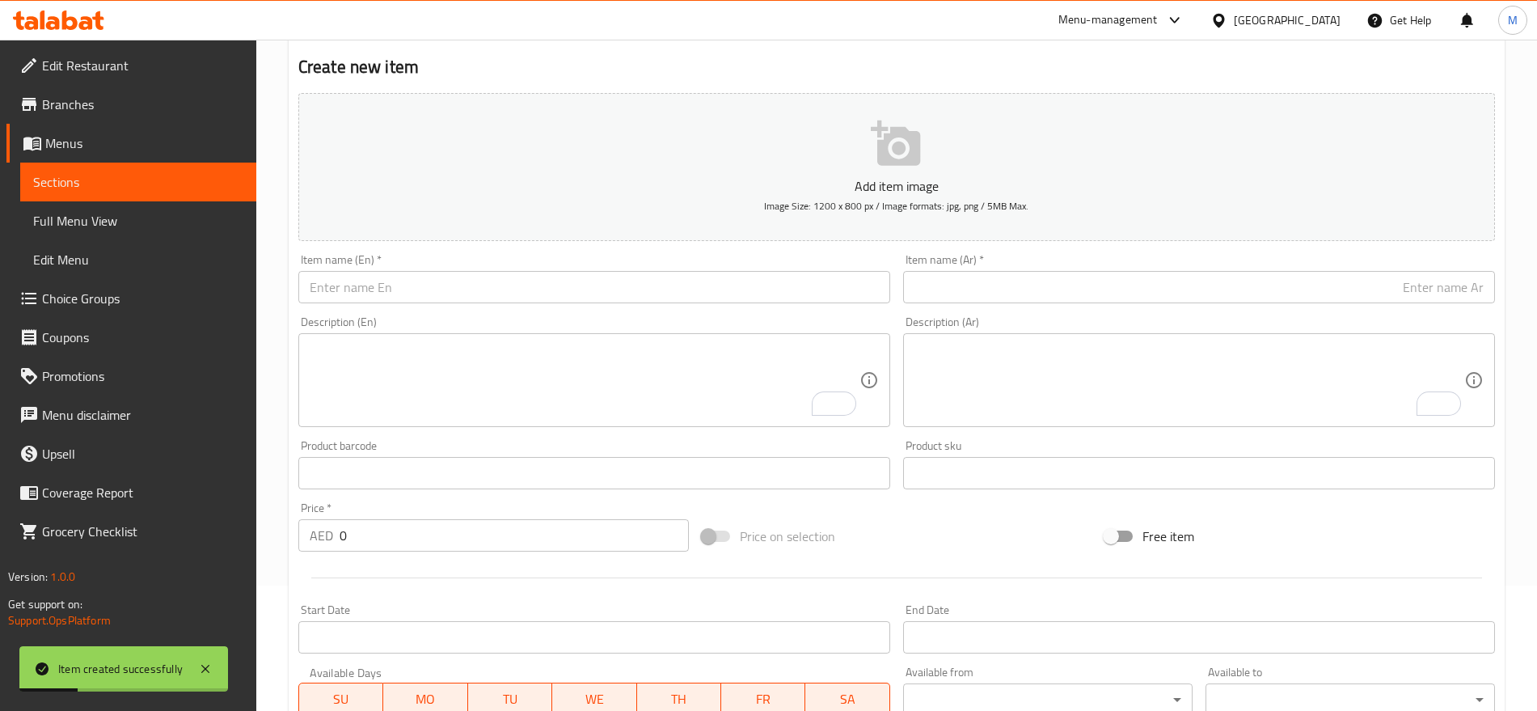
drag, startPoint x: 719, startPoint y: 303, endPoint x: 736, endPoint y: 294, distance: 19.2
click at [736, 294] on div "Item name (En)   * Item name (En) *" at bounding box center [594, 278] width 605 height 62
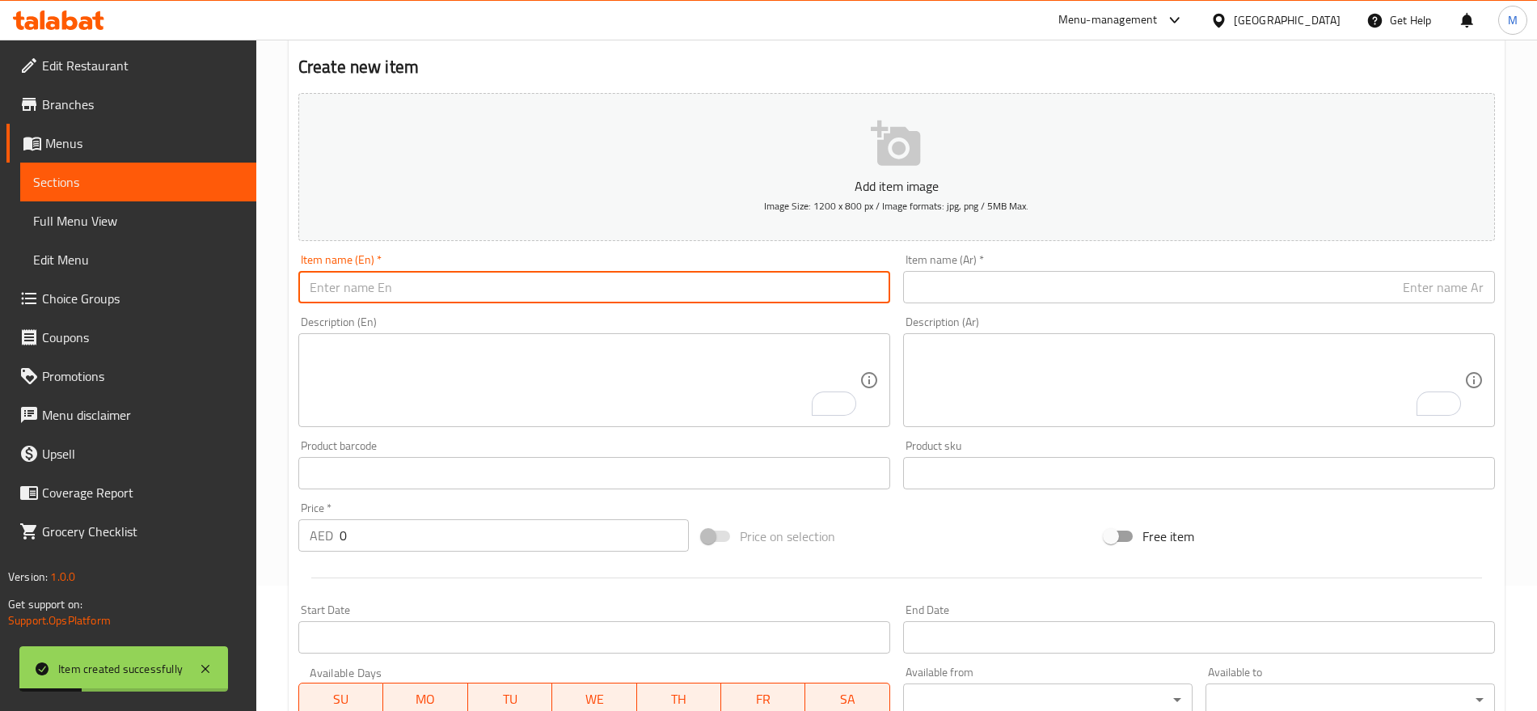
click at [736, 294] on input "text" at bounding box center [594, 287] width 592 height 32
paste input "Dragon Fillet Burger"
type input "Dragon Fillet Burger"
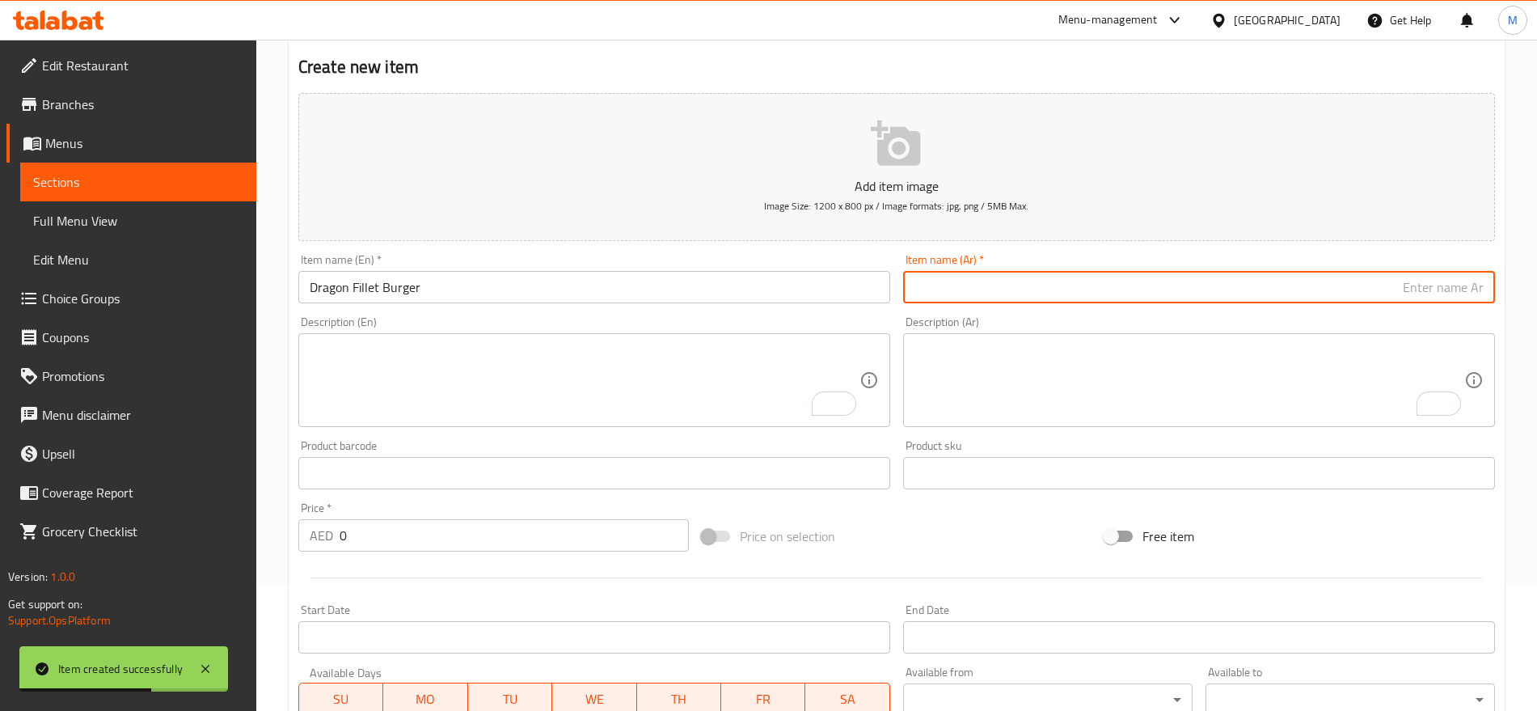
paste input "برجر"
paste input "دراجن"
paste input "فيلية"
type input "برجر دراجن فيلية"
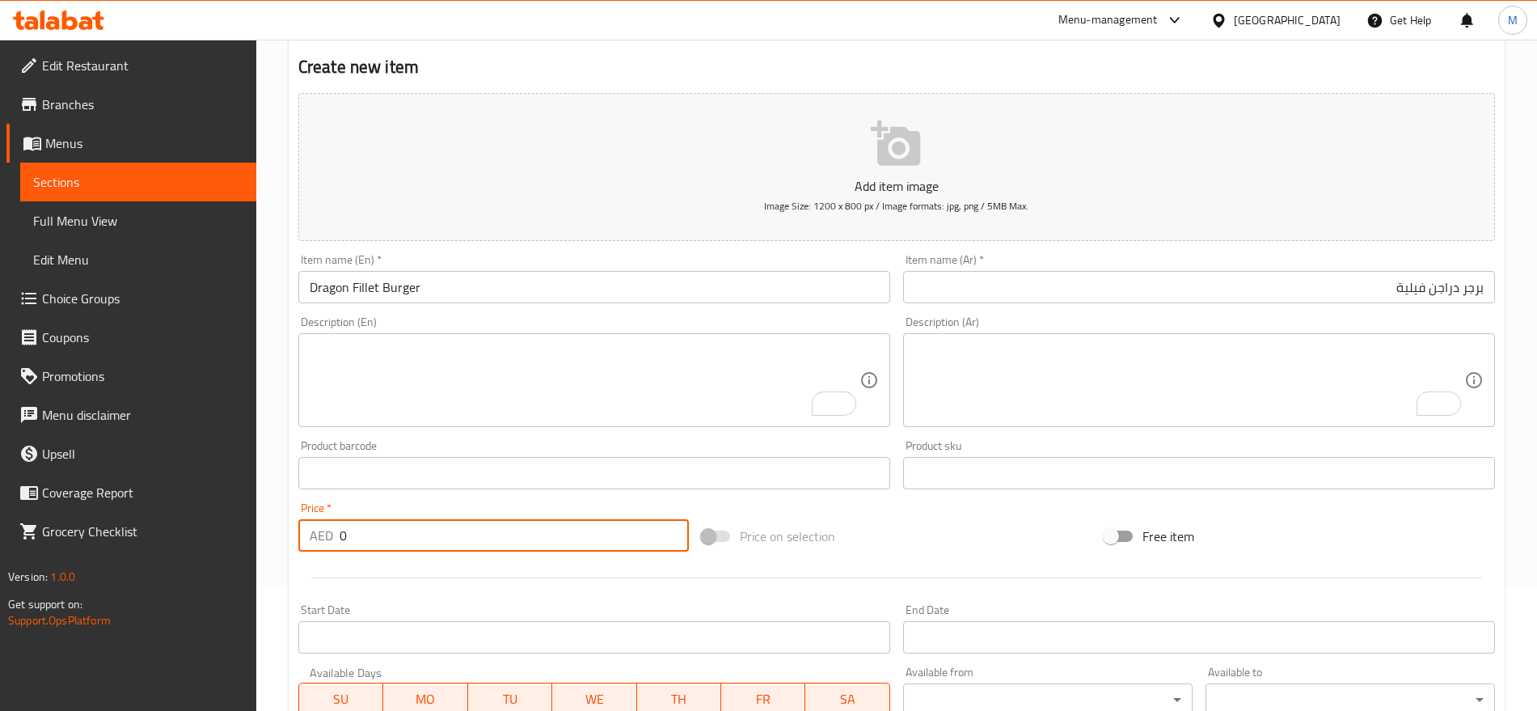
click at [508, 540] on input "0" at bounding box center [514, 535] width 349 height 32
paste input "13"
type input "13"
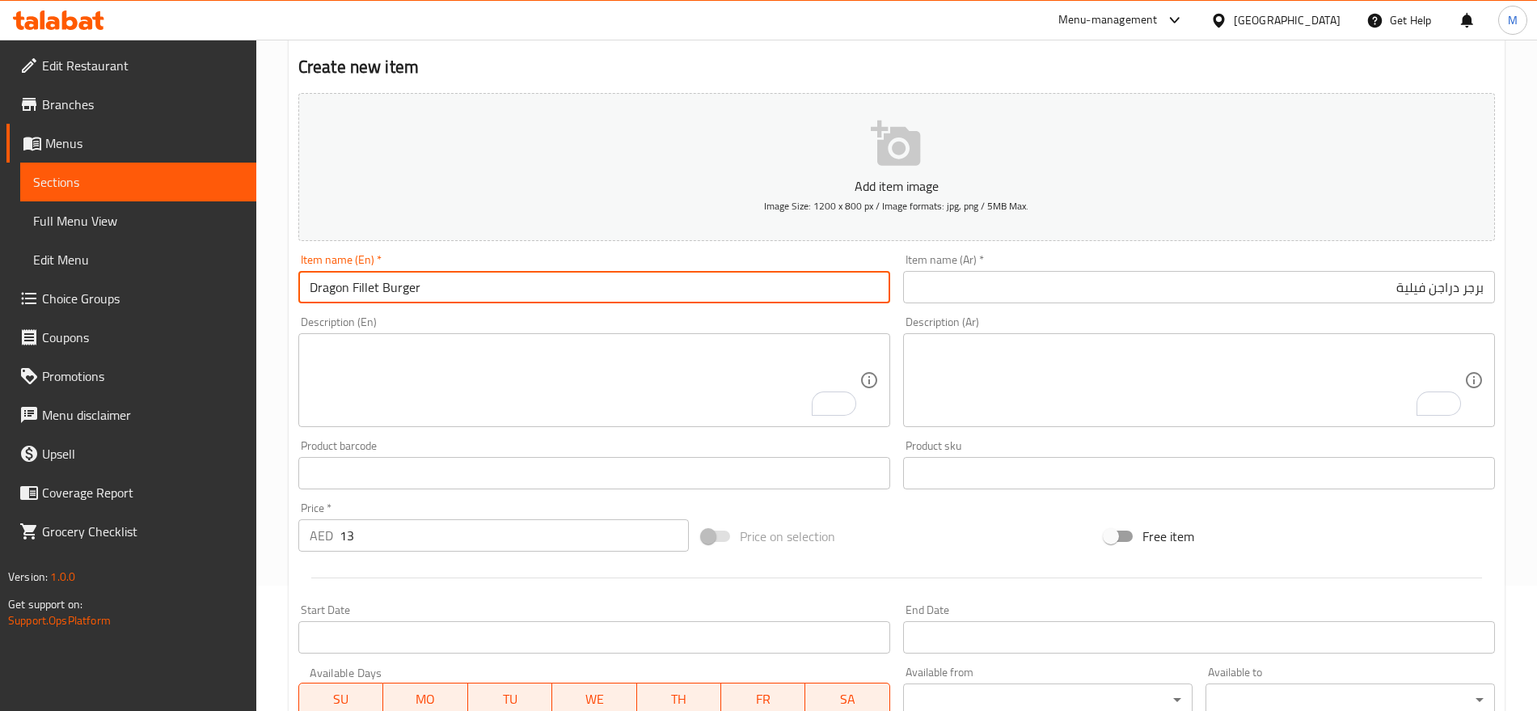
click at [541, 294] on input "Dragon Fillet Burger" at bounding box center [594, 287] width 592 height 32
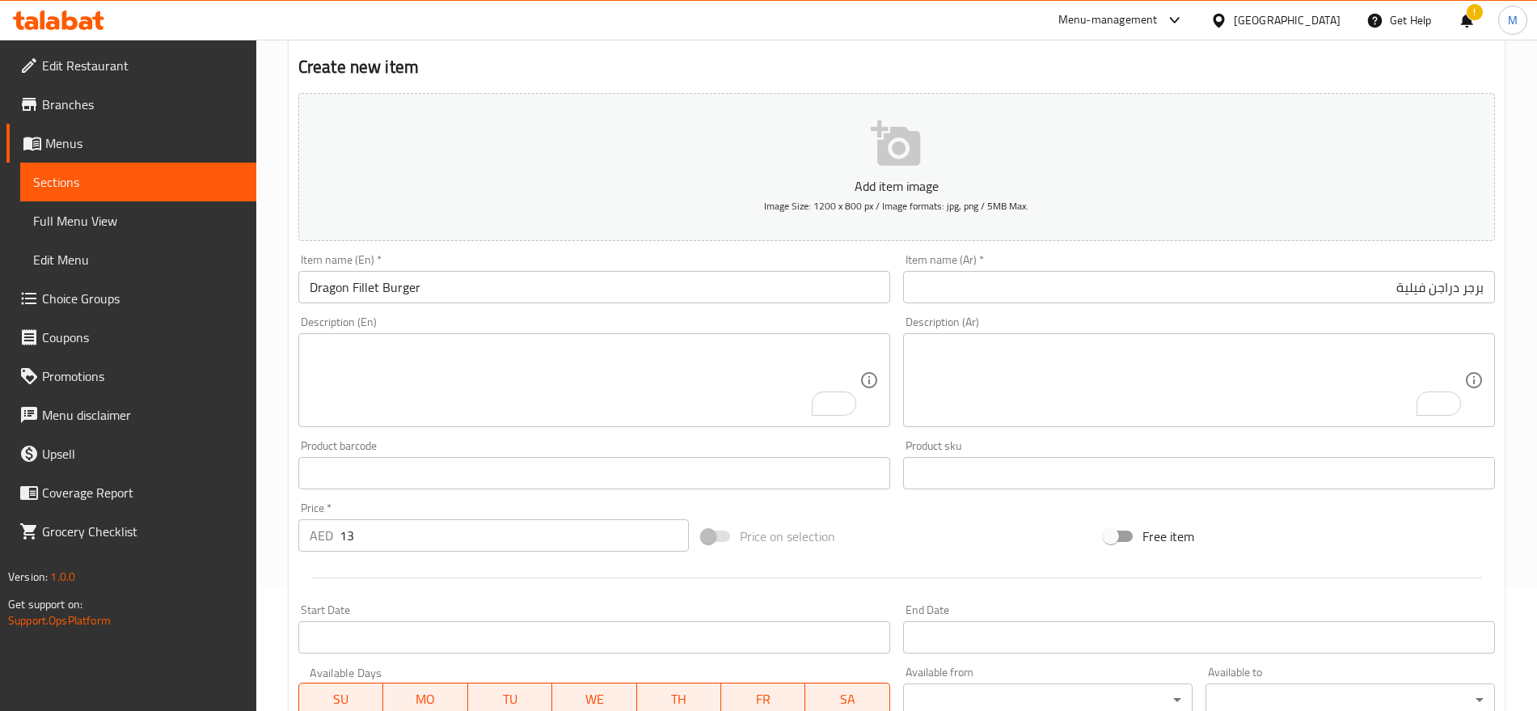
click at [1430, 568] on div at bounding box center [897, 578] width 1210 height 40
click at [889, 563] on div at bounding box center [897, 578] width 1210 height 40
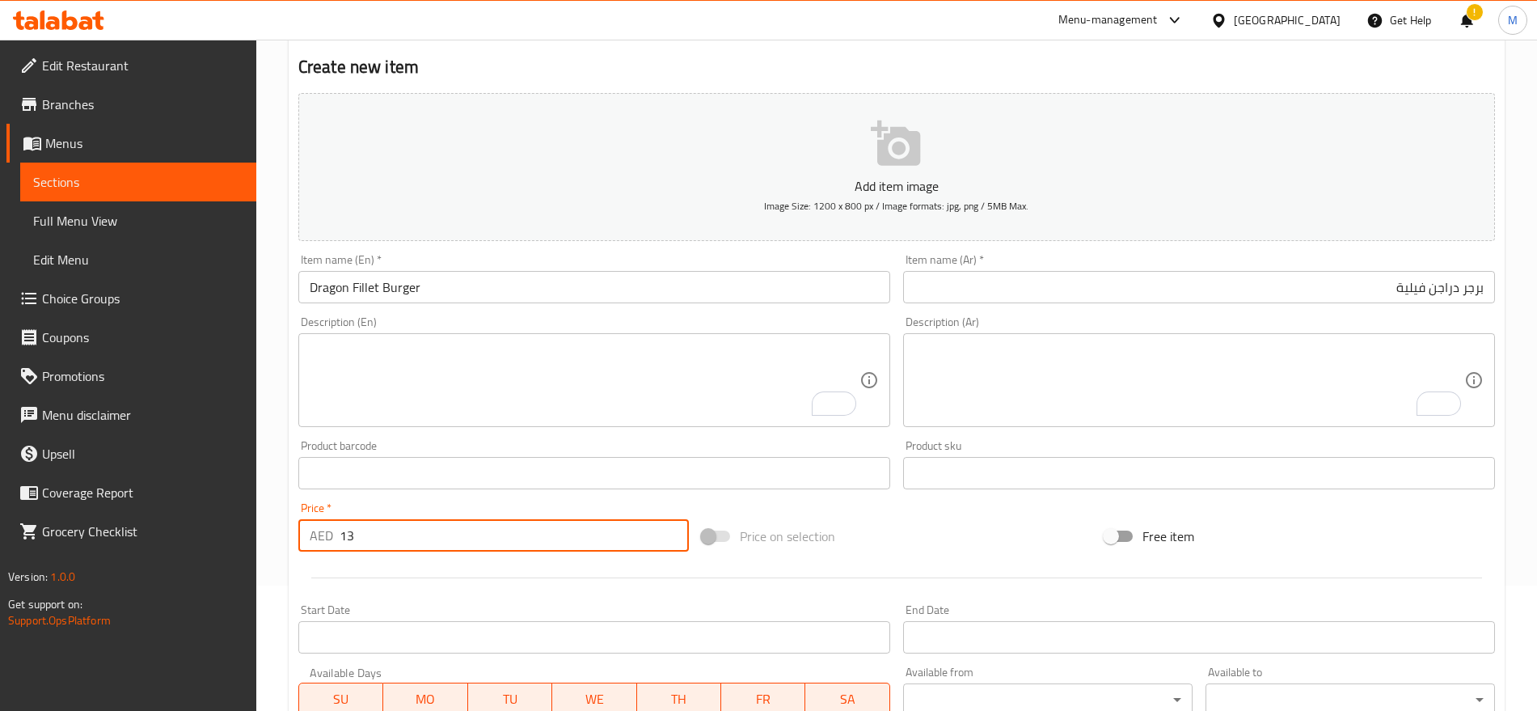
click at [522, 549] on input "13" at bounding box center [514, 535] width 349 height 32
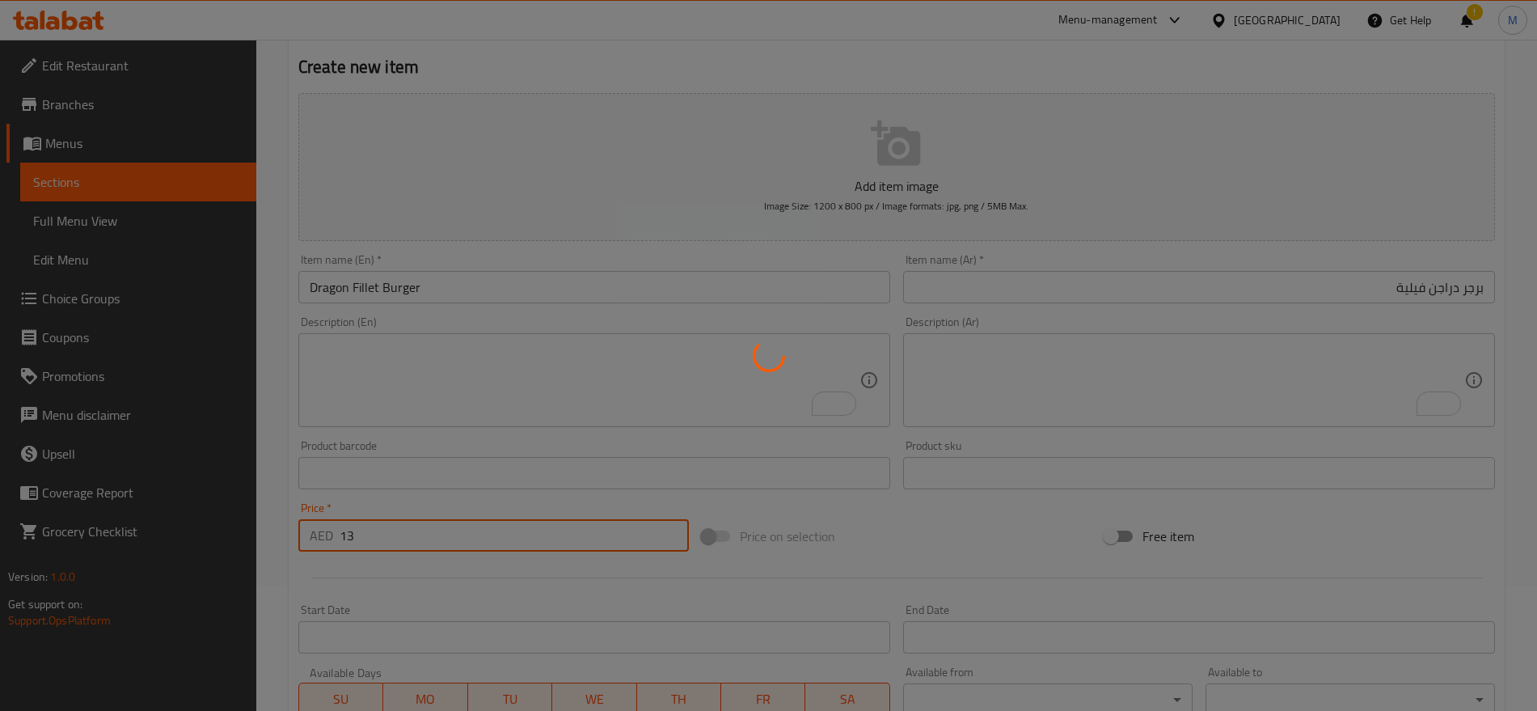
type input "0"
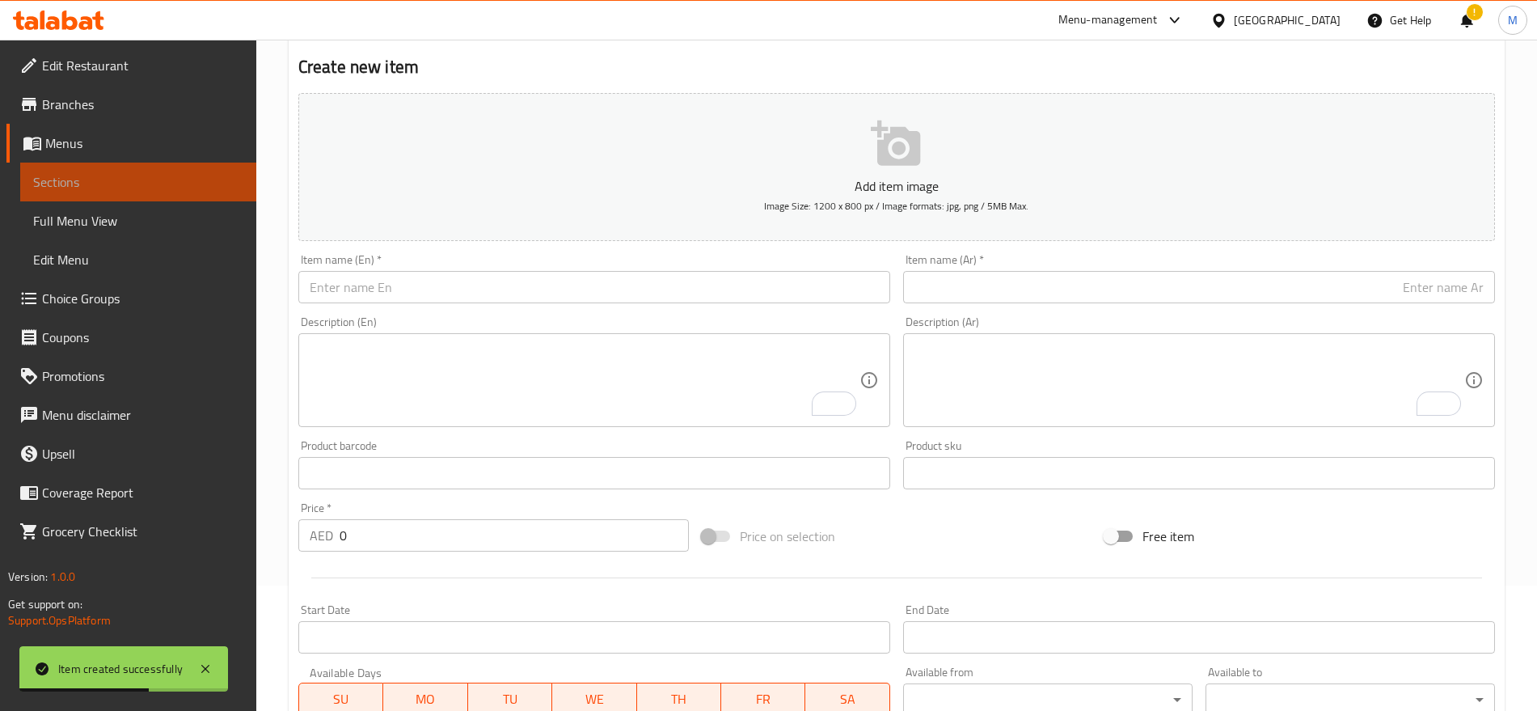
click at [103, 184] on span "Sections" at bounding box center [138, 181] width 210 height 19
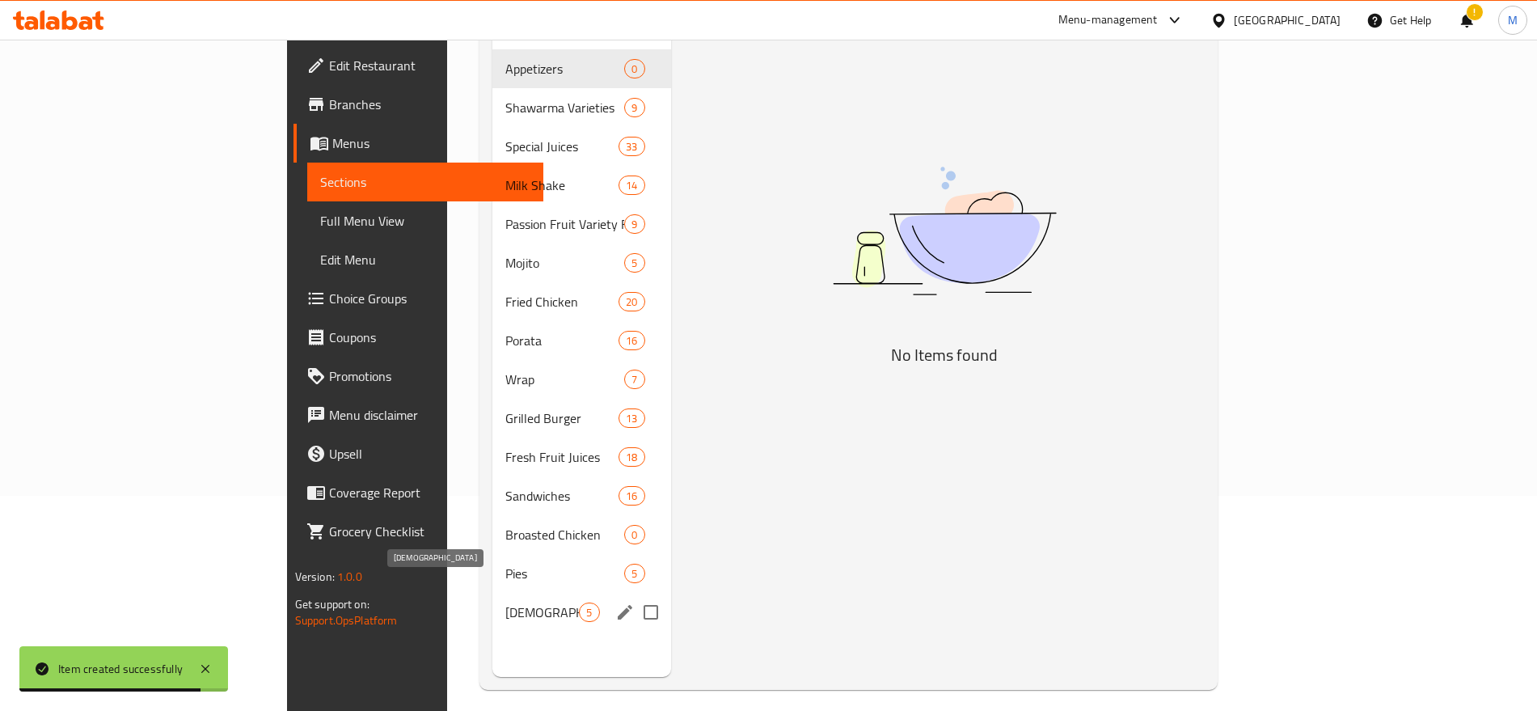
scroll to position [226, 0]
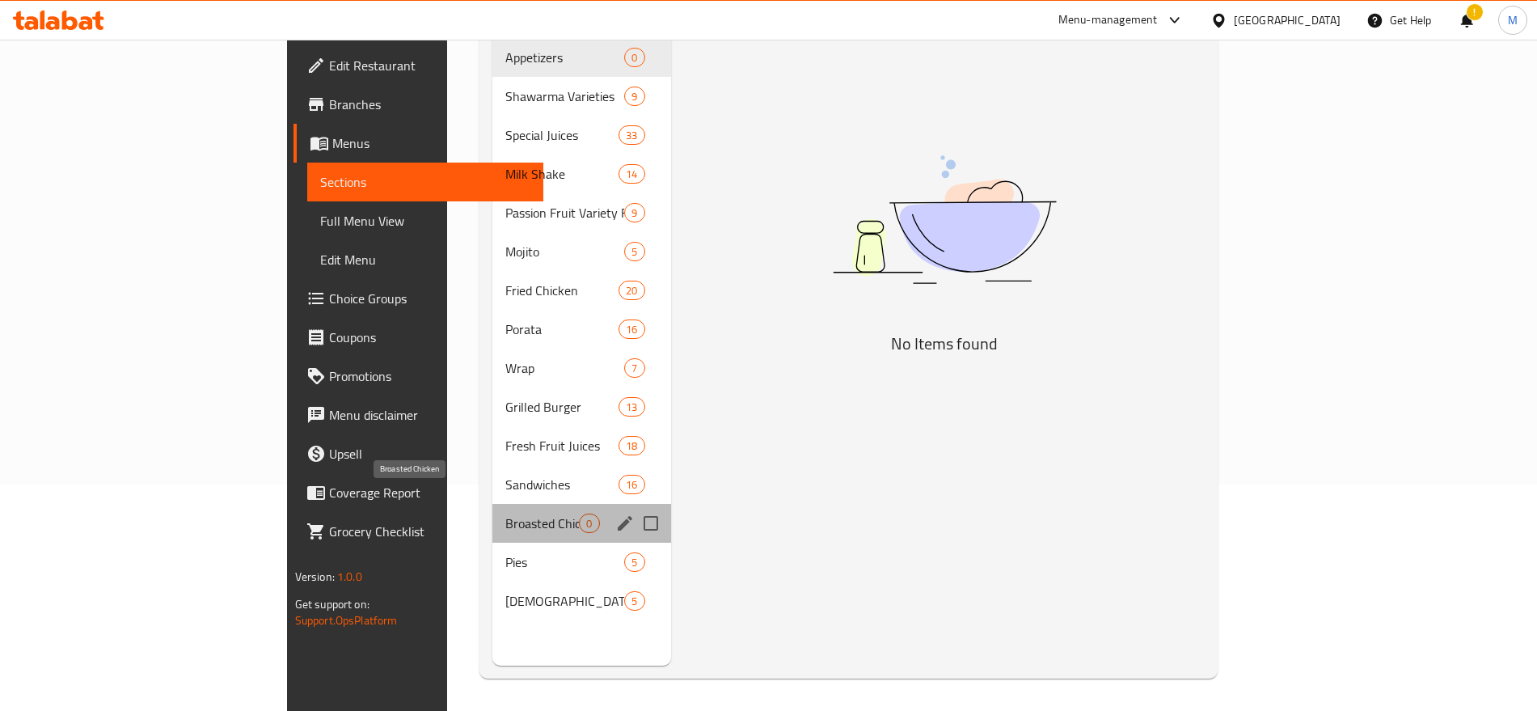
click at [505, 513] on span "Broasted Chicken" at bounding box center [542, 522] width 74 height 19
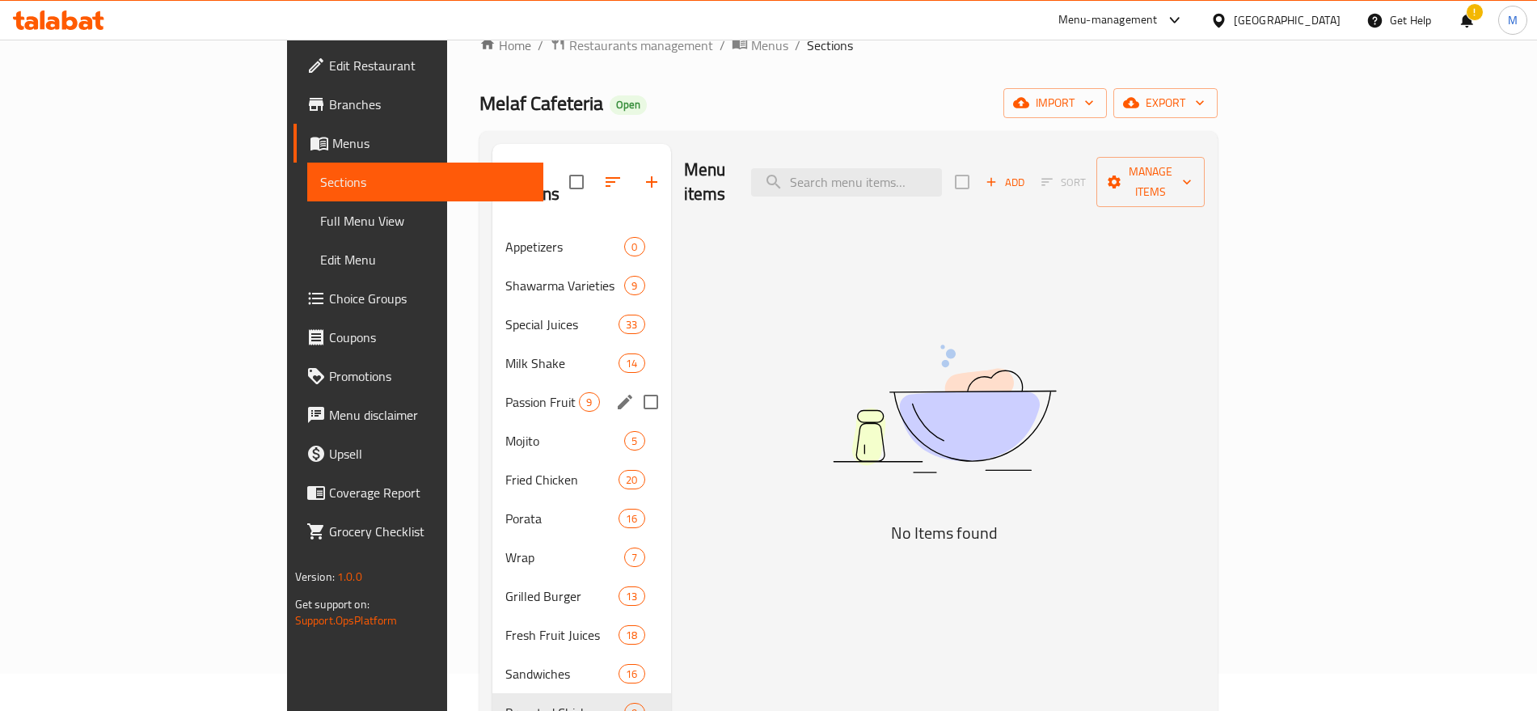
scroll to position [36, 0]
click at [634, 230] on input "Menu sections" at bounding box center [651, 247] width 34 height 34
checkbox input "true"
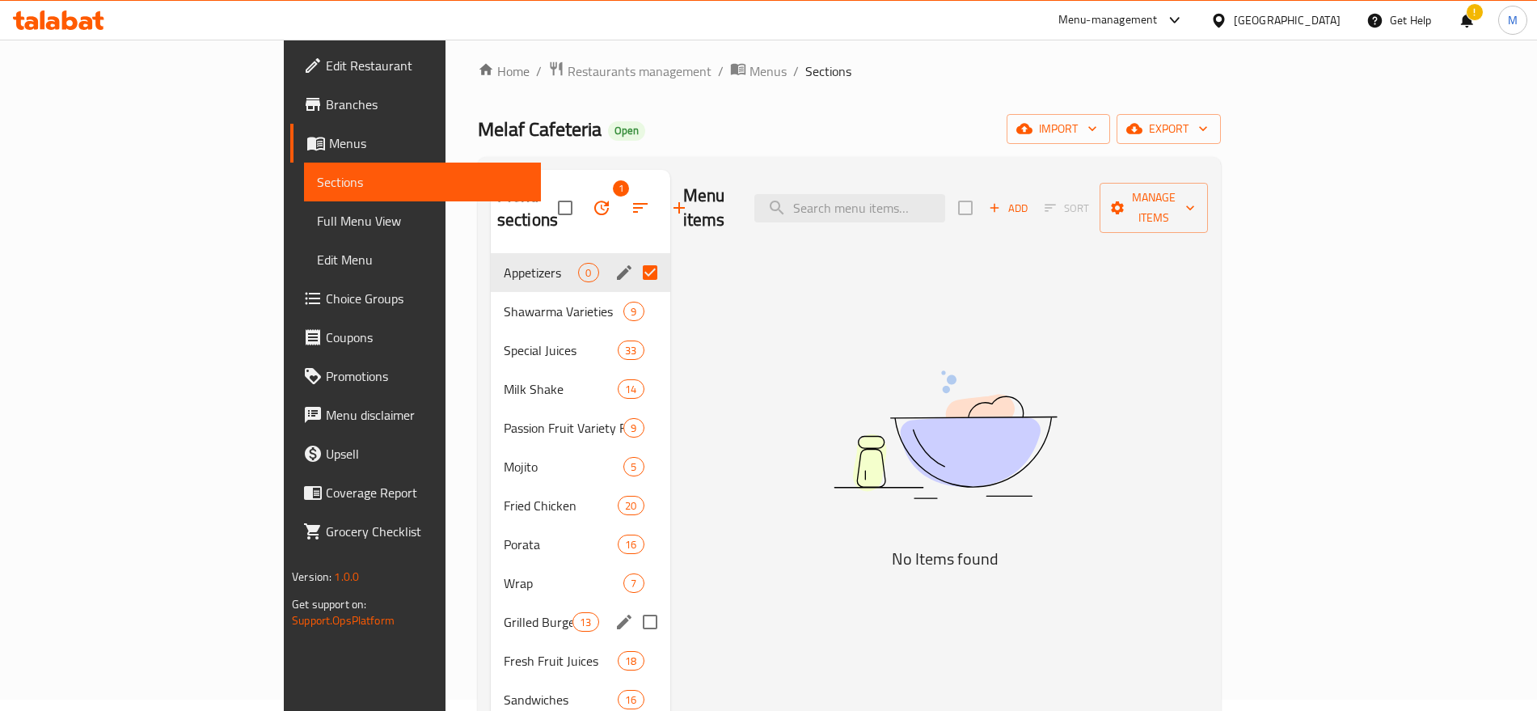
scroll to position [9, 0]
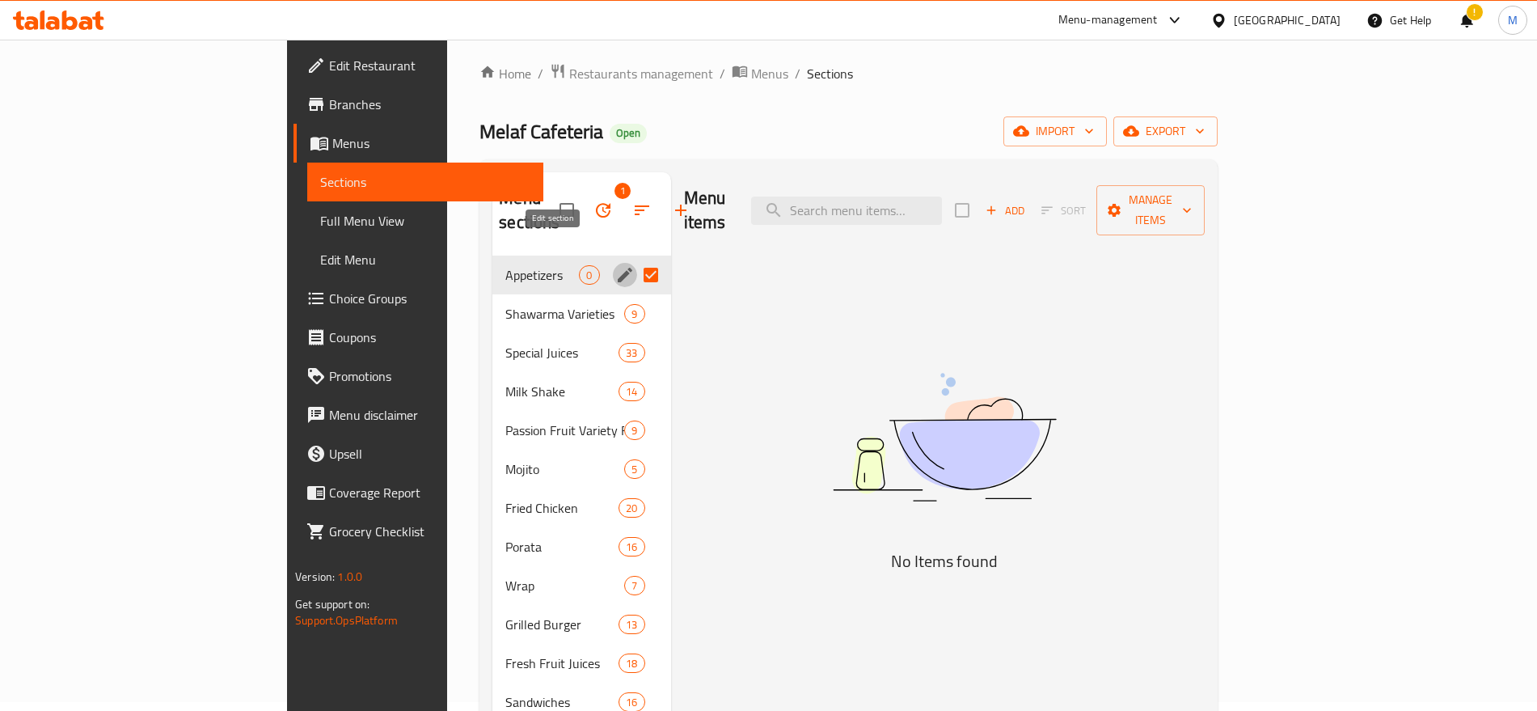
click at [618, 268] on icon "edit" at bounding box center [625, 275] width 15 height 15
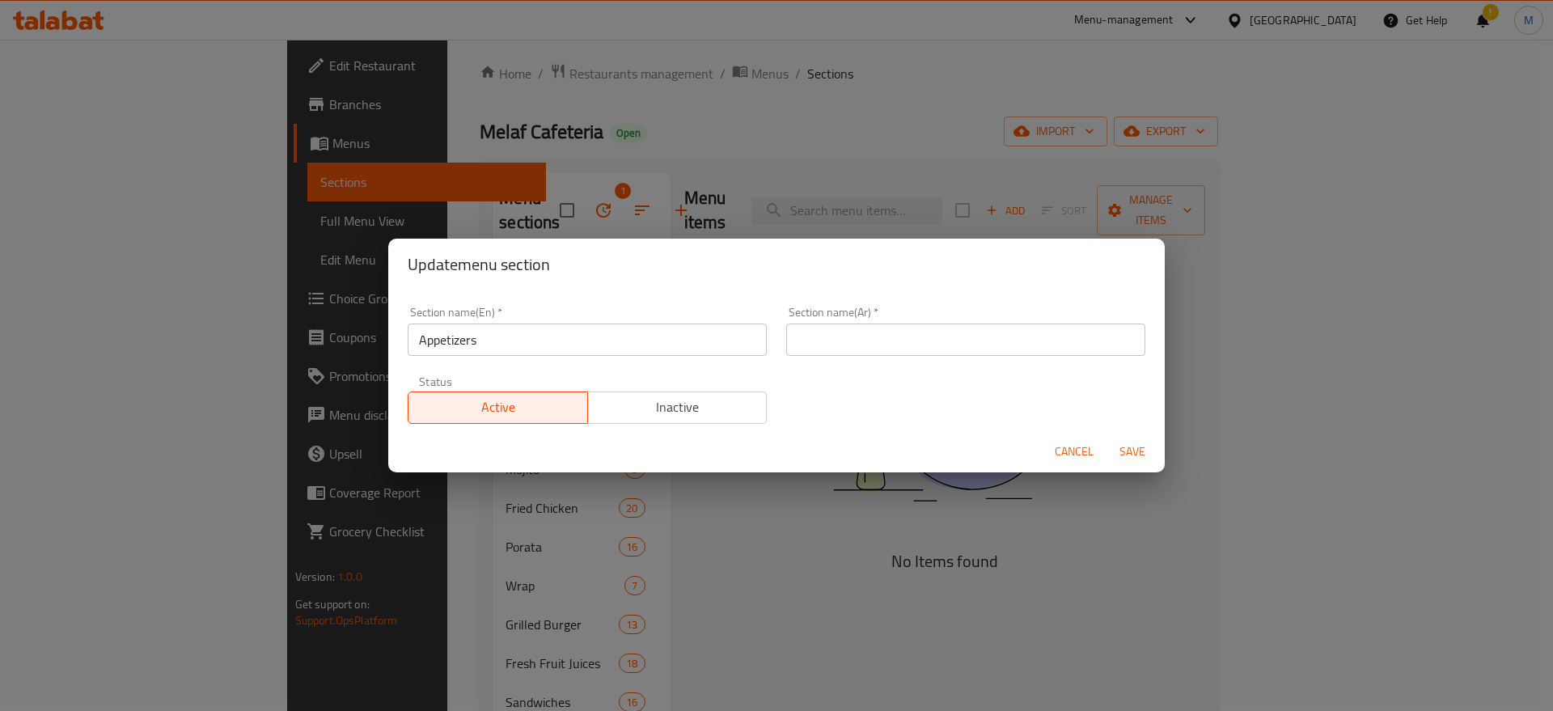
click at [637, 392] on button "Inactive" at bounding box center [677, 407] width 180 height 32
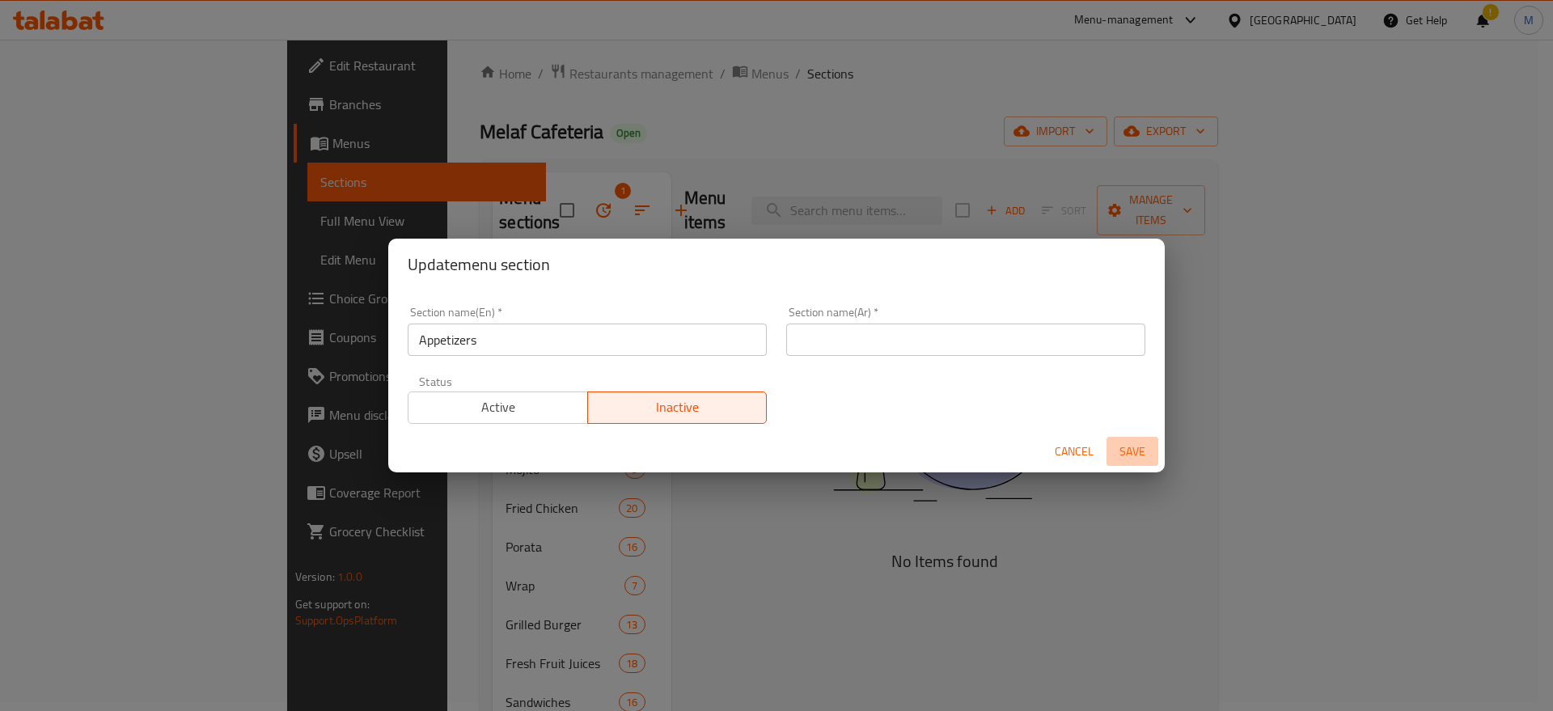
click at [1138, 450] on span "Save" at bounding box center [1132, 451] width 39 height 20
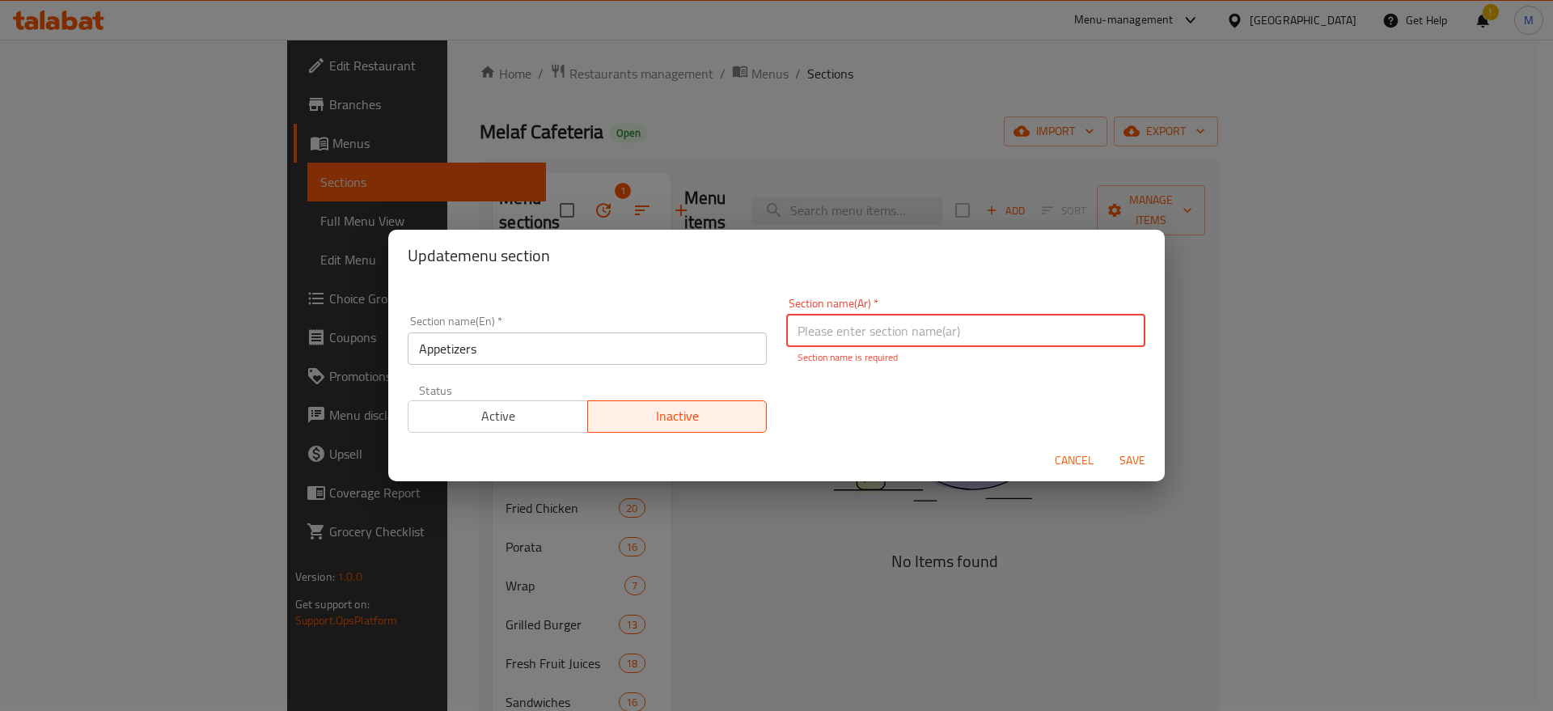
click at [927, 329] on input "text" at bounding box center [965, 331] width 359 height 32
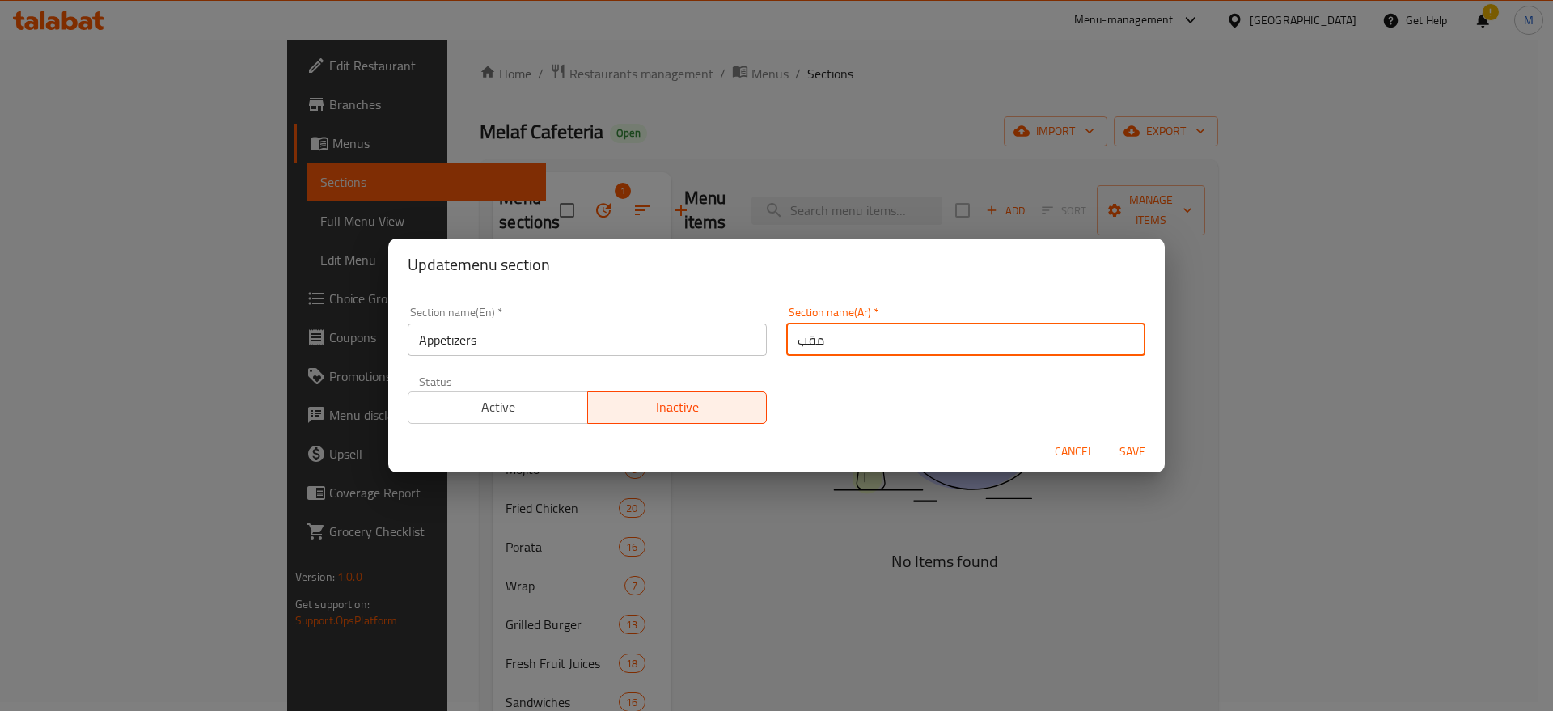
type input "مقبلات"
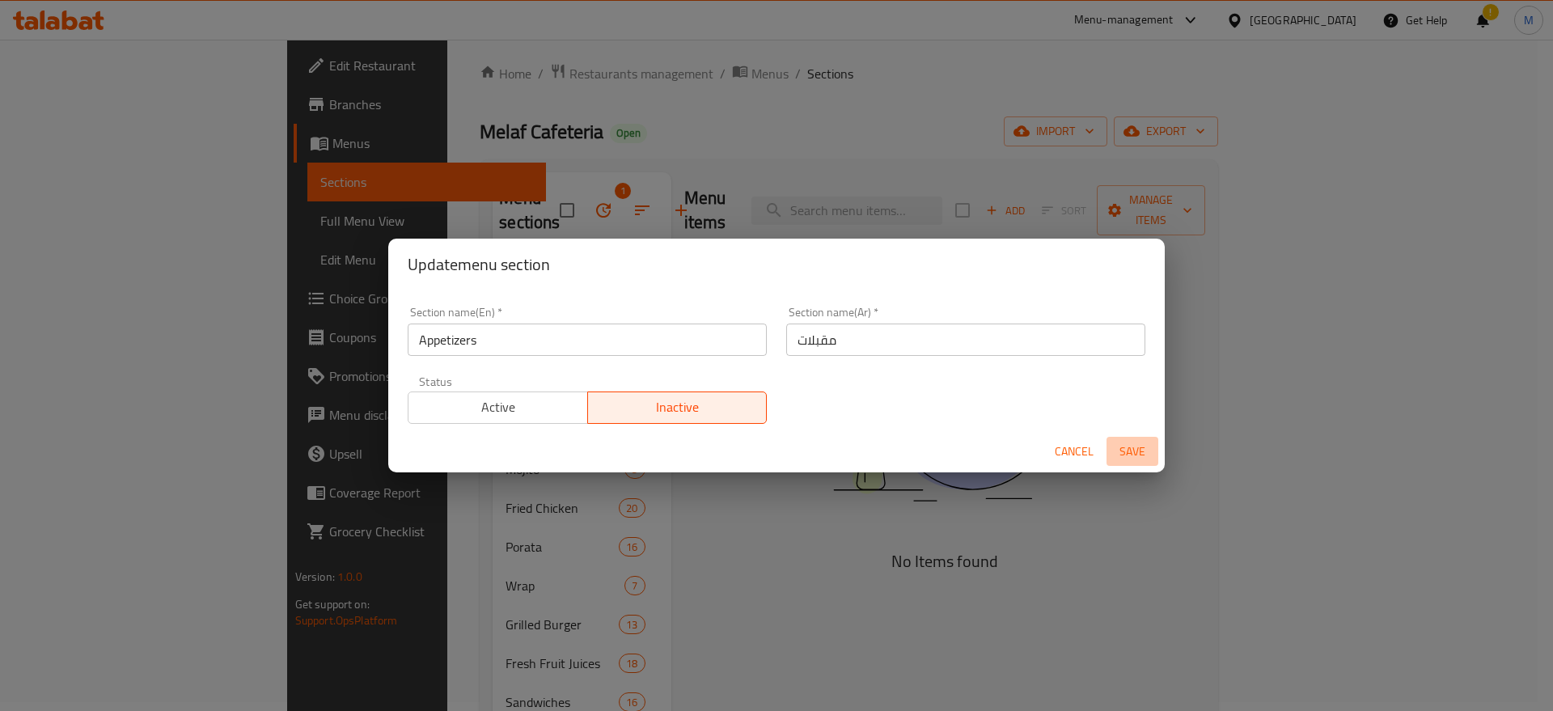
click at [1134, 451] on span "Save" at bounding box center [1132, 451] width 39 height 20
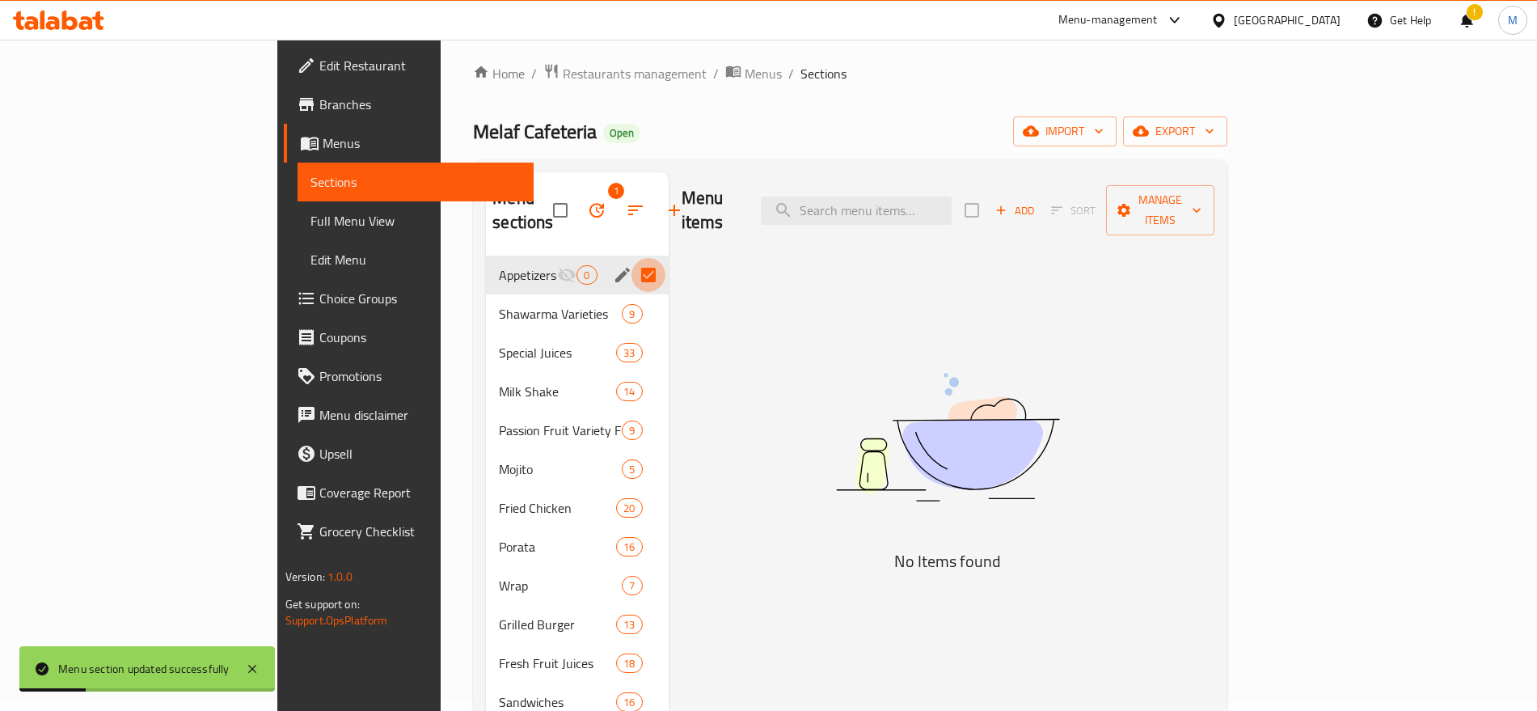
click at [632, 258] on input "Menu sections" at bounding box center [649, 275] width 34 height 34
checkbox input "false"
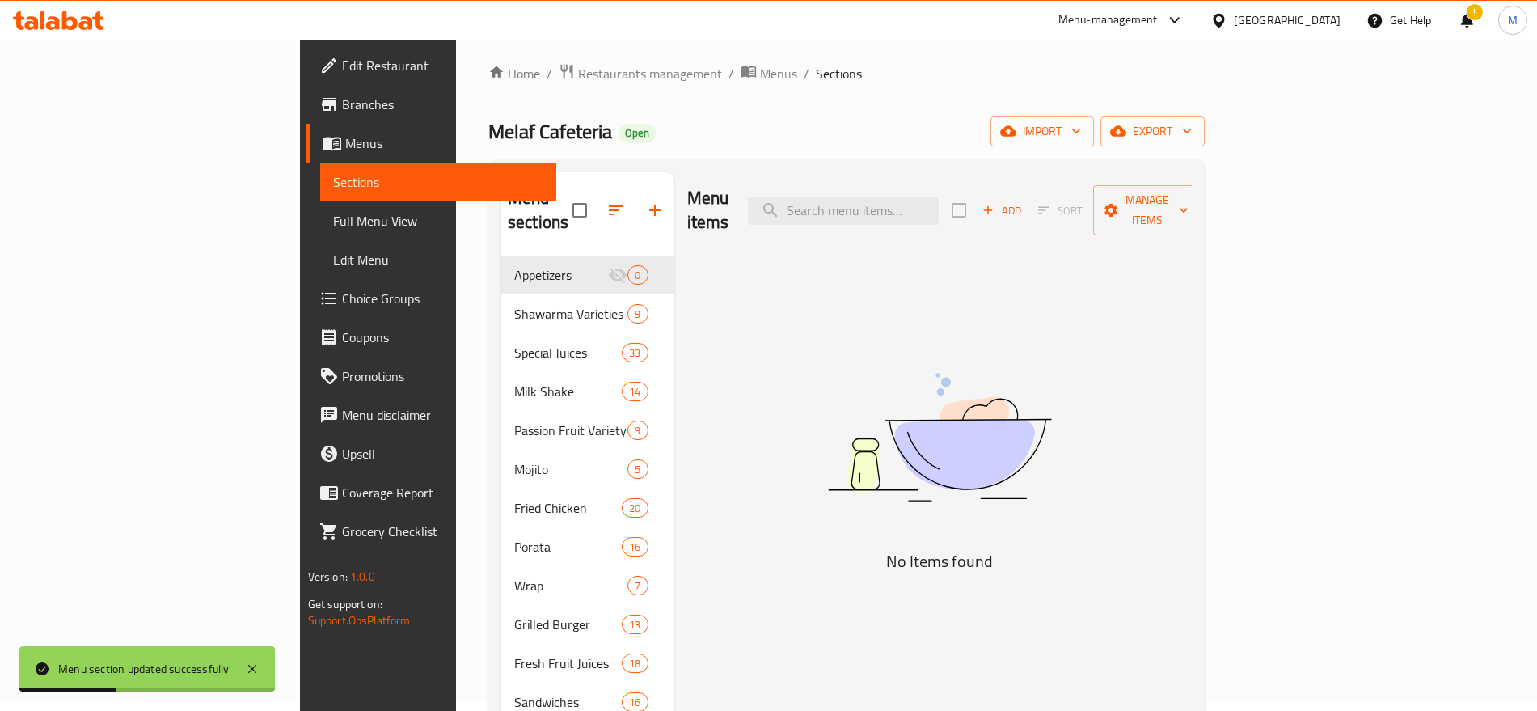
click at [723, 330] on div "Menu items Add Sort Manage items No Items found" at bounding box center [933, 527] width 518 height 711
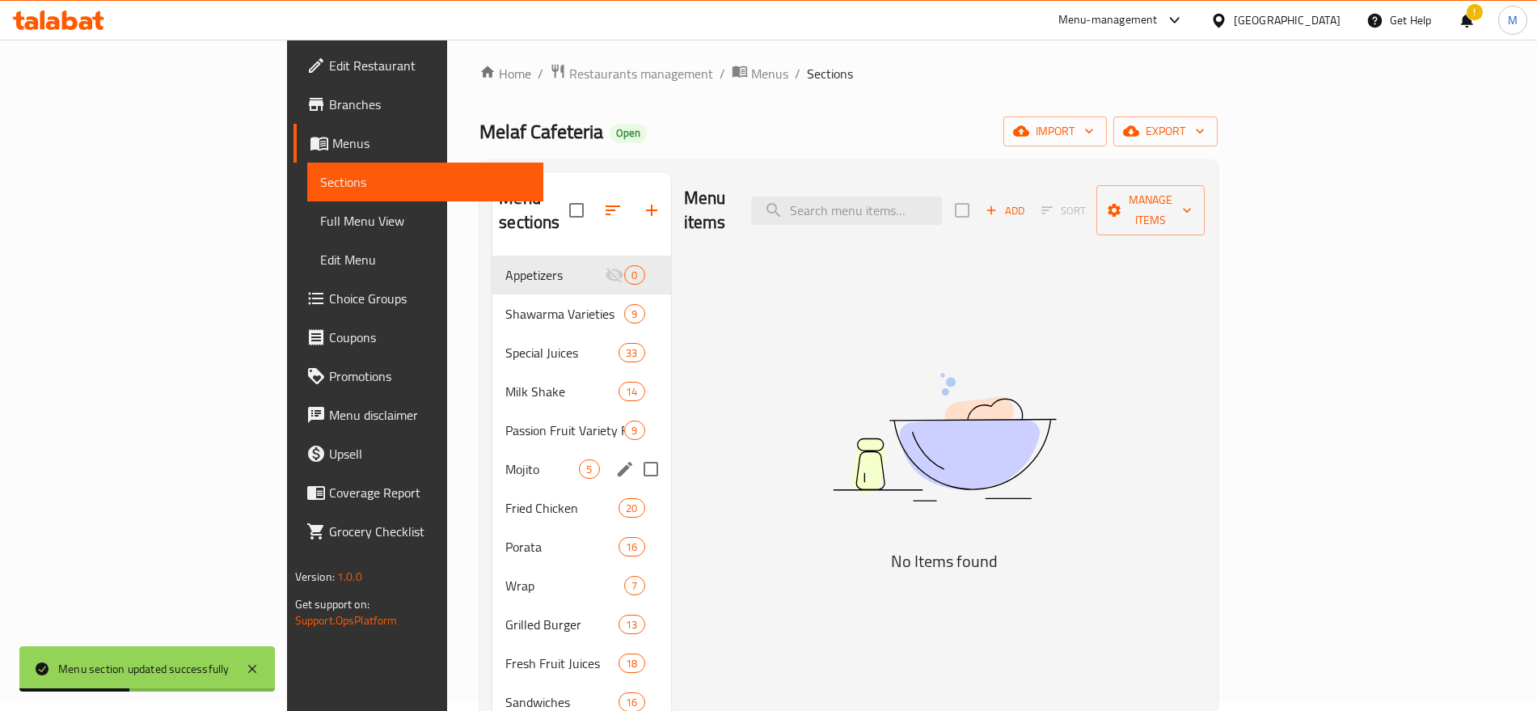
scroll to position [226, 0]
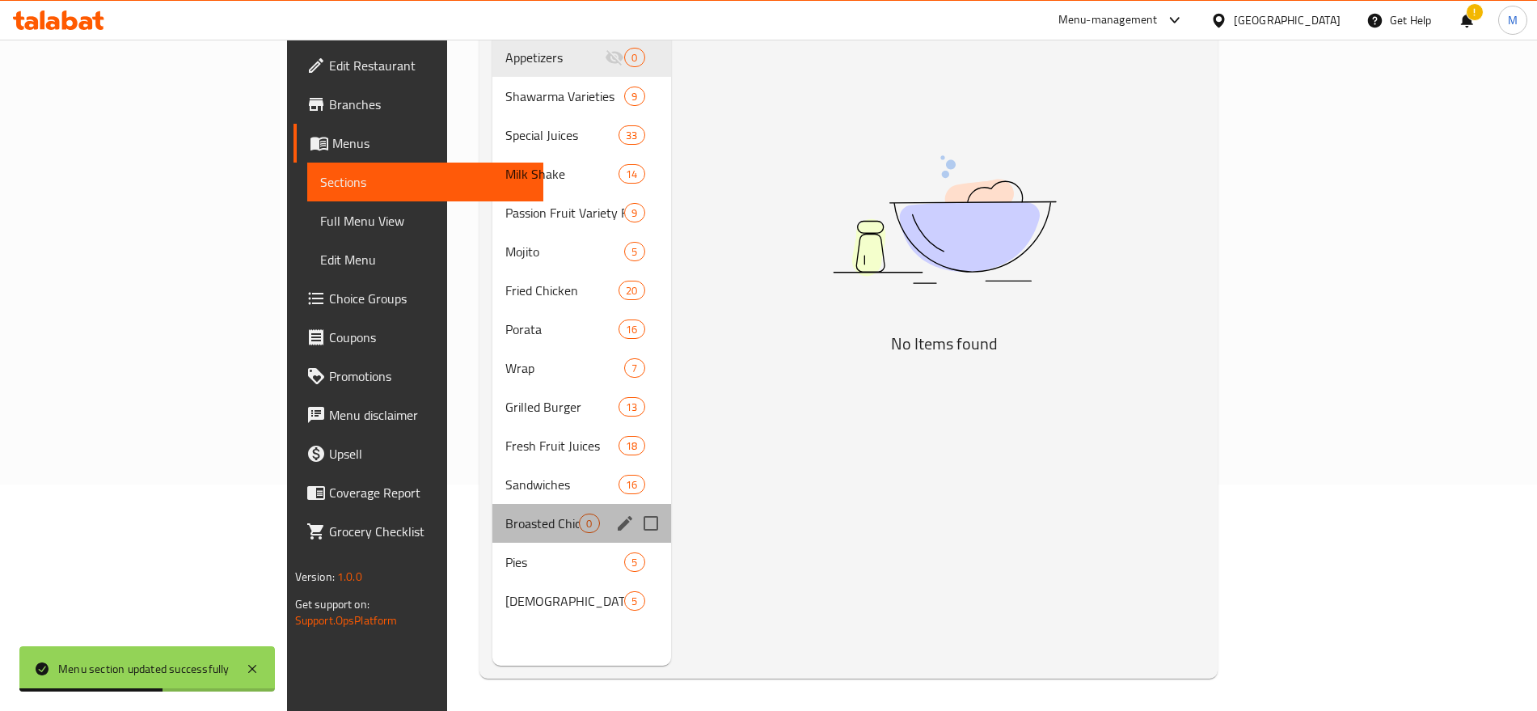
click at [492, 510] on div "Broasted Chicken 0" at bounding box center [581, 523] width 178 height 39
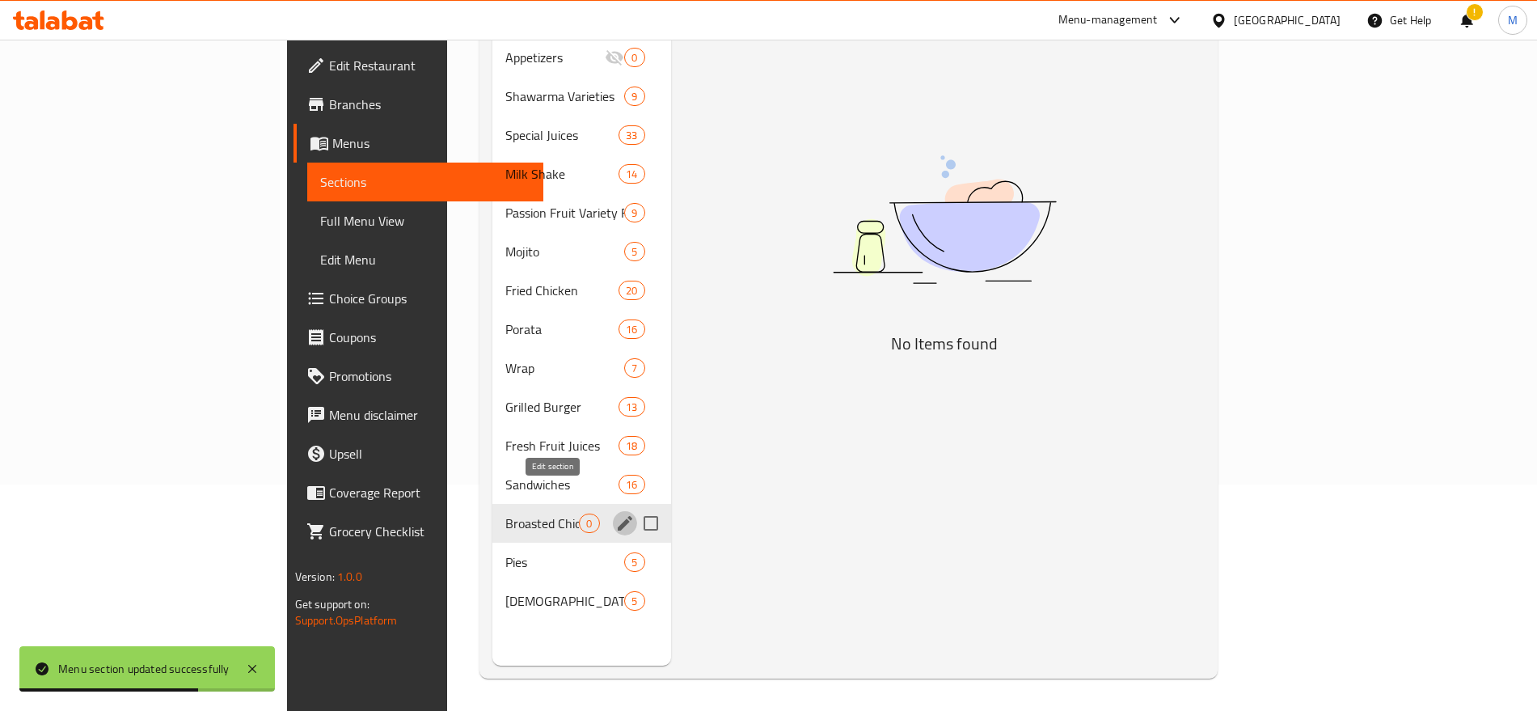
click at [618, 516] on icon "edit" at bounding box center [625, 523] width 15 height 15
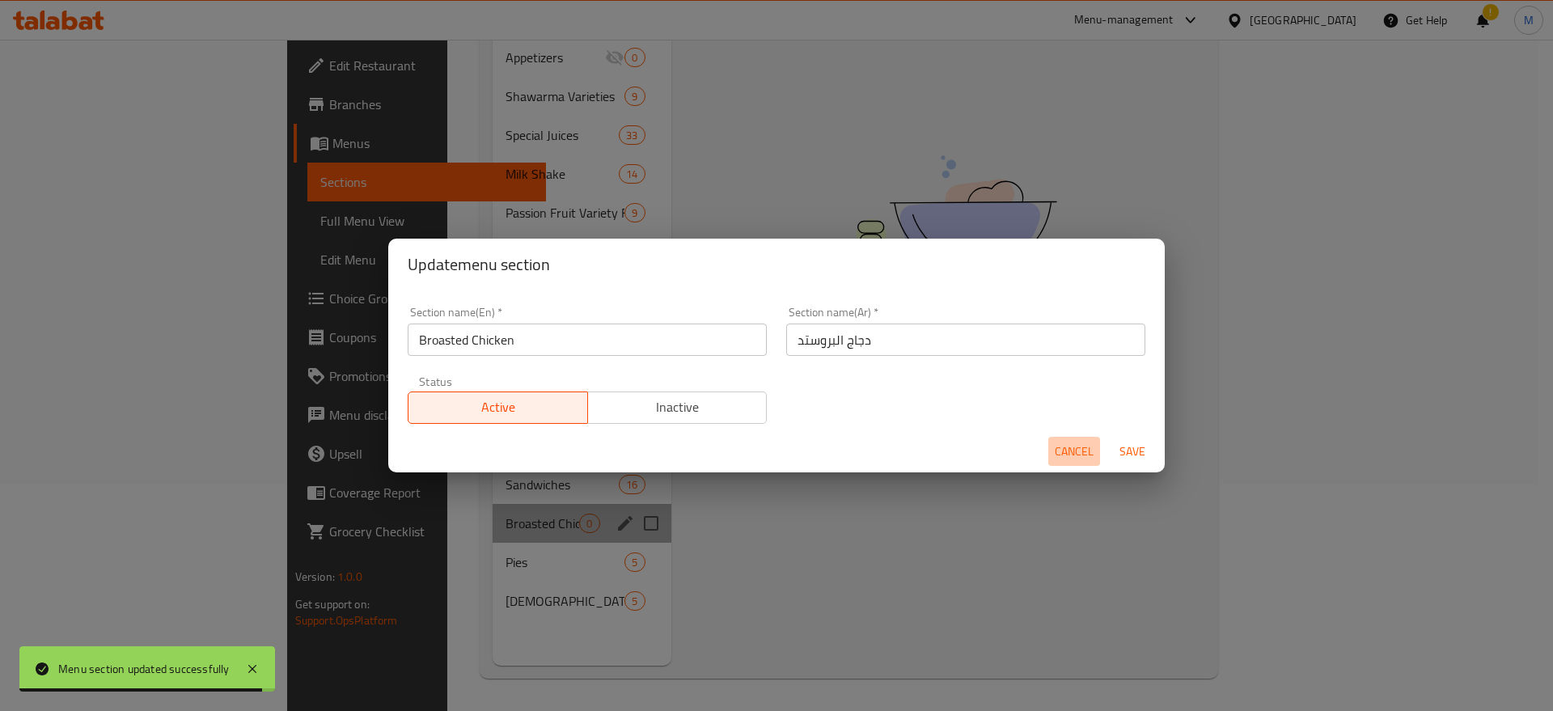
click at [1071, 438] on button "Cancel" at bounding box center [1074, 452] width 52 height 30
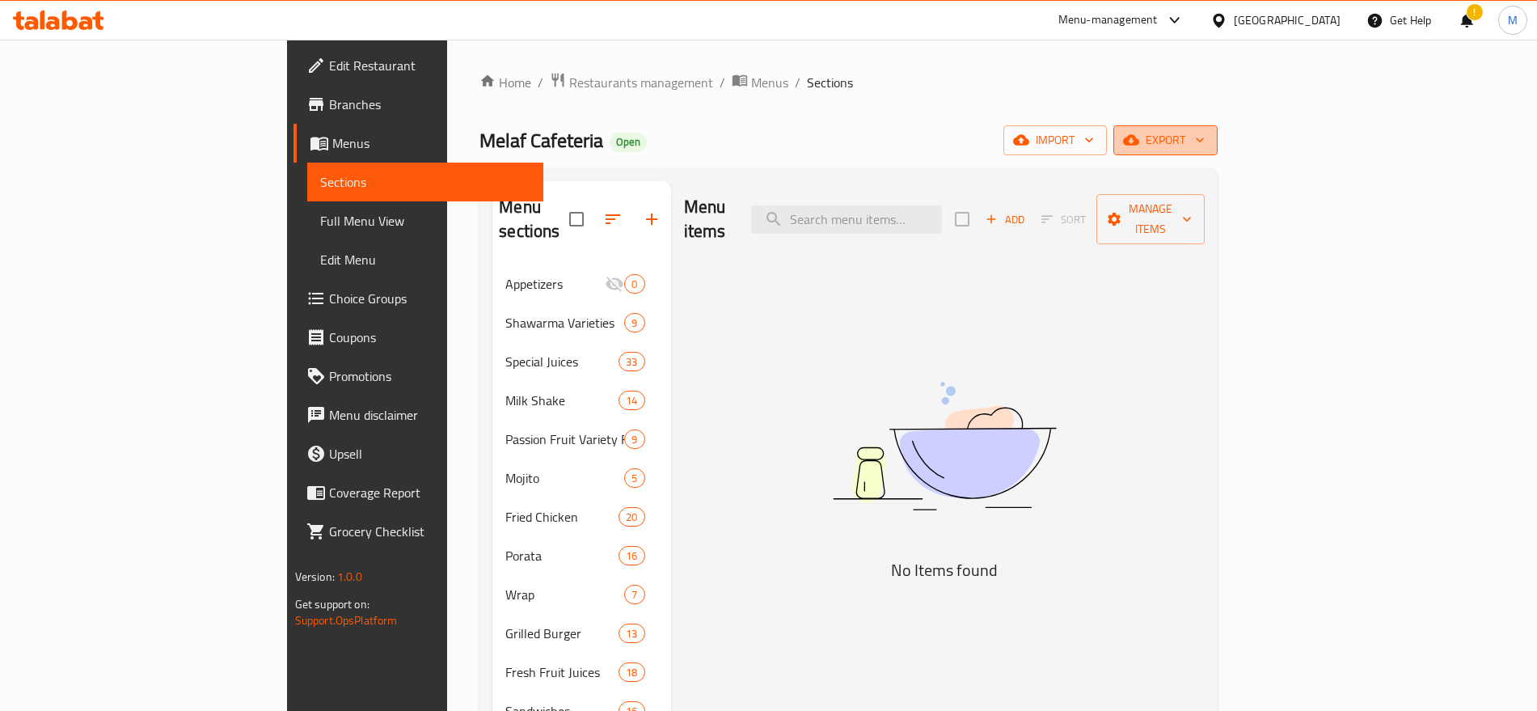
click at [1205, 135] on span "export" at bounding box center [1165, 140] width 78 height 20
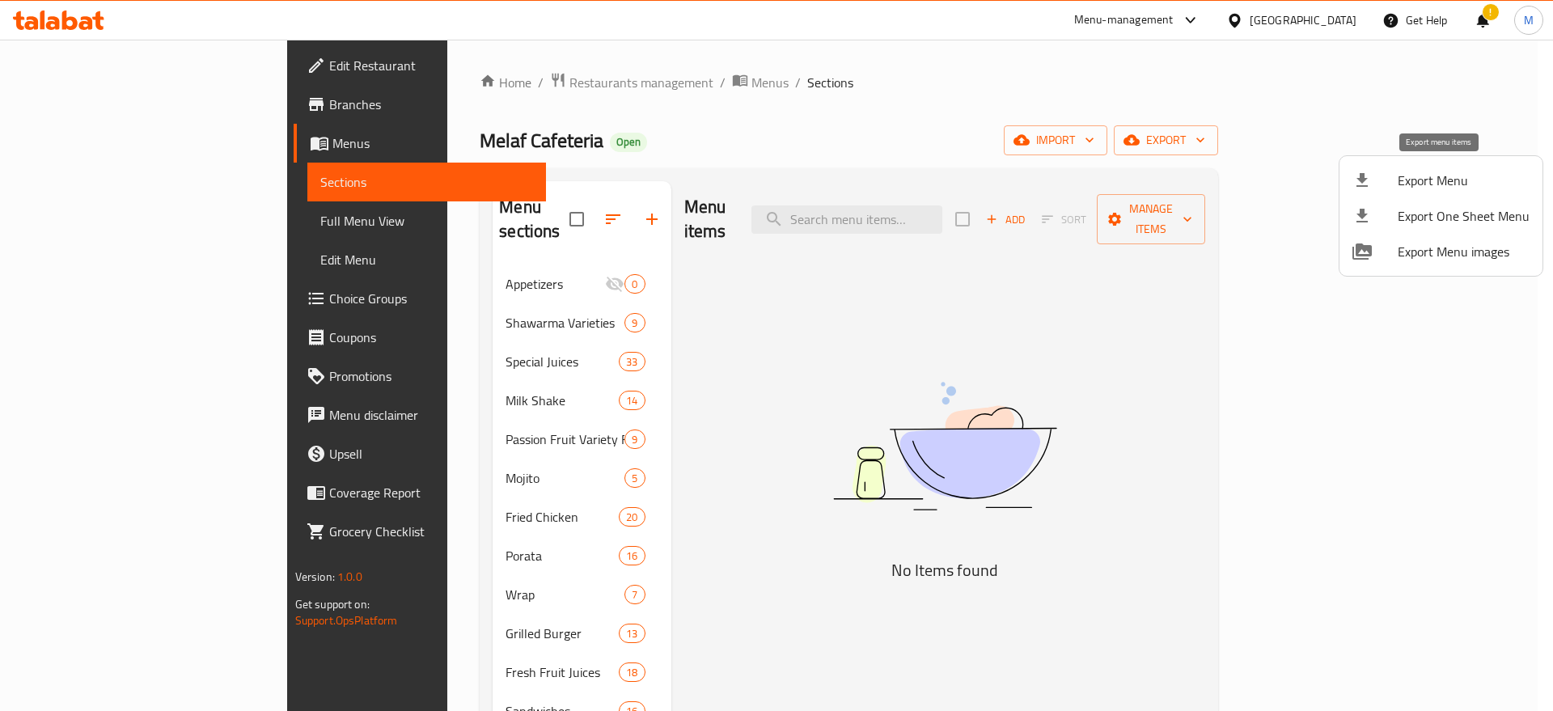
click at [1430, 179] on span "Export Menu" at bounding box center [1463, 180] width 132 height 19
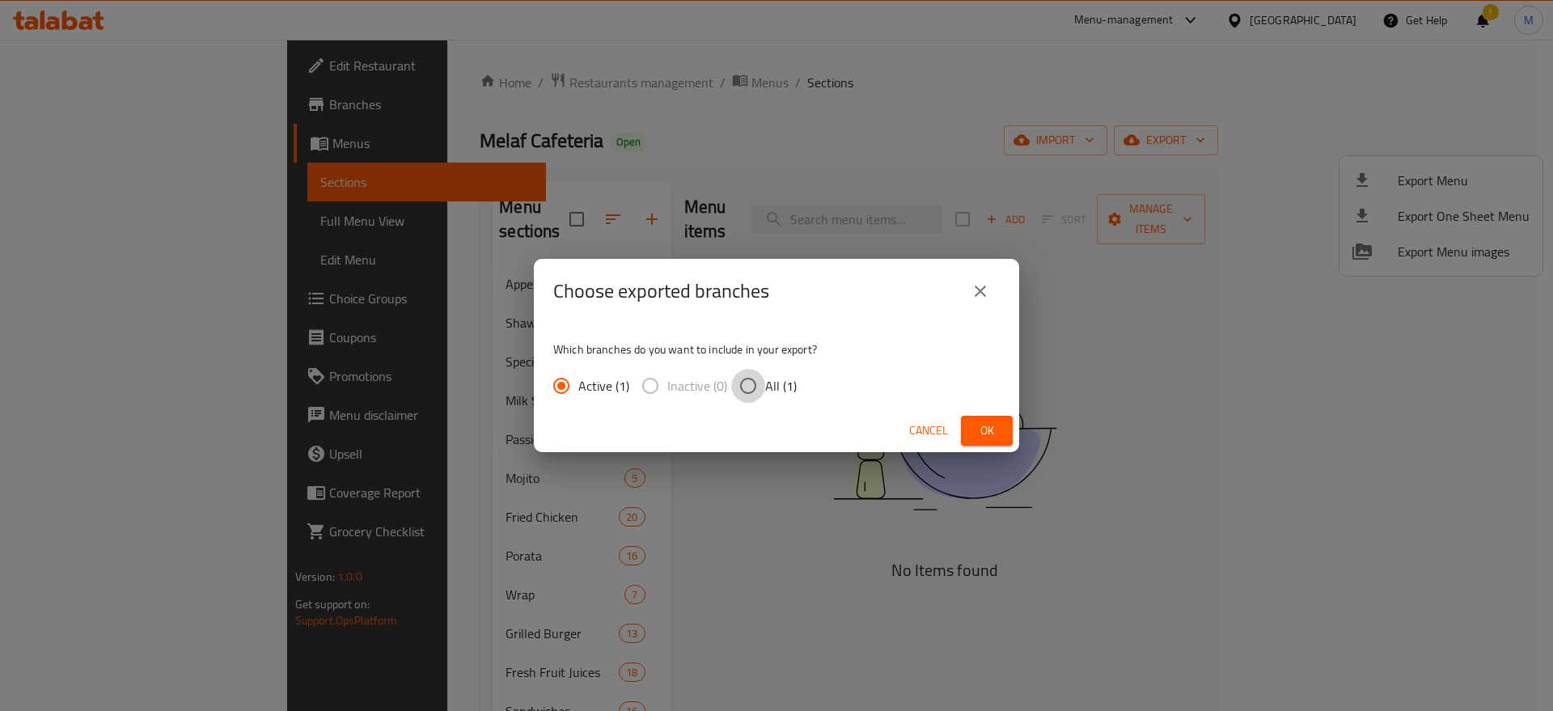
click at [763, 398] on input "All (1)" at bounding box center [748, 386] width 34 height 34
radio input "true"
click at [1003, 444] on button "Ok" at bounding box center [987, 431] width 52 height 30
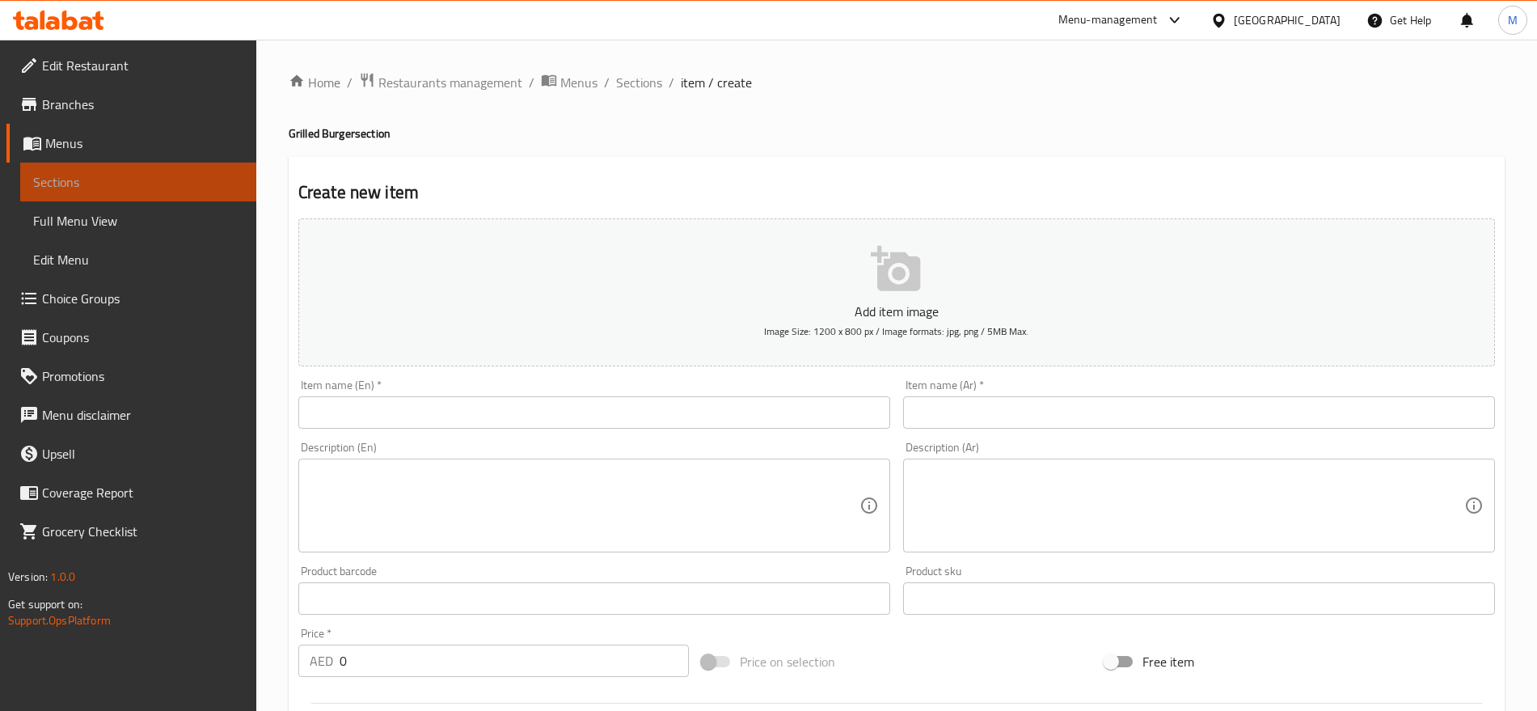
click at [151, 168] on link "Sections" at bounding box center [138, 182] width 236 height 39
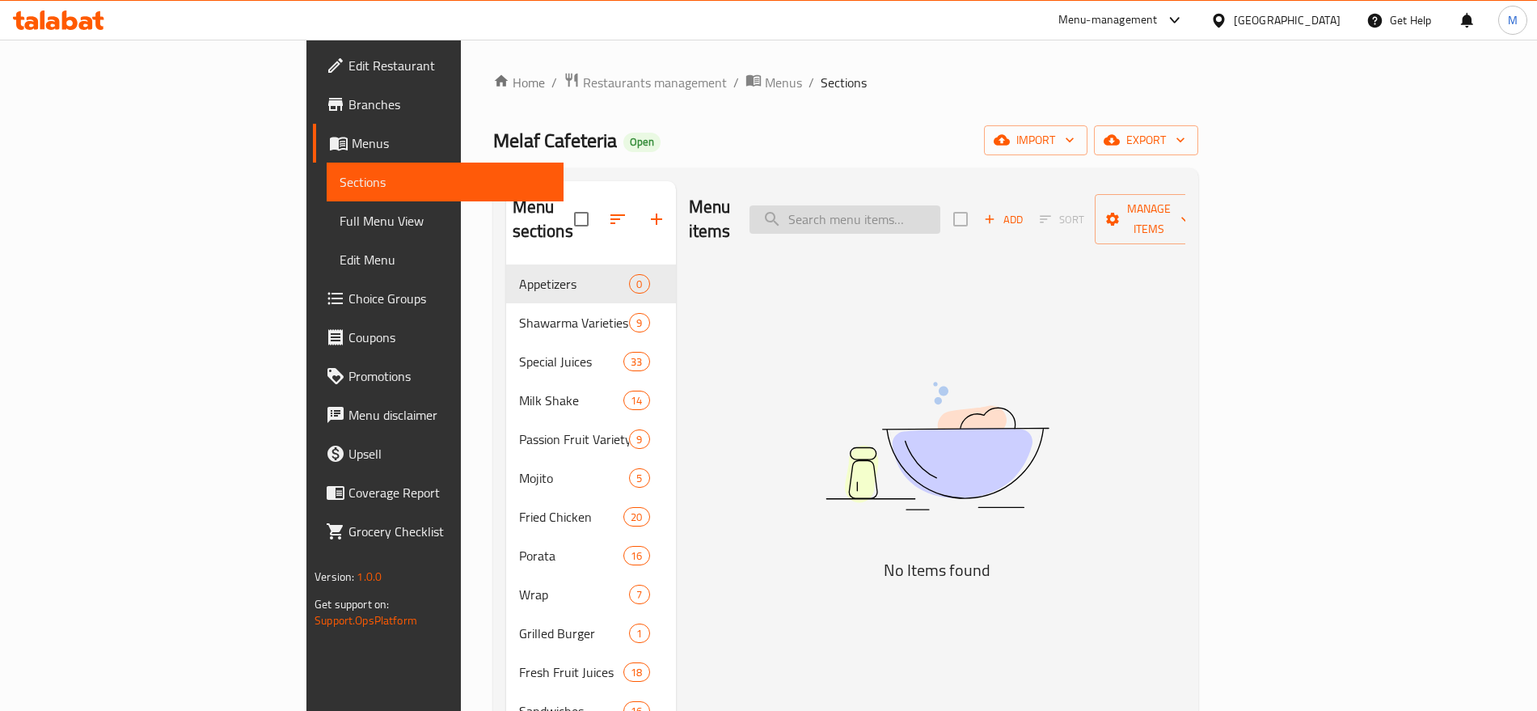
click at [940, 210] on input "search" at bounding box center [845, 219] width 191 height 28
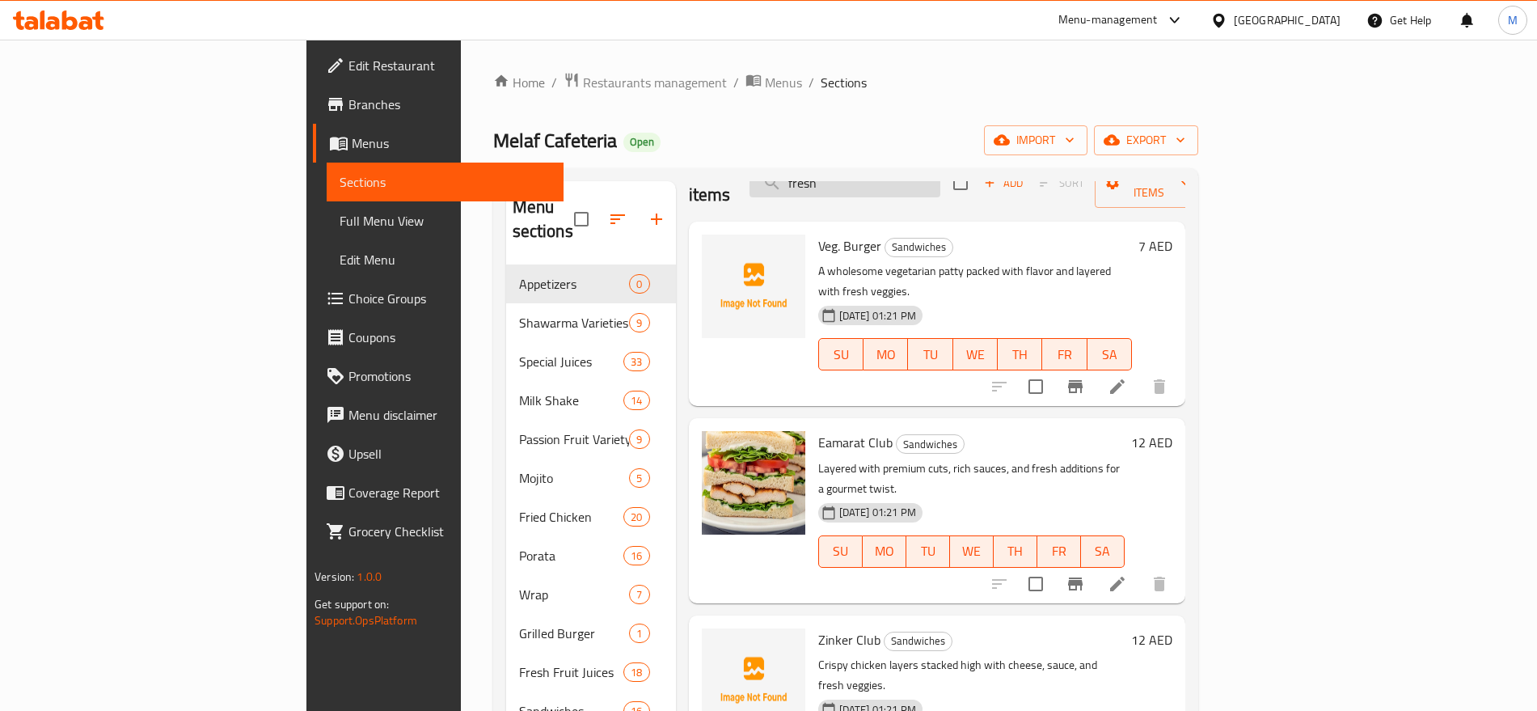
scroll to position [226, 0]
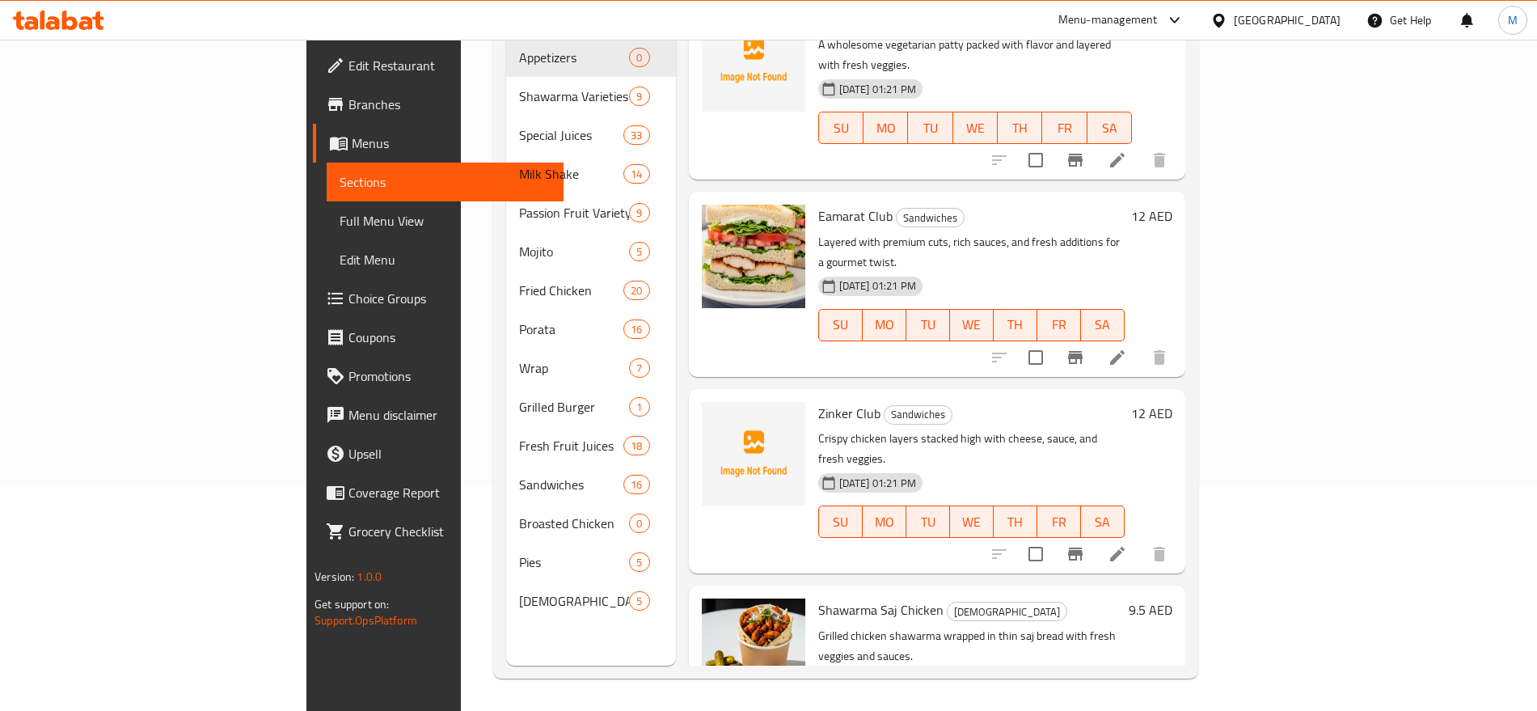
type input "fresh"
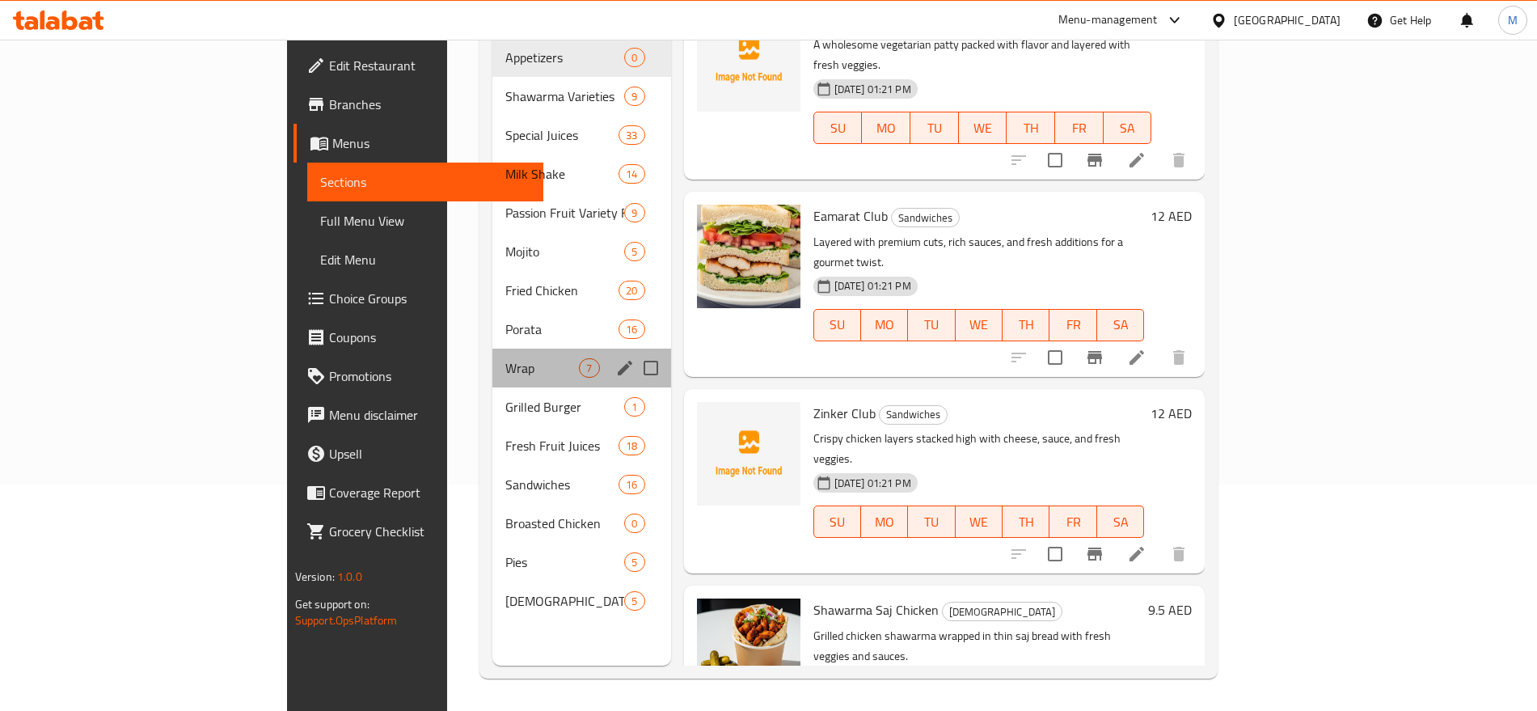
click at [492, 360] on div "Wrap 7" at bounding box center [581, 368] width 178 height 39
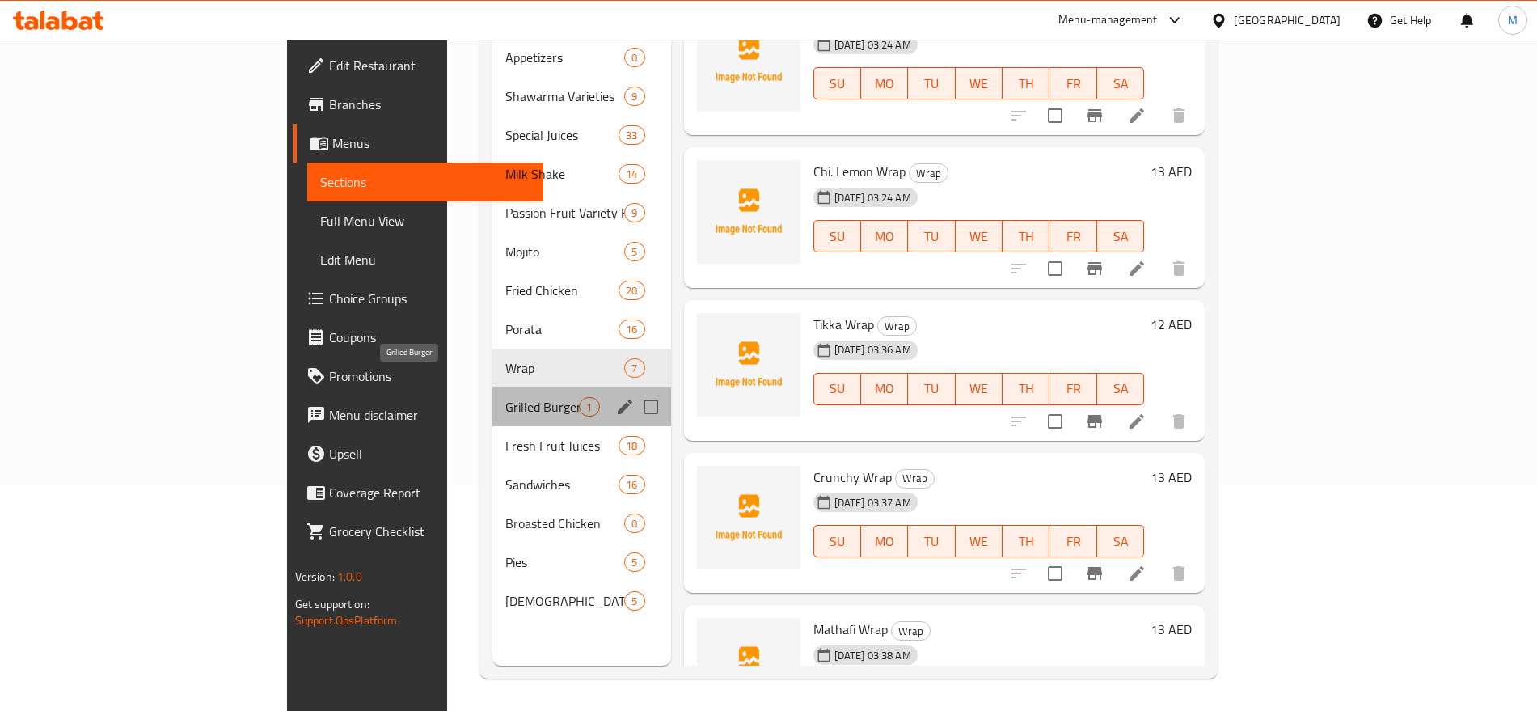
click at [505, 397] on span "Grilled Burger" at bounding box center [542, 406] width 74 height 19
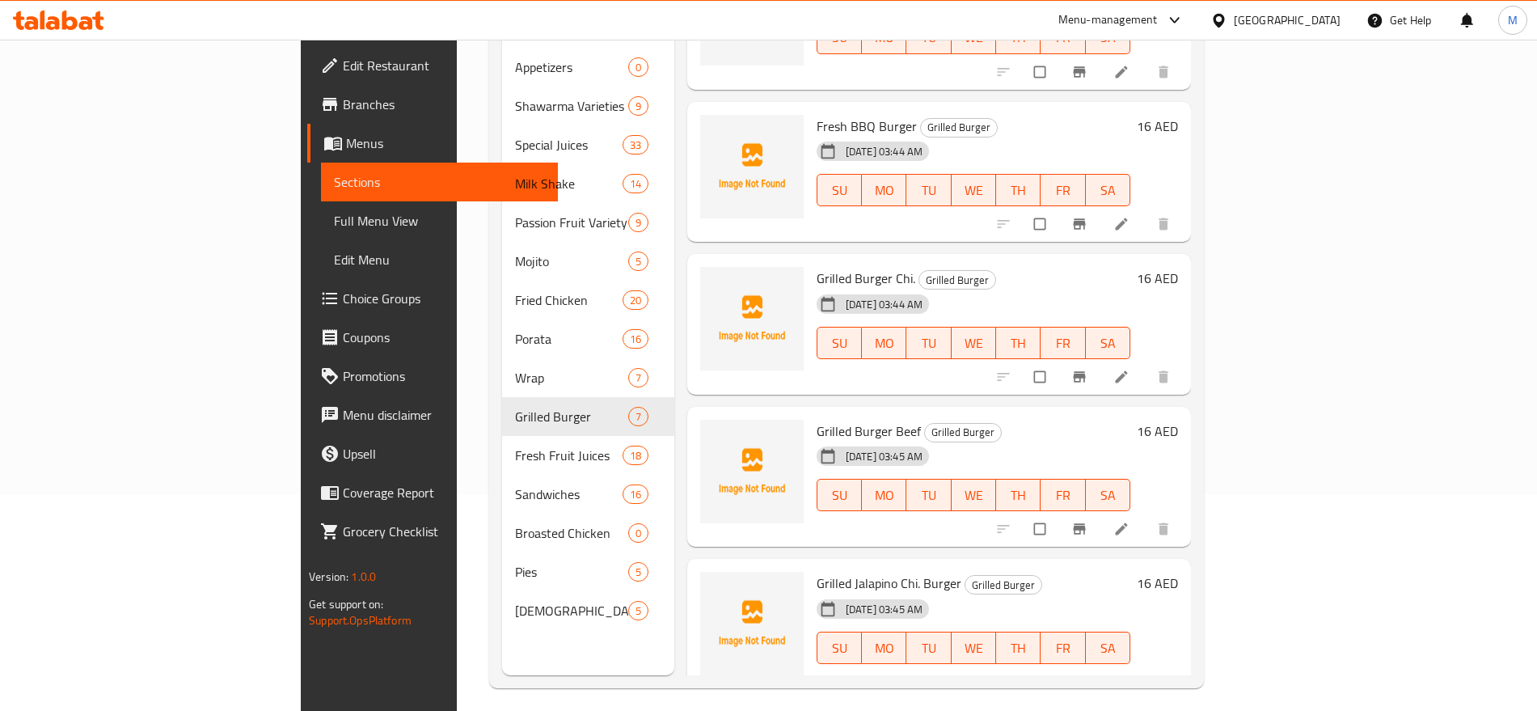
scroll to position [226, 0]
